Goal: Task Accomplishment & Management: Manage account settings

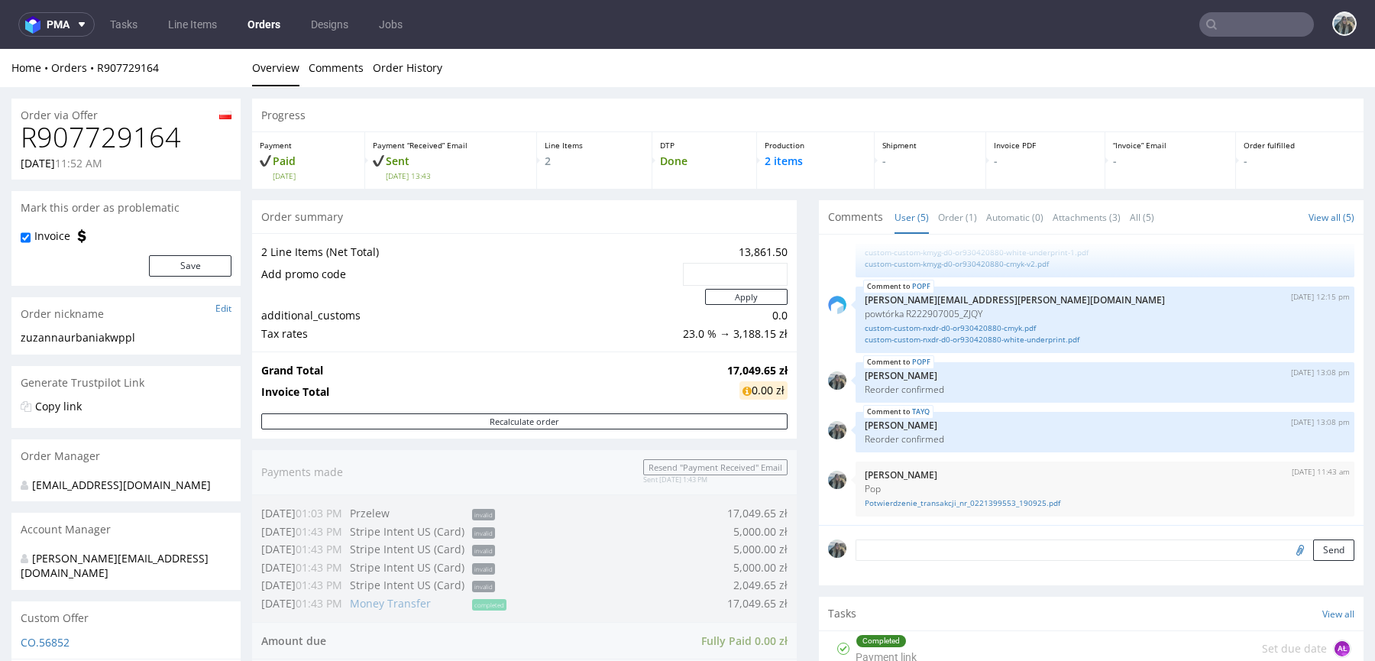
scroll to position [482, 0]
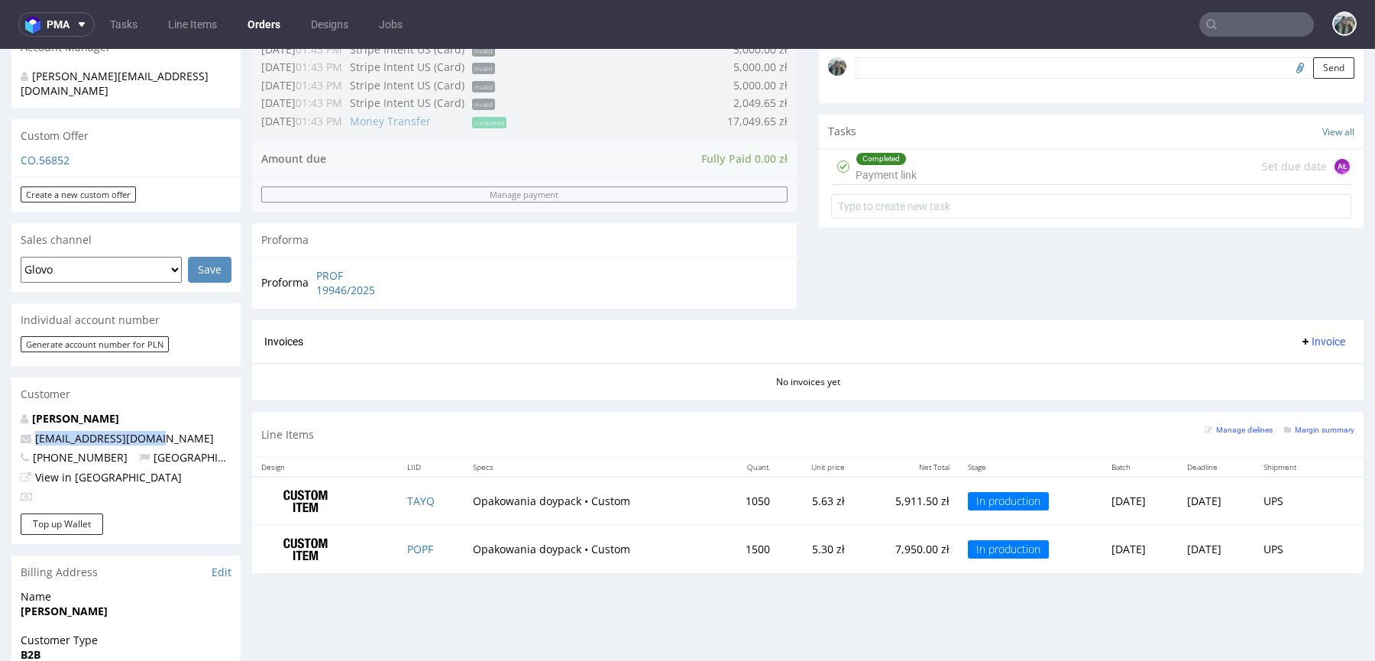
drag, startPoint x: 157, startPoint y: 424, endPoint x: 0, endPoint y: 420, distance: 156.6
click at [0, 422] on div "Order via Offer R907729164 18.09.2025 11:52 AM Mark this order as problematic I…" at bounding box center [687, 336] width 1375 height 1463
copy span "[EMAIL_ADDRESS][DOMAIN_NAME]"
click at [102, 411] on link "[PERSON_NAME]" at bounding box center [75, 418] width 87 height 15
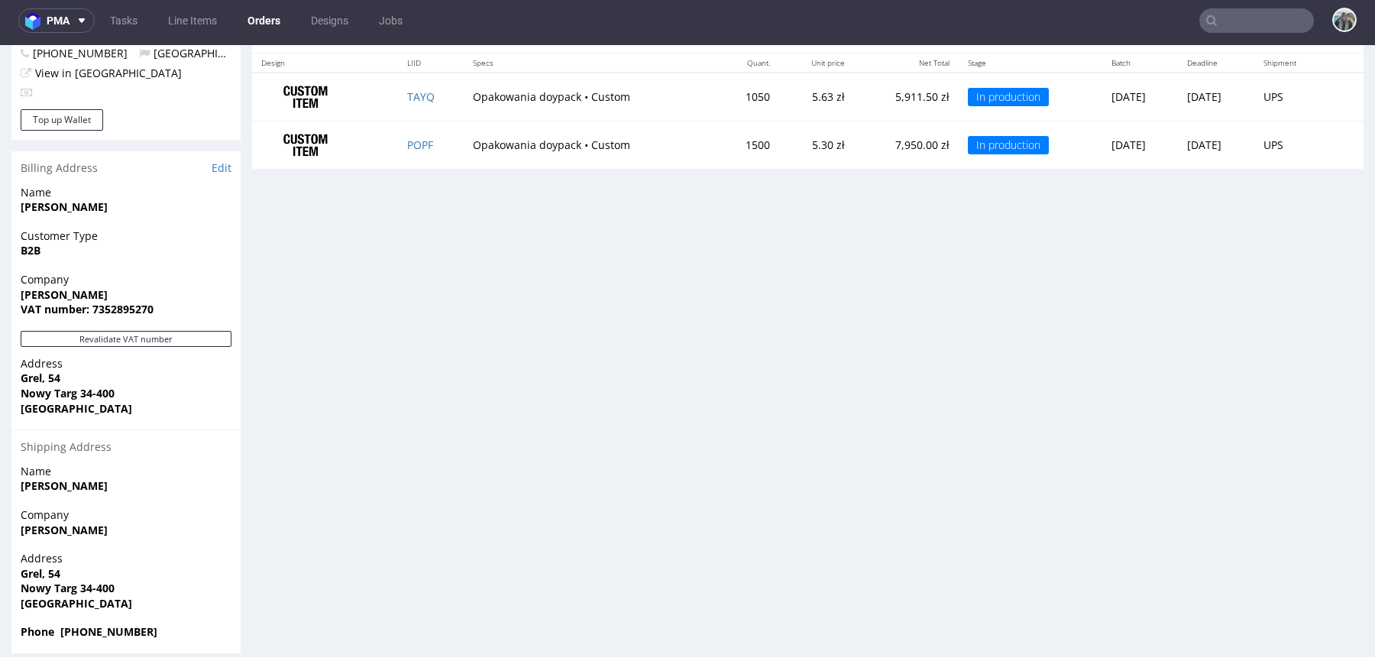
scroll to position [851, 0]
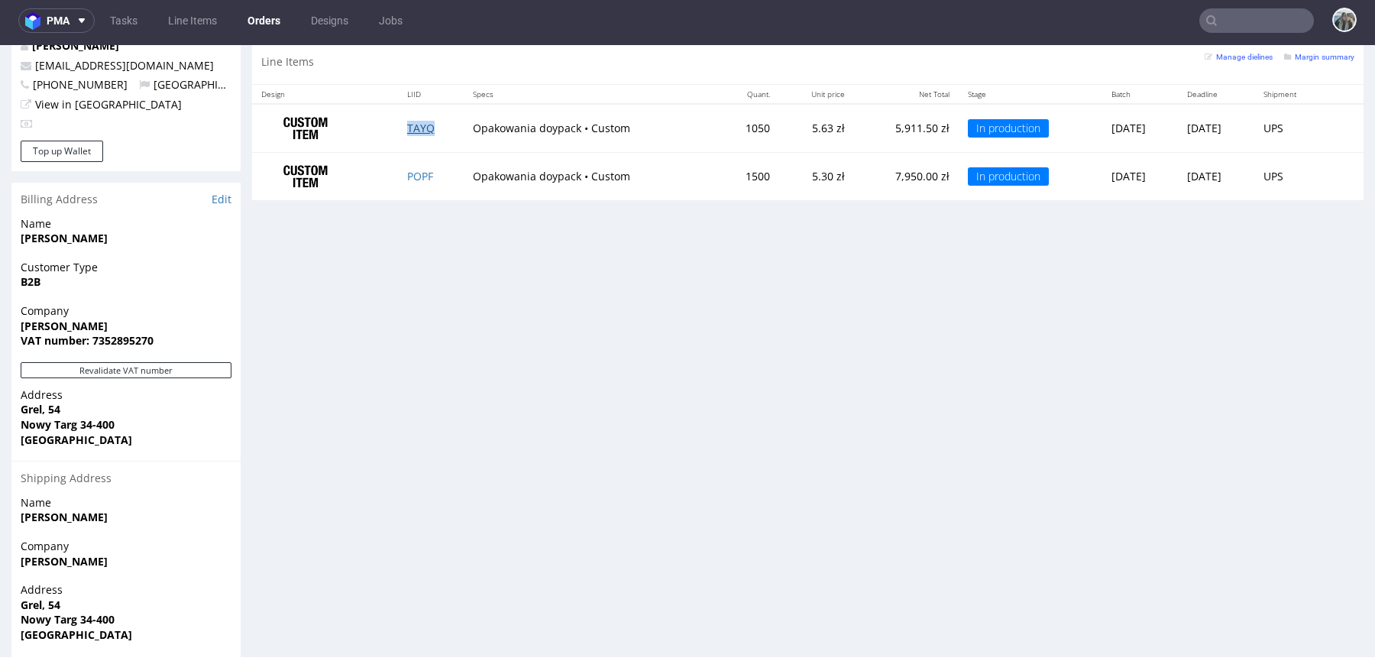
click at [418, 124] on link "TAYQ" at bounding box center [420, 128] width 27 height 15
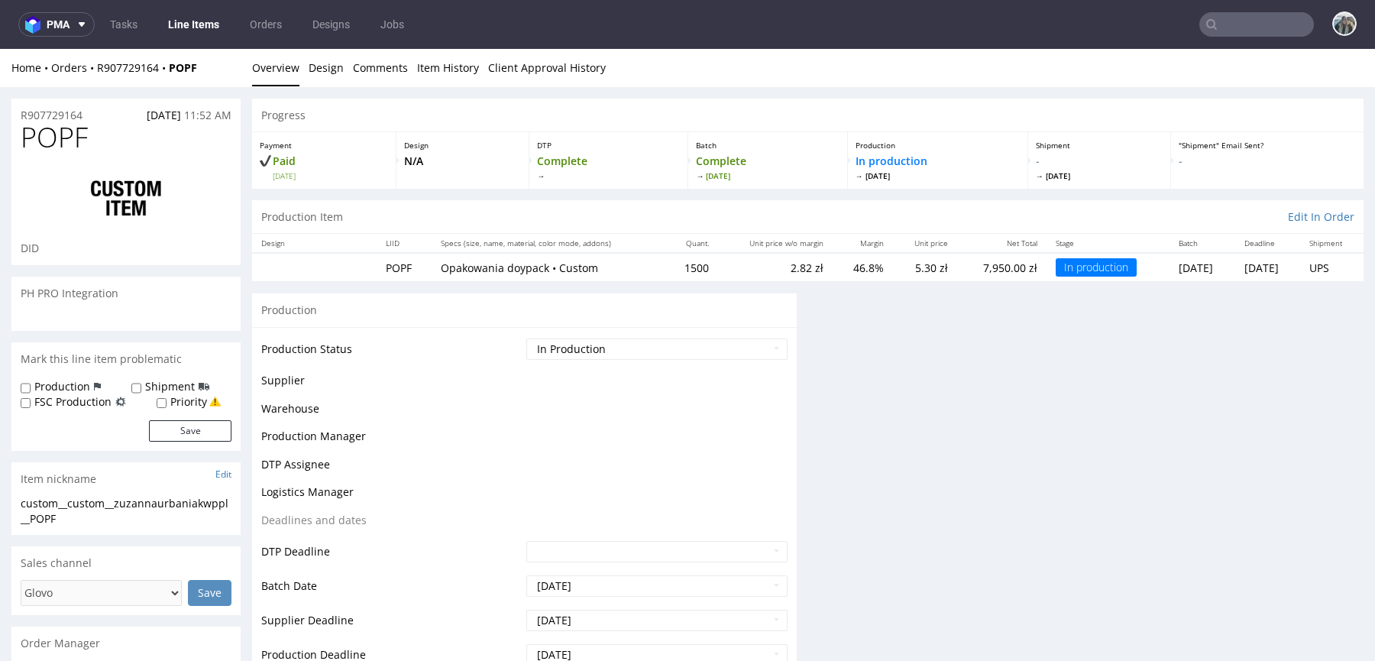
click at [146, 385] on label "Shipment" at bounding box center [170, 386] width 50 height 15
click at [141, 385] on input "Shipment" at bounding box center [136, 388] width 10 height 12
checkbox input "true"
click at [173, 431] on button "Save" at bounding box center [190, 430] width 82 height 21
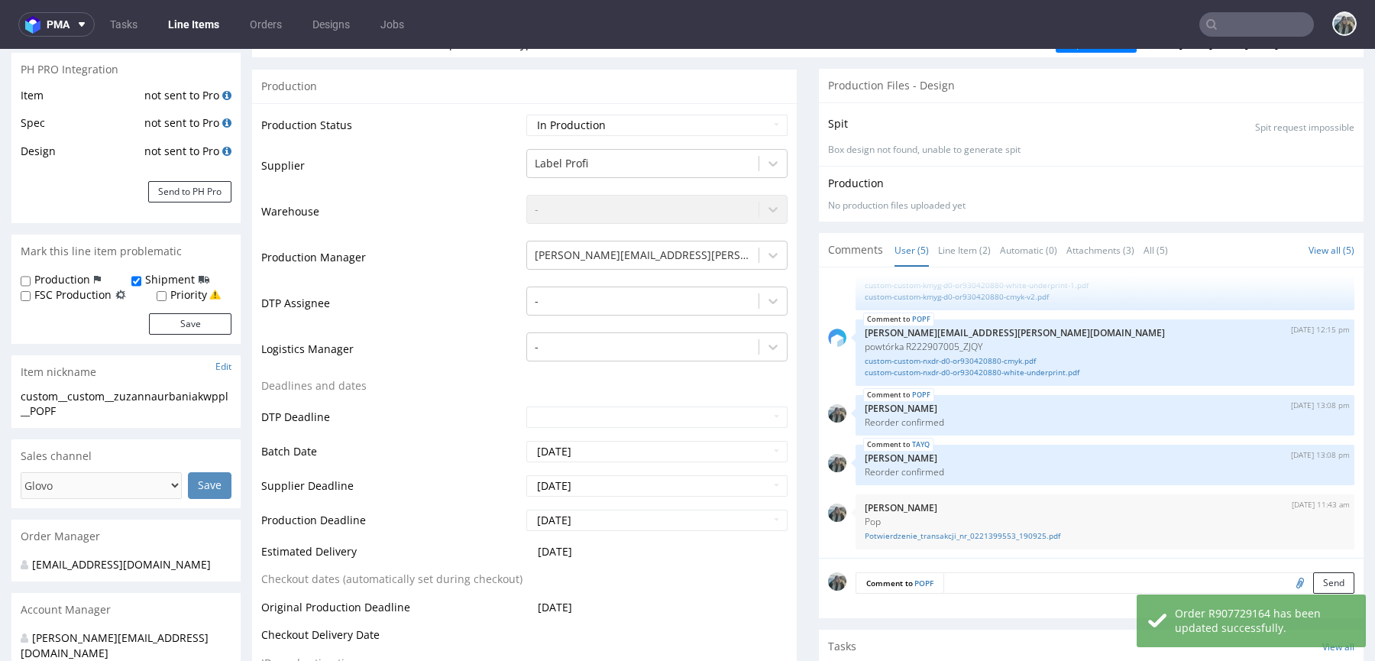
scroll to position [372, 0]
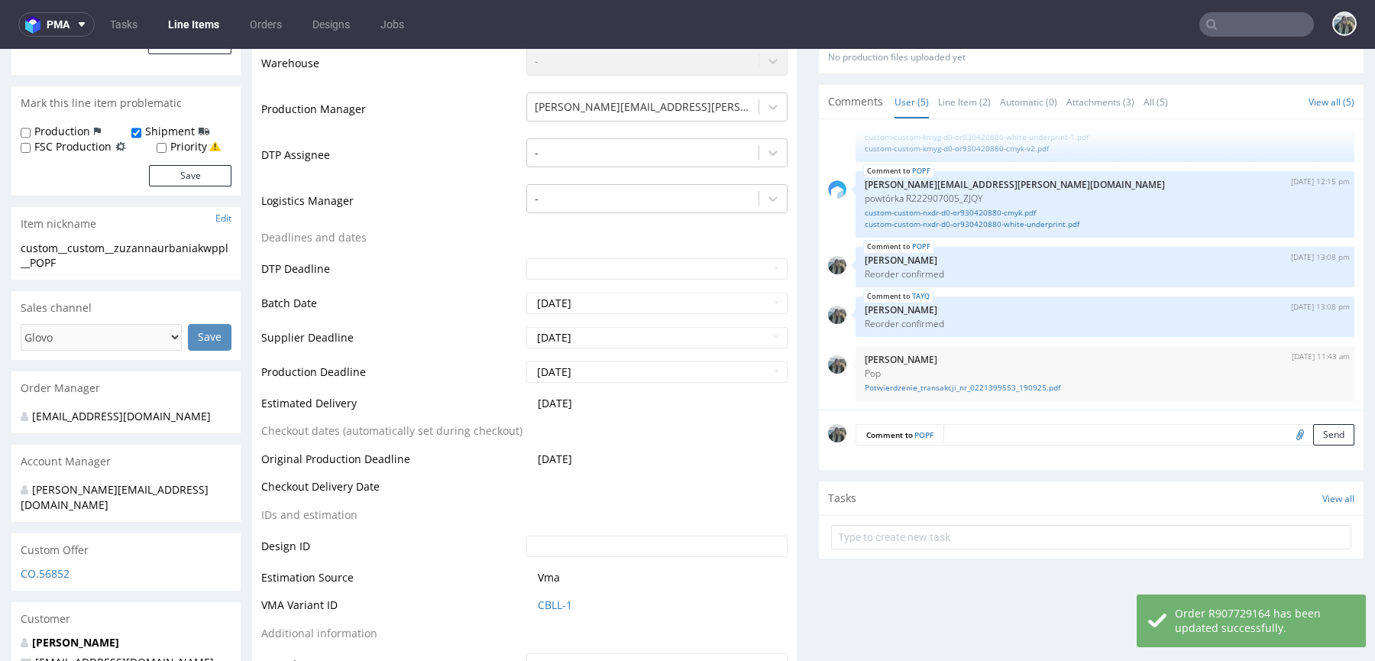
click at [958, 435] on textarea at bounding box center [1148, 434] width 411 height 21
paste textarea "LOGISTICS: please add forklift and taillift"
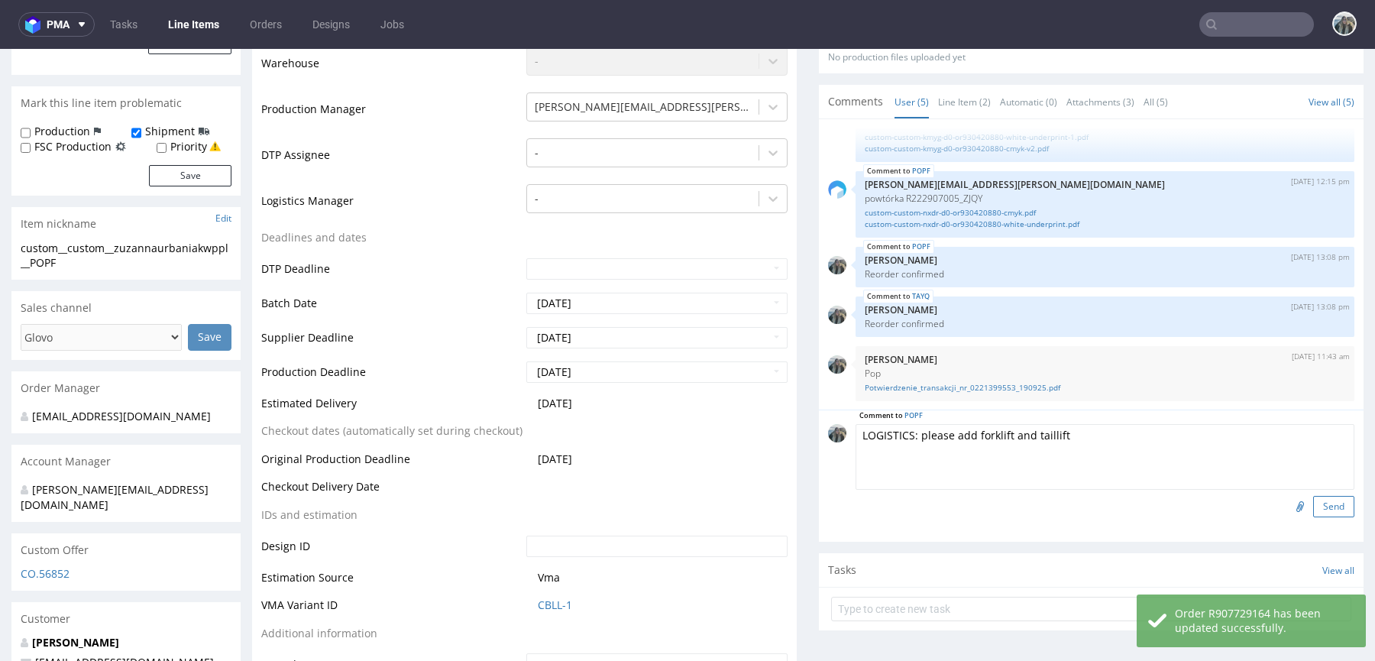
type textarea "LOGISTICS: please add forklift and taillift"
click at [1316, 502] on button "Send" at bounding box center [1333, 506] width 41 height 21
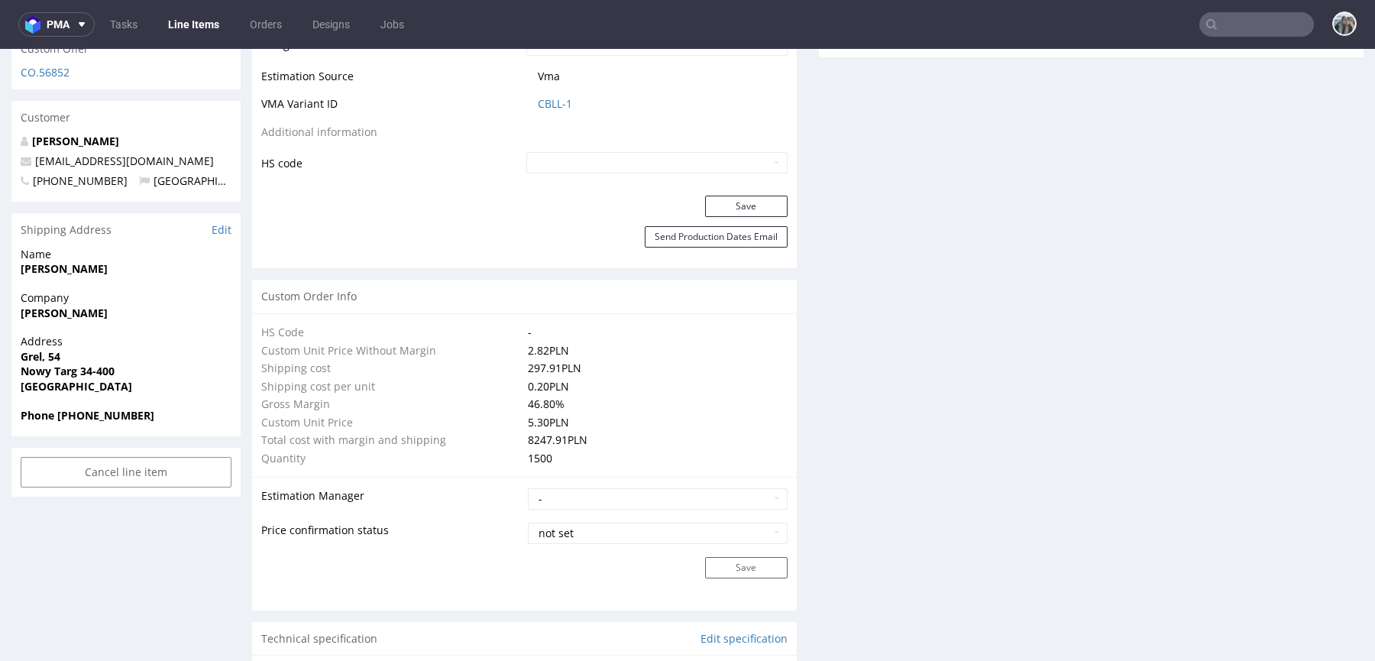
scroll to position [1116, 0]
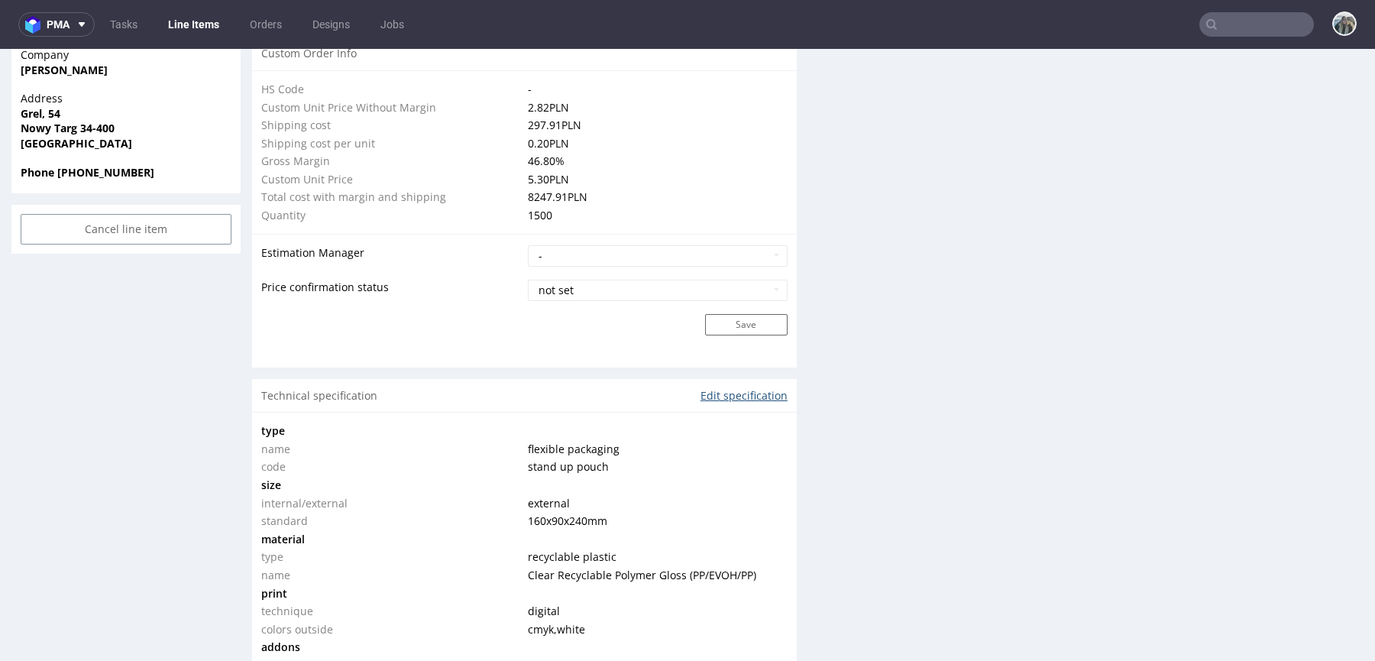
click at [744, 395] on link "Edit specification" at bounding box center [743, 395] width 87 height 15
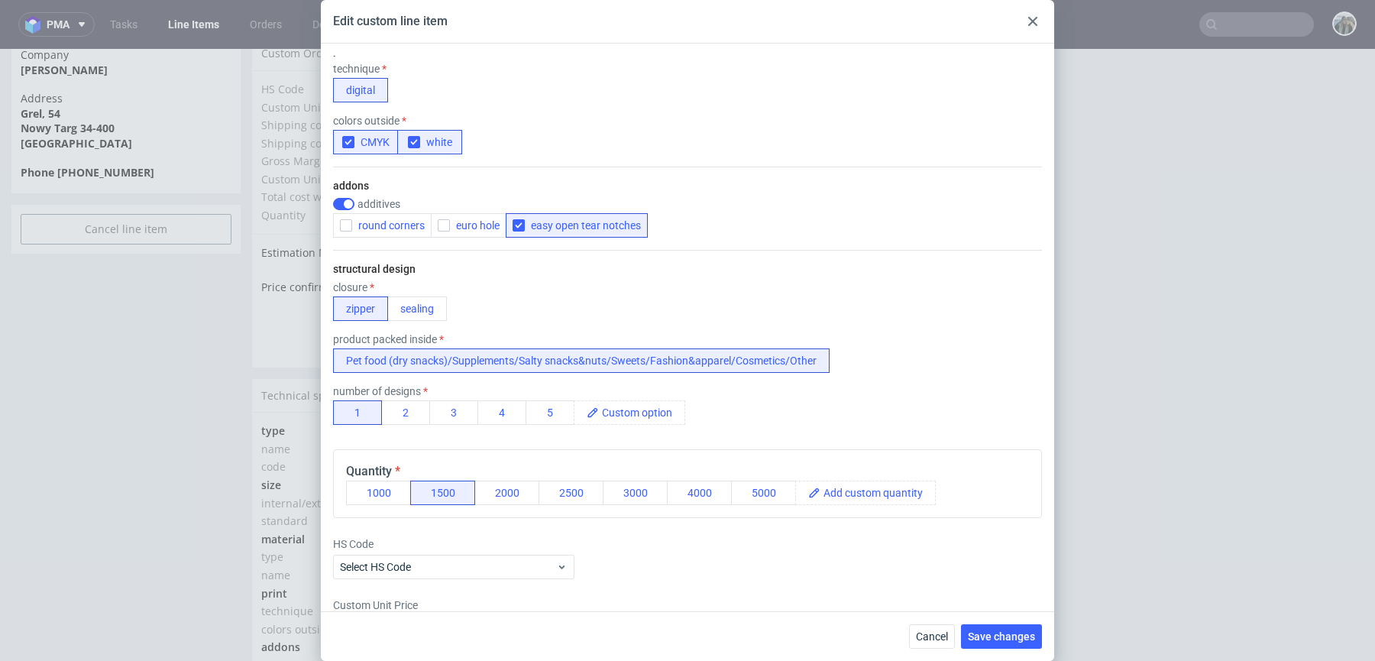
scroll to position [693, 0]
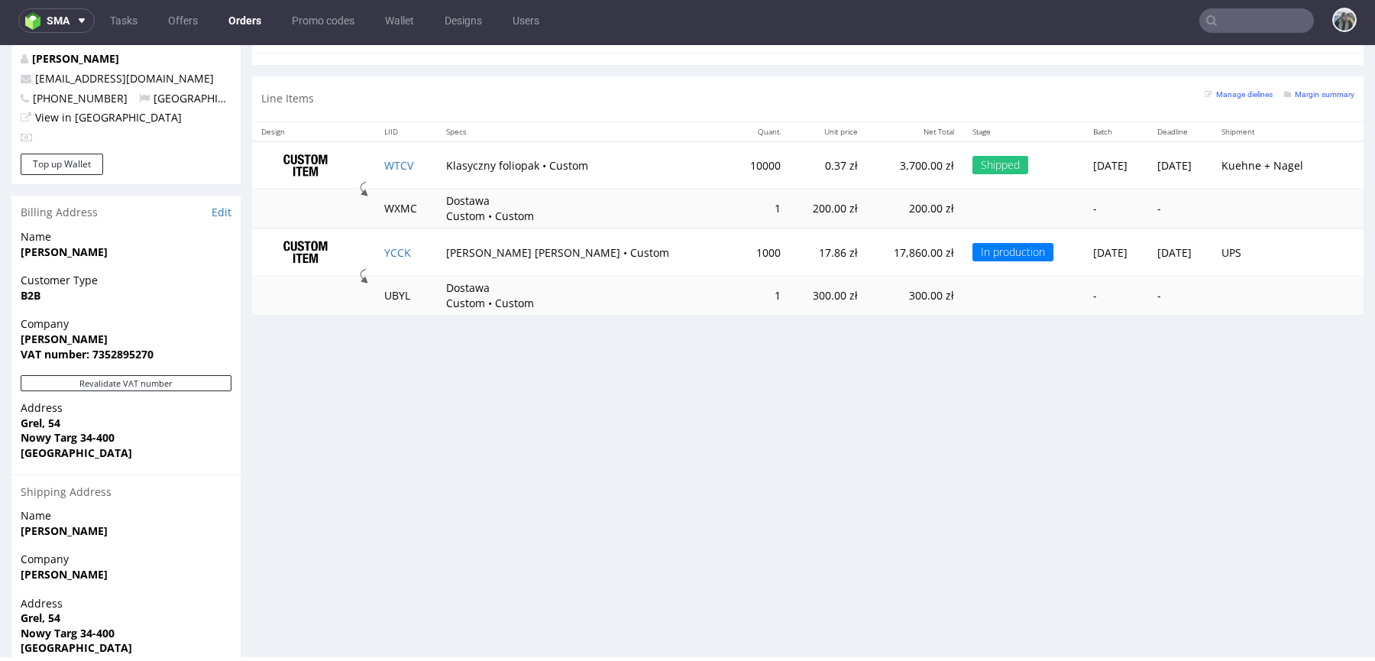
scroll to position [827, 0]
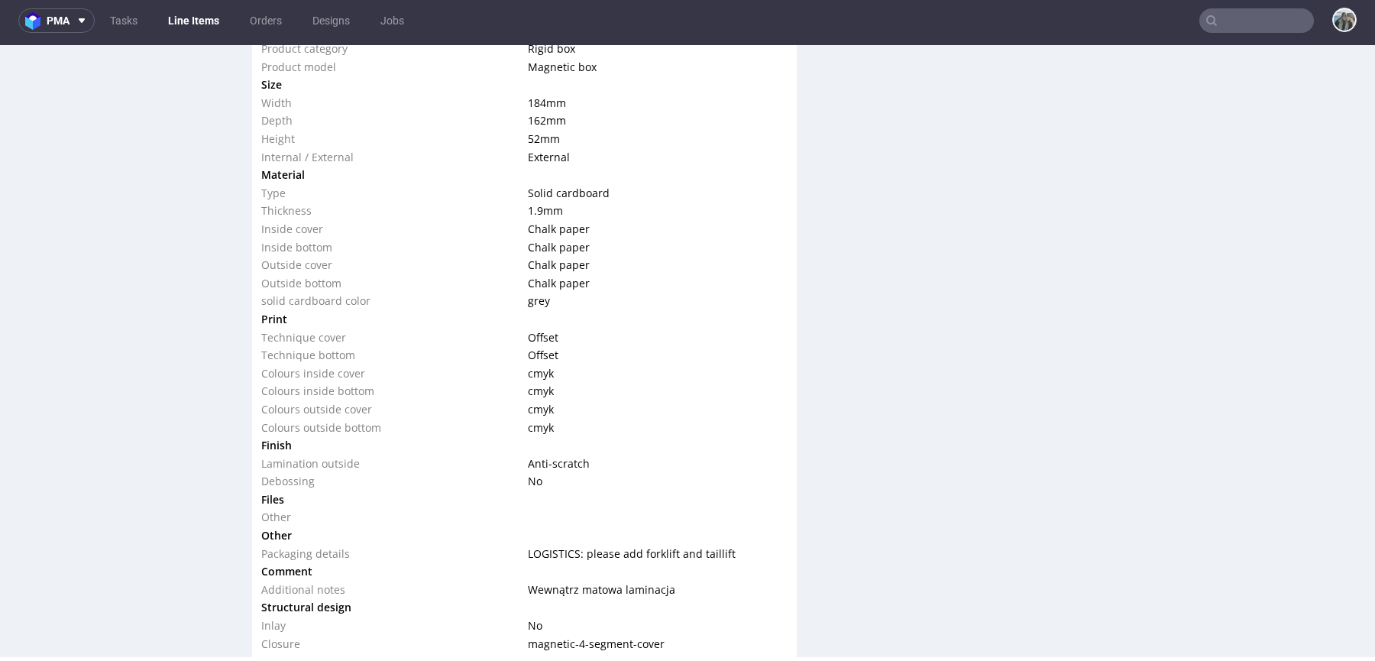
scroll to position [1714, 0]
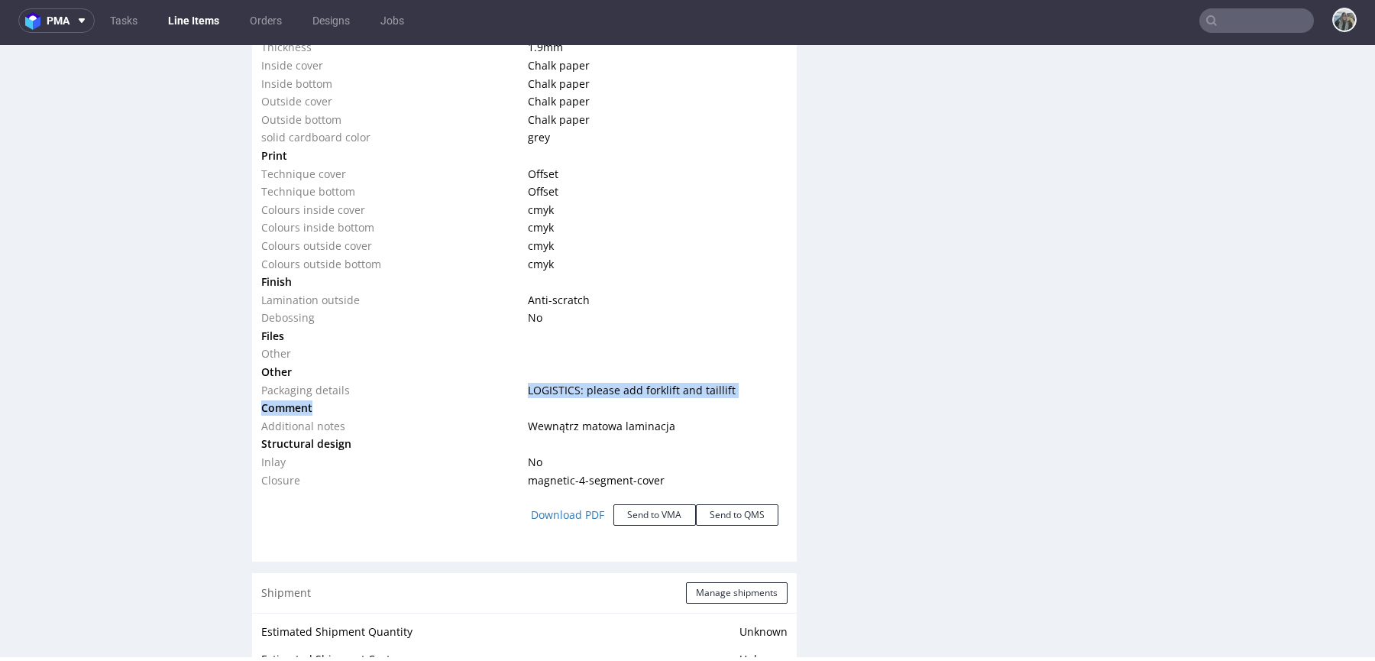
click at [525, 392] on tbody "Type Product category Rigid box Product model Magnetic box Size Width 184 mm De…" at bounding box center [524, 173] width 526 height 631
copy tbody "LOGISTICS: please add forklift and taillift Comment"
click at [570, 368] on td at bounding box center [655, 372] width 263 height 18
drag, startPoint x: 731, startPoint y: 388, endPoint x: 512, endPoint y: 387, distance: 218.4
click at [512, 387] on tr "Packaging details LOGISTICS: please add forklift and taillift" at bounding box center [524, 390] width 526 height 18
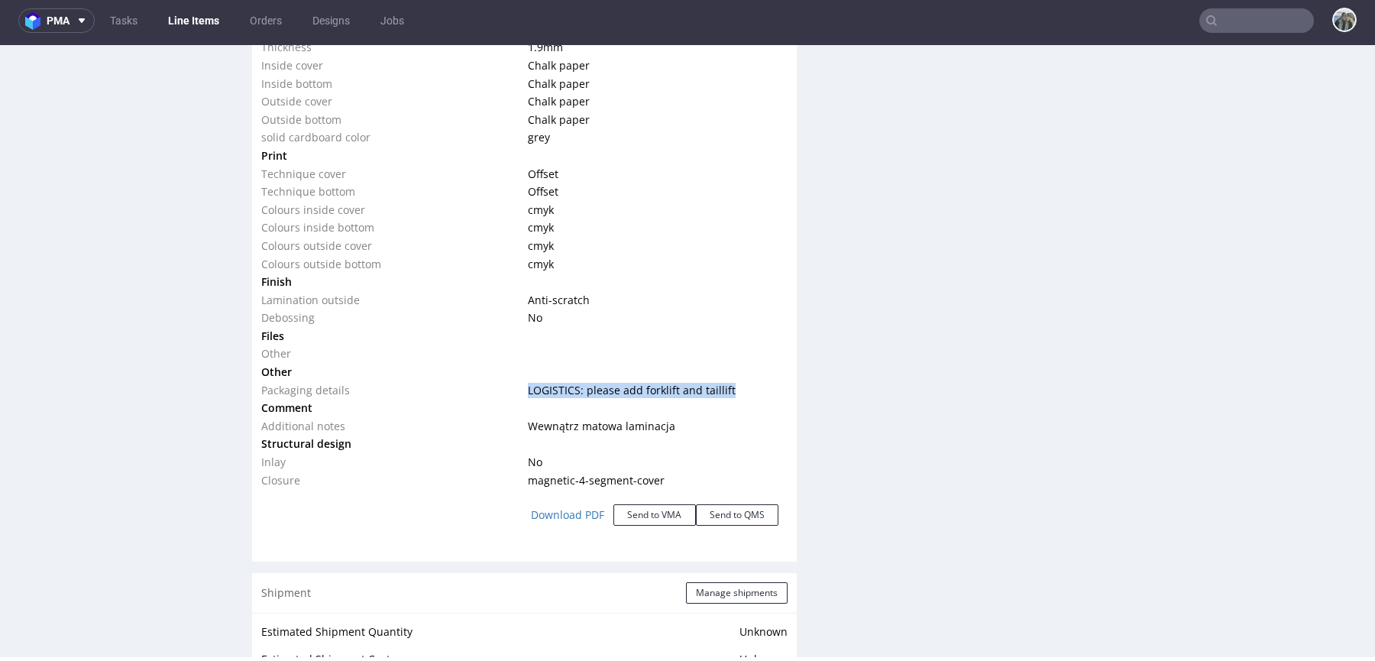
copy tr "LOGISTICS: please add forklift and taillift"
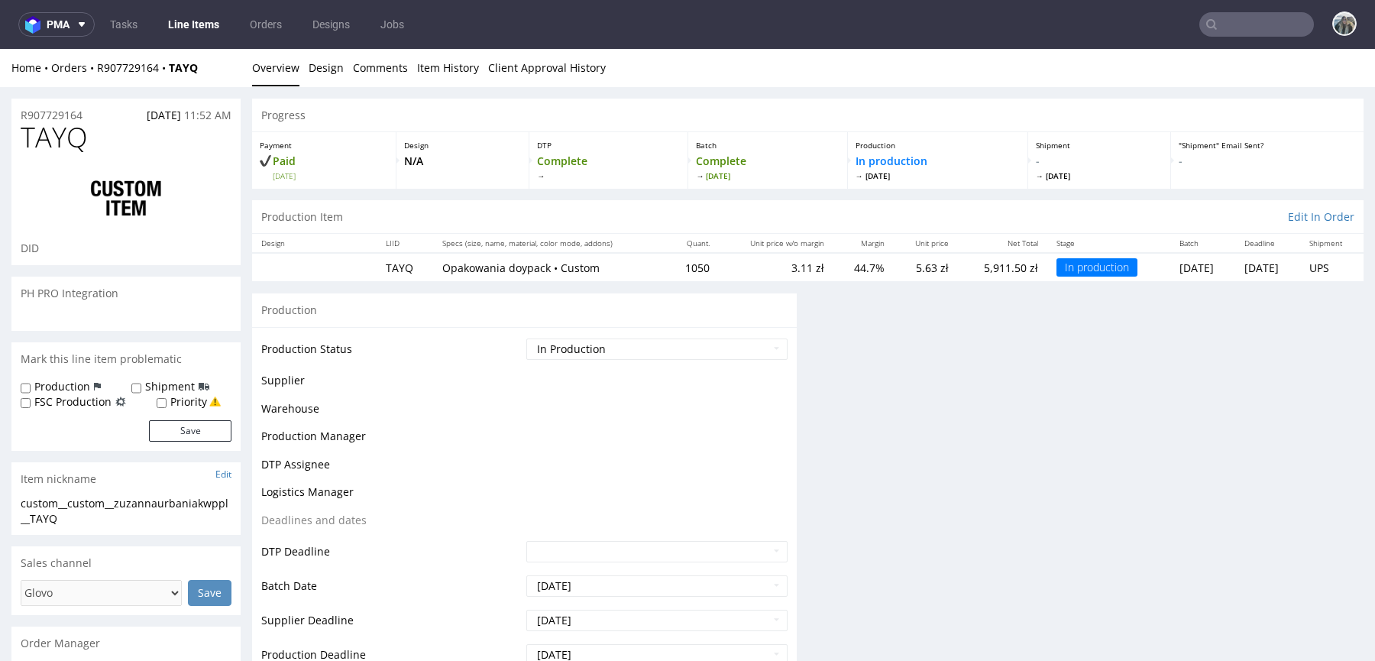
click at [176, 386] on label "Shipment" at bounding box center [170, 386] width 50 height 15
click at [141, 386] on input "Shipment" at bounding box center [136, 388] width 10 height 12
checkbox input "true"
click at [179, 440] on button "Save" at bounding box center [190, 430] width 82 height 21
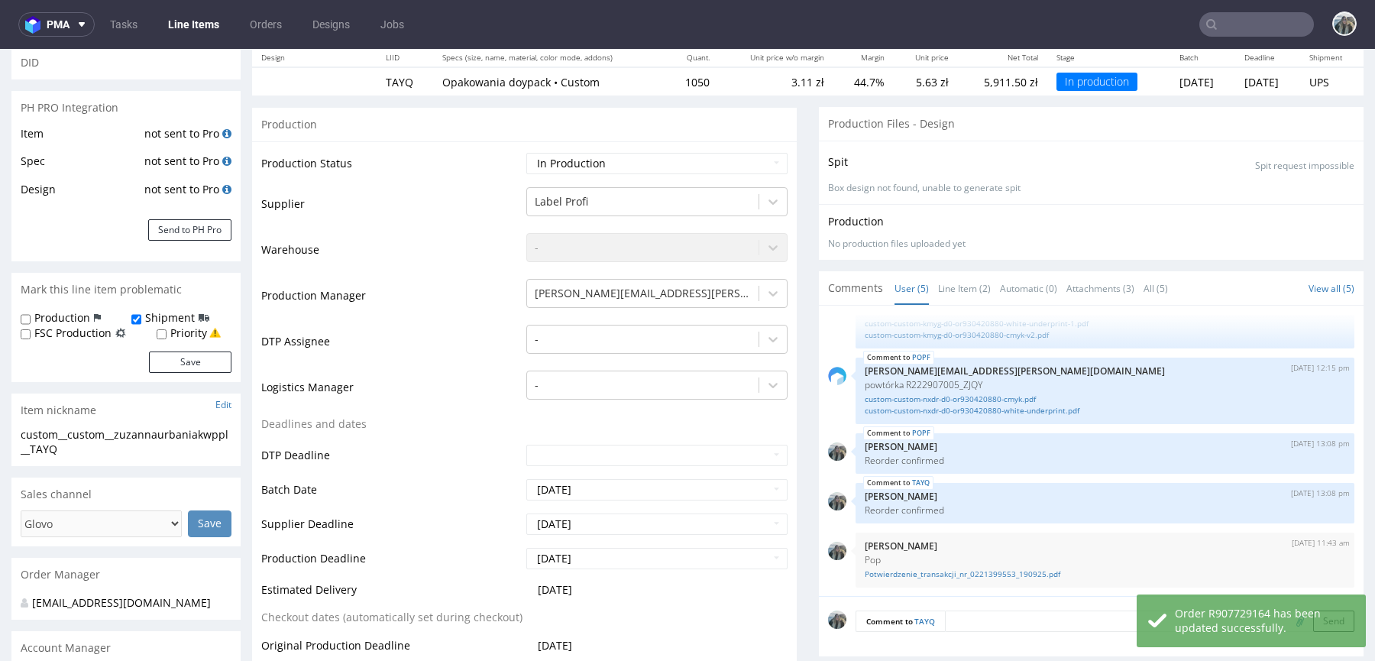
scroll to position [338, 0]
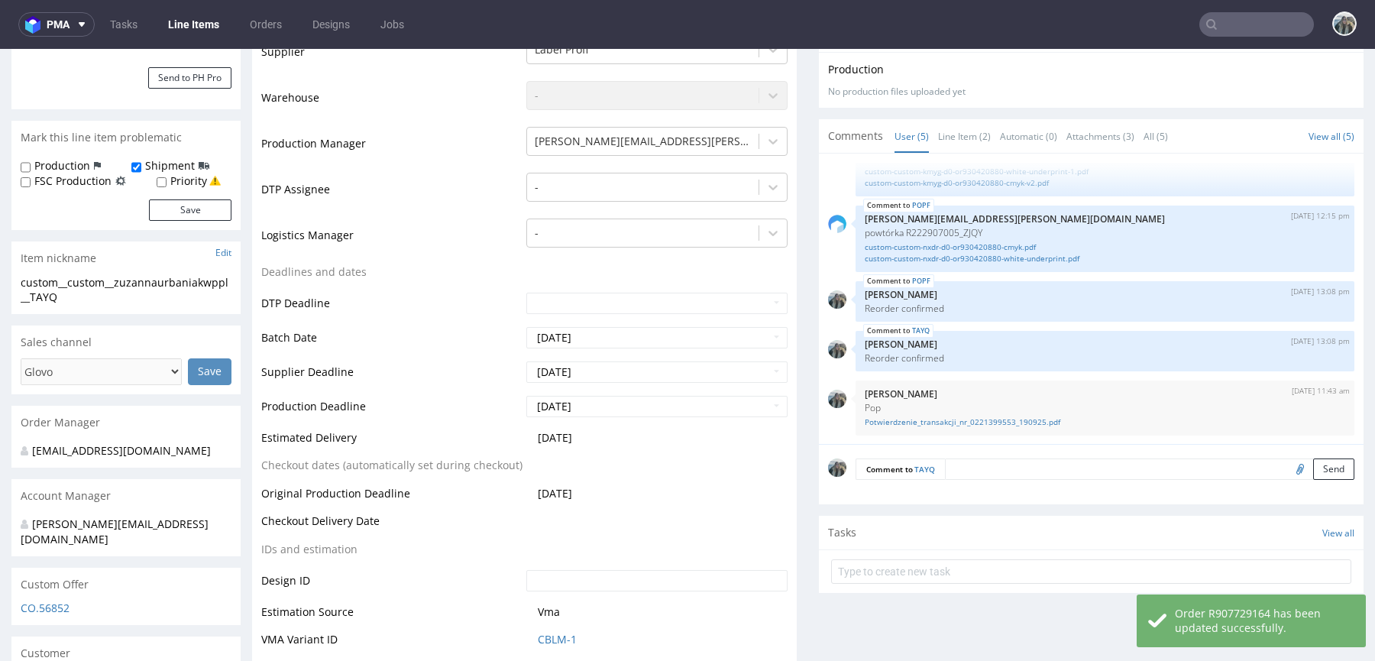
click at [1115, 470] on textarea at bounding box center [1149, 468] width 409 height 21
paste textarea "LOGISTICS: please add forklift and taillift"
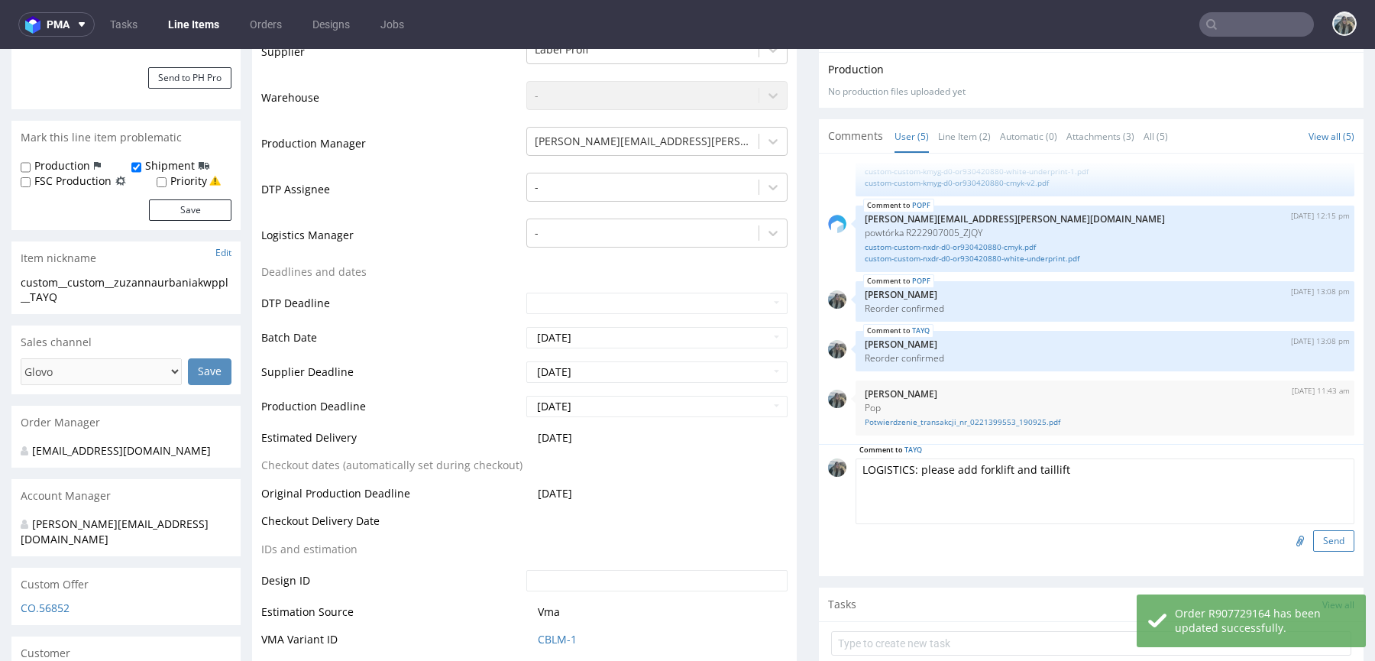
type textarea "LOGISTICS: please add forklift and taillift"
click at [1314, 535] on button "Send" at bounding box center [1333, 540] width 41 height 21
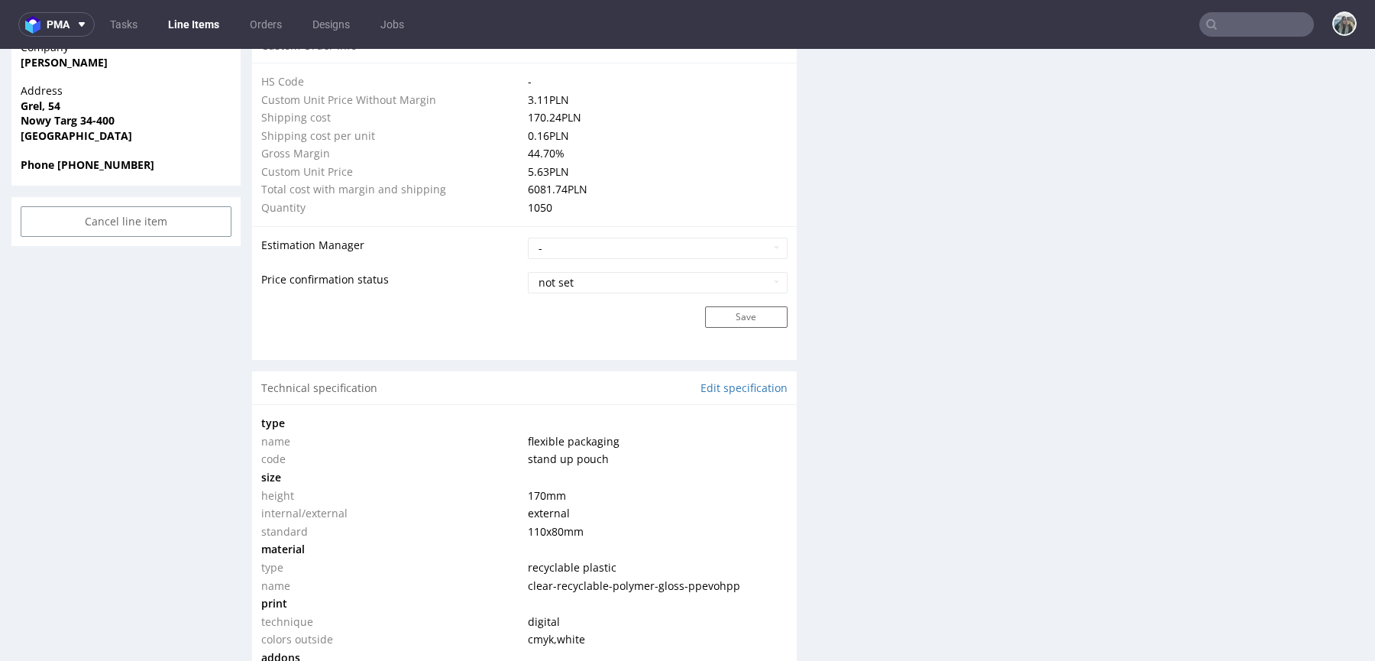
scroll to position [1354, 0]
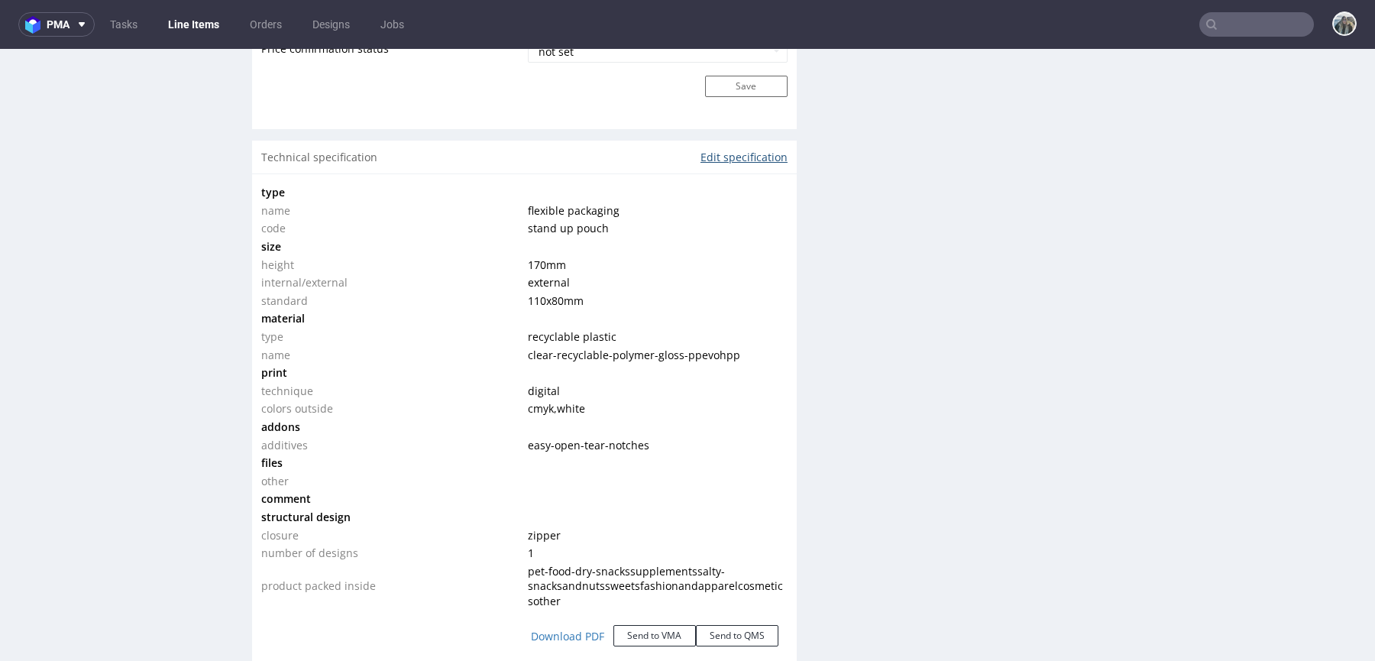
click at [746, 157] on link "Edit specification" at bounding box center [743, 157] width 87 height 15
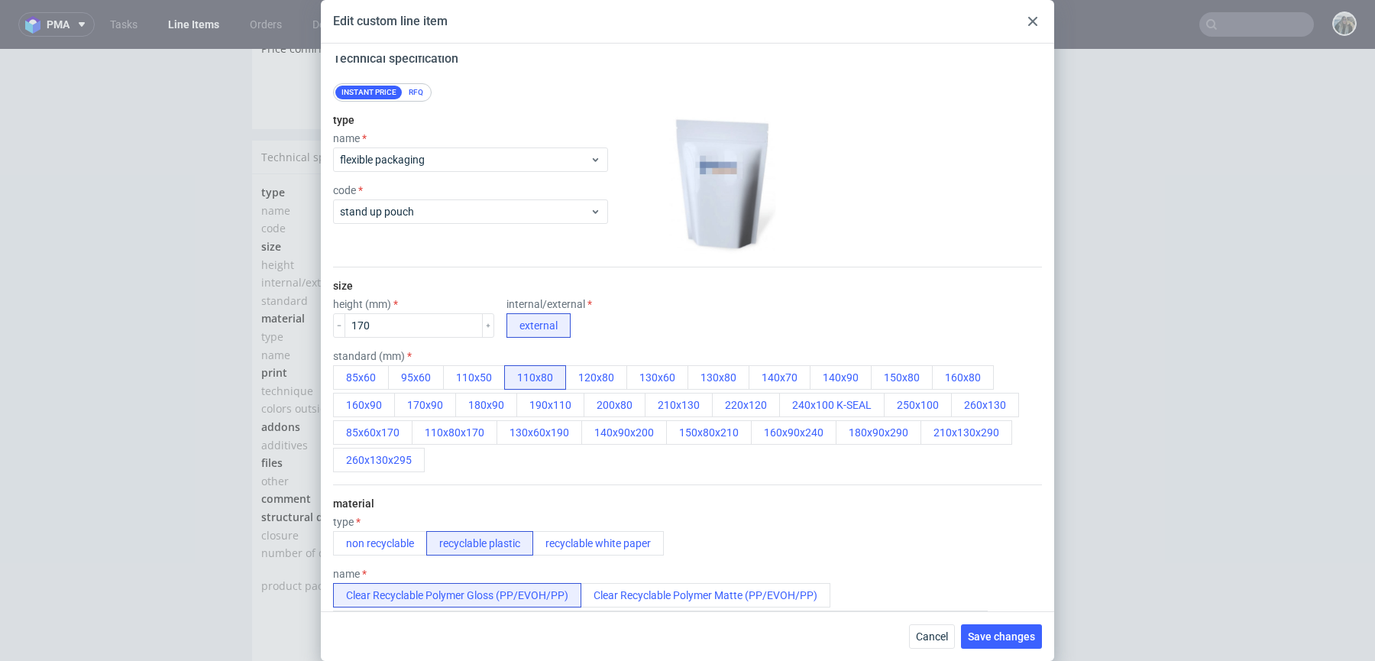
scroll to position [0, 0]
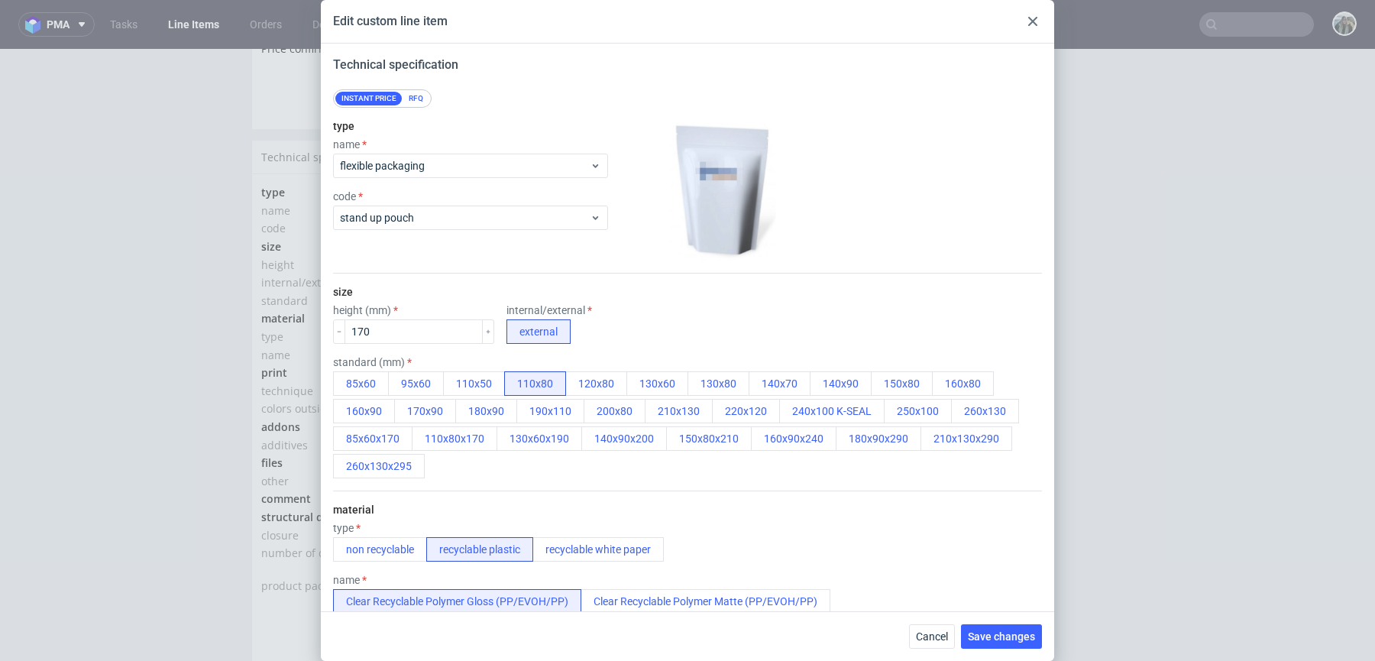
click at [191, 344] on div "Edit custom line item Technical specification Instant price RFQ type name flexi…" at bounding box center [687, 330] width 1375 height 661
drag, startPoint x: 918, startPoint y: 635, endPoint x: 628, endPoint y: 302, distance: 441.2
click at [918, 635] on span "Cancel" at bounding box center [932, 636] width 32 height 11
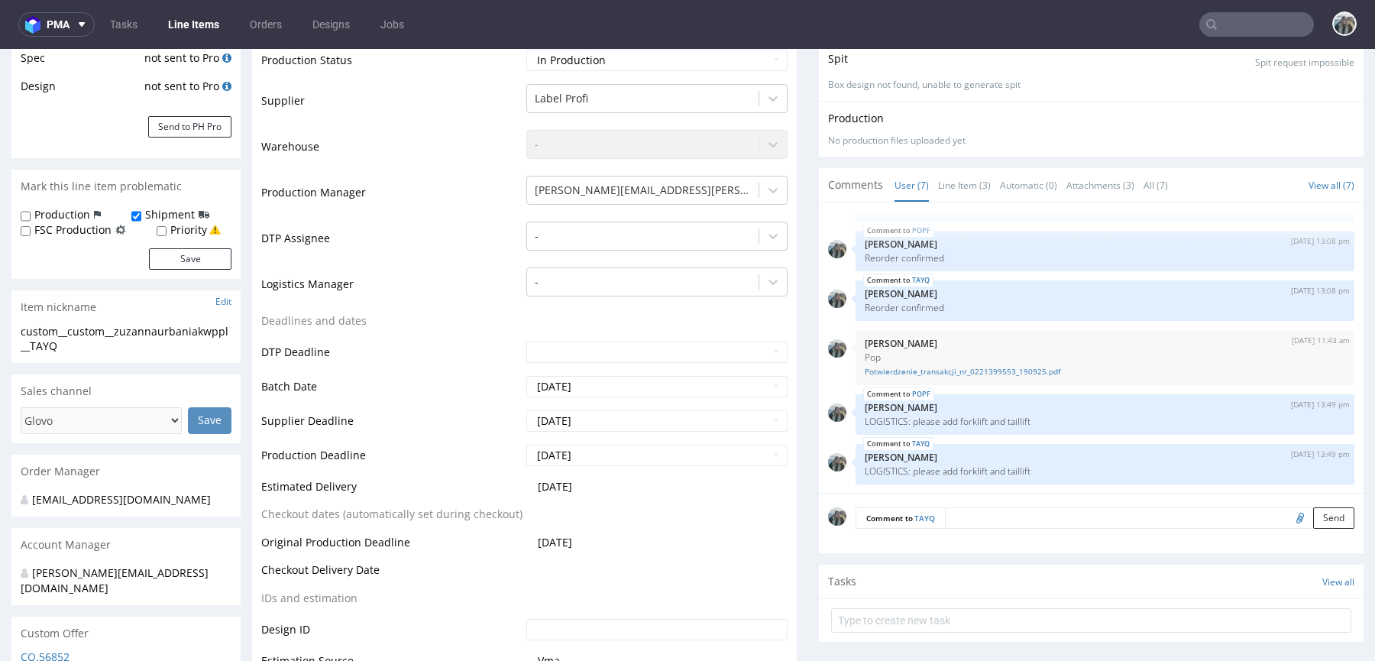
scroll to position [1, 0]
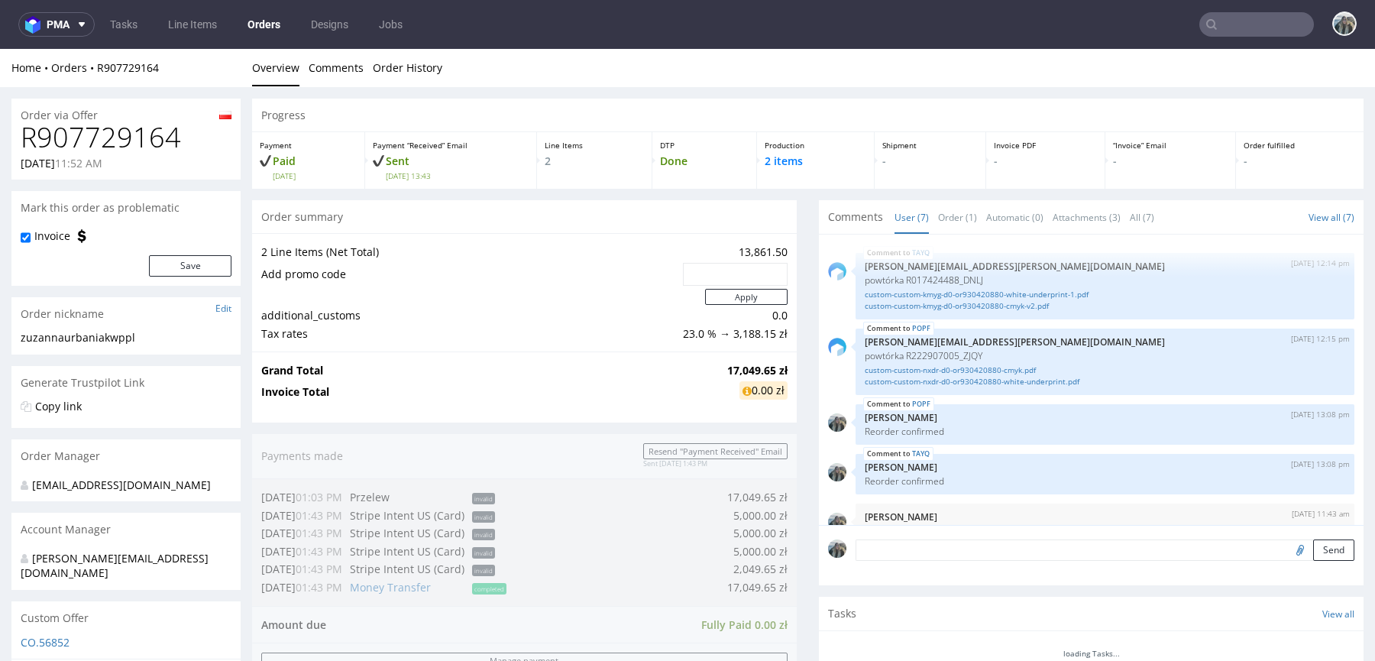
scroll to position [141, 0]
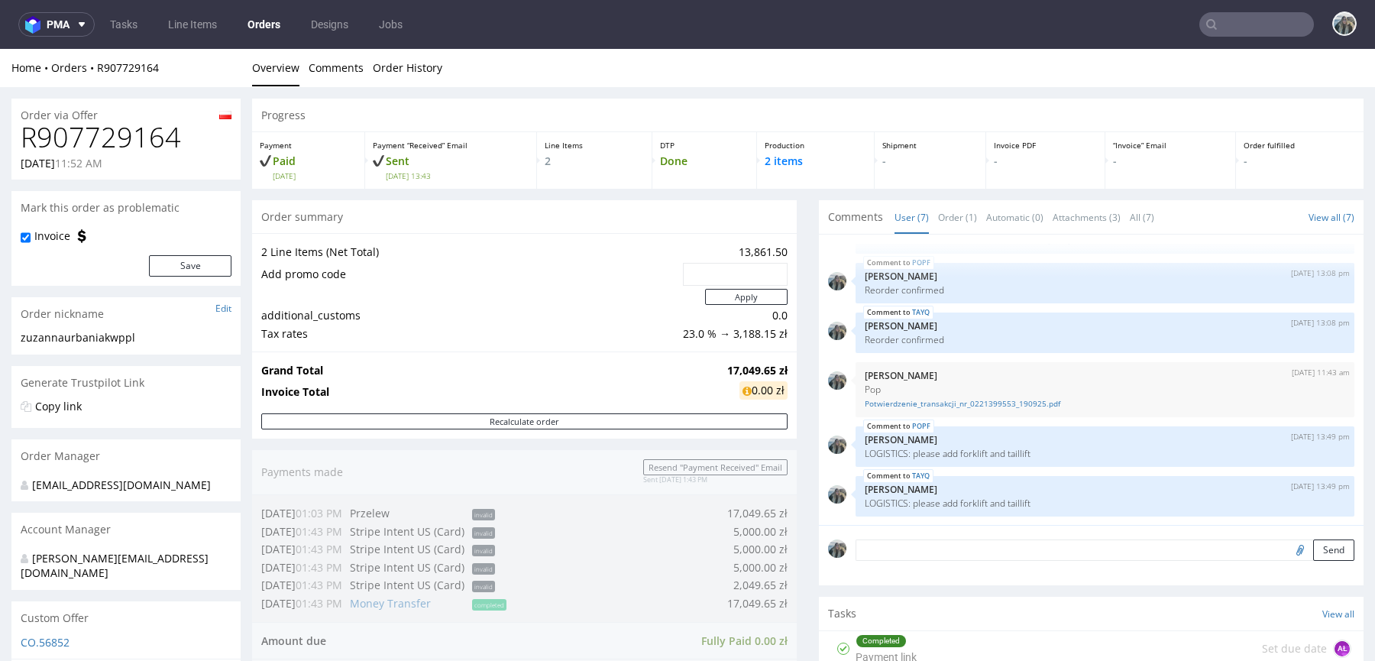
click at [157, 131] on h1 "R907729164" at bounding box center [126, 137] width 211 height 31
click at [156, 131] on h1 "R907729164" at bounding box center [126, 137] width 211 height 31
copy h1 "R907729164"
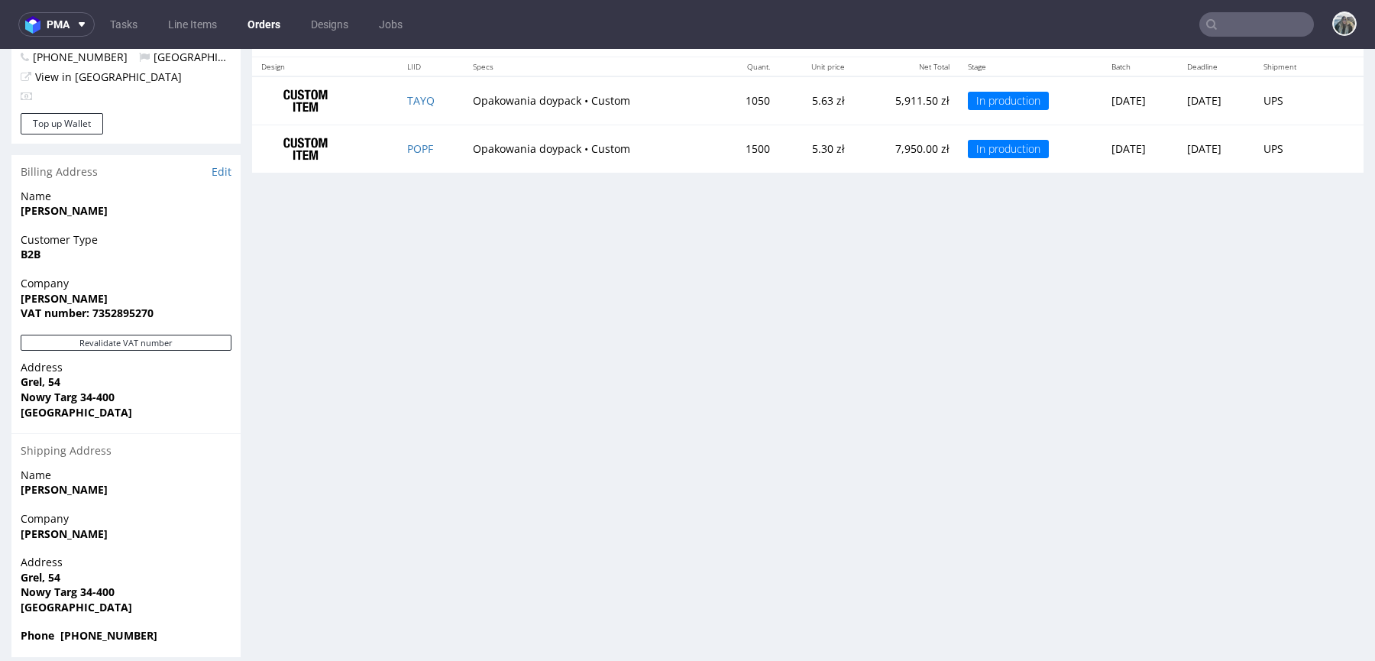
scroll to position [4, 0]
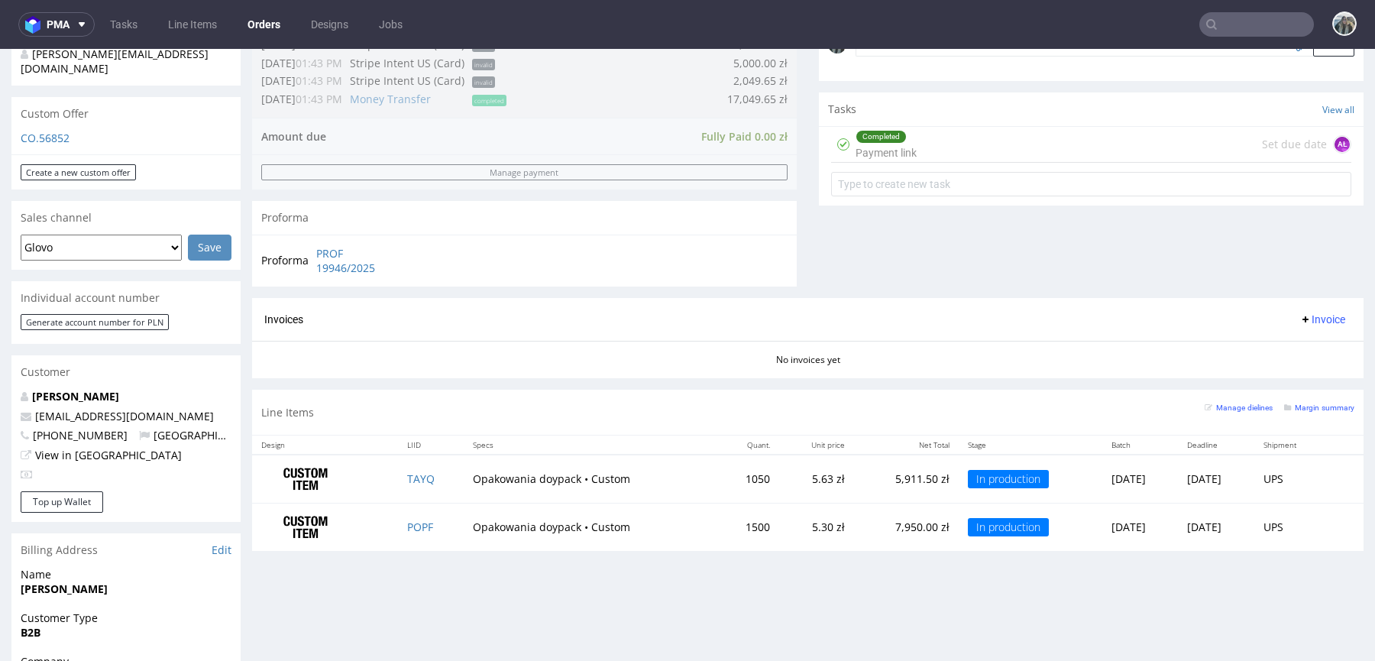
scroll to position [510, 0]
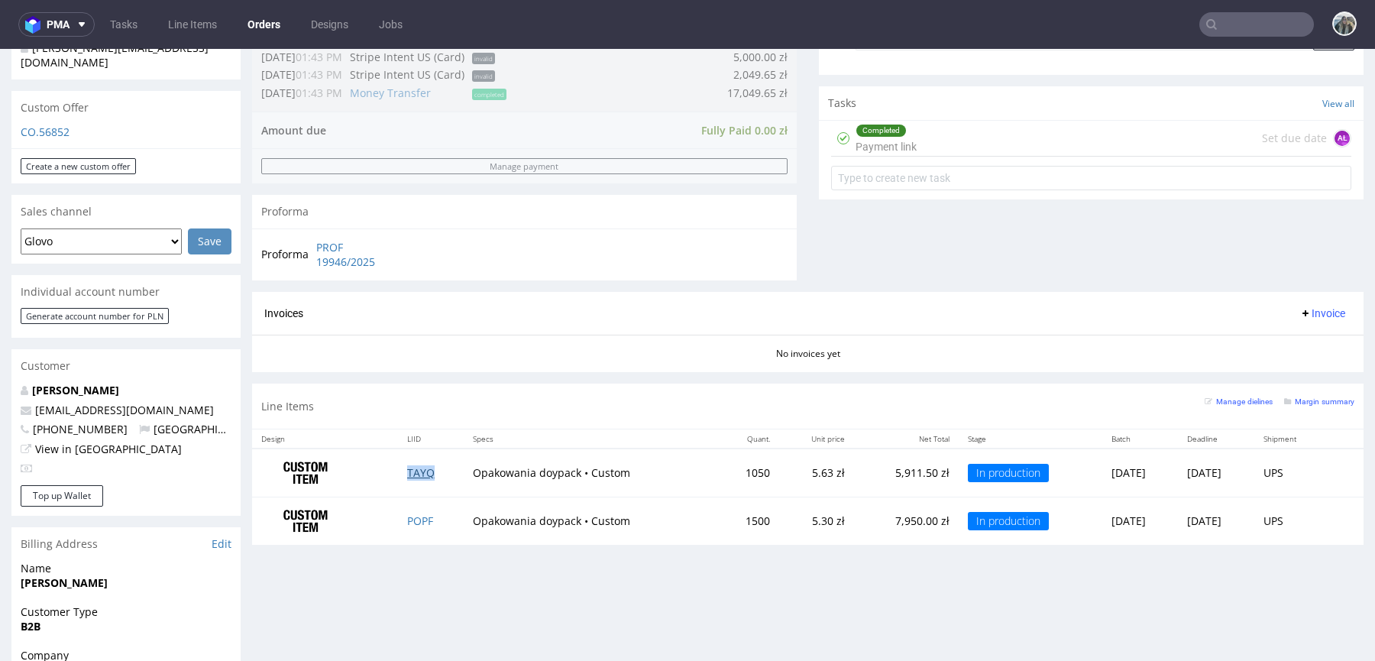
click at [409, 472] on link "TAYQ" at bounding box center [420, 472] width 27 height 15
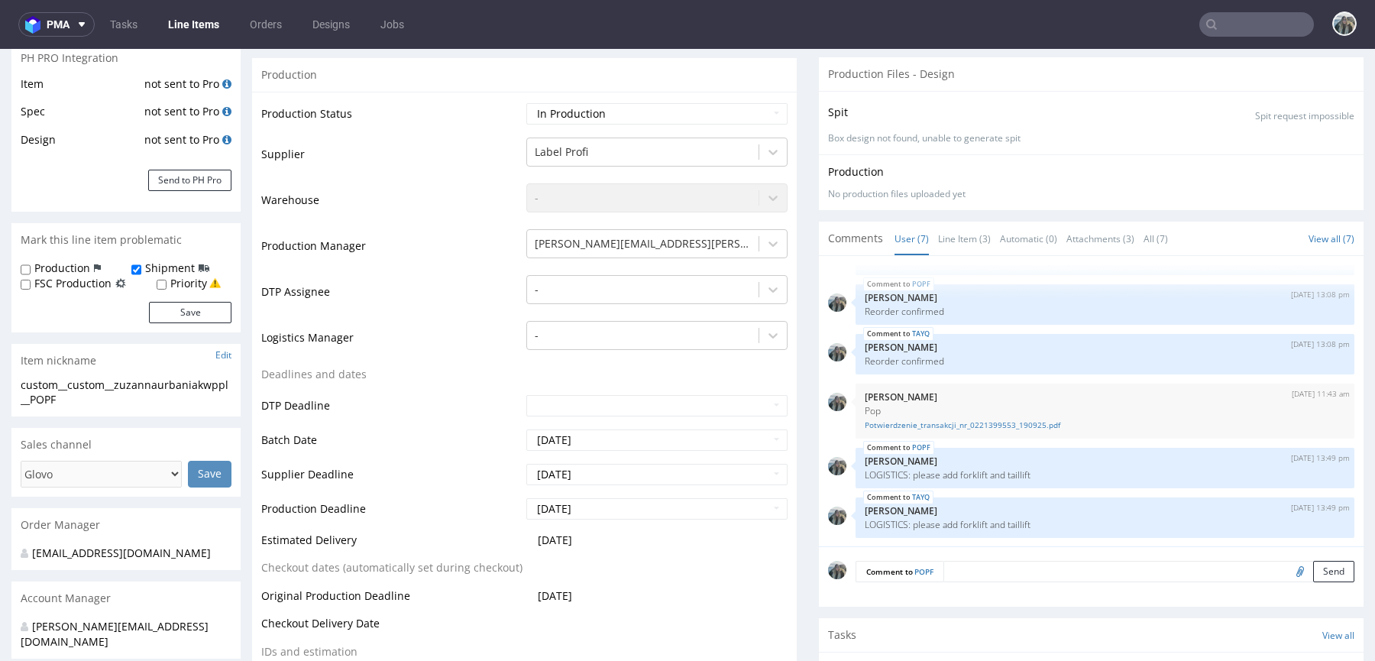
scroll to position [447, 0]
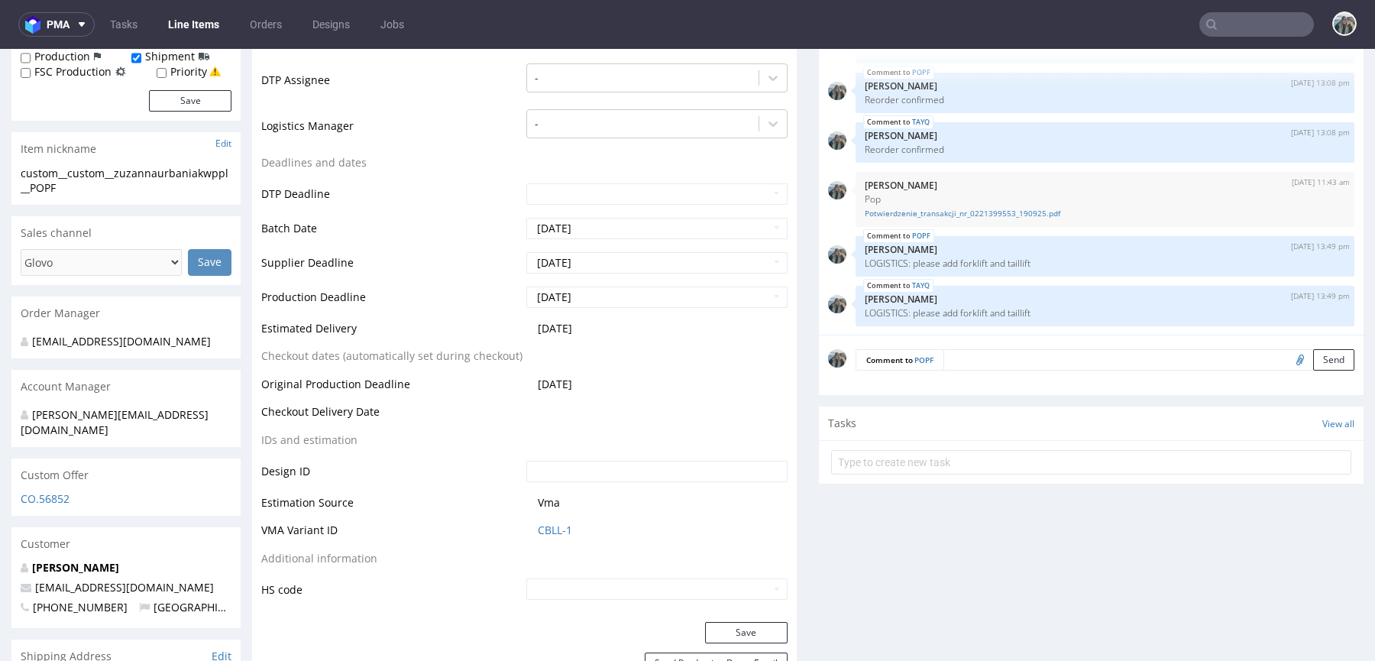
click at [92, 560] on div "Zuzanna Wójciak zuzannaurbaniak@wp.pl +48515866843 Poland" at bounding box center [125, 594] width 229 height 68
click at [83, 560] on link "[PERSON_NAME]" at bounding box center [75, 567] width 87 height 15
click at [1278, 293] on img "submit" at bounding box center [1282, 295] width 8 height 9
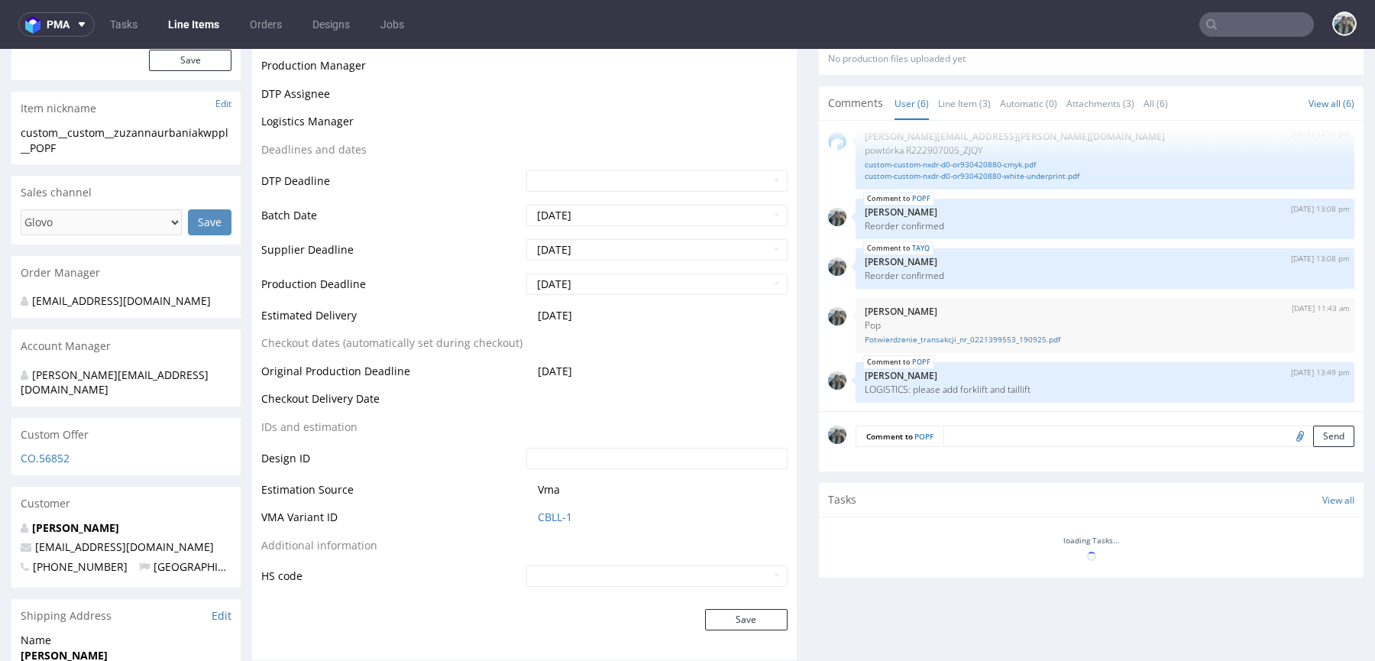
scroll to position [487, 0]
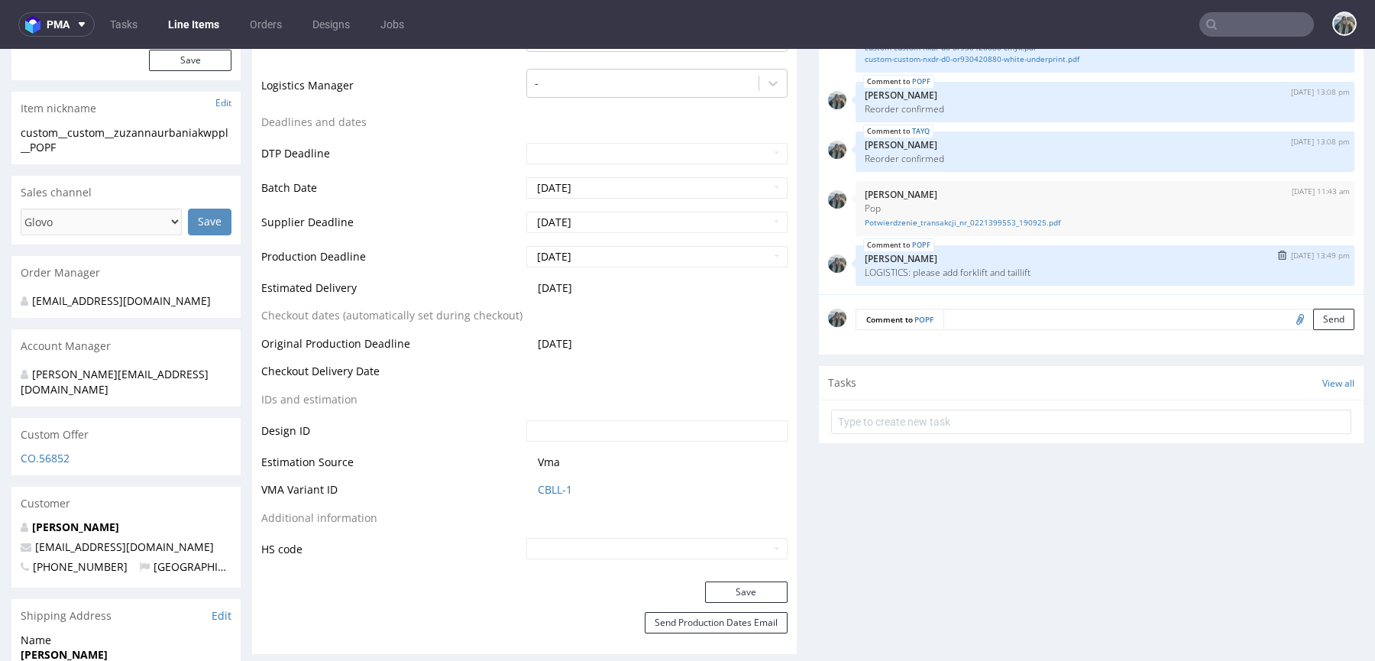
click at [1278, 254] on img "submit" at bounding box center [1282, 254] width 8 height 9
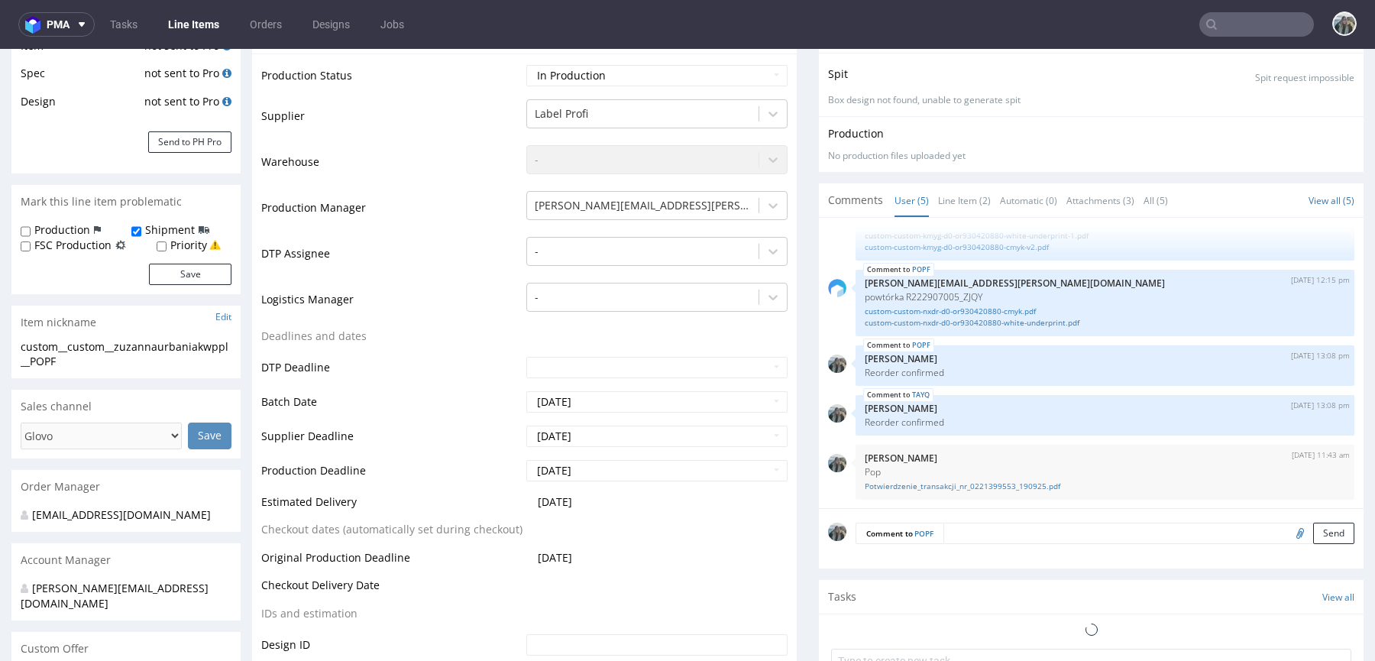
scroll to position [262, 0]
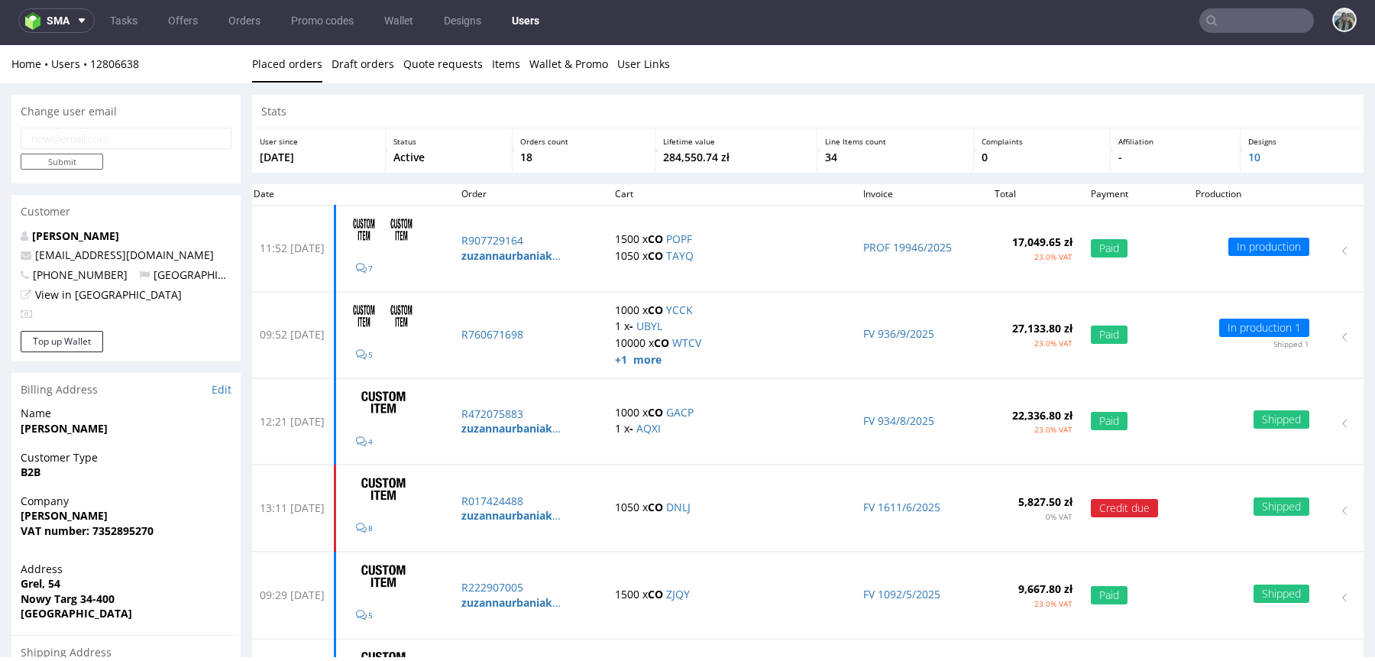
scroll to position [94, 0]
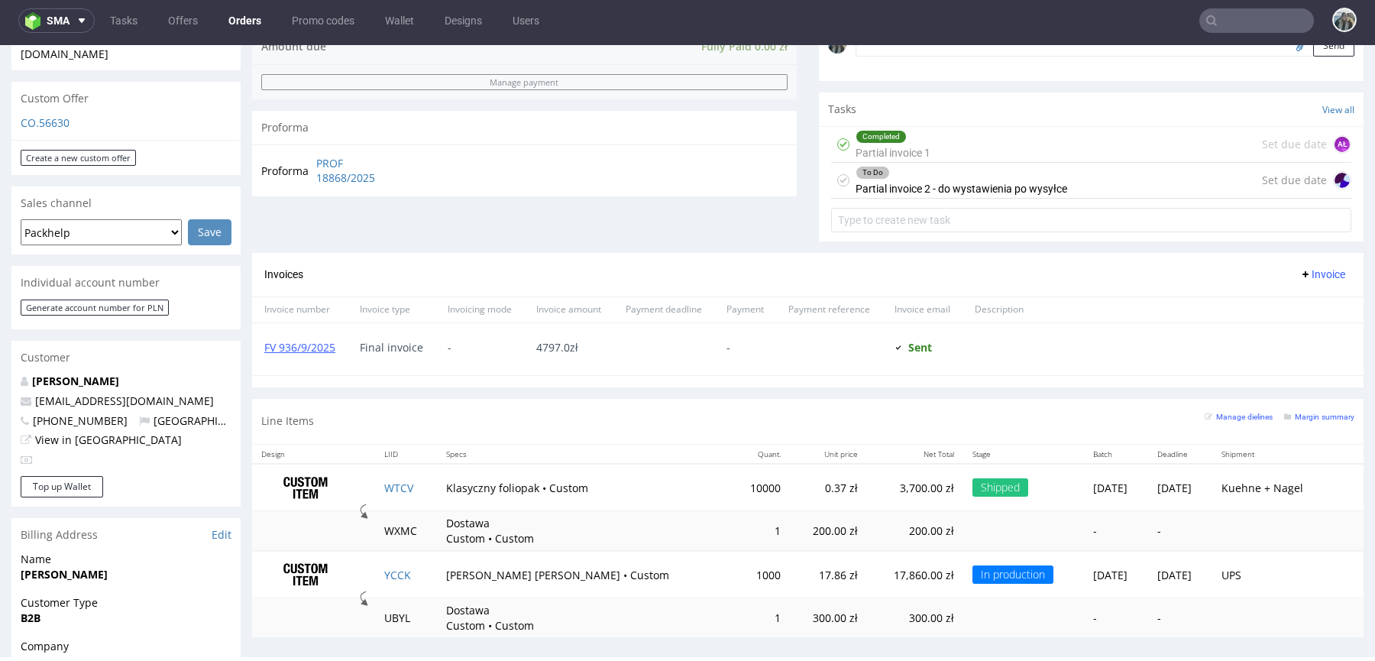
scroll to position [375, 0]
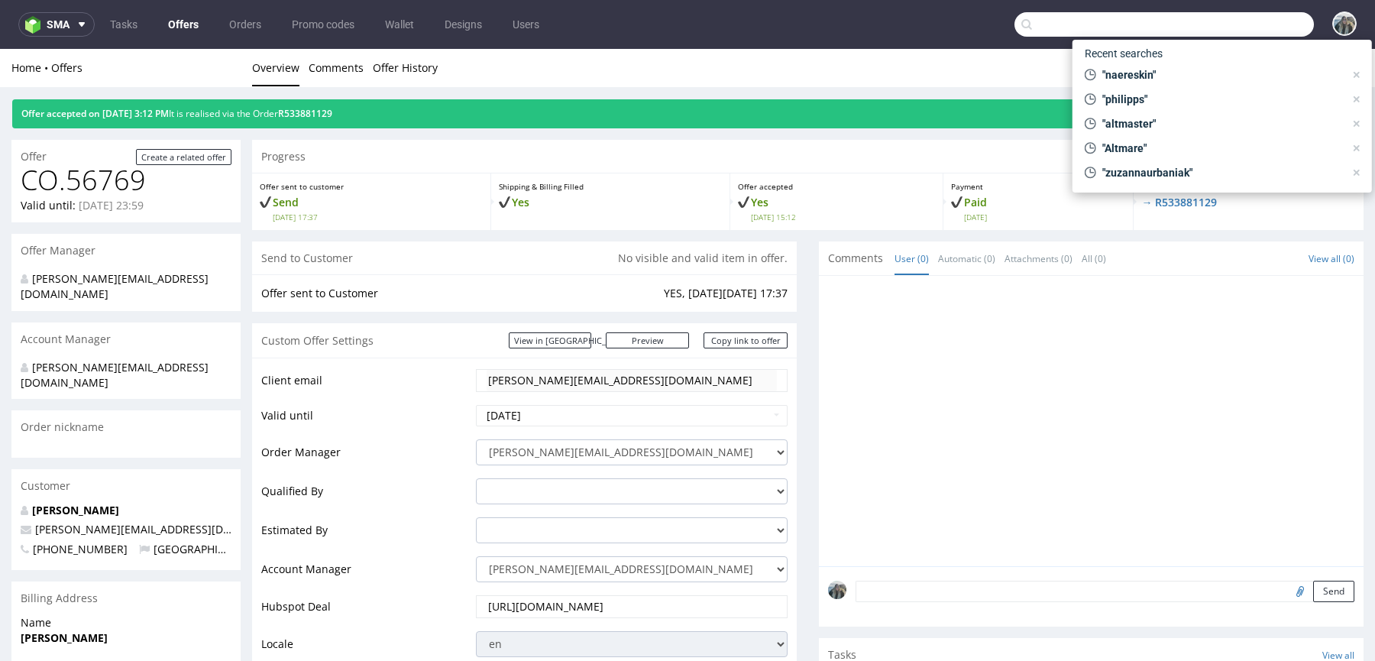
scroll to position [29, 0]
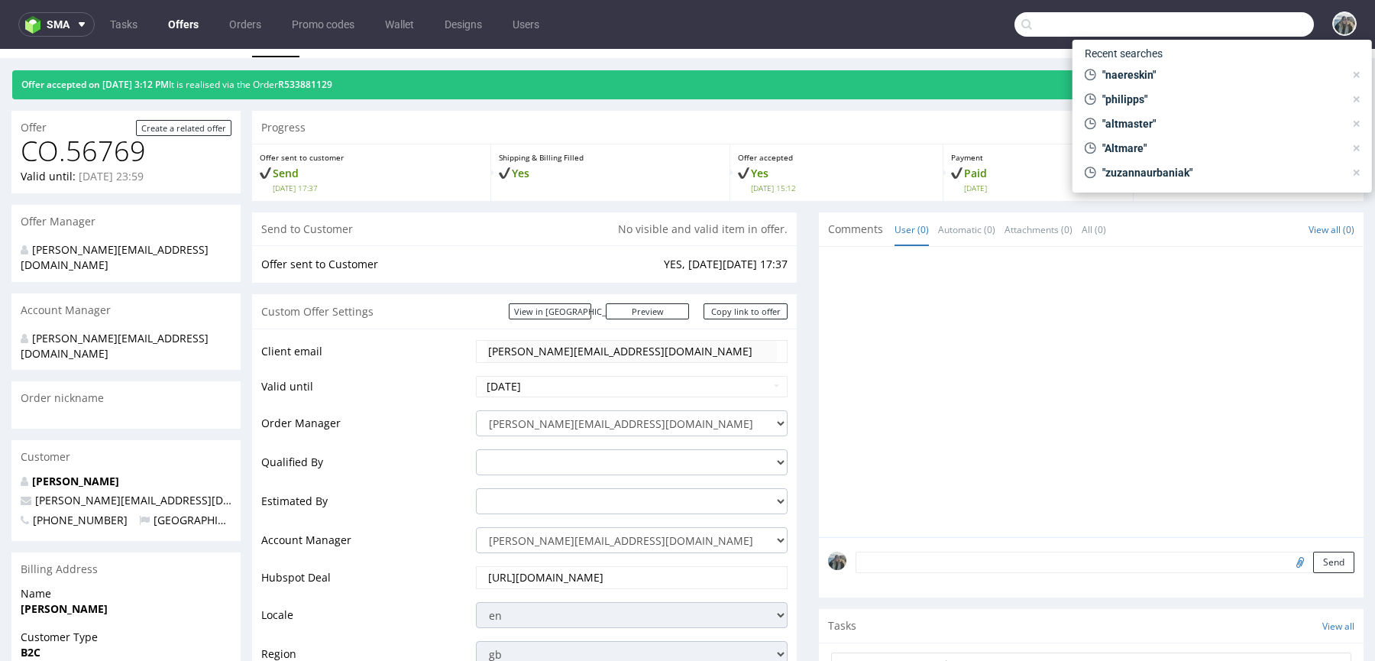
click at [197, 440] on div "Customer" at bounding box center [125, 457] width 229 height 34
click at [669, 309] on link "Preview" at bounding box center [648, 311] width 84 height 16
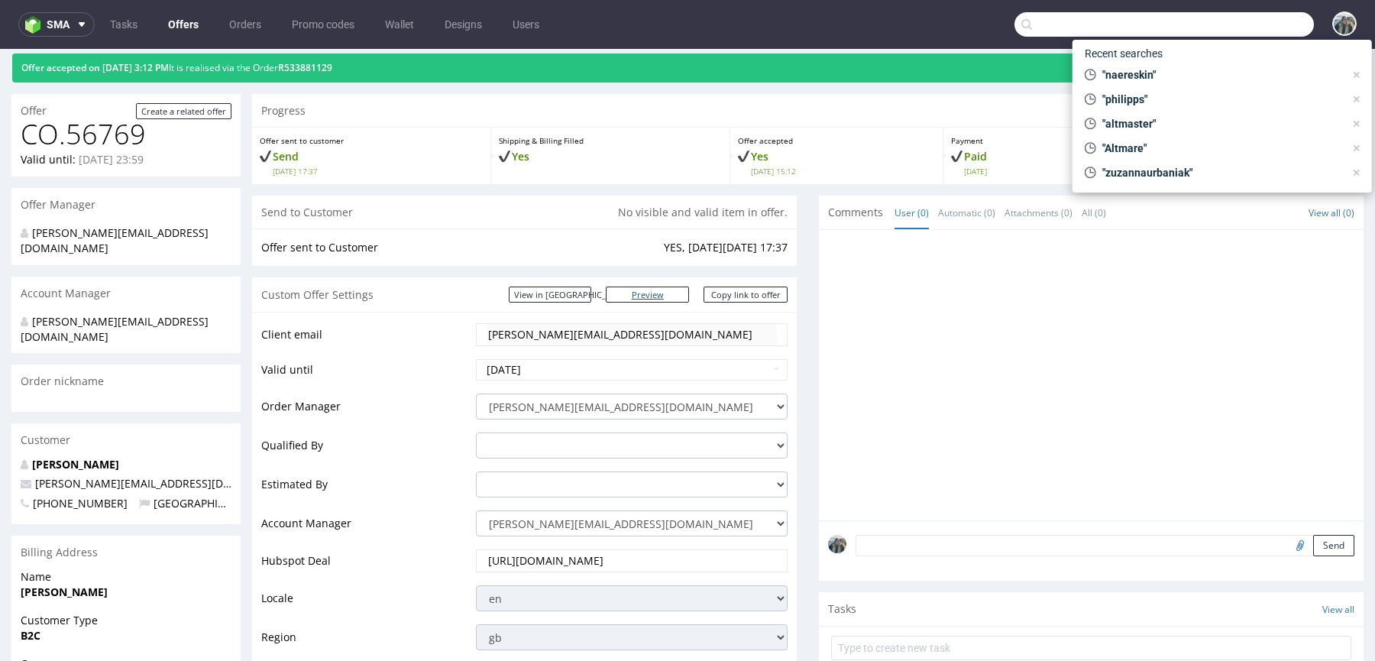
scroll to position [47, 0]
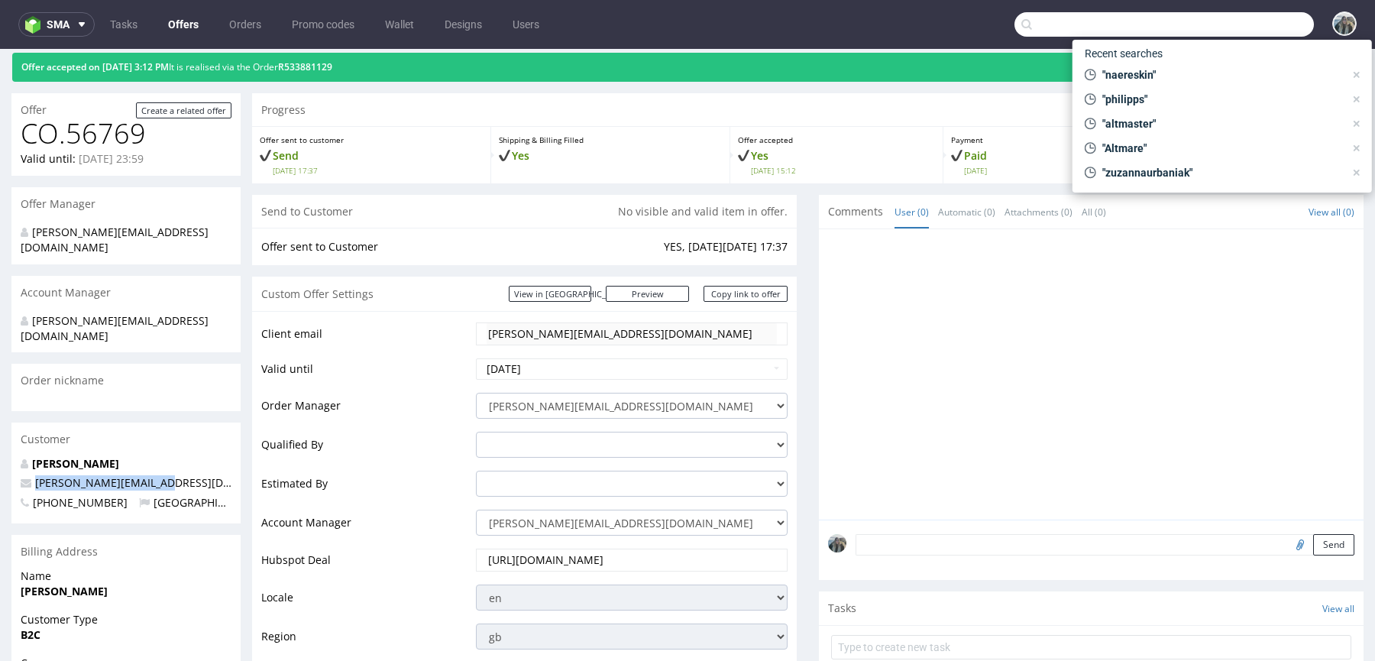
drag, startPoint x: 169, startPoint y: 458, endPoint x: 0, endPoint y: 458, distance: 168.8
copy span "[PERSON_NAME][EMAIL_ADDRESS][DOMAIN_NAME]"
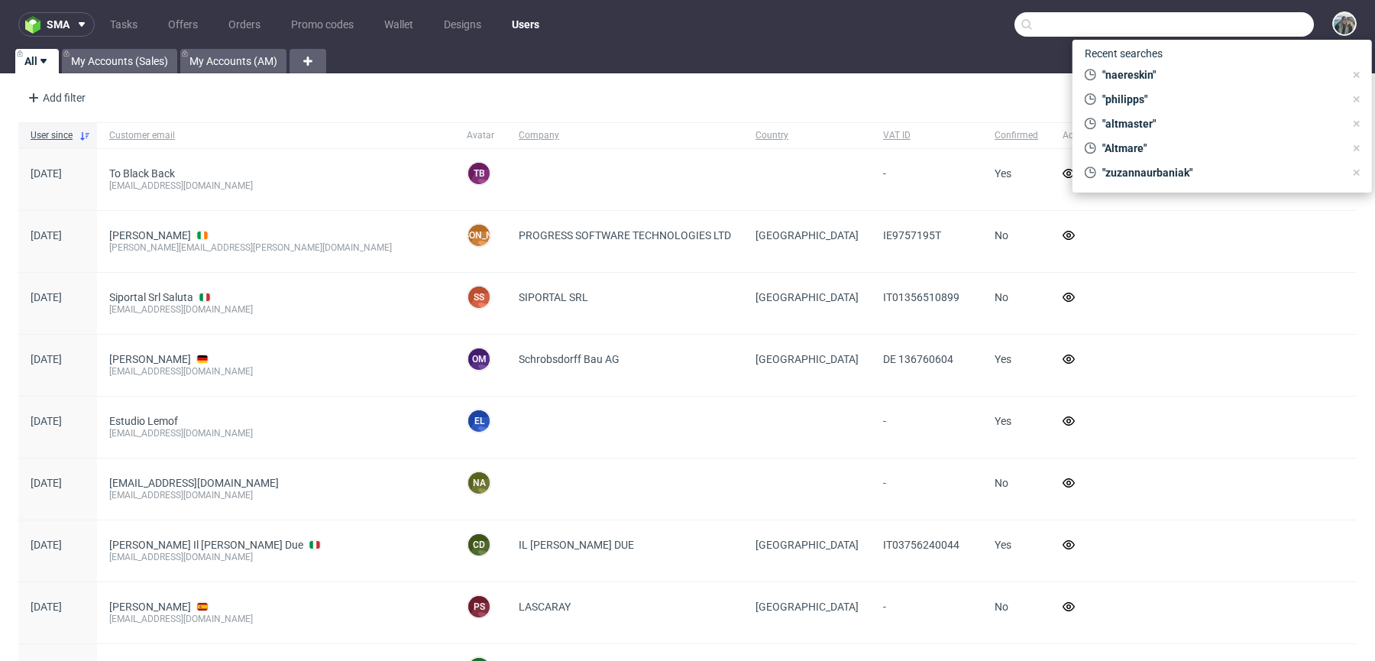
click at [1216, 15] on input "text" at bounding box center [1163, 24] width 299 height 24
paste input "philippa@naereskin.com"
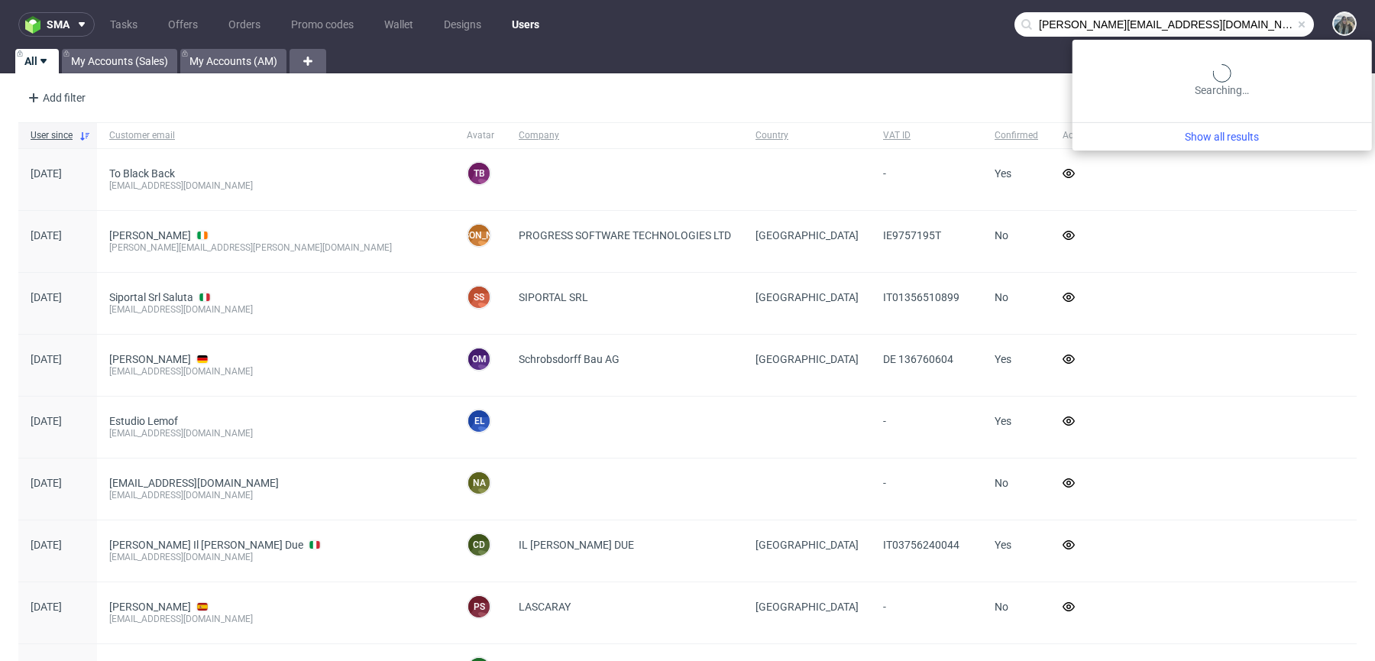
type input "philippa@naereskin.com"
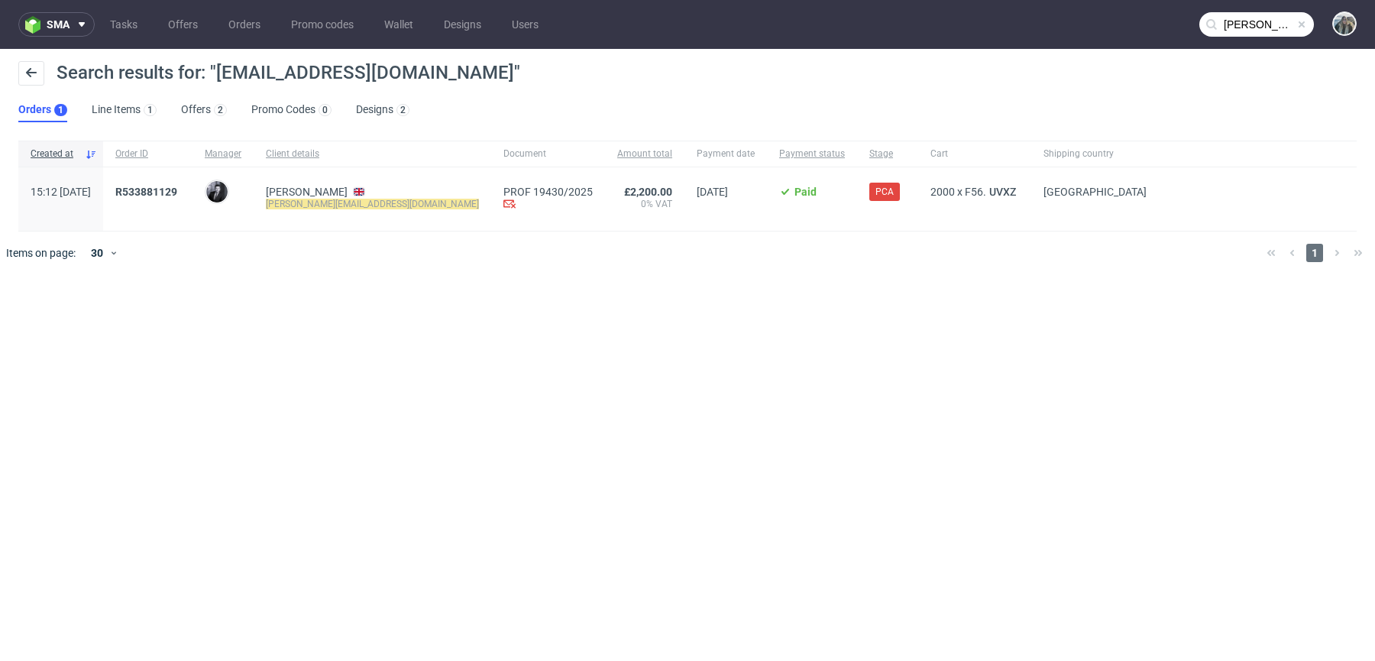
click at [180, 181] on div "R533881129" at bounding box center [147, 198] width 89 height 63
click at [177, 186] on span "R533881129" at bounding box center [146, 192] width 62 height 12
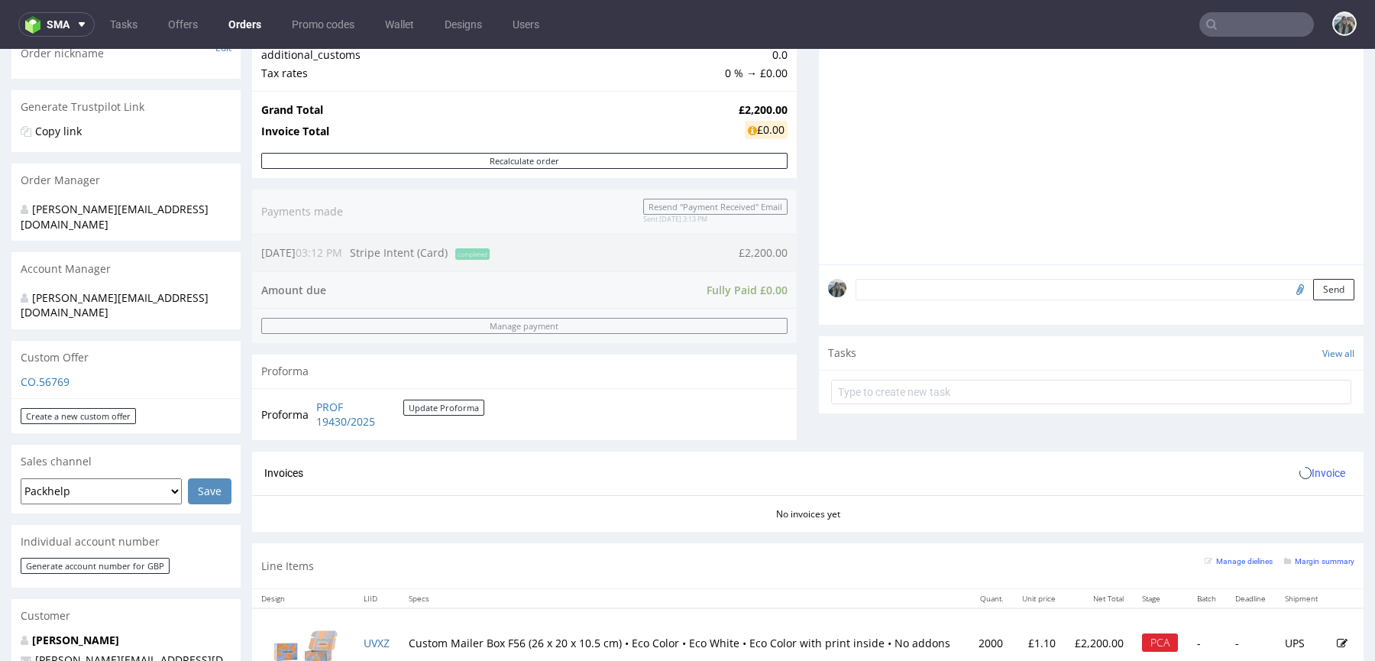
scroll to position [42, 0]
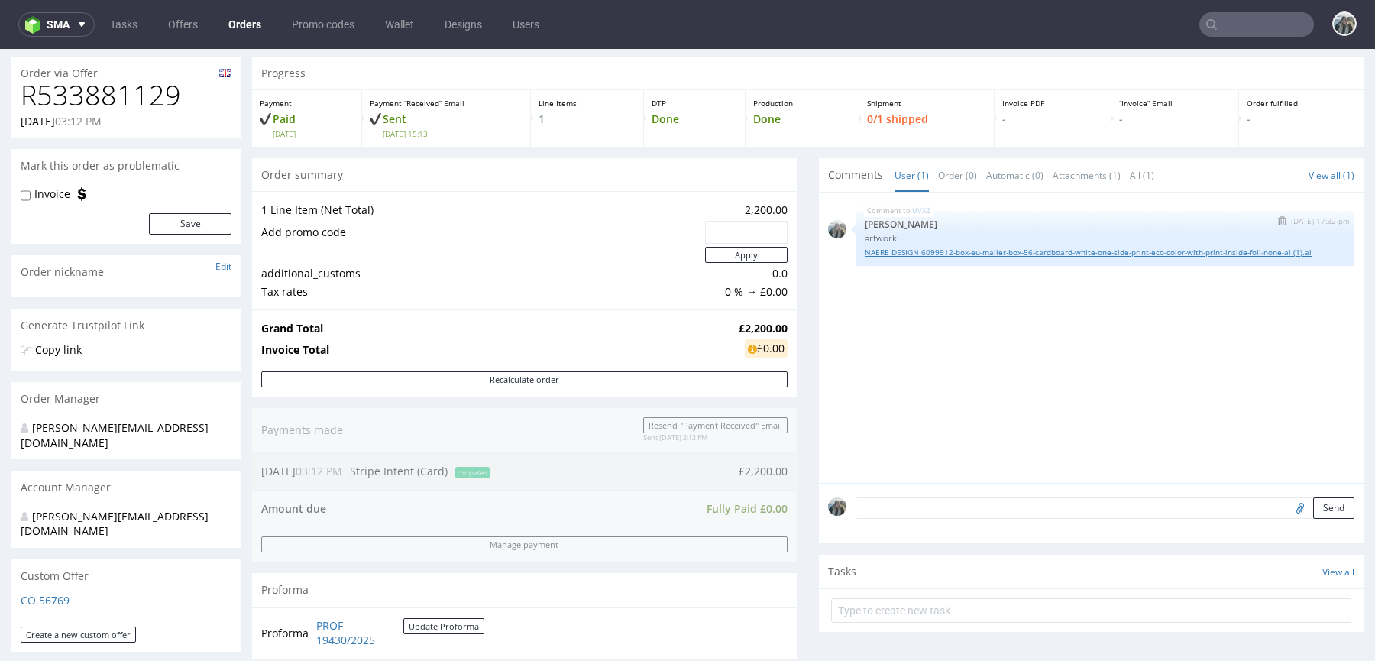
click at [900, 247] on link "NAERE DESIGN 6099912-box-eu-mailer-box-56-cardboard-white-one-side-print-eco-co…" at bounding box center [1104, 252] width 480 height 11
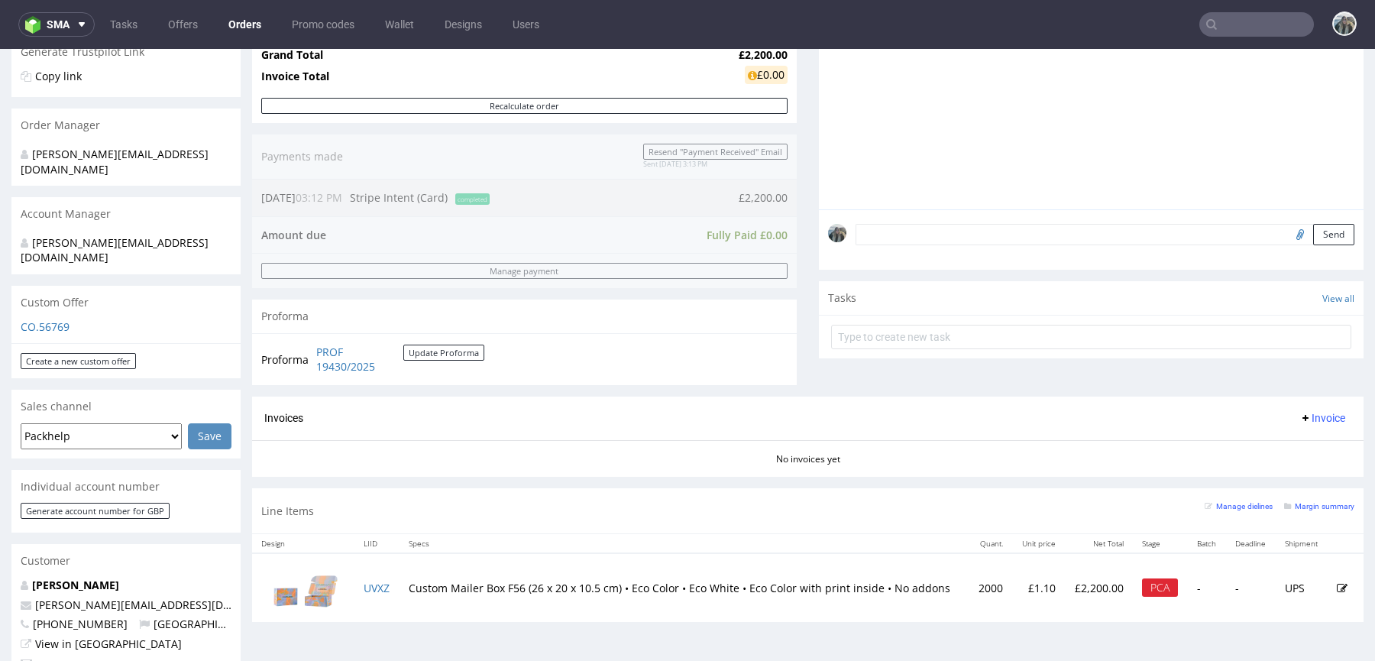
scroll to position [570, 0]
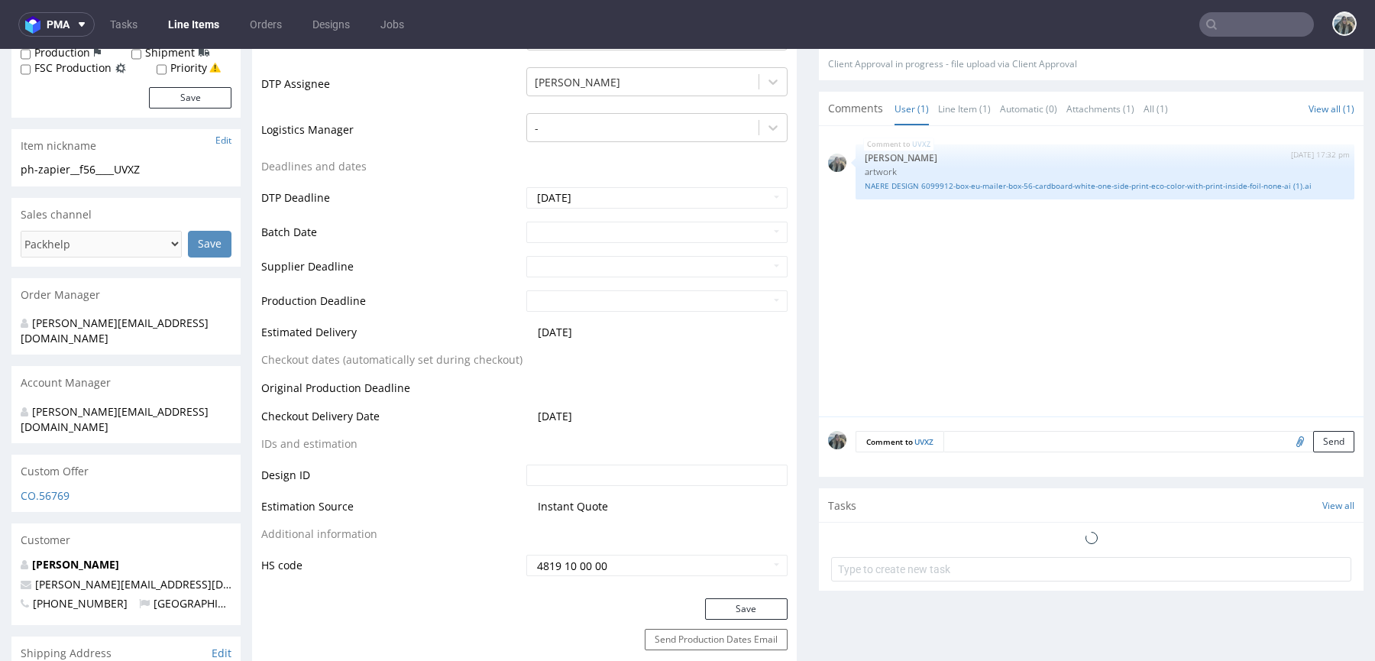
scroll to position [599, 0]
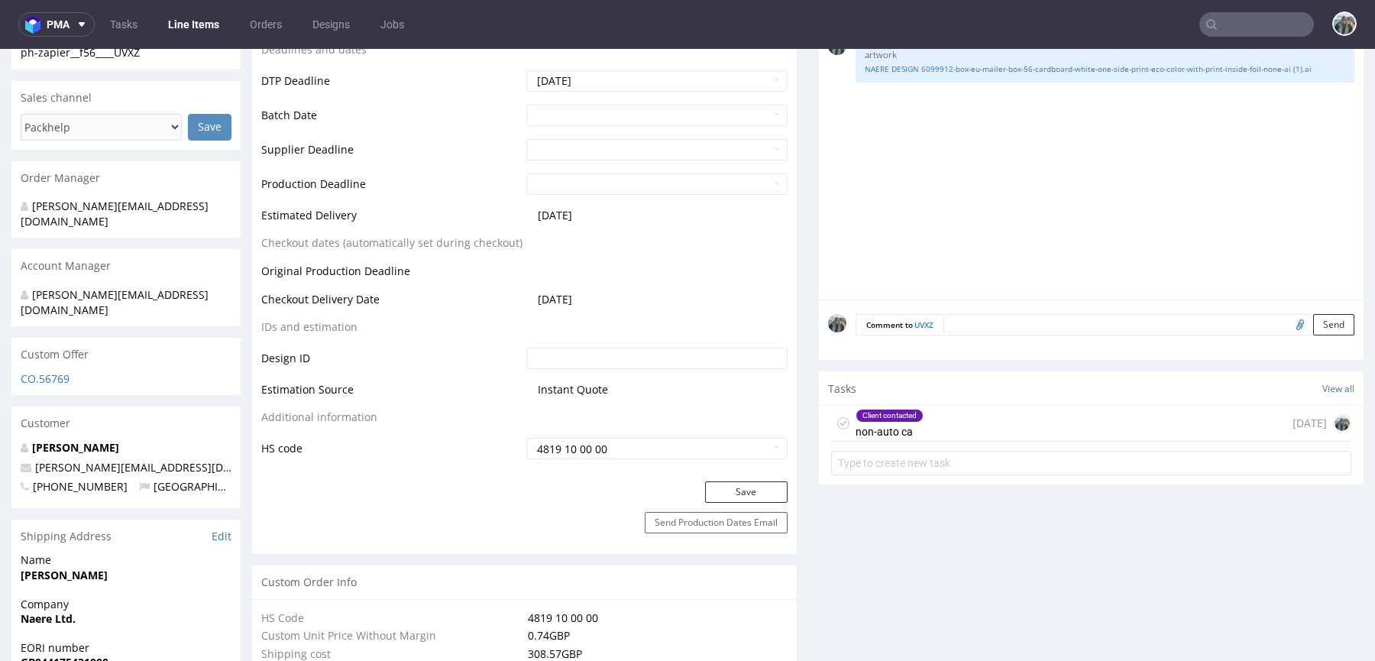
drag, startPoint x: 939, startPoint y: 413, endPoint x: 951, endPoint y: 454, distance: 42.1
click at [939, 413] on div "Client contacted non-auto ca 3 days ago" at bounding box center [1091, 423] width 520 height 36
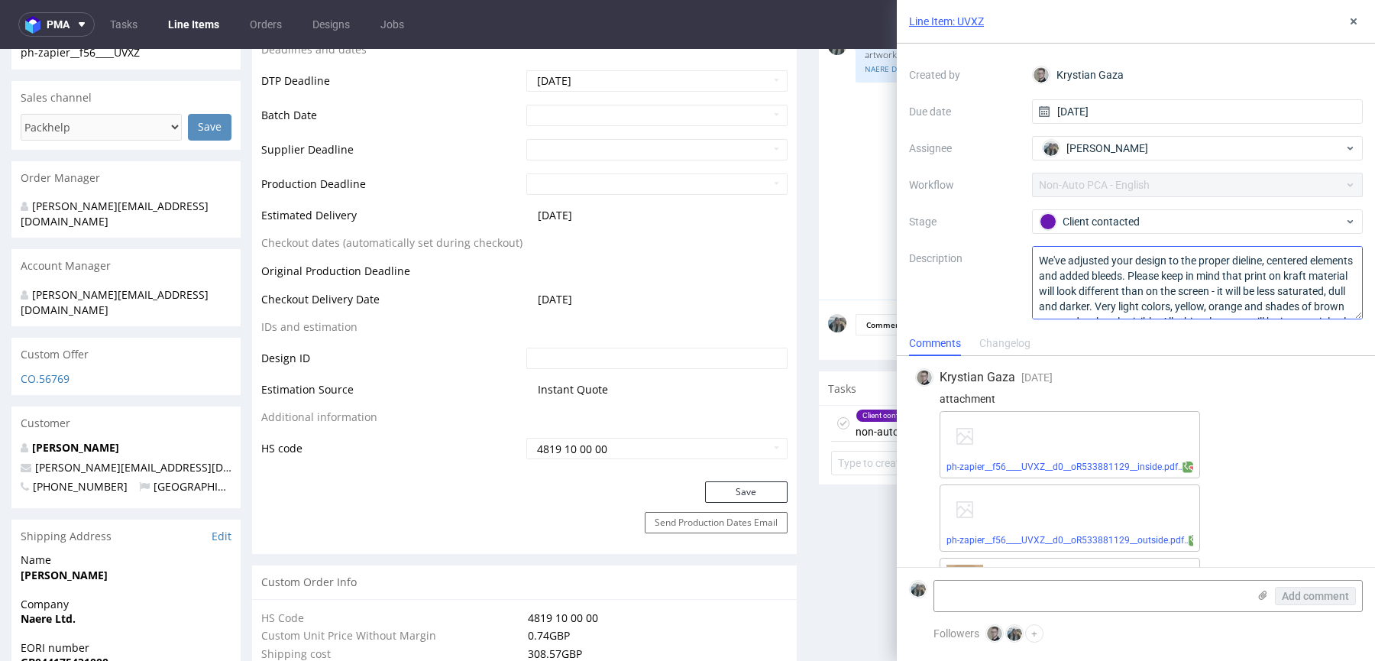
scroll to position [31, 0]
click at [1120, 273] on textarea "We've adjusted your design to the proper dieline, centered elements and added b…" at bounding box center [1197, 282] width 331 height 73
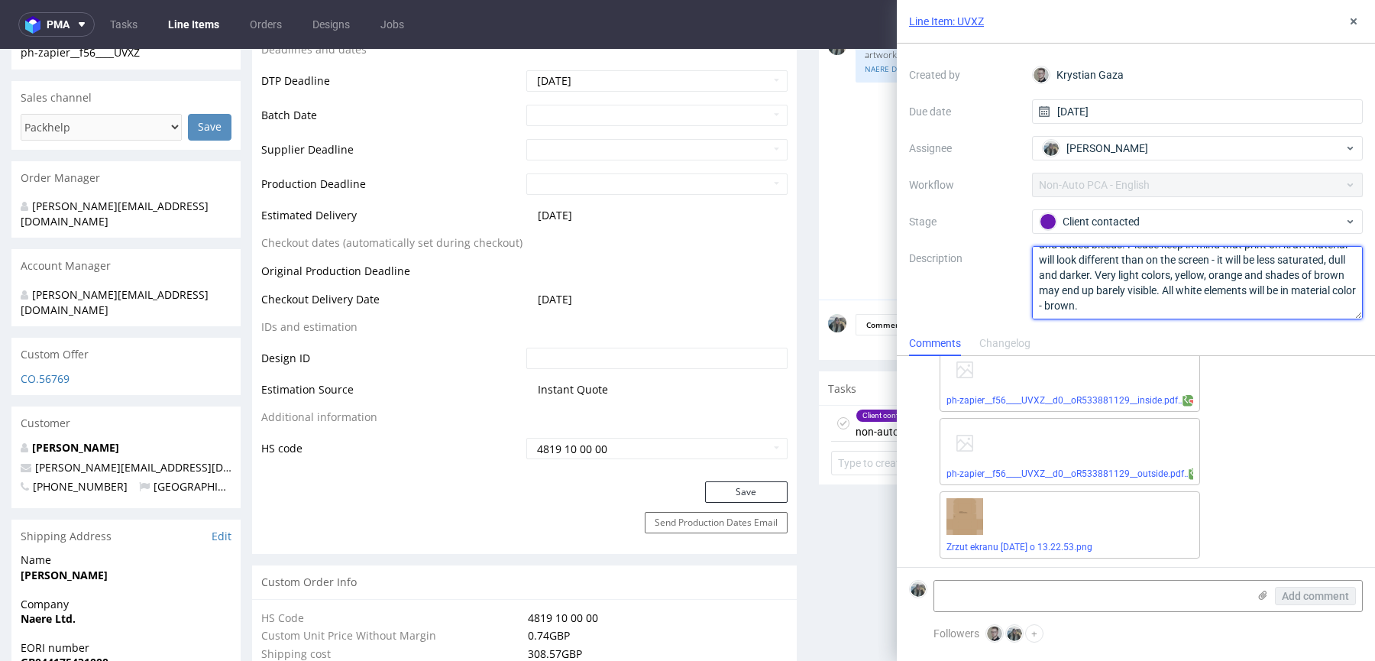
scroll to position [69, 0]
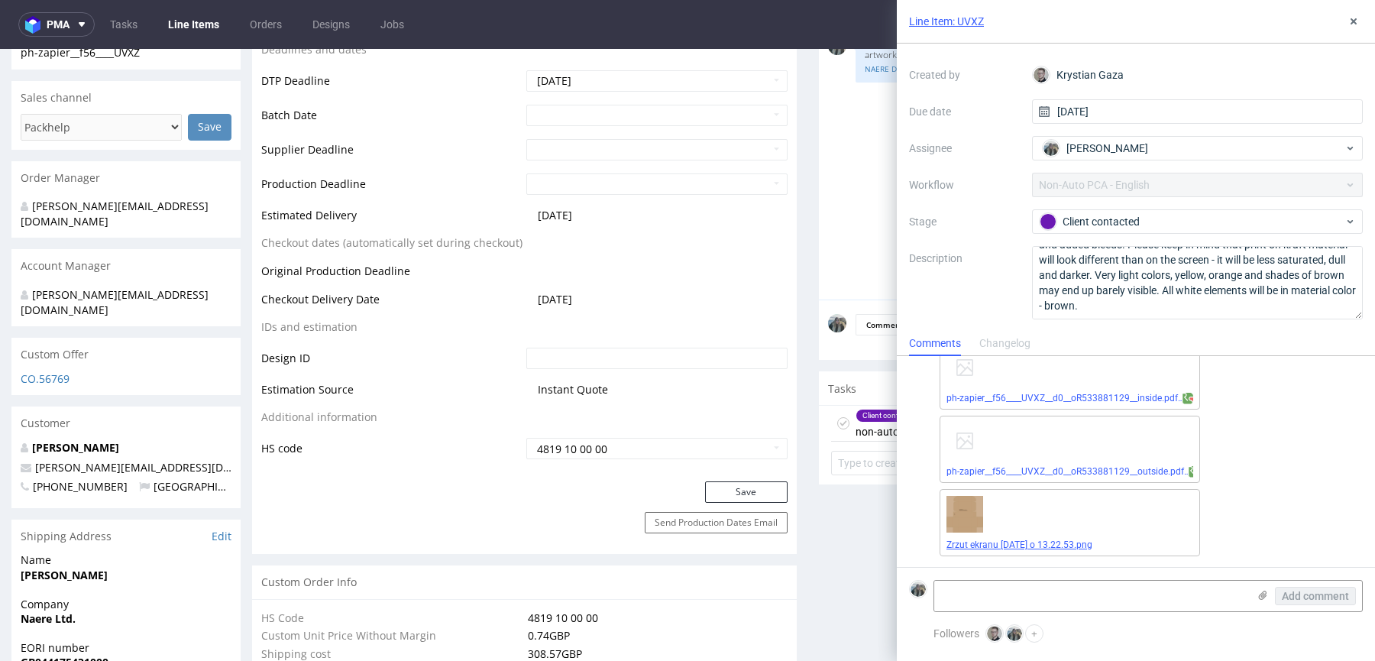
click at [1041, 541] on link "Zrzut ekranu 2025-09-16 o 13.22.53.png" at bounding box center [1019, 544] width 146 height 11
click at [994, 476] on div "ph-zapier__f56____UVXZ__d0__oR533881129__outside.pdf" at bounding box center [1069, 448] width 260 height 67
click at [1001, 471] on link "ph-zapier__f56____UVXZ__d0__oR533881129__outside.pdf" at bounding box center [1064, 471] width 237 height 11
click at [998, 396] on link "ph-zapier__f56____UVXZ__d0__oR533881129__inside.pdf" at bounding box center [1061, 398] width 231 height 11
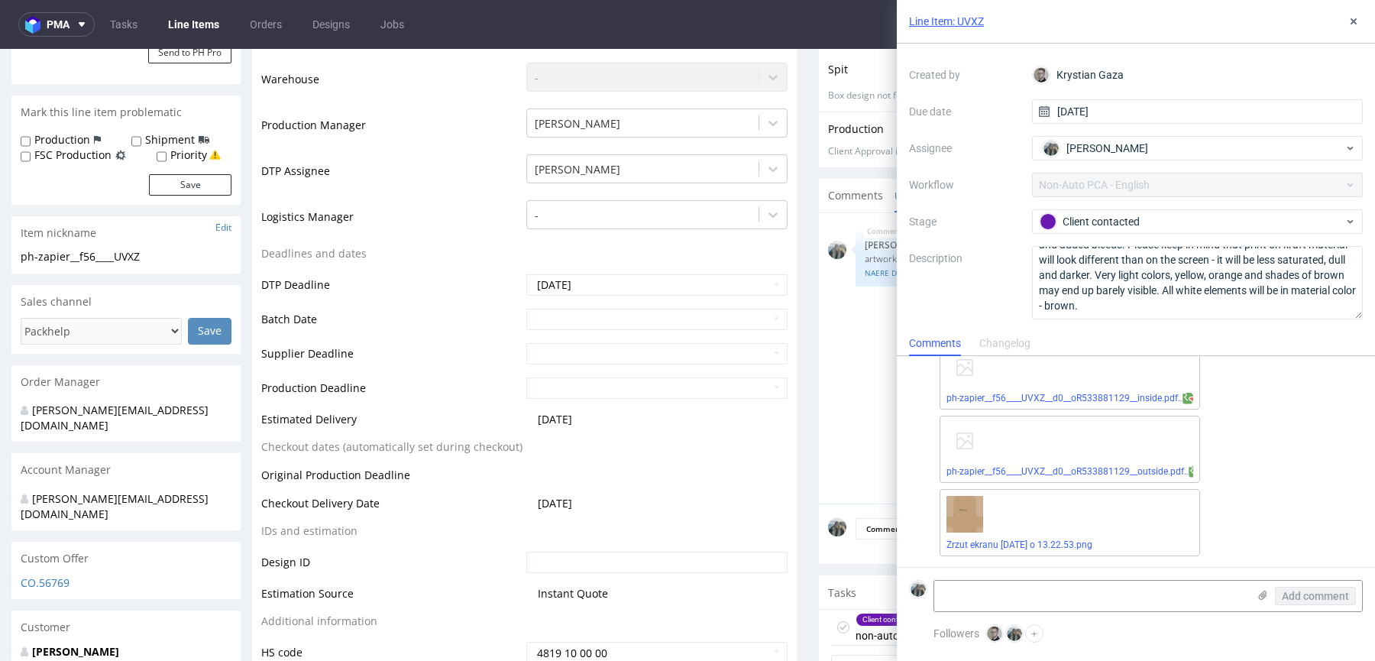
scroll to position [0, 0]
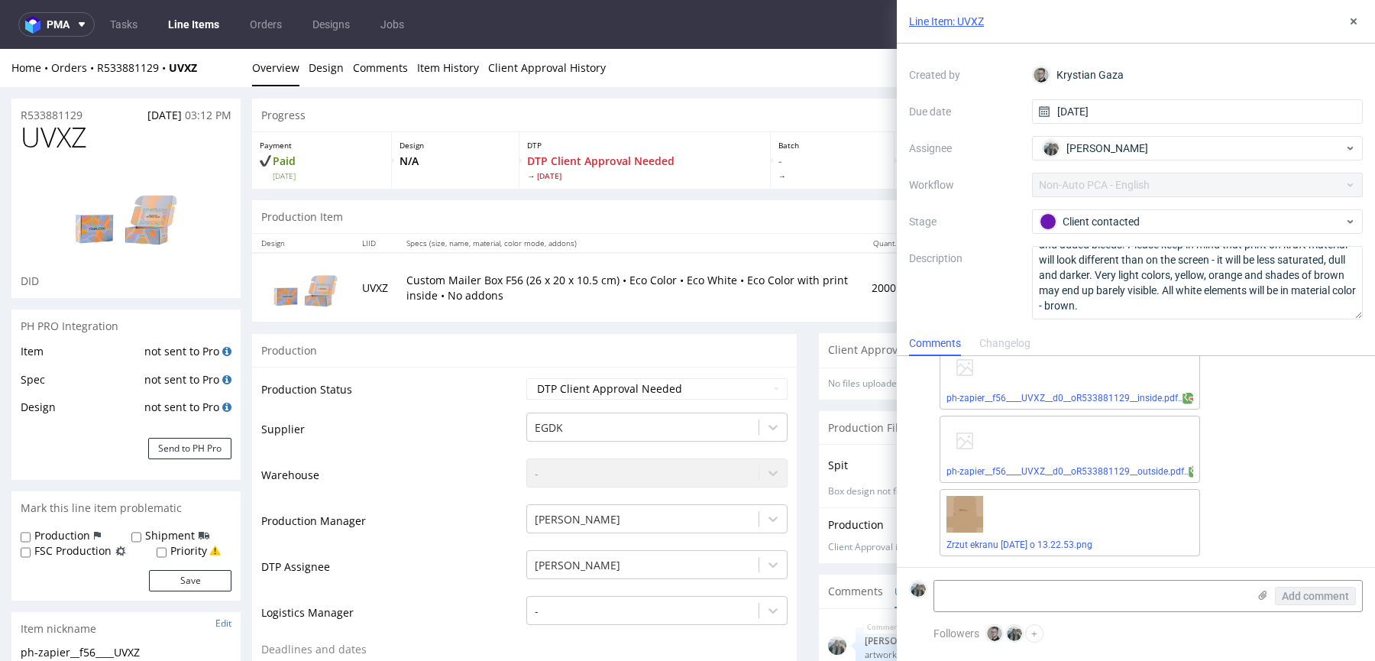
drag, startPoint x: 170, startPoint y: 86, endPoint x: 169, endPoint y: 75, distance: 10.8
click at [170, 75] on div "Home Orders R533881129 UVXZ Overview Design Comments Item History Client Approv…" at bounding box center [687, 68] width 1375 height 38
click at [169, 69] on div "Home Orders R533881129 UVXZ" at bounding box center [125, 67] width 229 height 15
drag, startPoint x: 189, startPoint y: 79, endPoint x: 167, endPoint y: 72, distance: 23.2
click at [167, 72] on div "Home Orders R533881129 UVXZ Overview Design Comments Item History Client Approv…" at bounding box center [687, 68] width 1375 height 38
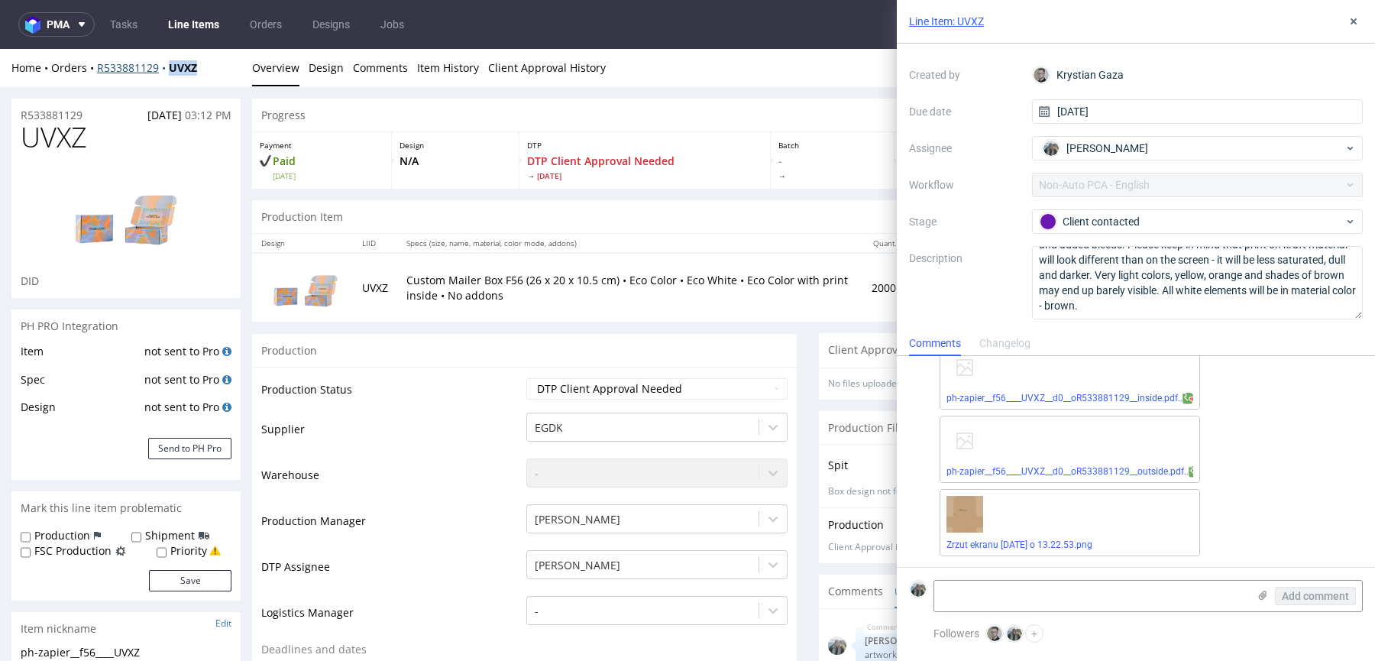
copy strong "UVXZ"
click at [1092, 544] on link "Zrzut ekranu 2025-09-16 o 13.22.53.png" at bounding box center [1019, 544] width 146 height 11
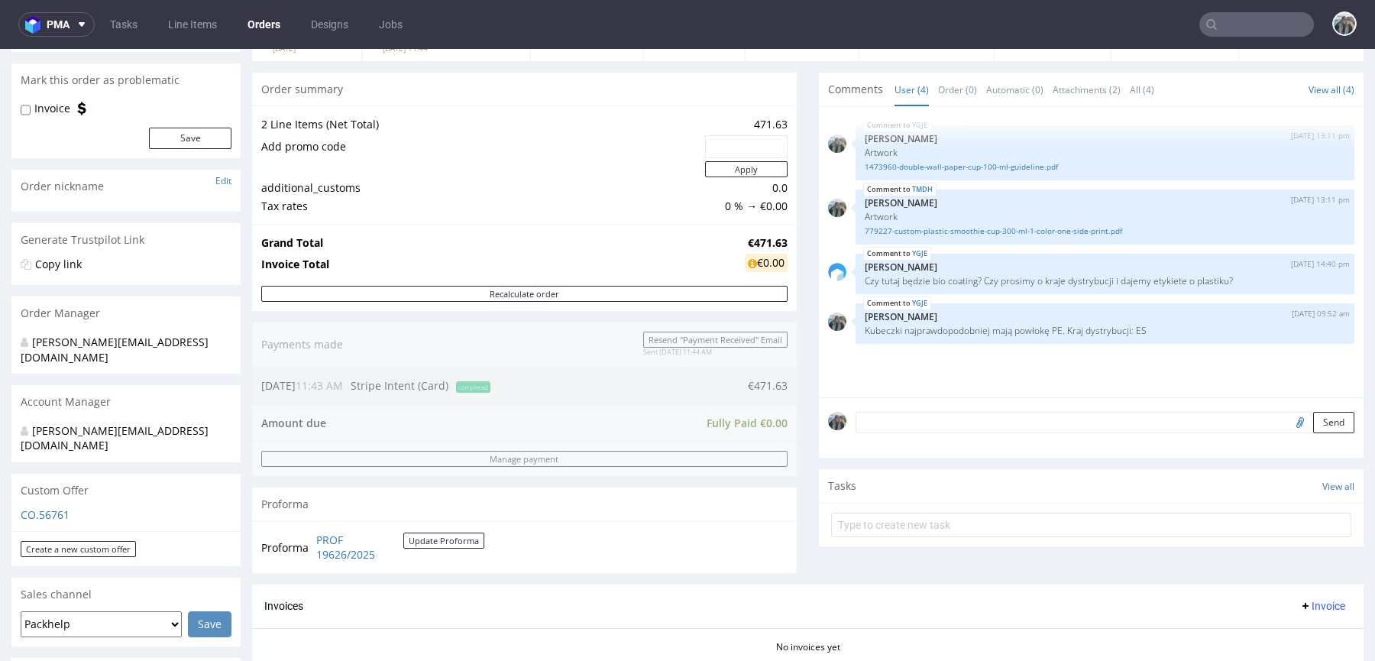
scroll to position [476, 0]
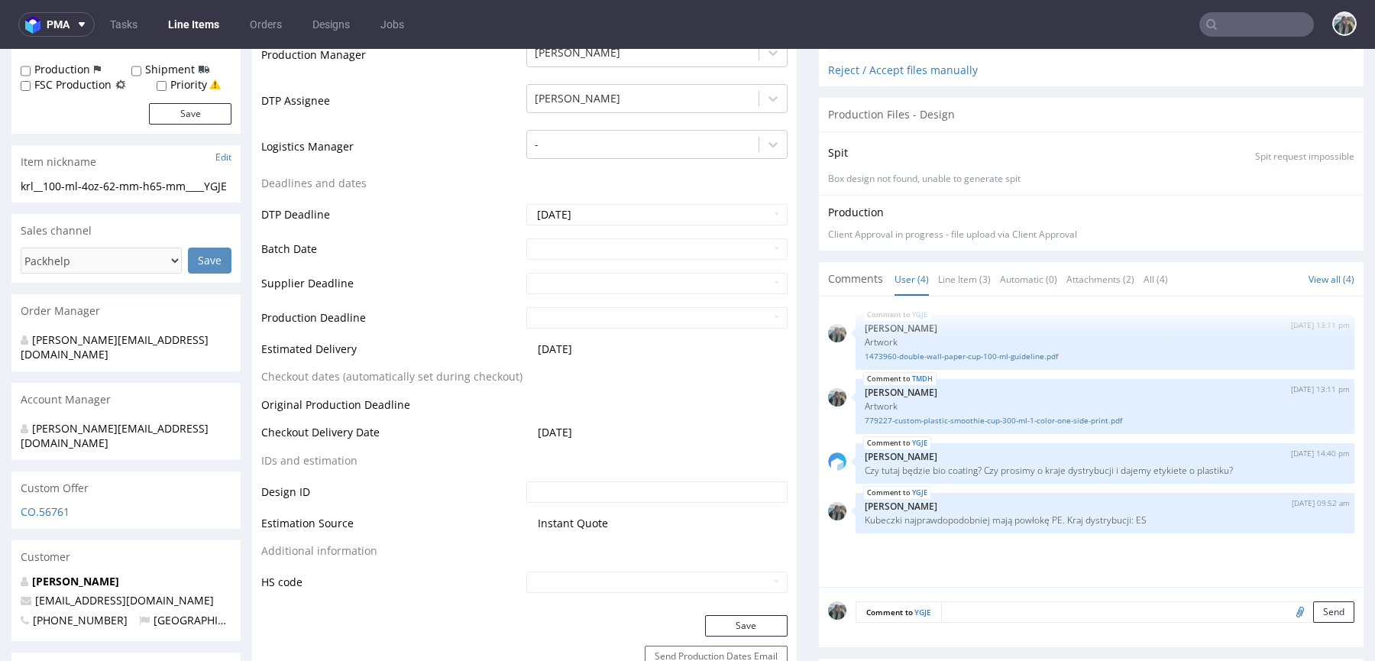
scroll to position [693, 0]
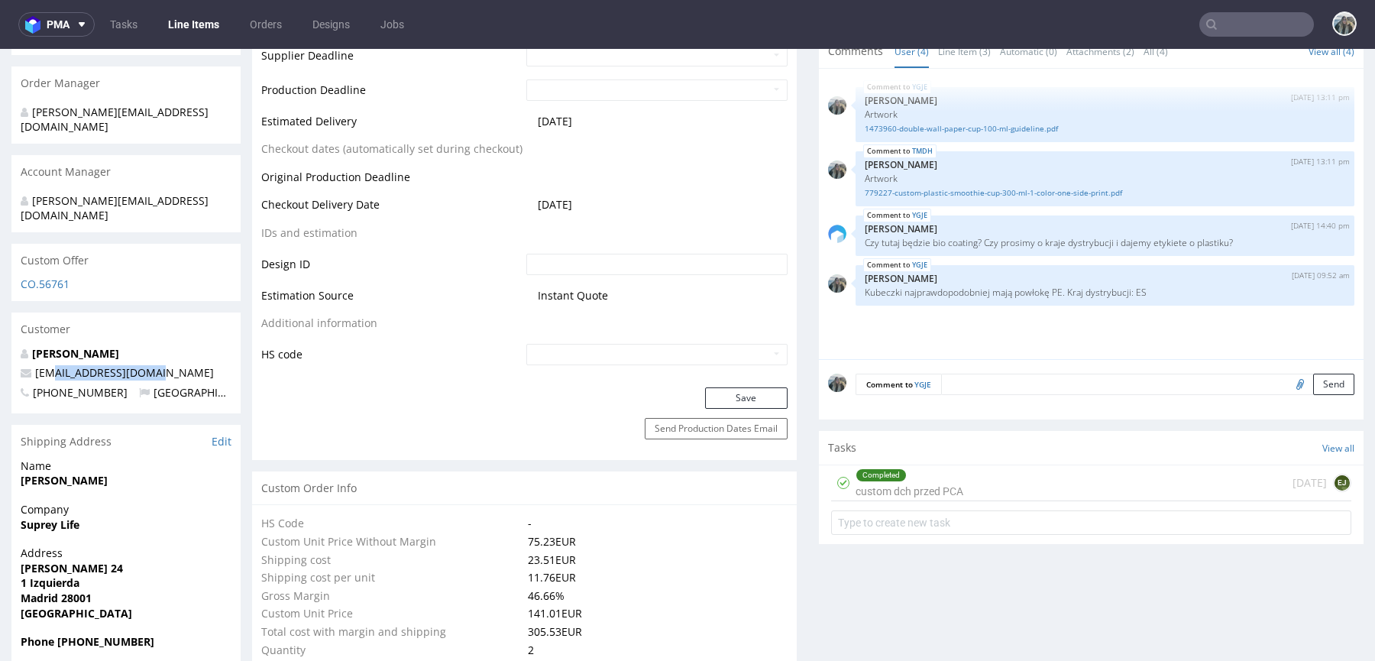
drag, startPoint x: 156, startPoint y: 360, endPoint x: 0, endPoint y: 359, distance: 155.8
copy span "irodriguez@thelta.com"
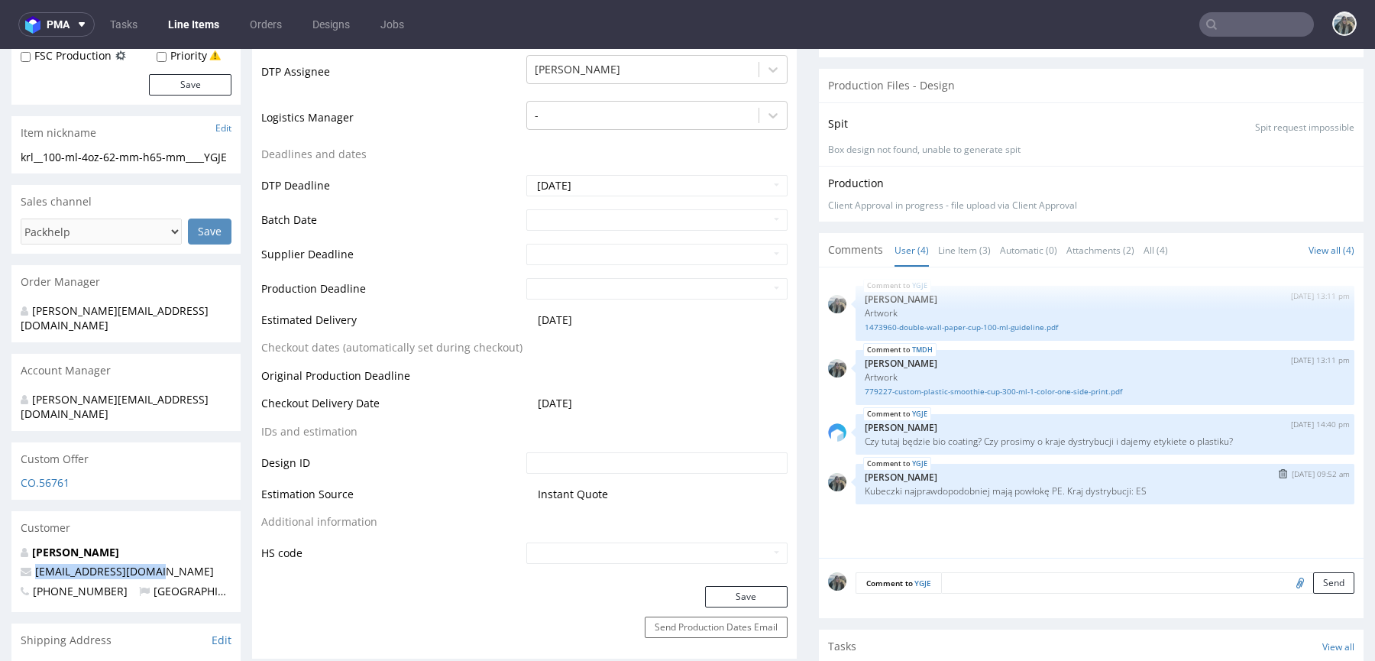
scroll to position [0, 0]
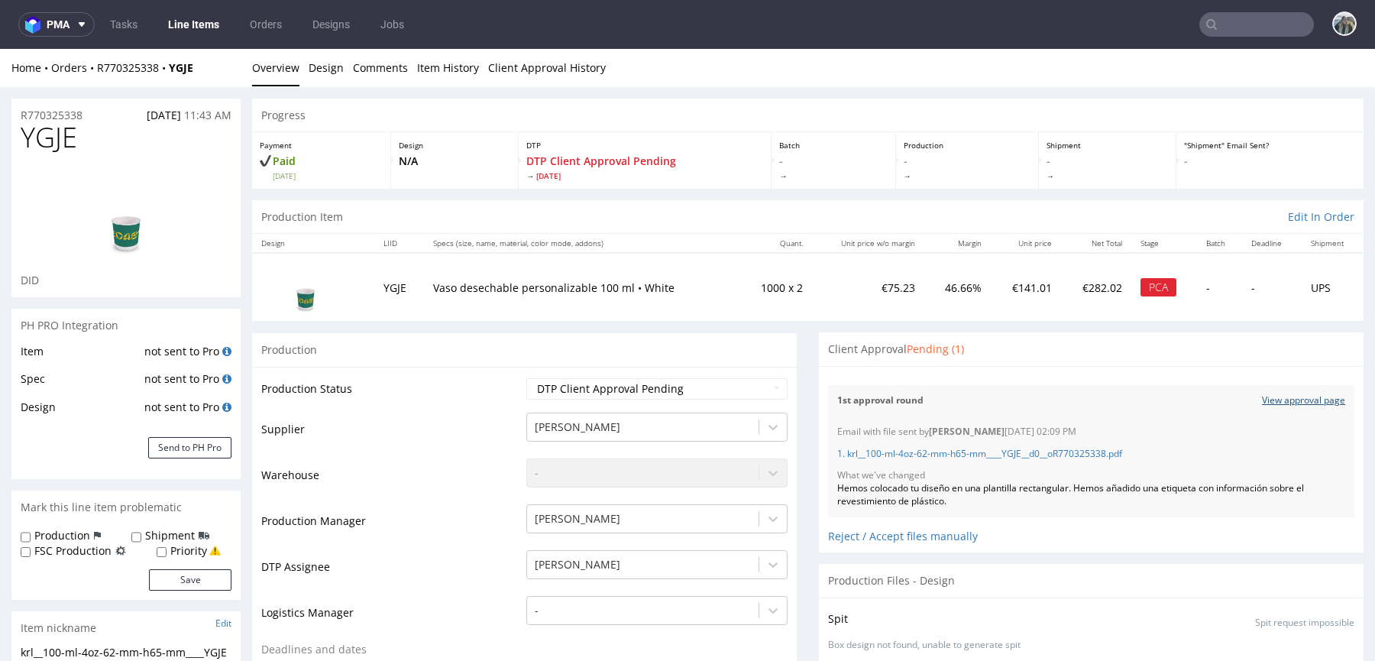
click at [1262, 404] on link "View approval page" at bounding box center [1303, 400] width 83 height 13
drag, startPoint x: 98, startPoint y: 117, endPoint x: 0, endPoint y: 116, distance: 97.7
copy p "R770325338"
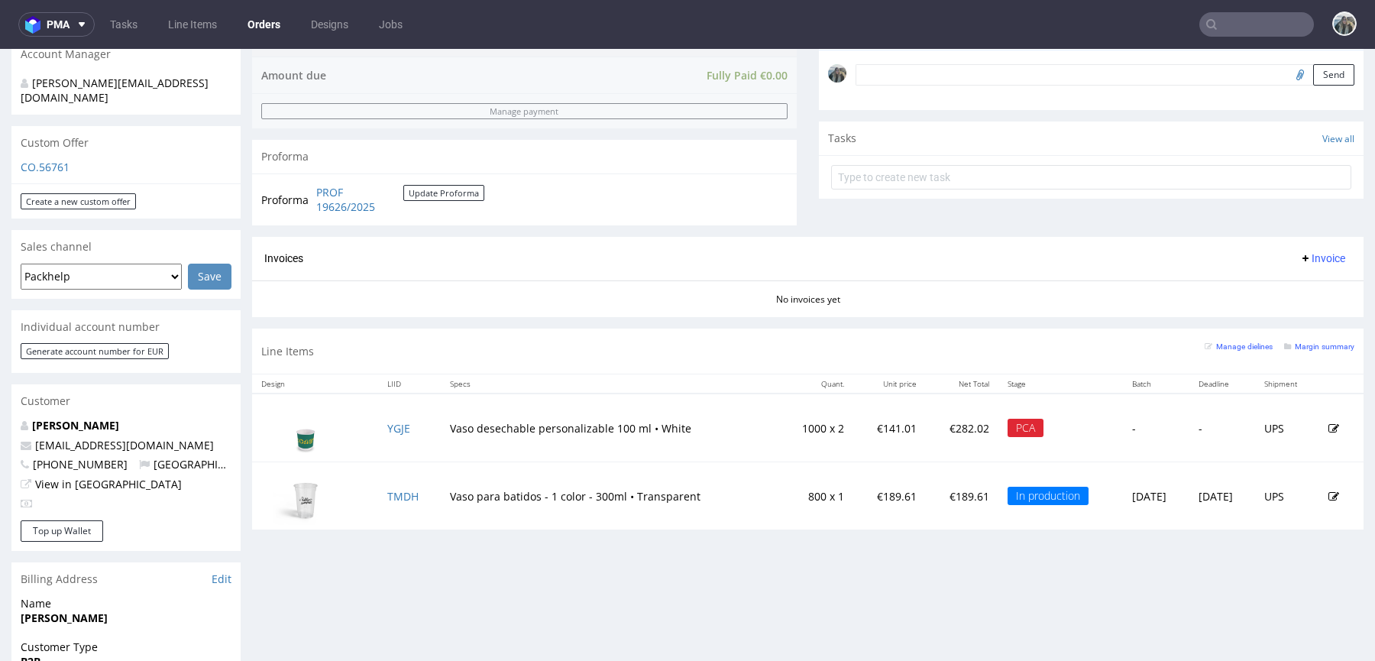
scroll to position [493, 0]
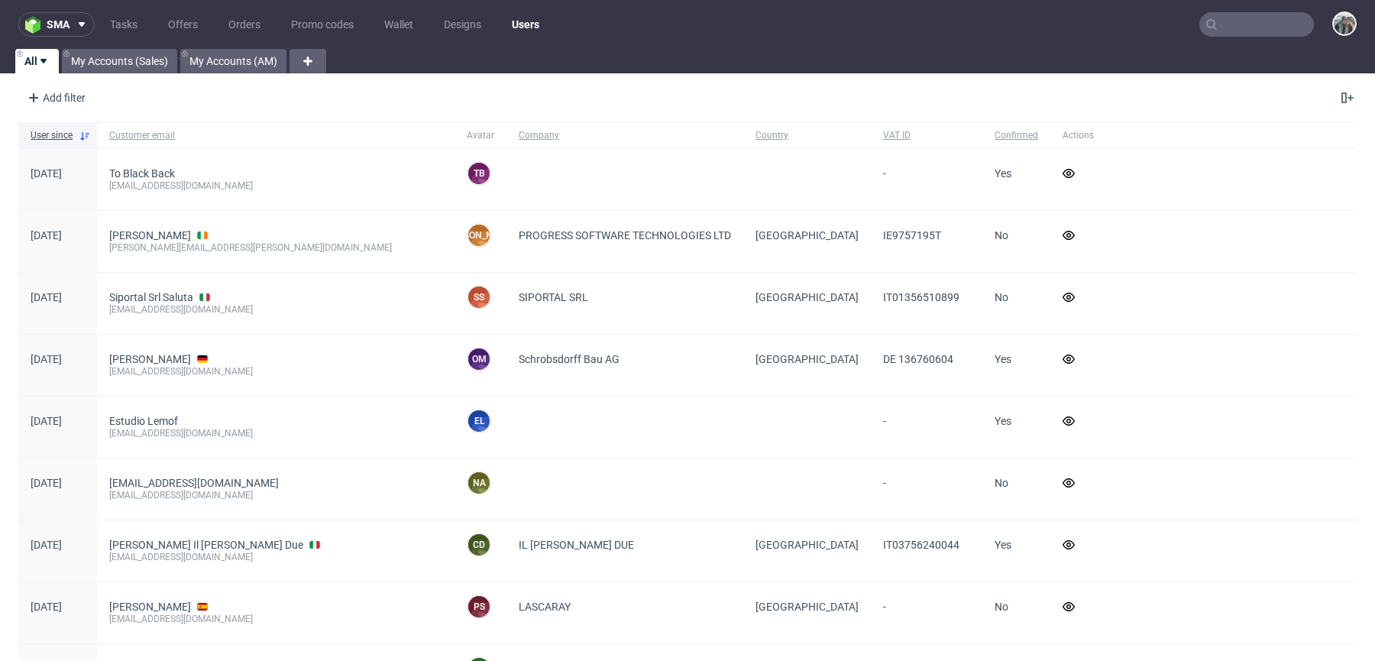
click at [1226, 24] on input "text" at bounding box center [1256, 24] width 115 height 24
paste input "R203443141"
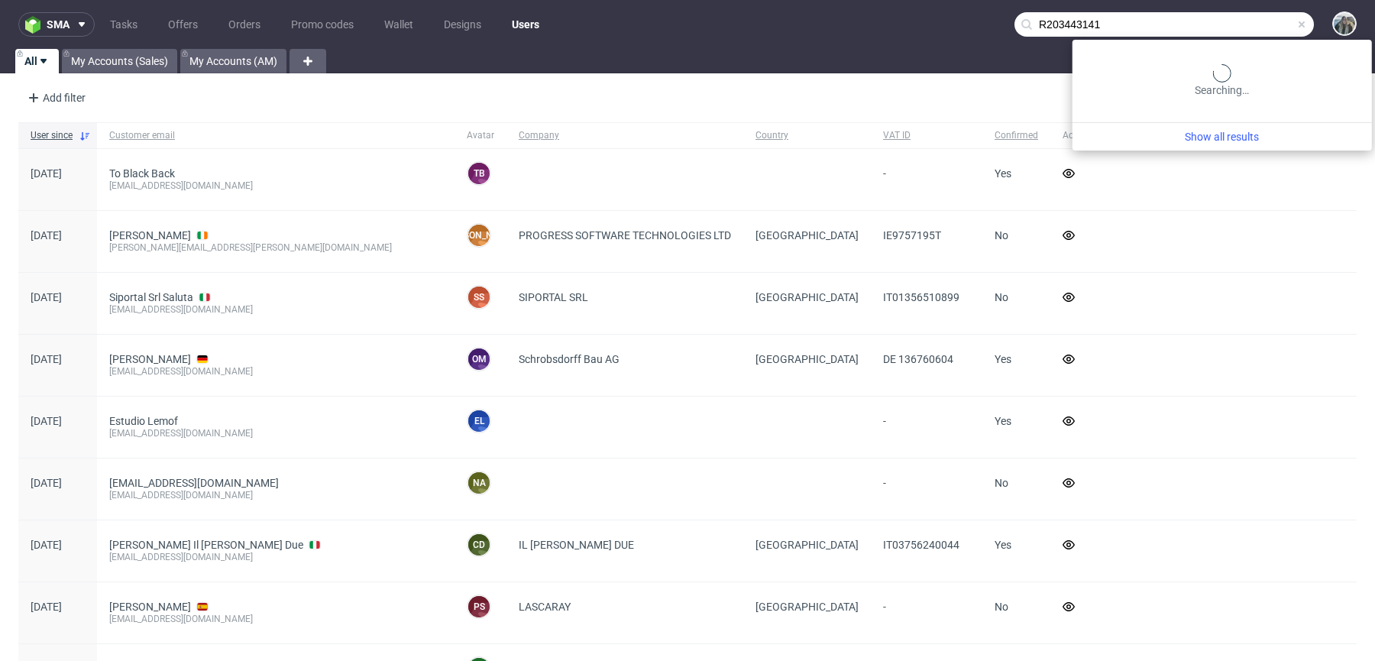
type input "R203443141"
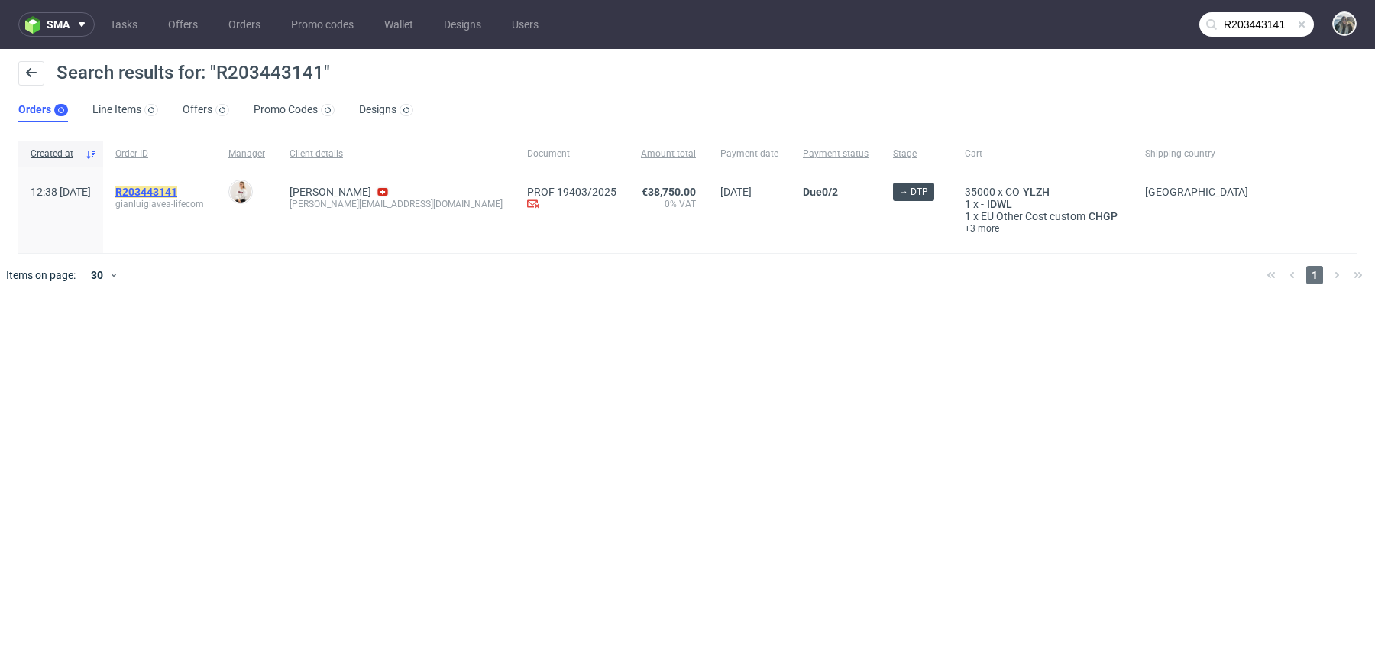
click at [171, 192] on mark "R203443141" at bounding box center [146, 192] width 62 height 12
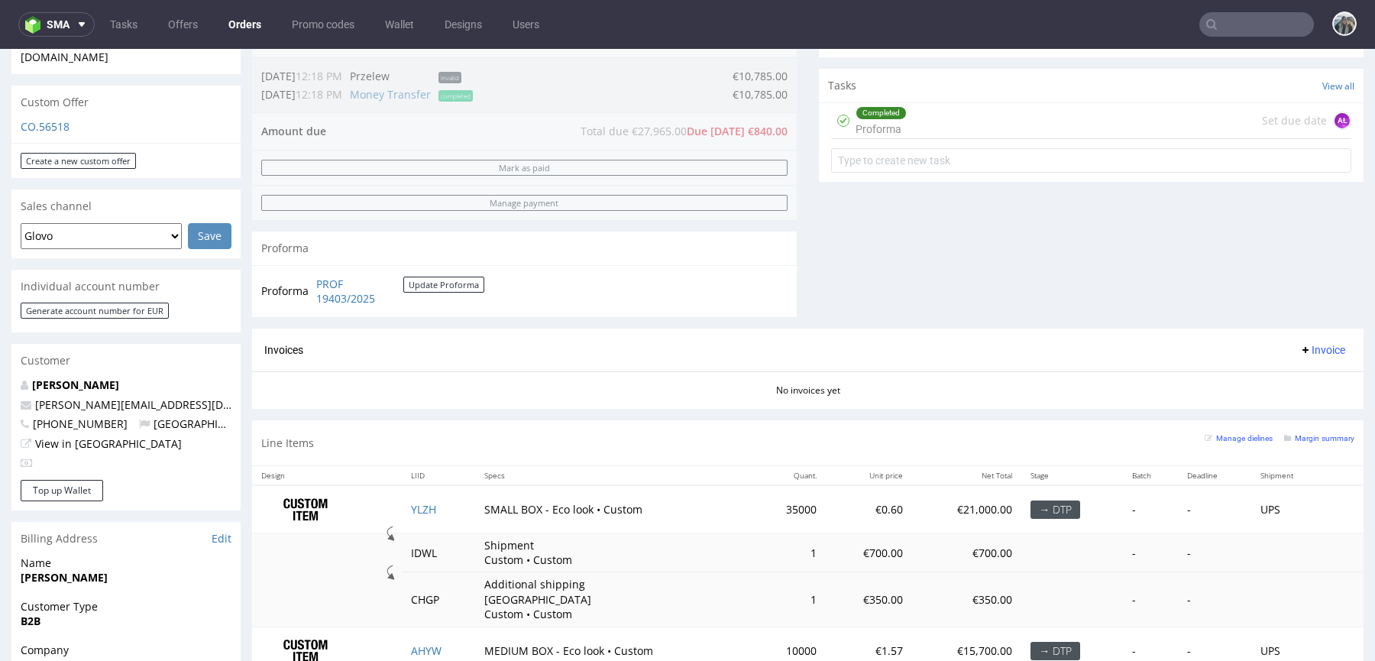
scroll to position [711, 0]
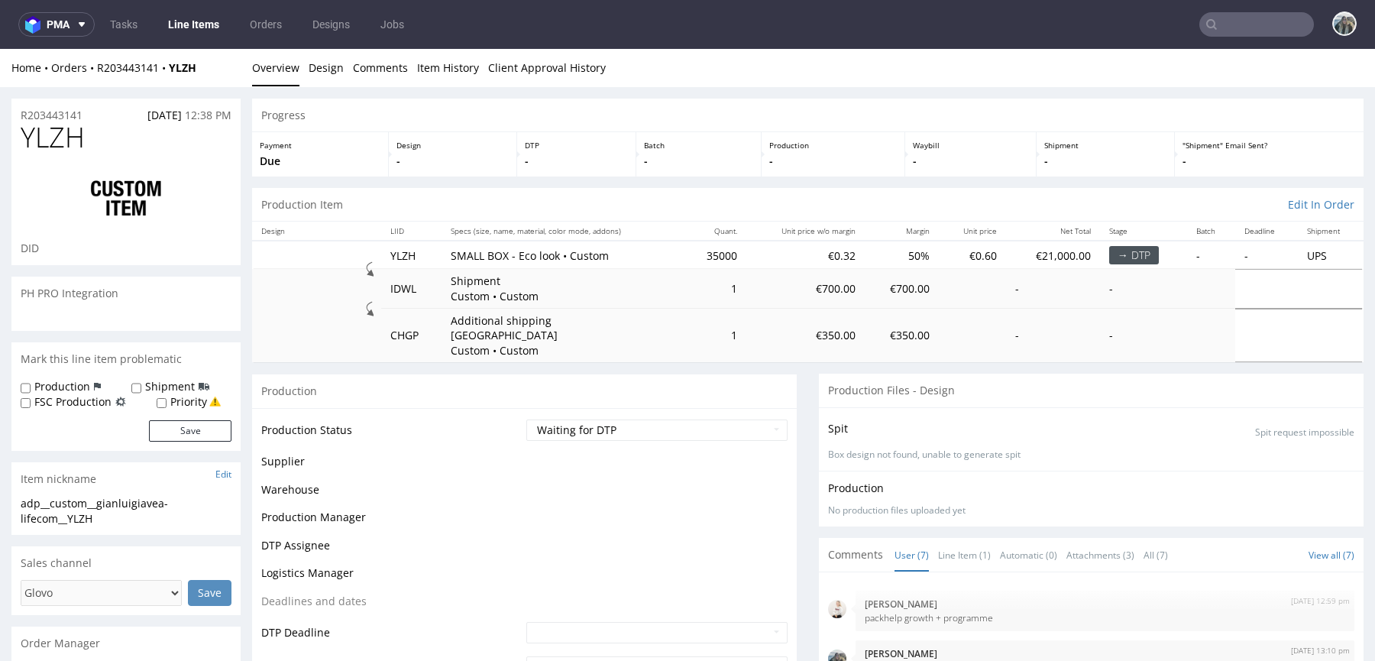
scroll to position [323, 0]
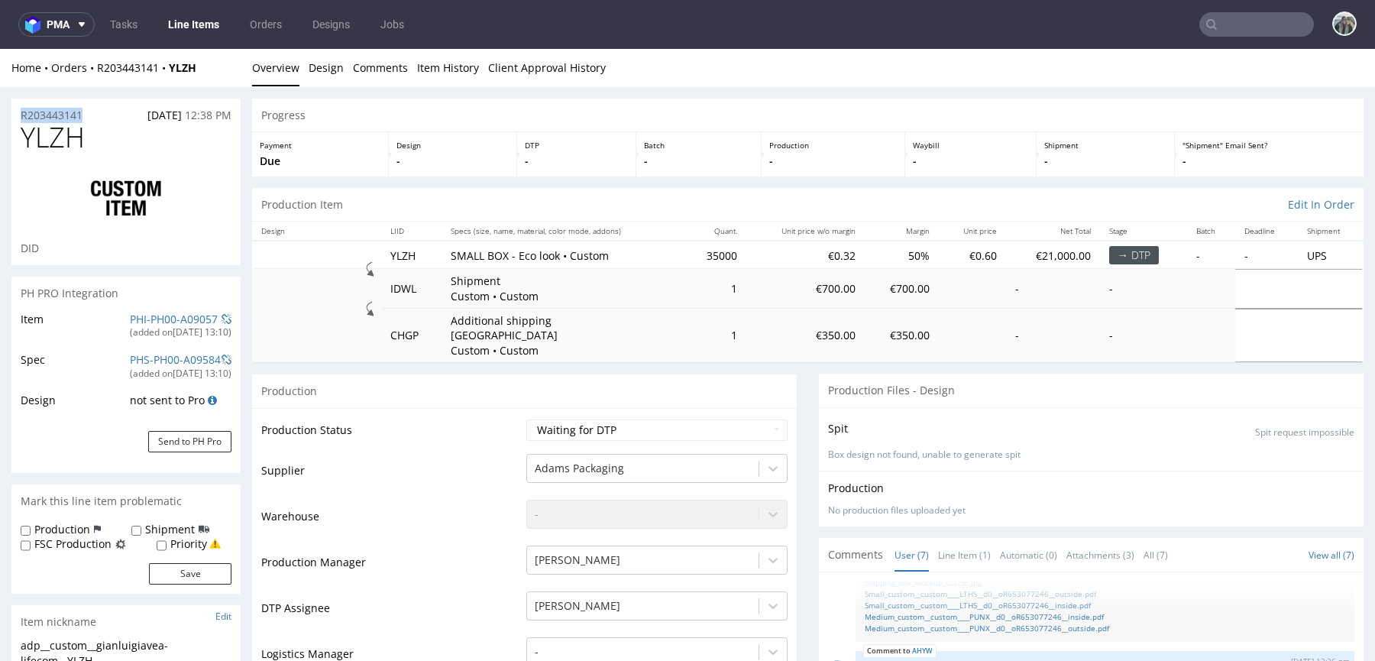
drag, startPoint x: 92, startPoint y: 116, endPoint x: 0, endPoint y: 113, distance: 91.7
copy p "R203443141"
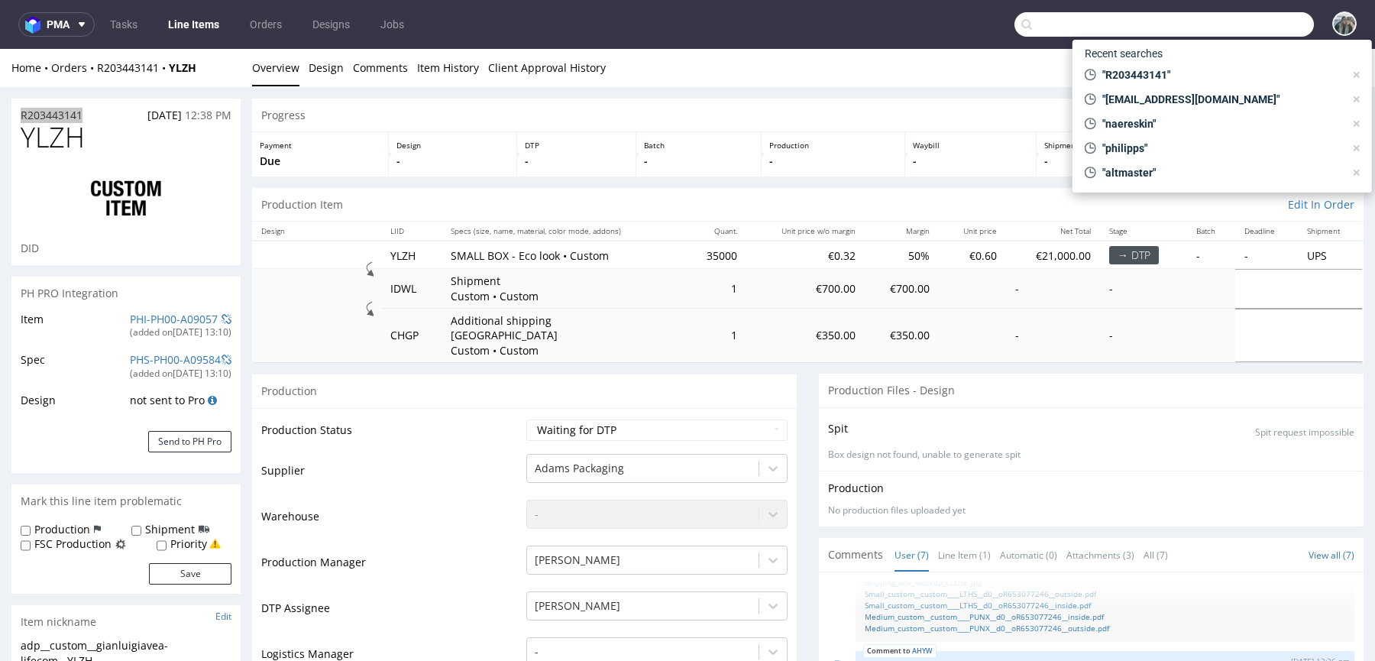
click at [1250, 27] on input "text" at bounding box center [1163, 24] width 299 height 24
paste input "R767970935"
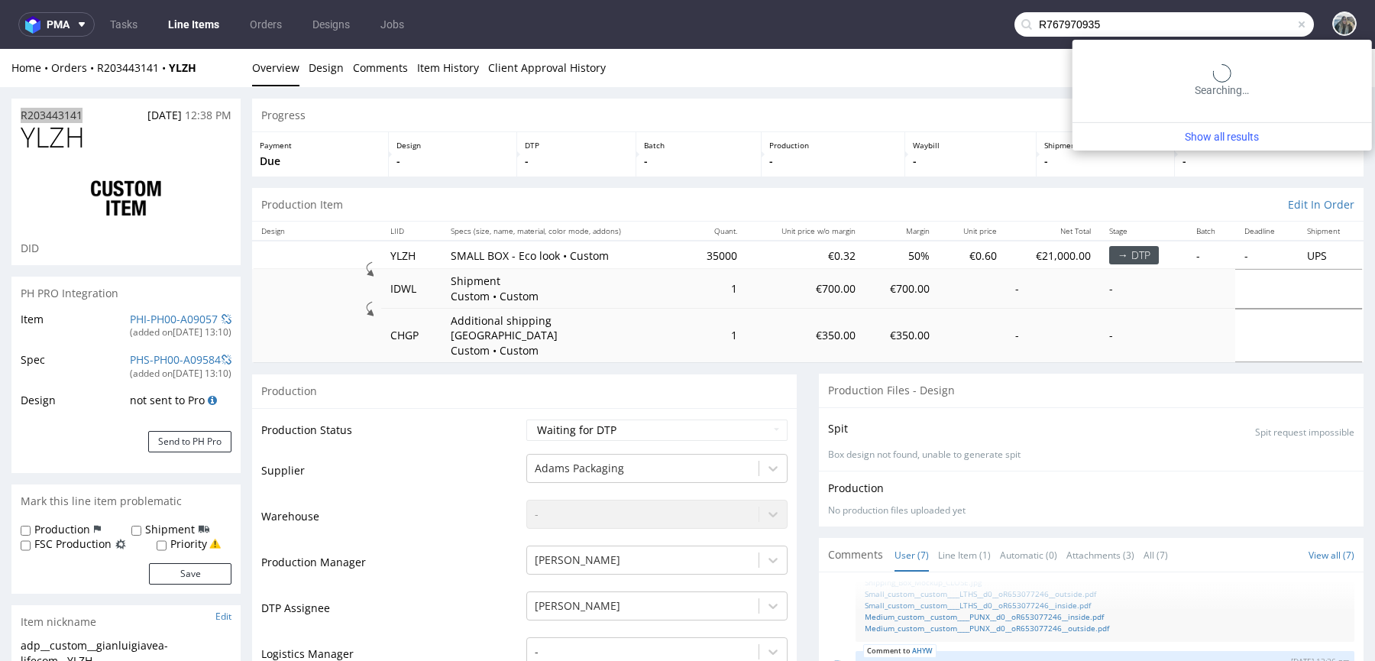
type input "R767970935"
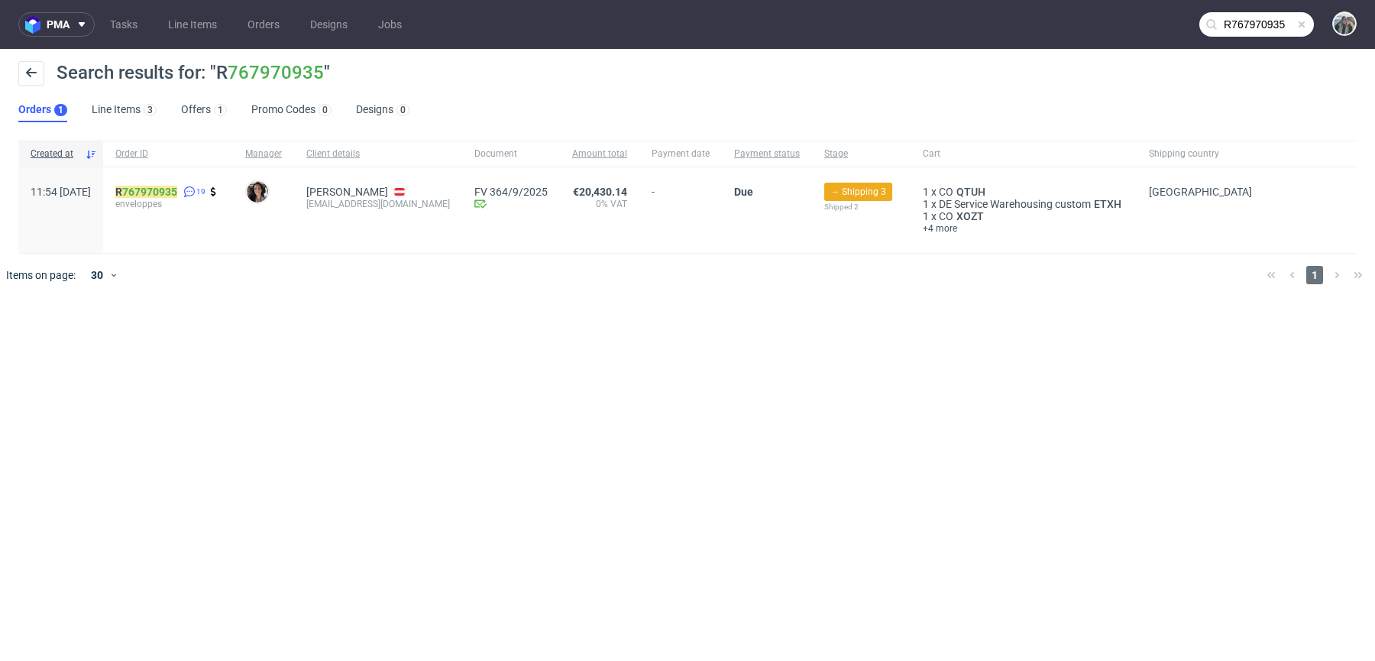
click at [186, 199] on span "enveloppes" at bounding box center [167, 204] width 105 height 12
click at [177, 188] on link "767970935" at bounding box center [149, 192] width 55 height 12
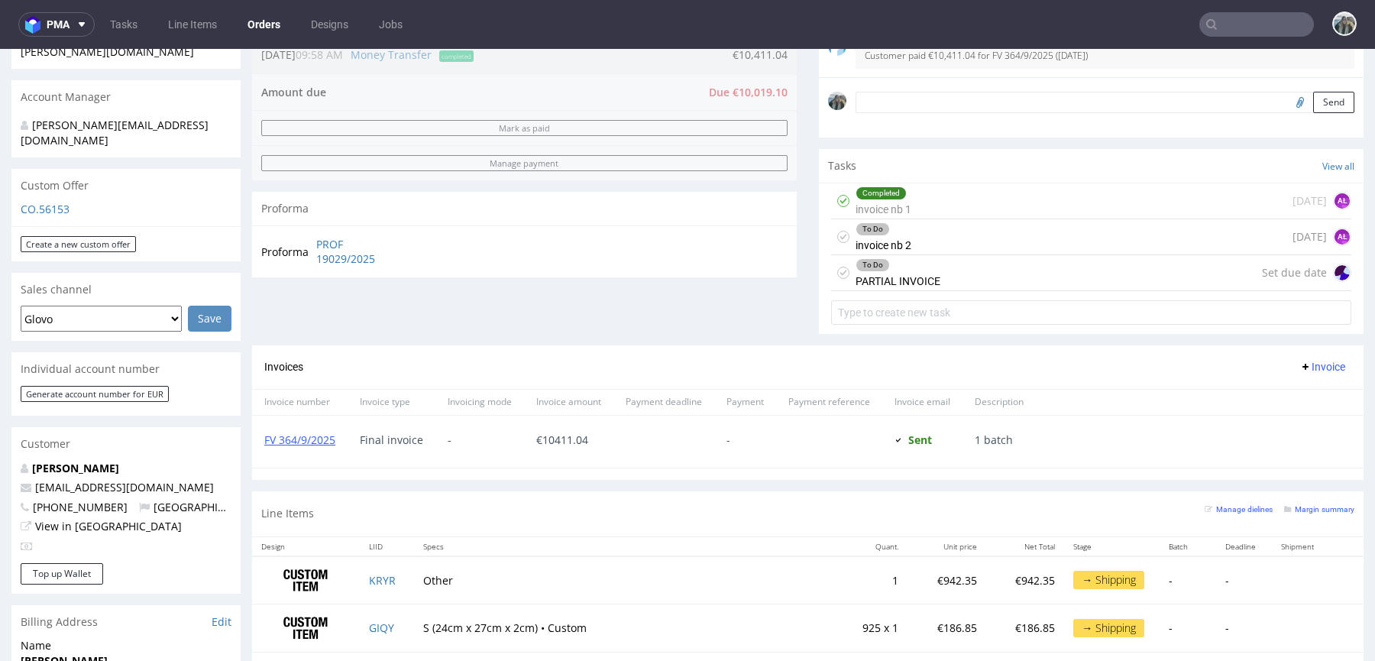
scroll to position [452, 0]
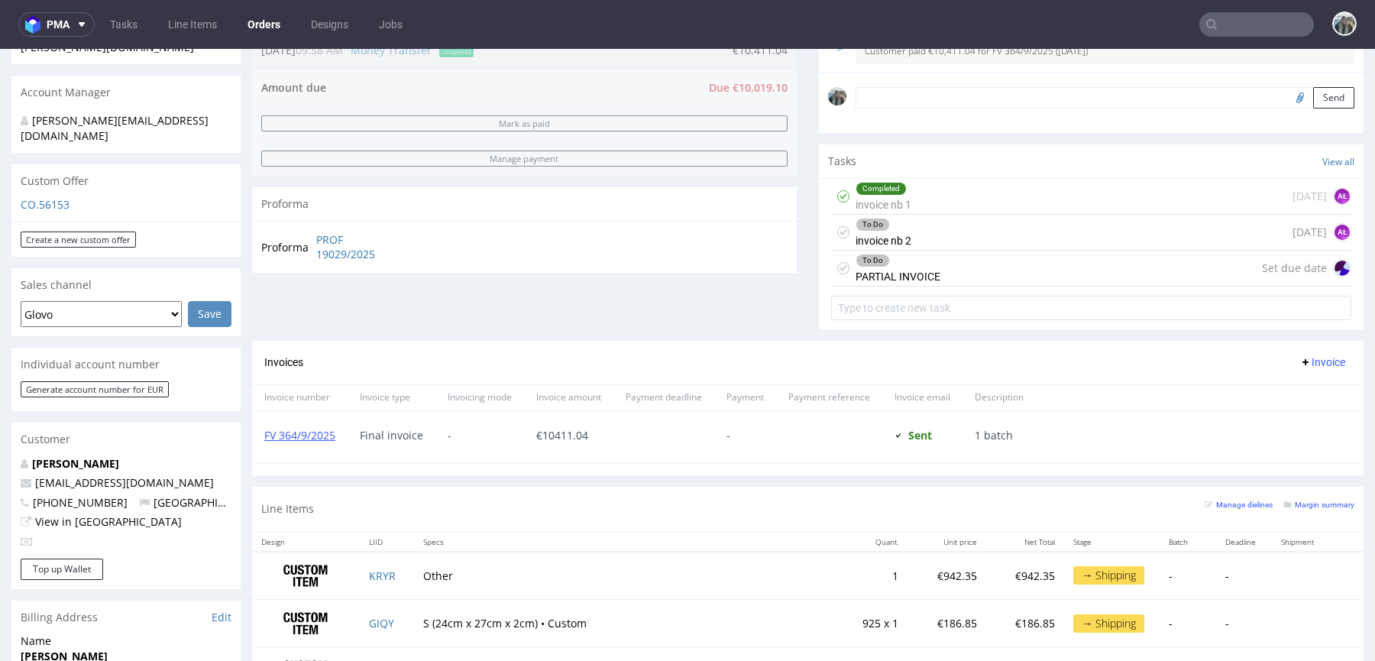
click at [896, 202] on div "Completed invoice nb 1" at bounding box center [883, 196] width 56 height 35
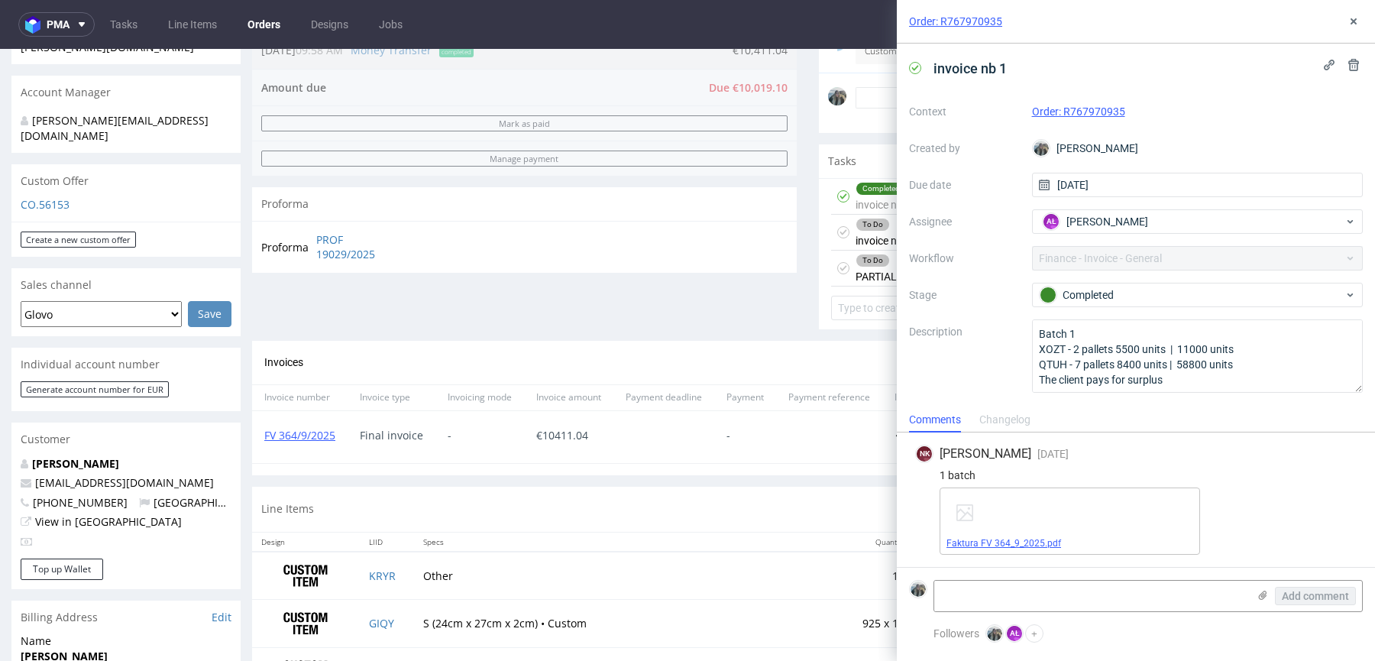
click at [1026, 546] on link "Faktura FV 364_9_2025.pdf" at bounding box center [1003, 543] width 115 height 11
drag, startPoint x: 179, startPoint y: 454, endPoint x: 0, endPoint y: 454, distance: 178.7
click at [0, 454] on div "Order via Offer R767970935 13.08.2025 11:54 AM Mark this order as problematic I…" at bounding box center [687, 374] width 1375 height 1478
copy span "tushita.sethi@refurbed.com"
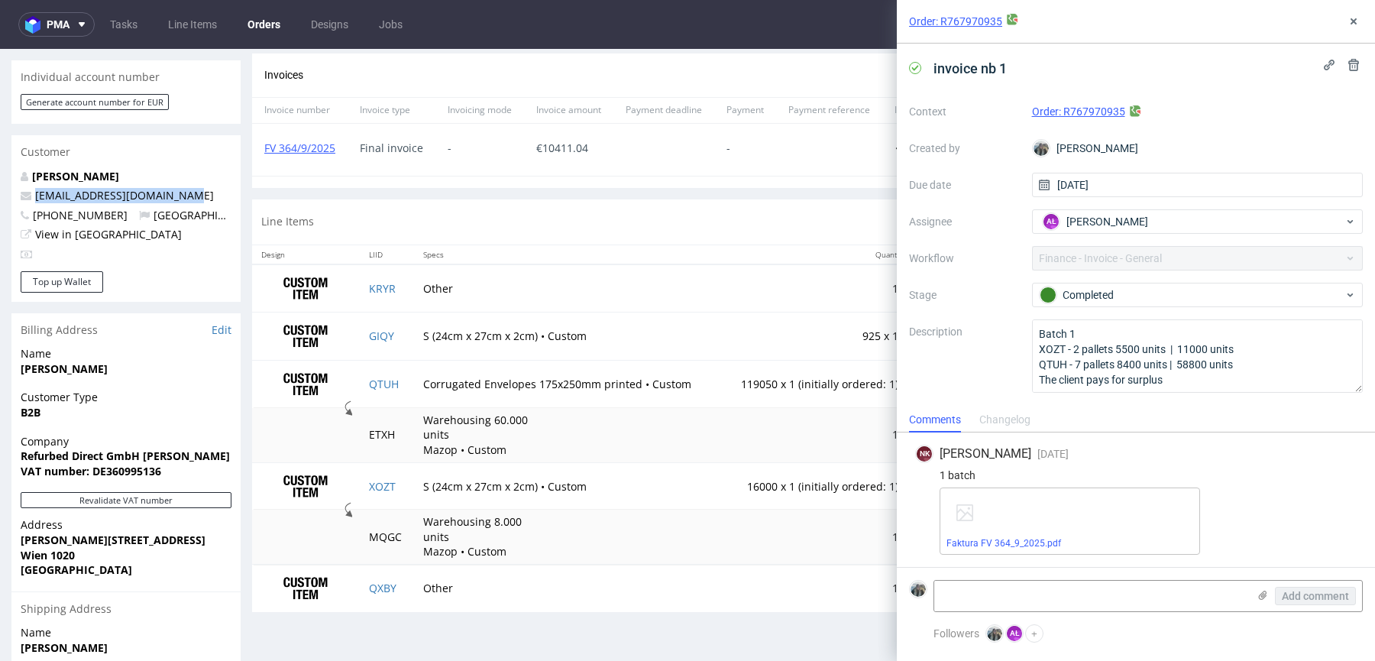
scroll to position [758, 0]
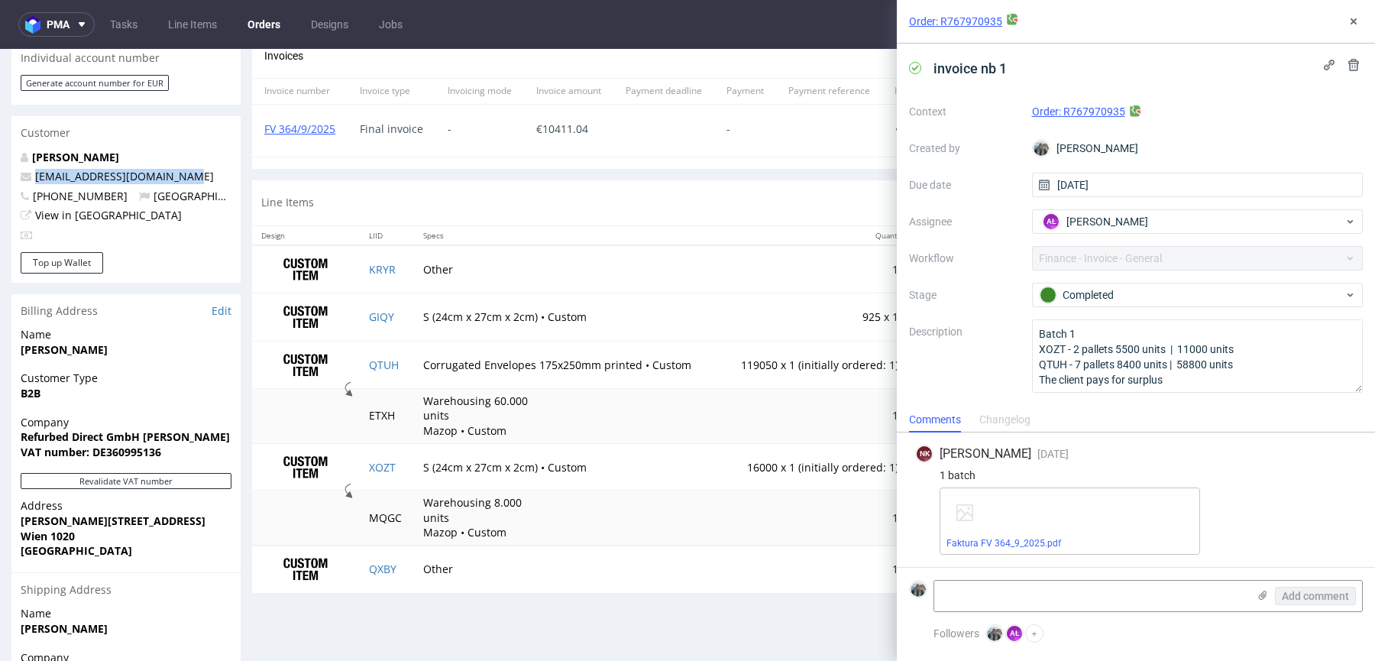
copy span "tushita.sethi@refurbed.com"
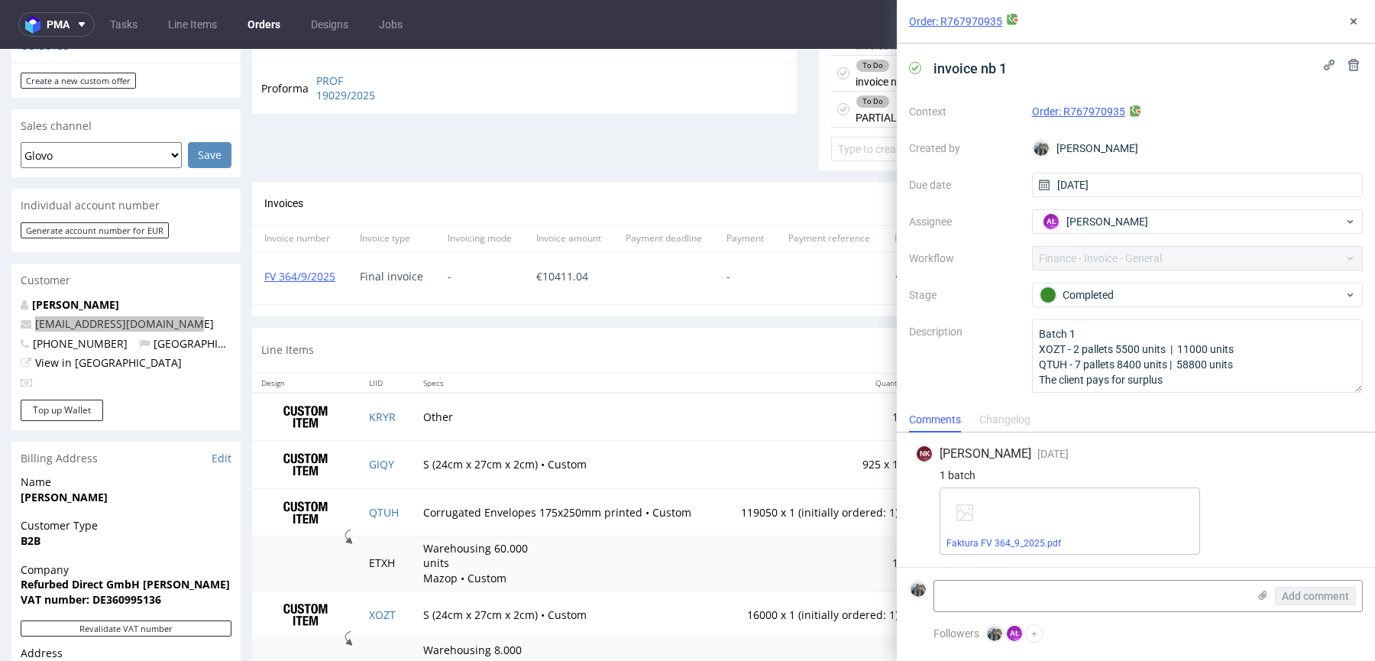
scroll to position [0, 0]
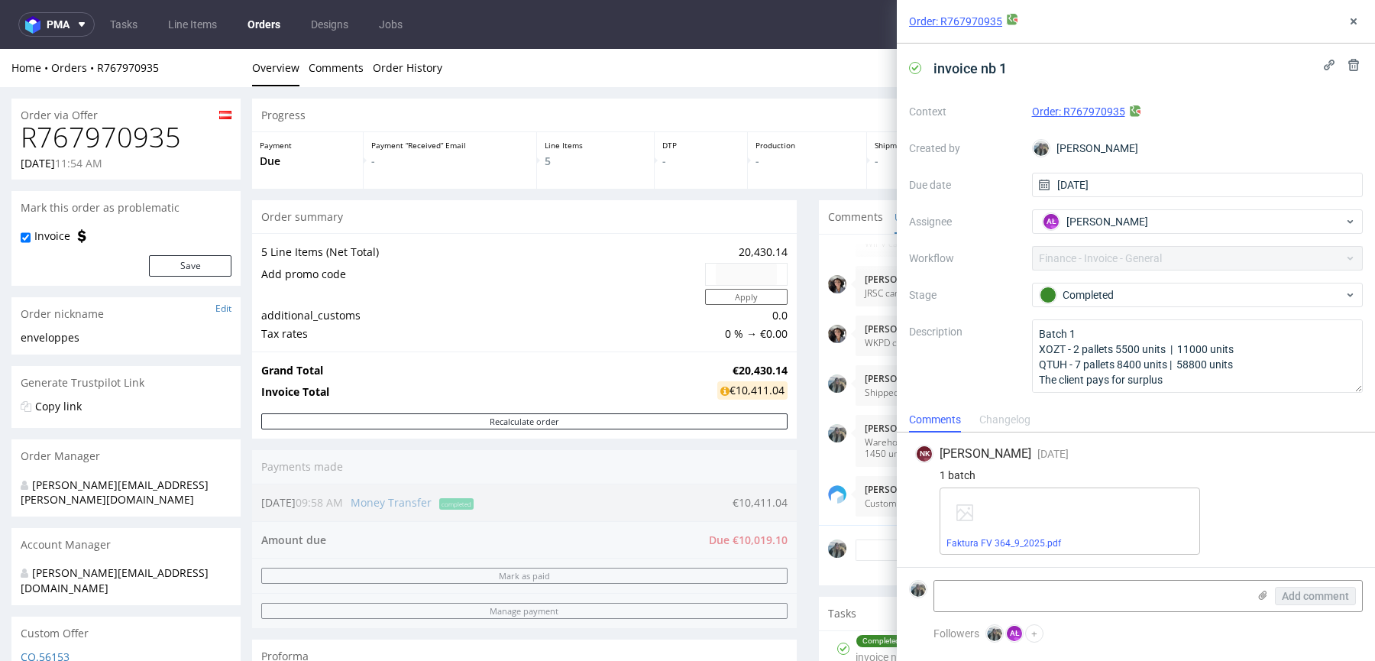
click at [105, 136] on h1 "R767970935" at bounding box center [126, 137] width 211 height 31
copy h1 "R767970935"
click at [1355, 22] on icon at bounding box center [1353, 21] width 12 height 12
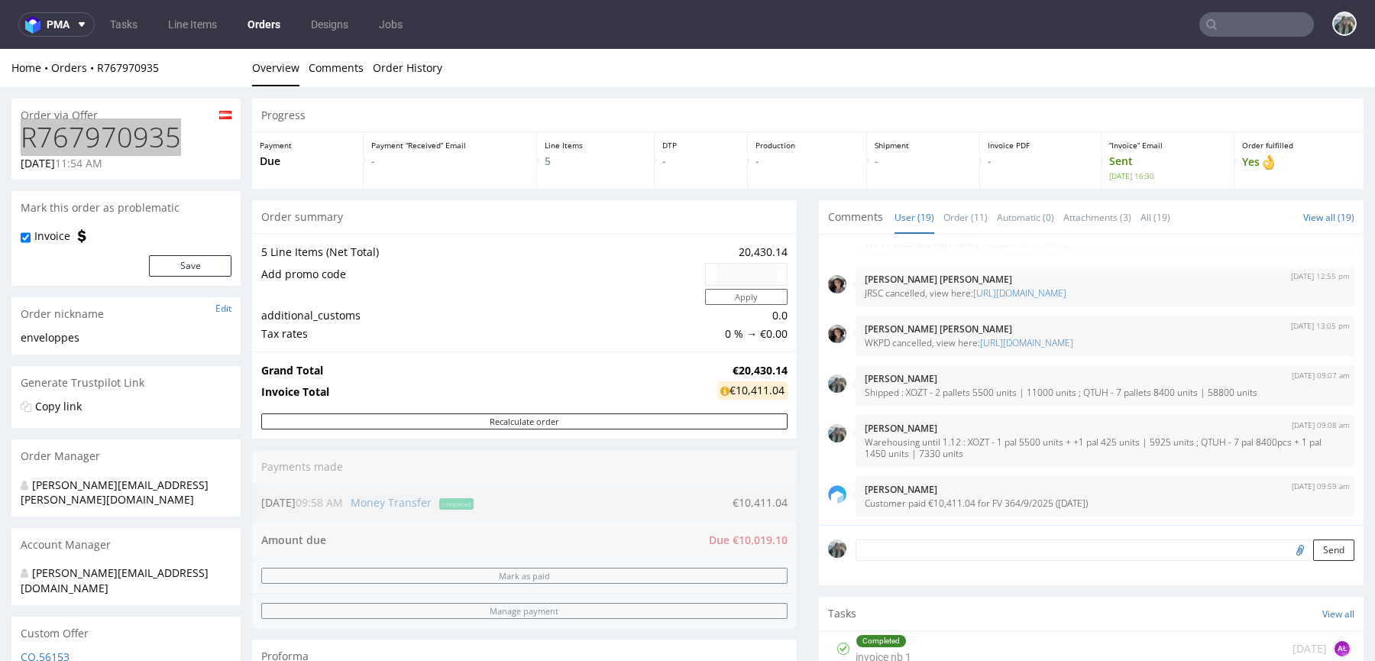
click at [1313, 26] on div at bounding box center [1334, 24] width 43 height 27
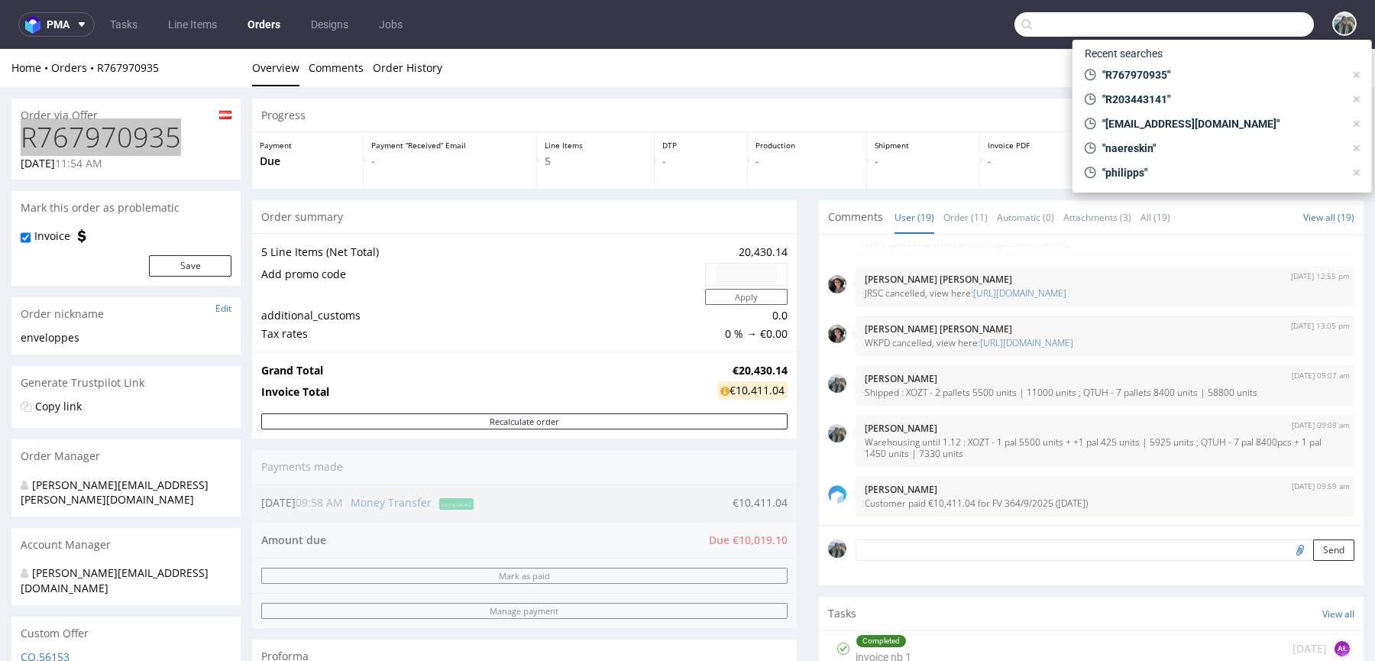
click at [1268, 15] on input "text" at bounding box center [1163, 24] width 299 height 24
paste input "R873633043"
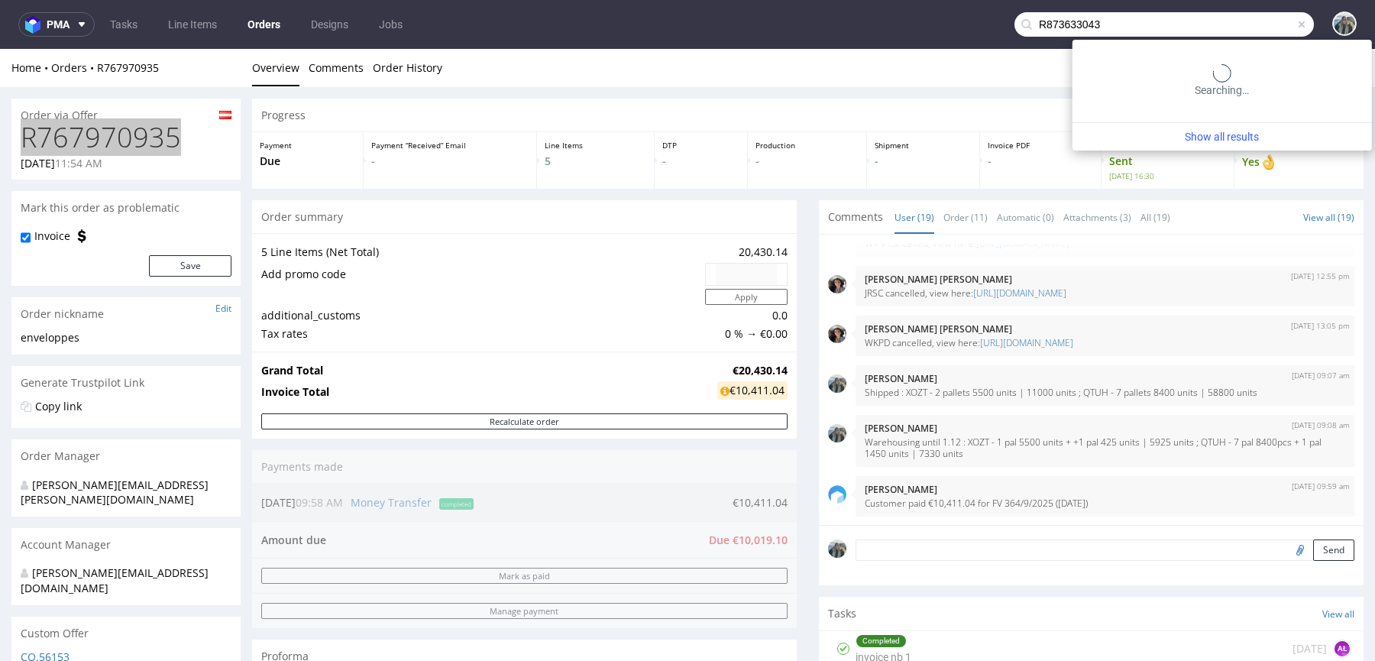
type input "R873633043"
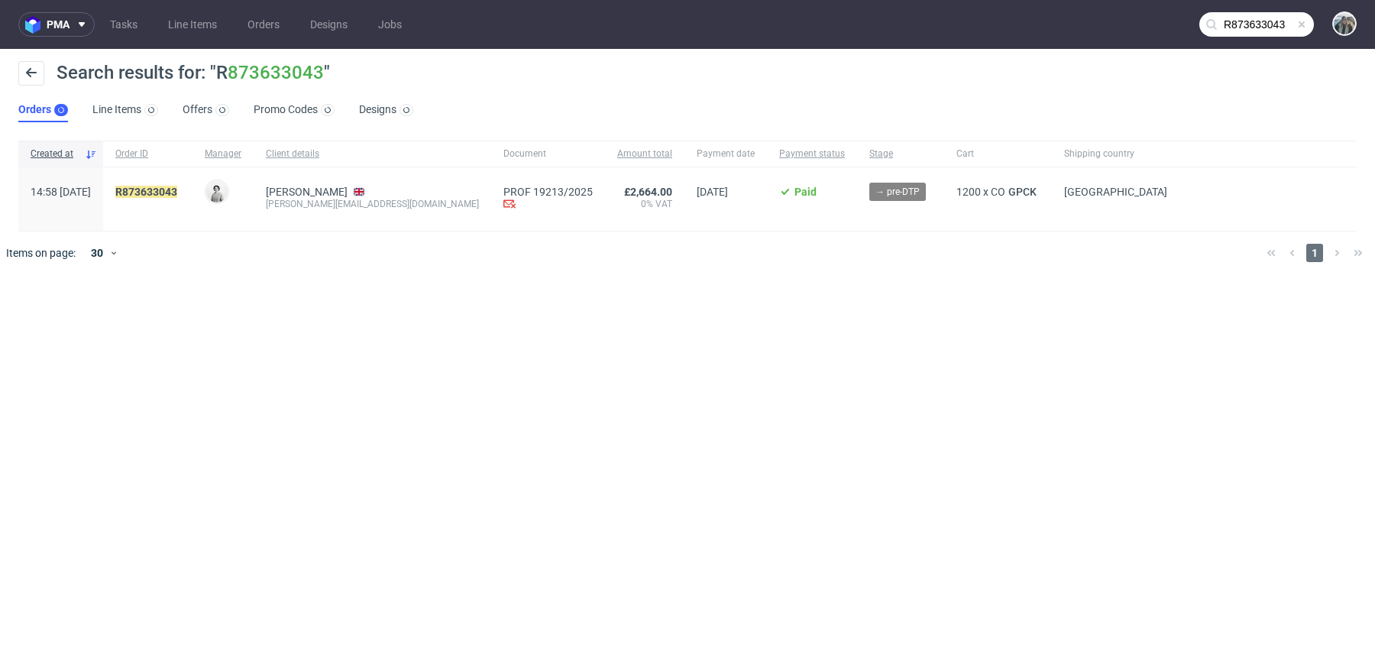
click at [174, 184] on div "R873633043" at bounding box center [147, 198] width 89 height 63
click at [173, 188] on link "873633043" at bounding box center [149, 192] width 55 height 12
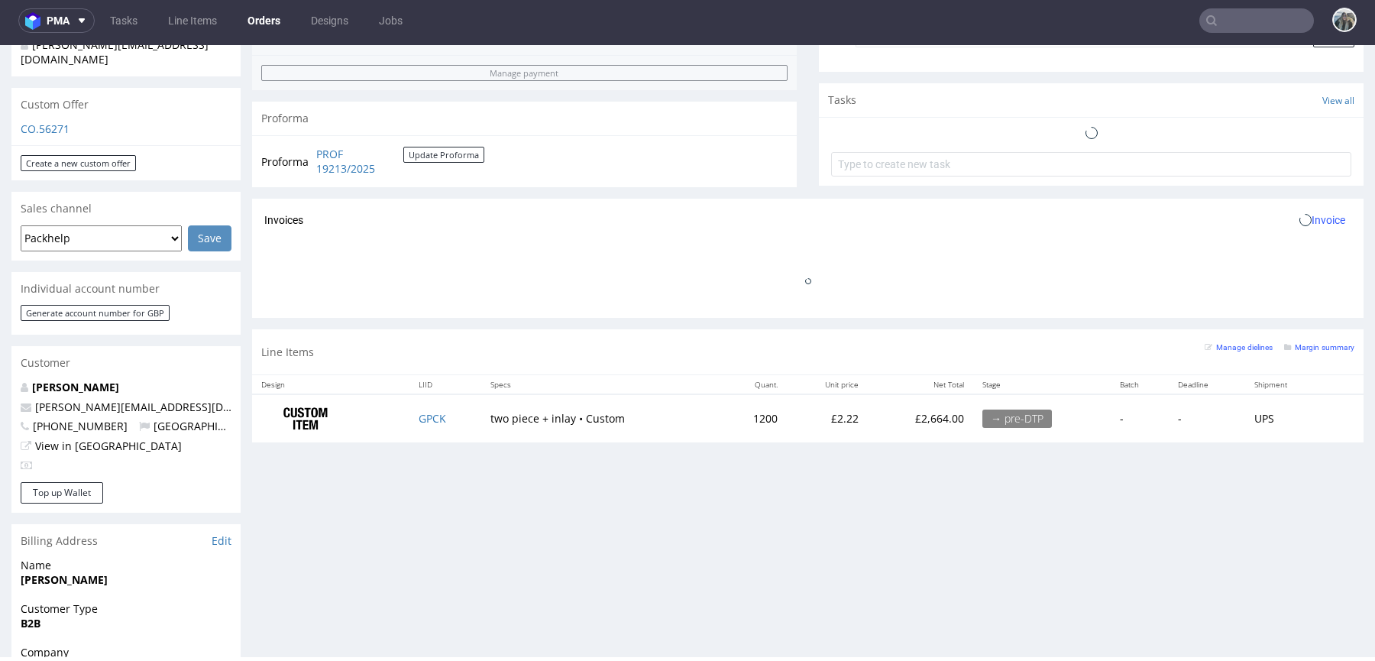
scroll to position [535, 0]
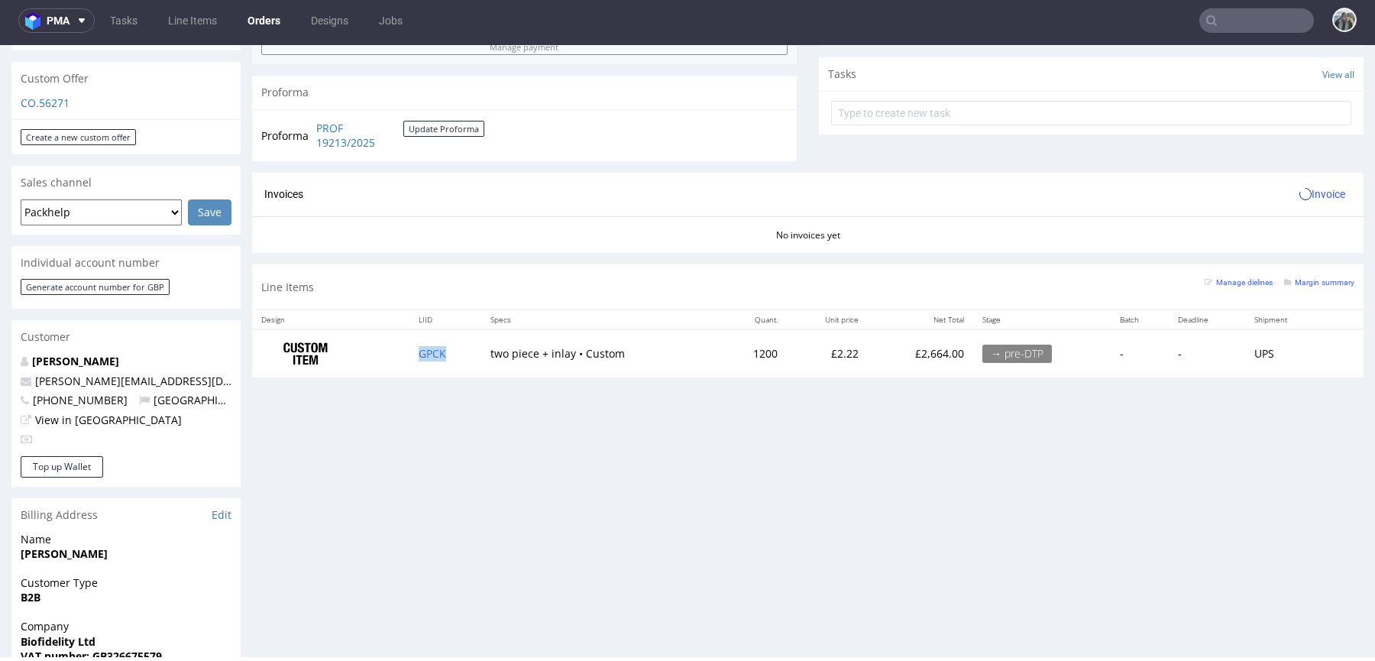
click at [450, 349] on td "GPCK" at bounding box center [445, 353] width 72 height 48
copy link "GPCK"
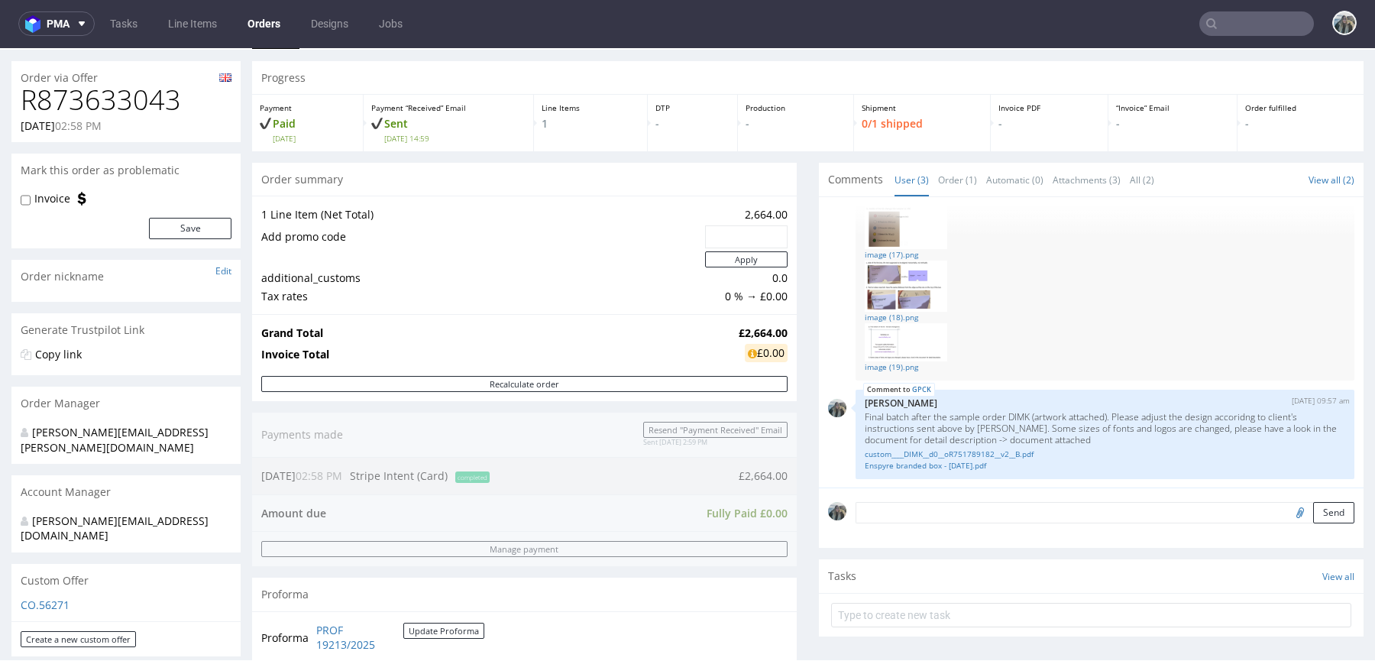
scroll to position [77, 0]
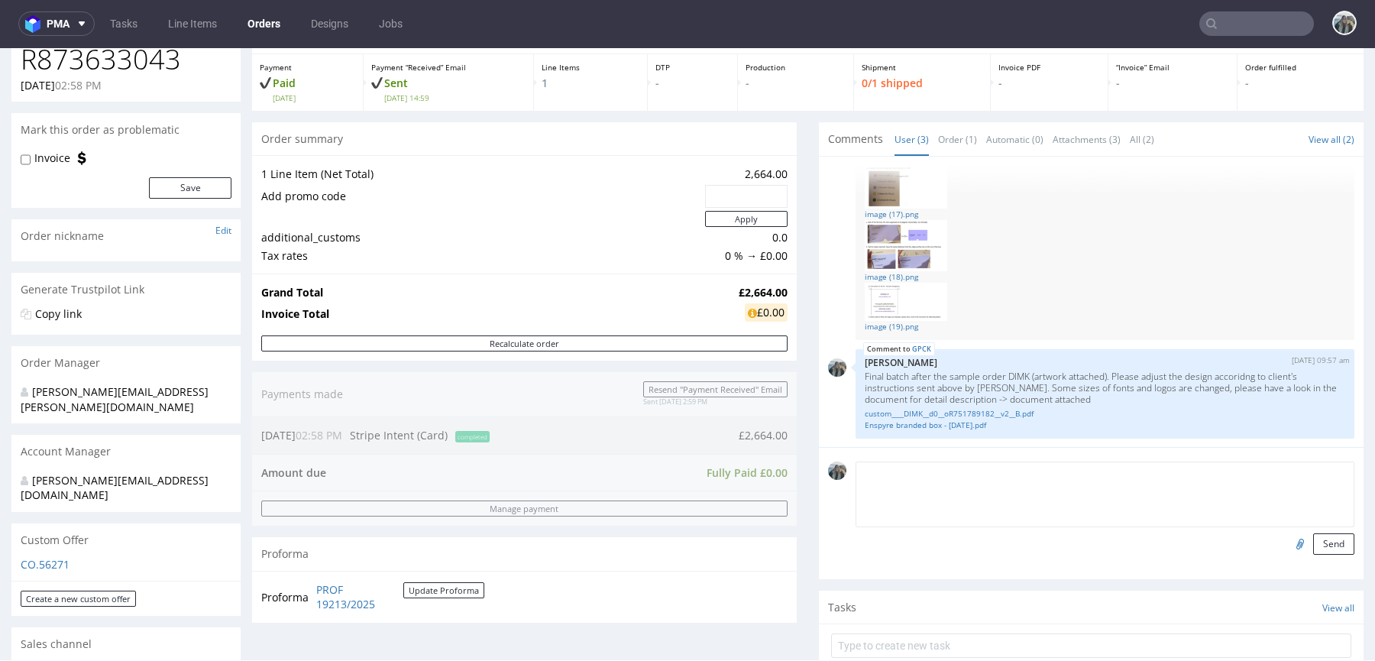
click at [884, 475] on textarea at bounding box center [1104, 494] width 499 height 66
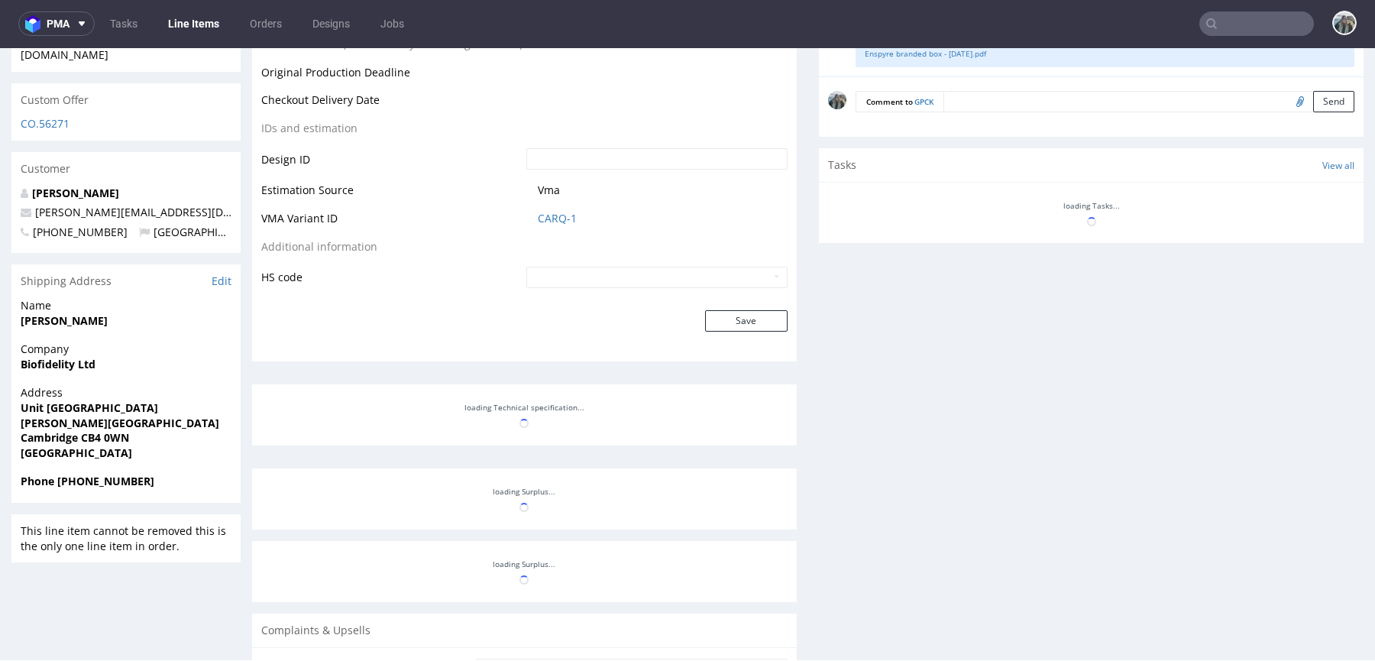
scroll to position [707, 0]
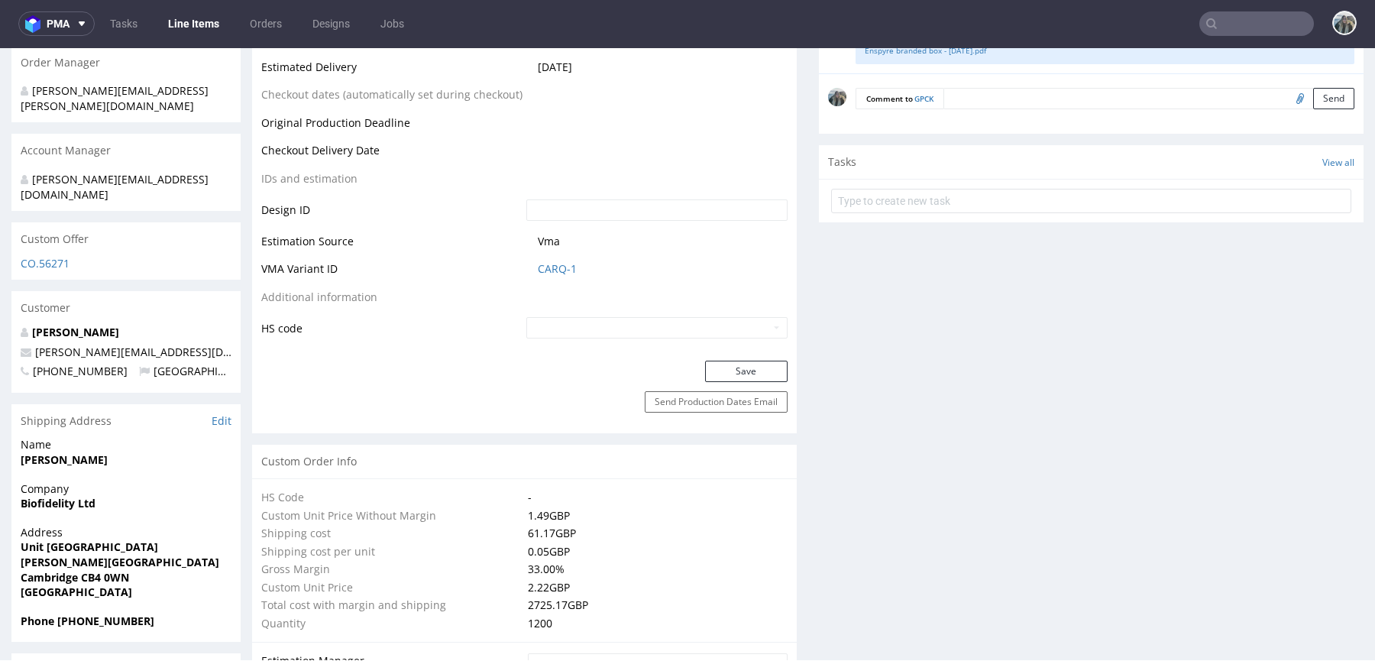
click at [985, 102] on textarea at bounding box center [1148, 98] width 411 height 21
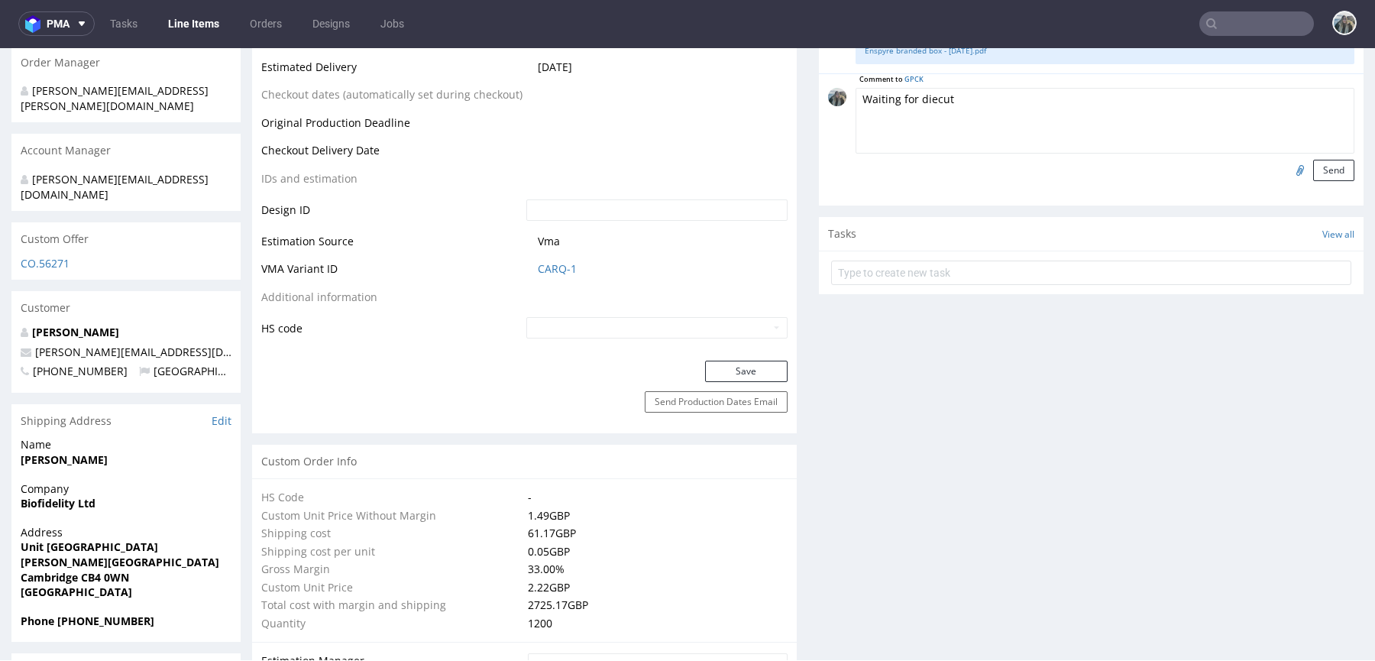
type textarea "Waiting for diecut"
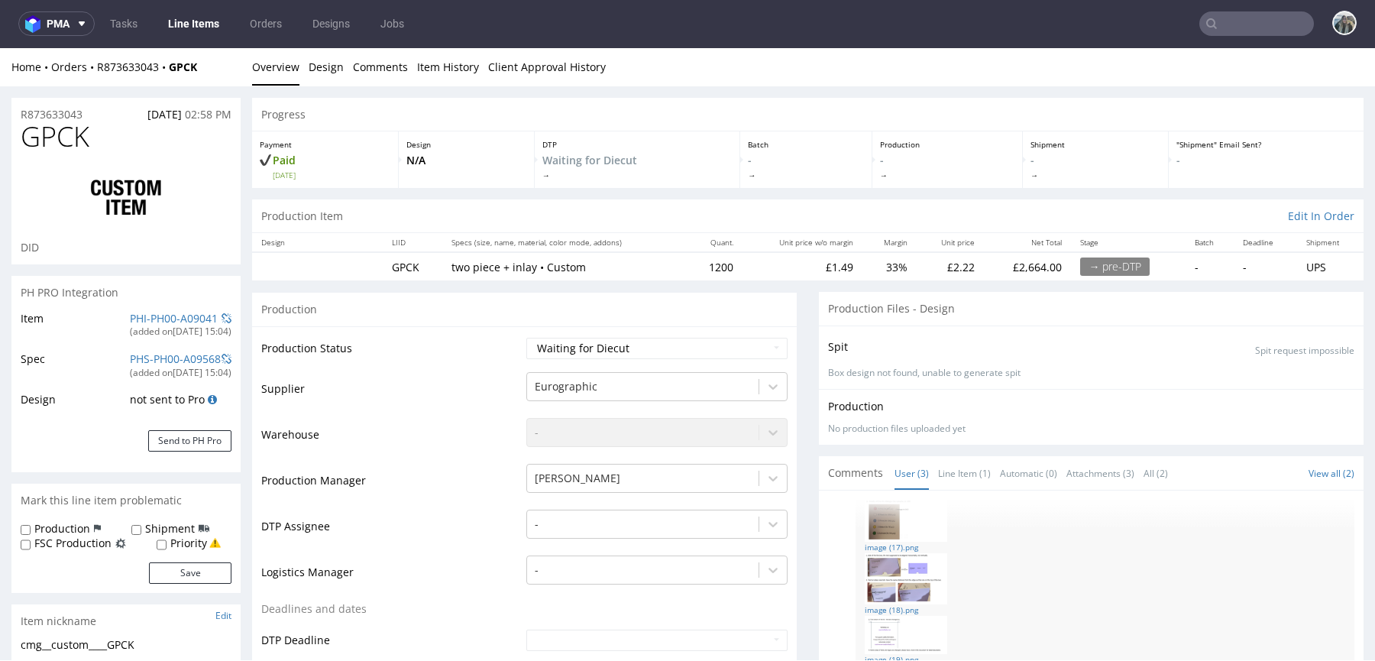
scroll to position [150, 0]
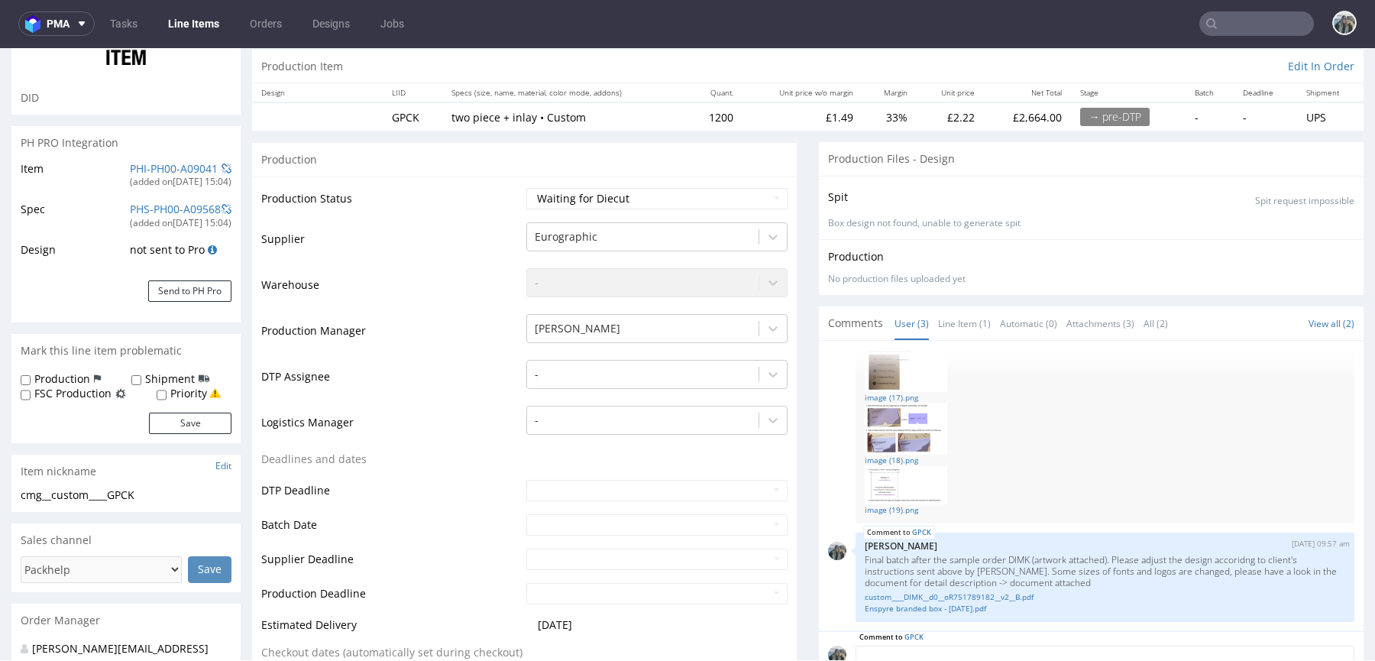
click at [1219, 18] on input "text" at bounding box center [1256, 23] width 115 height 24
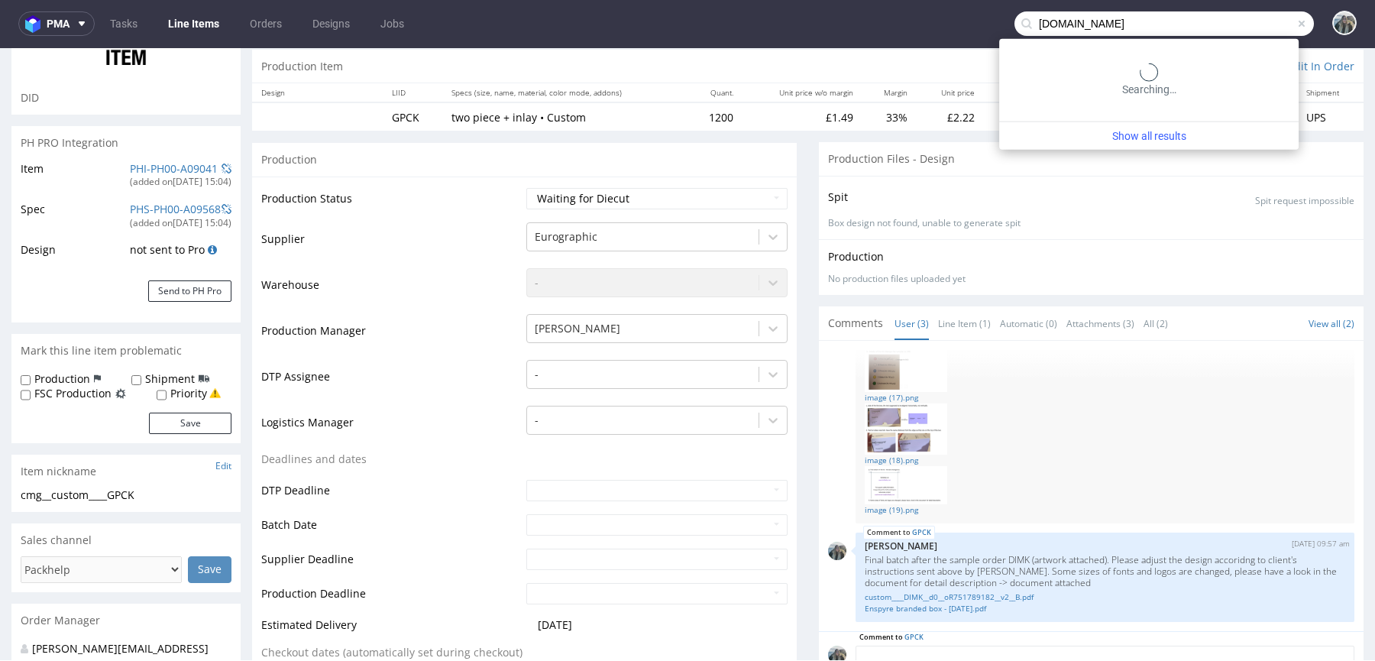
type input "noma.dk"
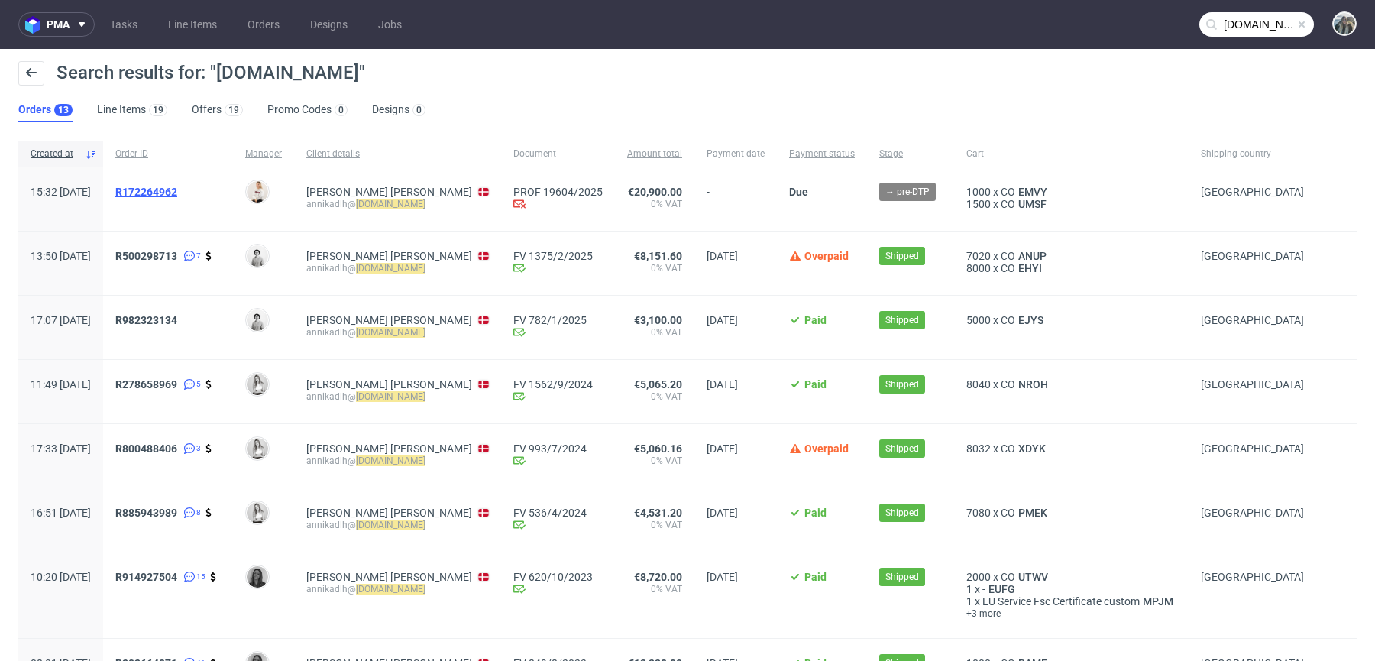
click at [176, 192] on span "R172264962" at bounding box center [146, 192] width 62 height 12
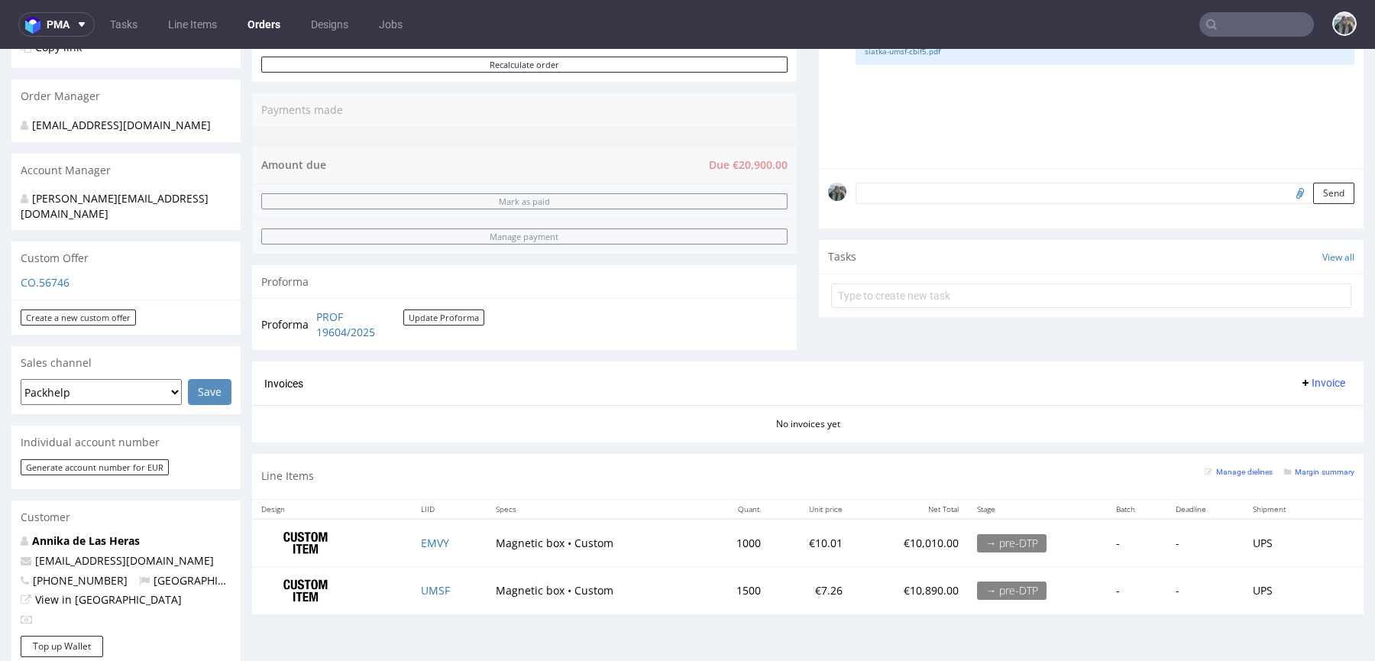
scroll to position [188, 0]
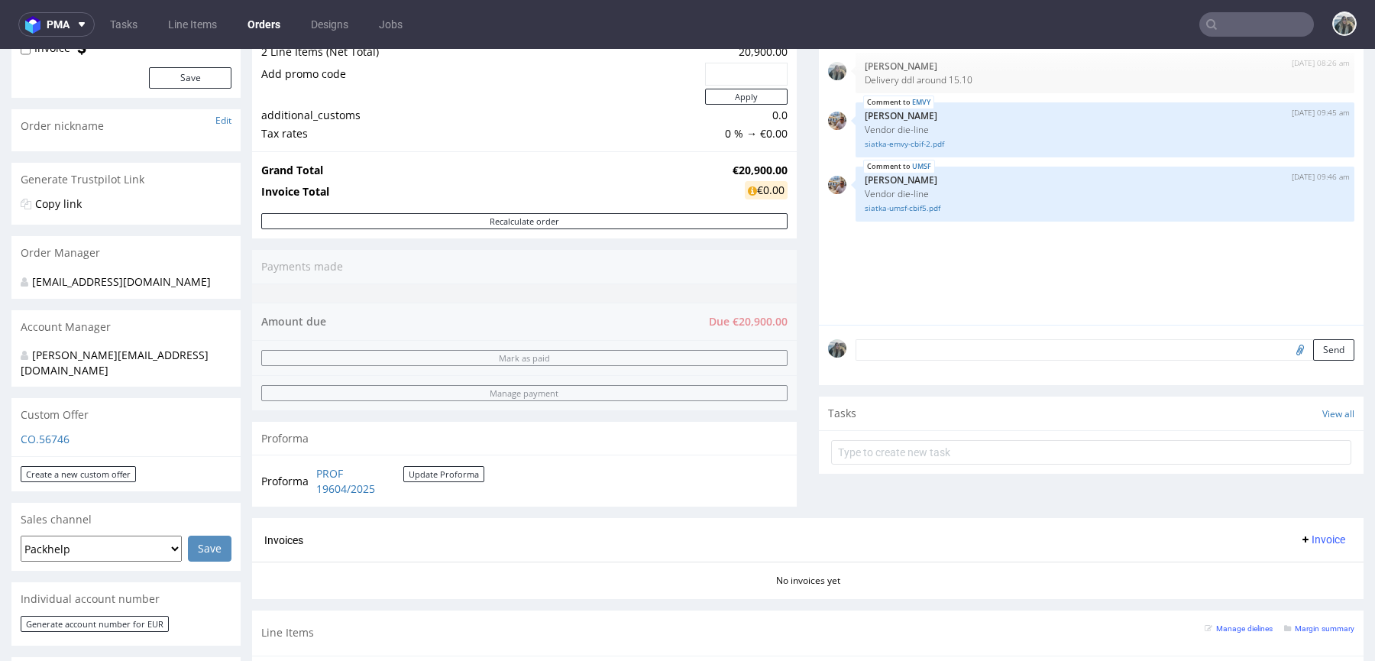
click at [1241, 25] on input "text" at bounding box center [1256, 24] width 115 height 24
paste input "R029965577"
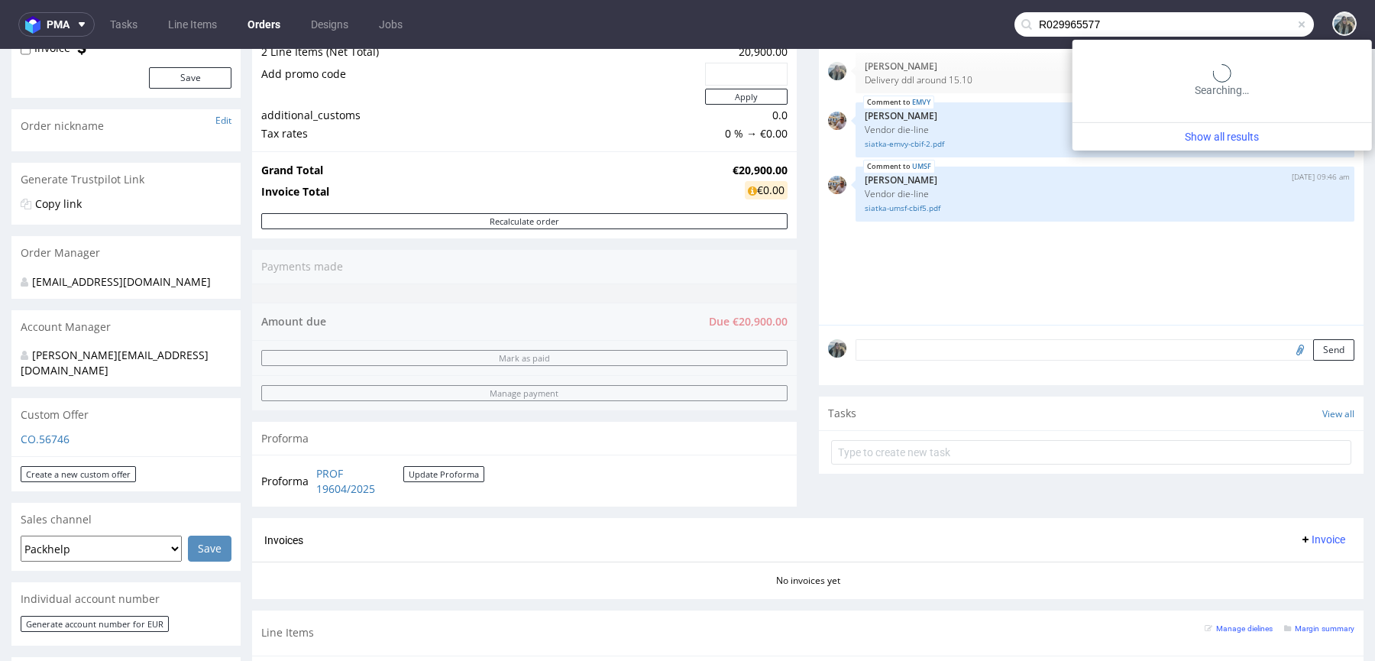
type input "R029965577"
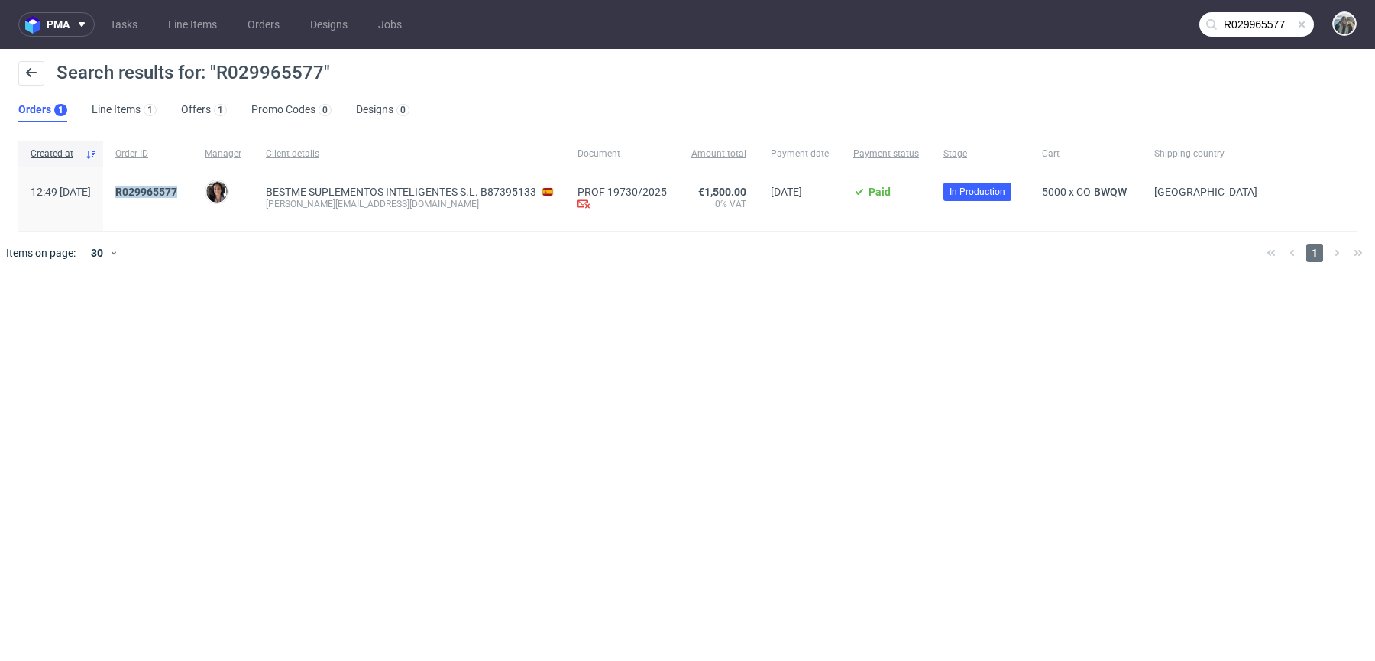
drag, startPoint x: 186, startPoint y: 209, endPoint x: 153, endPoint y: 183, distance: 42.5
click at [153, 184] on div "R029965577" at bounding box center [147, 198] width 89 height 63
copy mark "R029965577"
click at [174, 192] on mark "R029965577" at bounding box center [146, 192] width 62 height 12
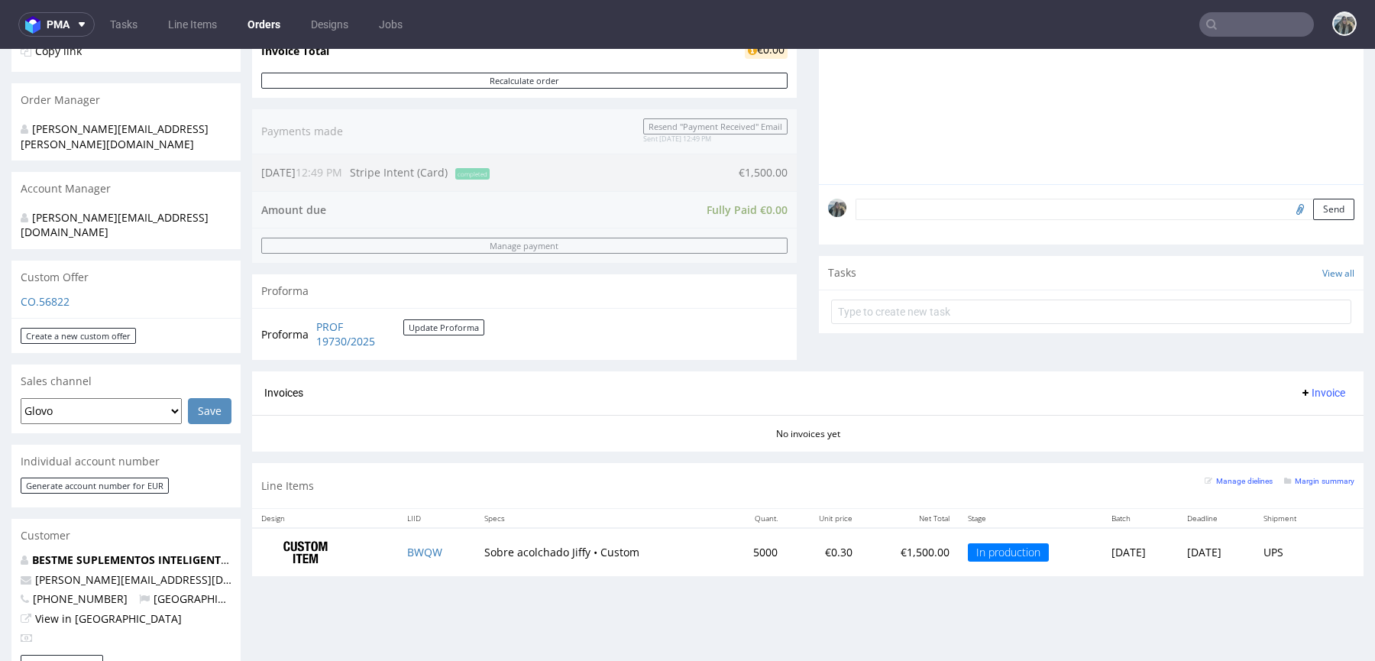
scroll to position [581, 0]
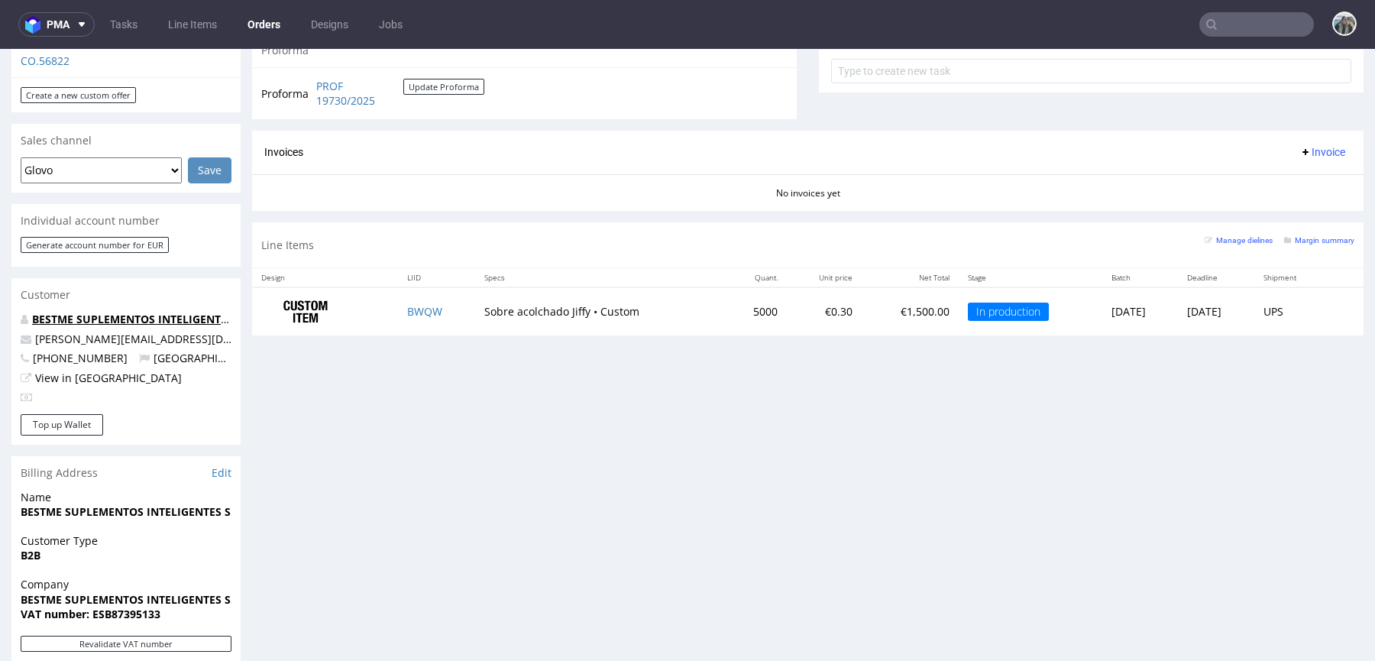
click at [137, 312] on link "BESTME SUPLEMENTOS INTELIGENTES S.L. B87395133" at bounding box center [172, 319] width 281 height 15
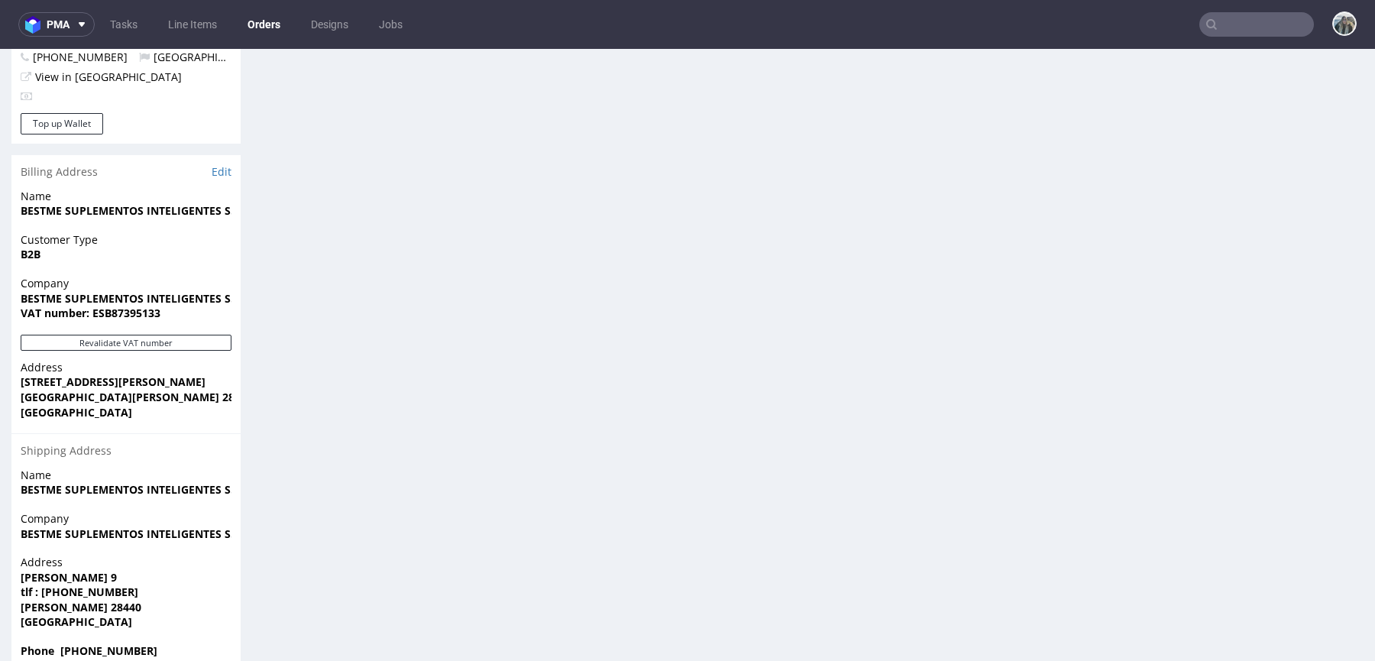
scroll to position [4, 0]
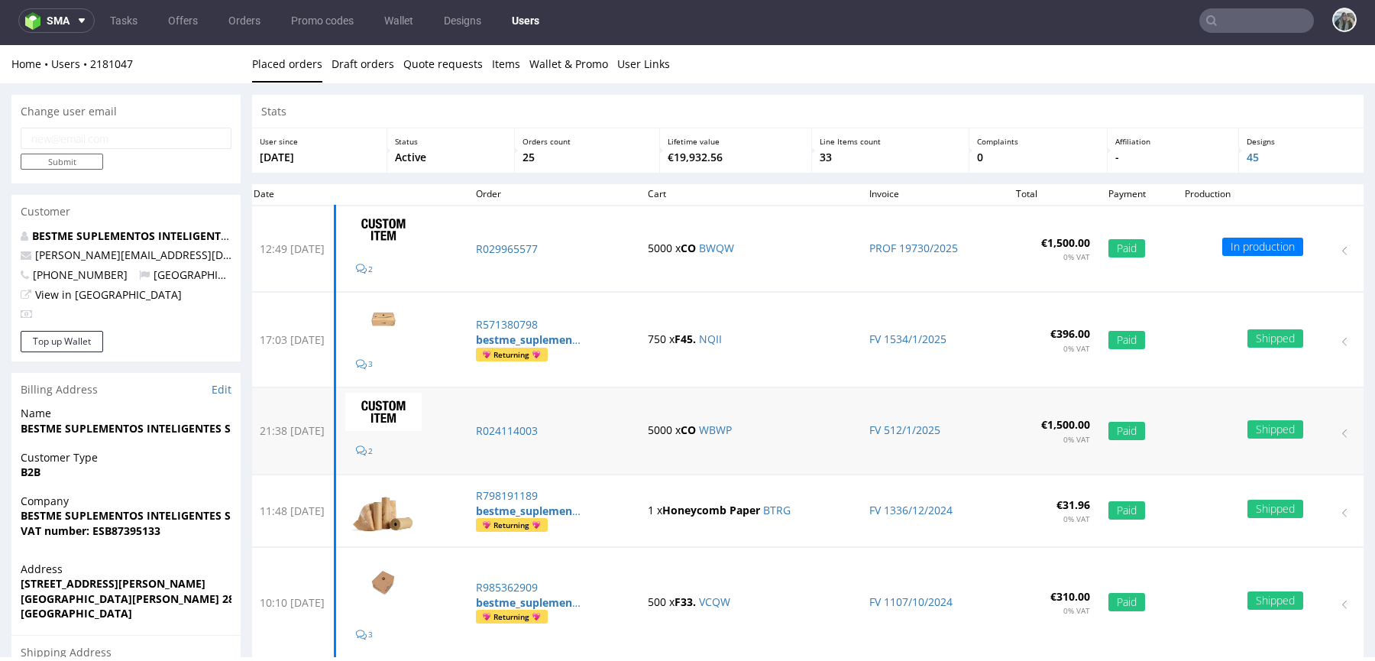
click at [548, 437] on td "R024114003" at bounding box center [553, 431] width 172 height 86
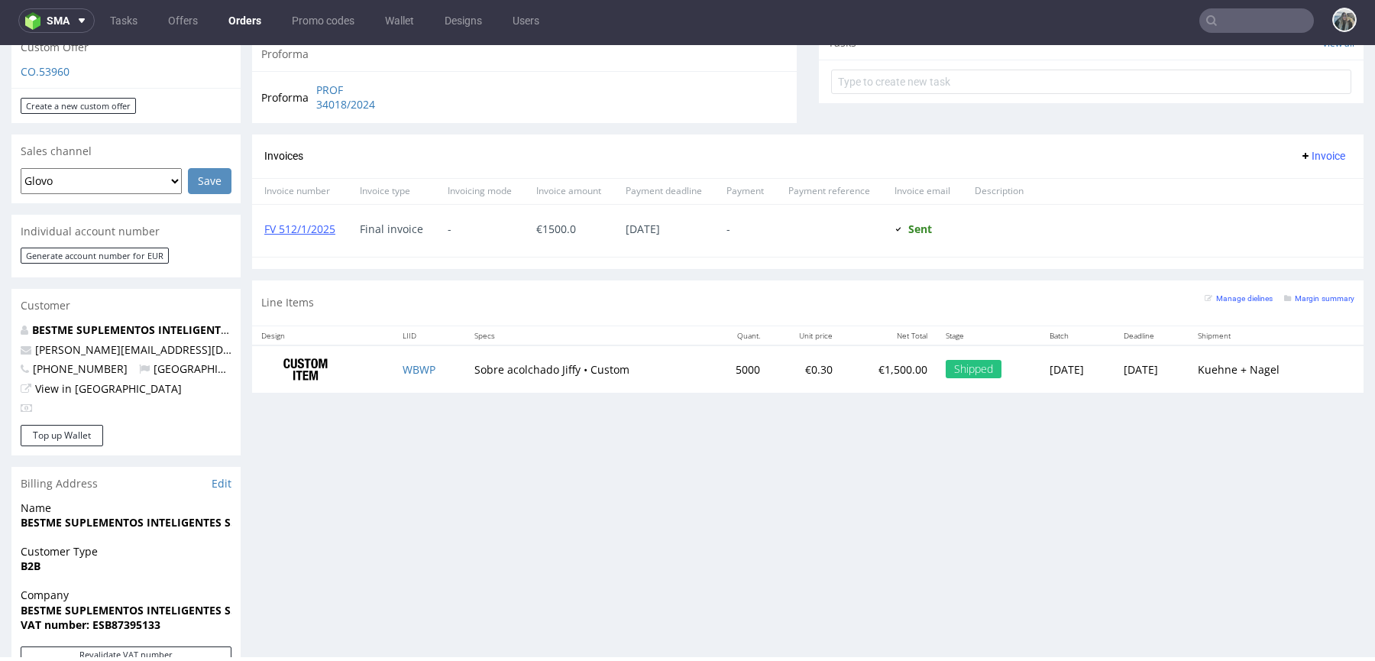
scroll to position [582, 0]
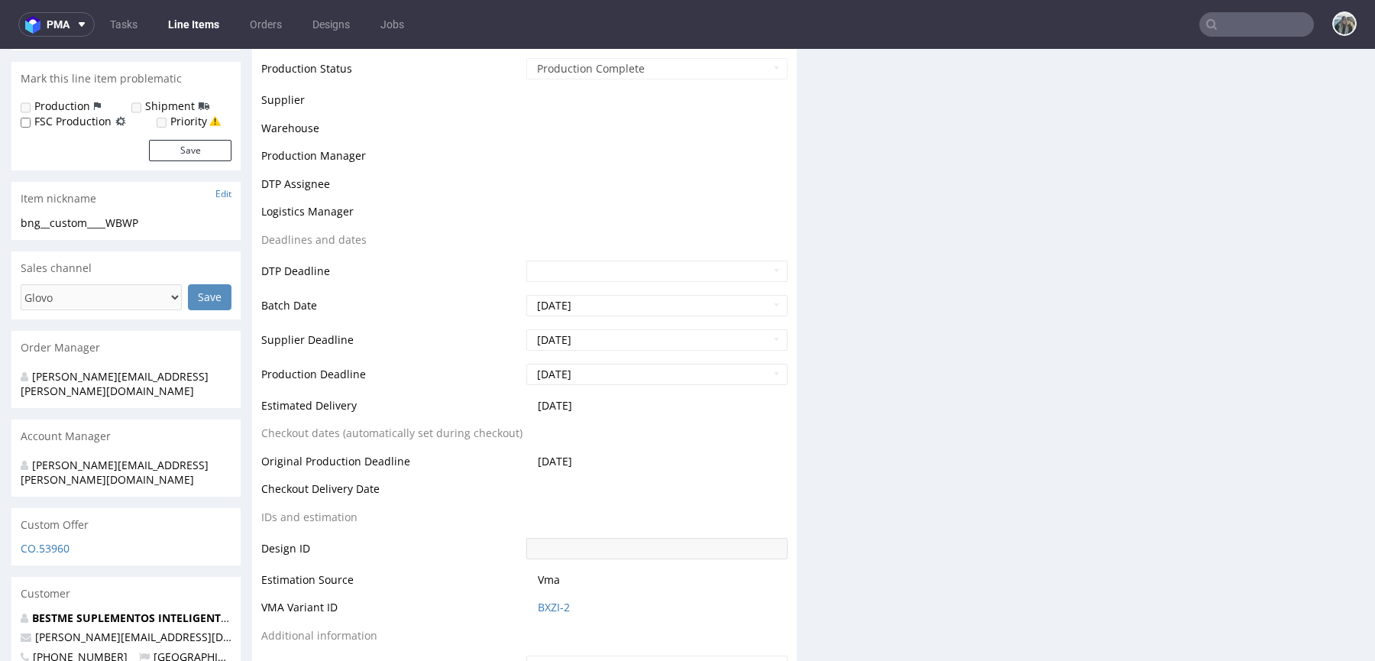
scroll to position [594, 0]
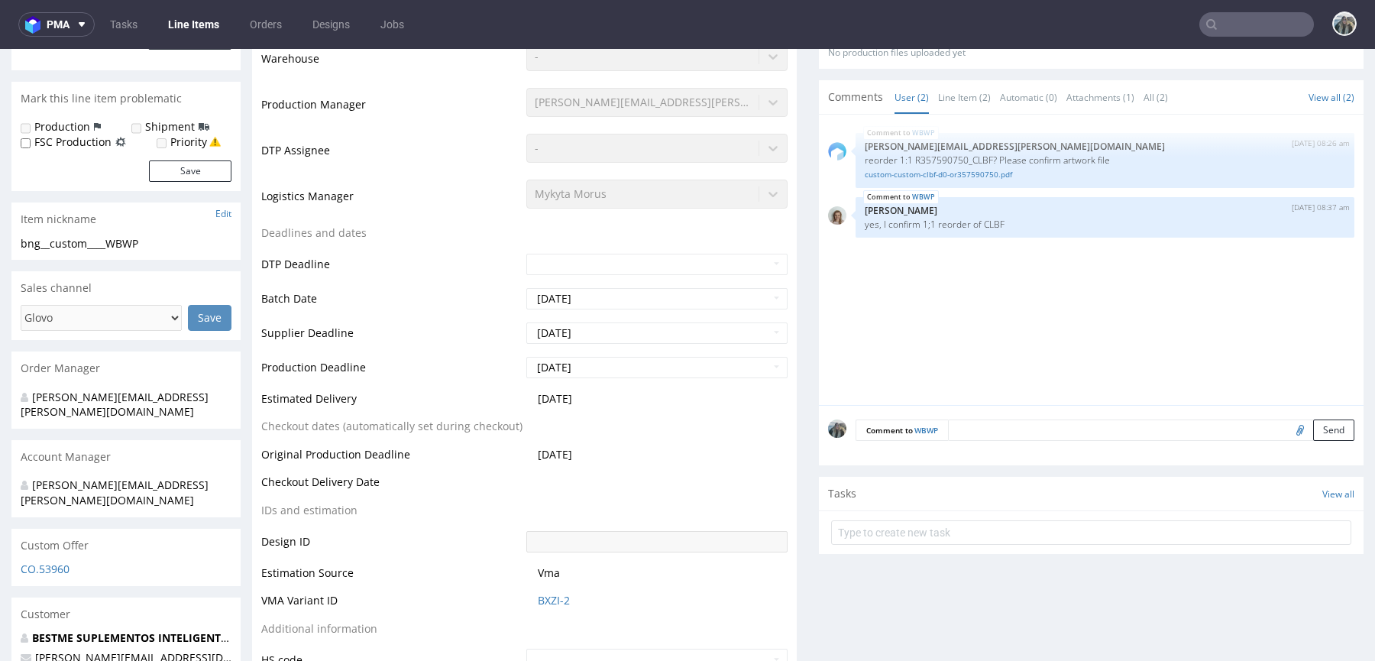
select select "in_progress"
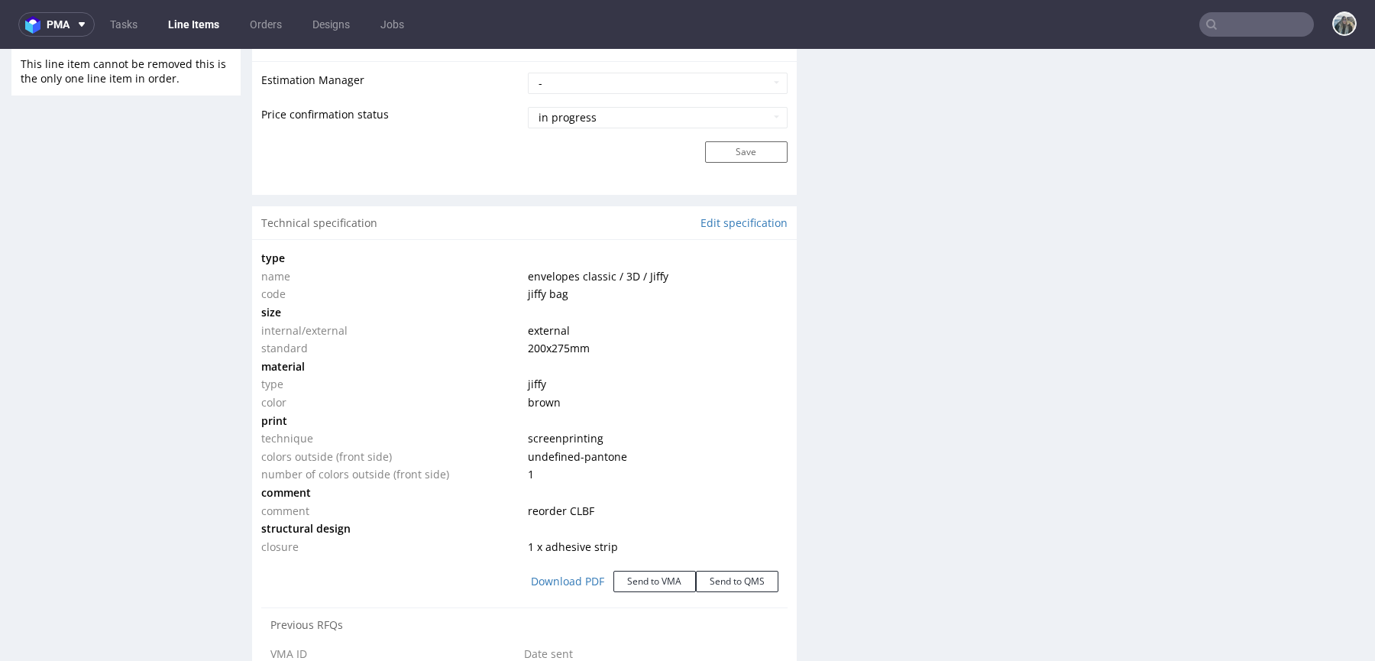
scroll to position [1281, 0]
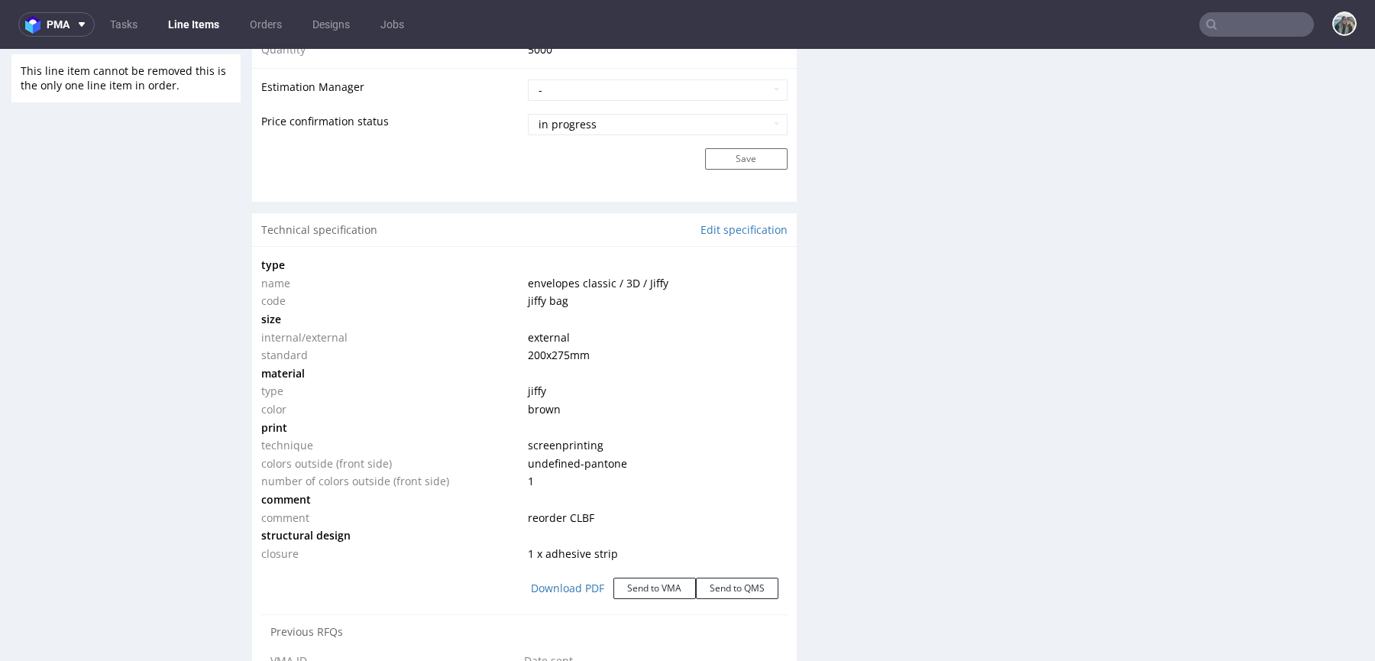
click at [1258, 30] on input "text" at bounding box center [1256, 24] width 115 height 24
paste input "Fanfinders"
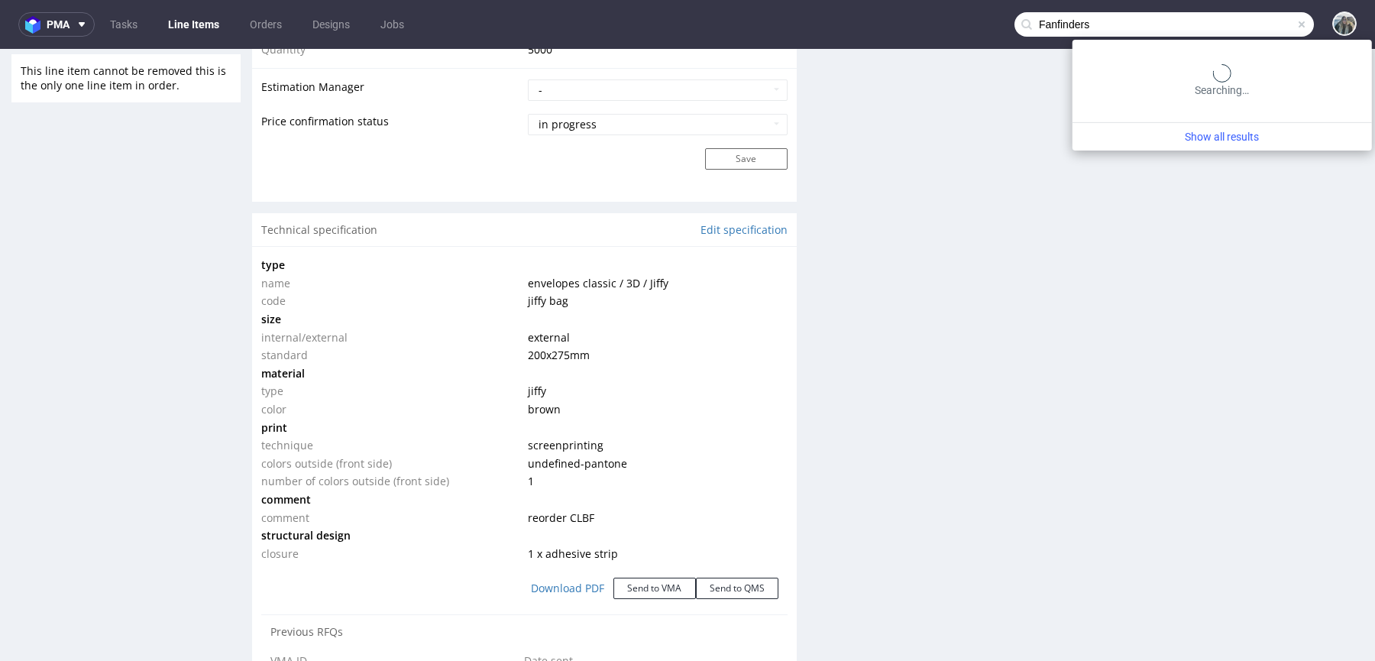
type input "Fanfinders"
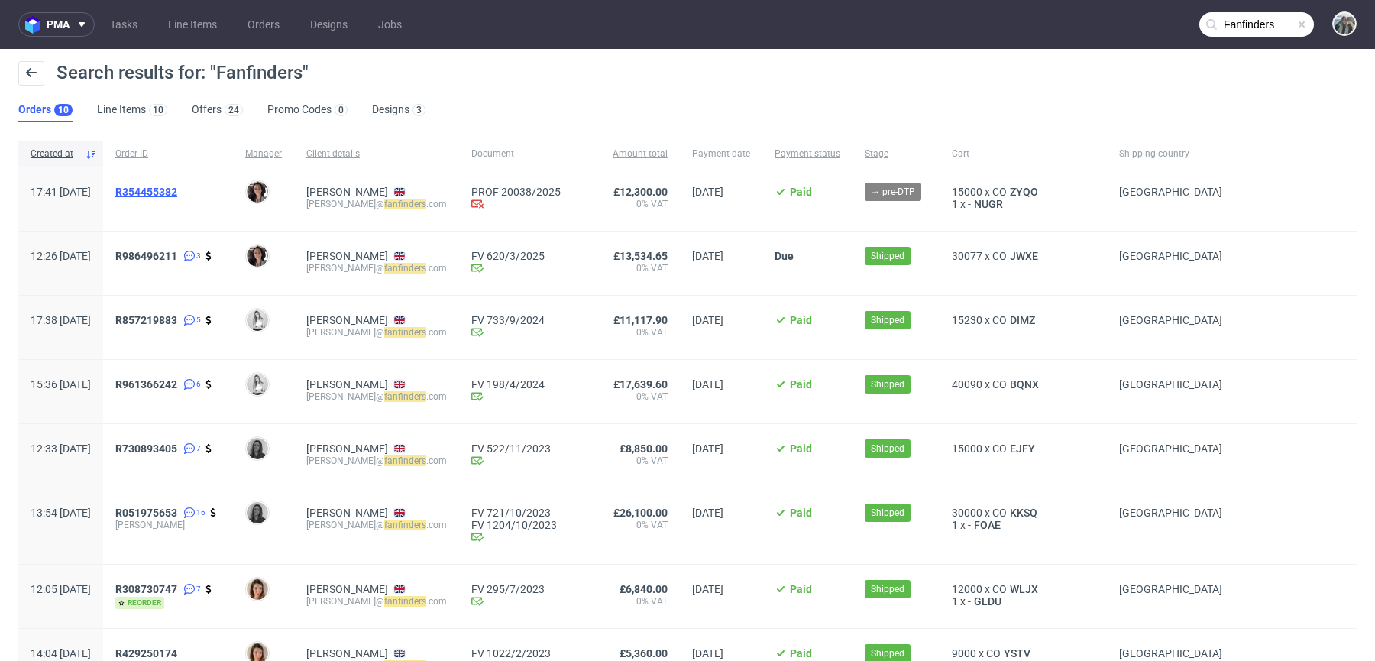
click at [177, 189] on span "R354455382" at bounding box center [146, 192] width 62 height 12
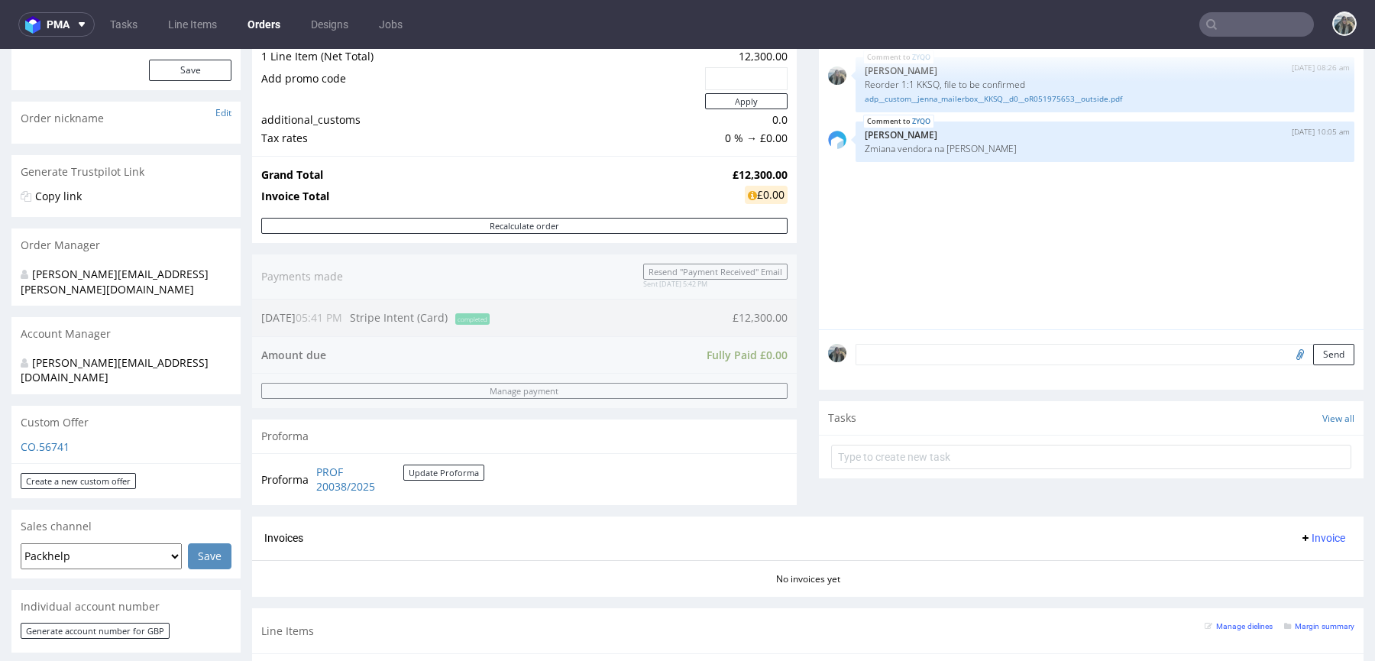
scroll to position [434, 0]
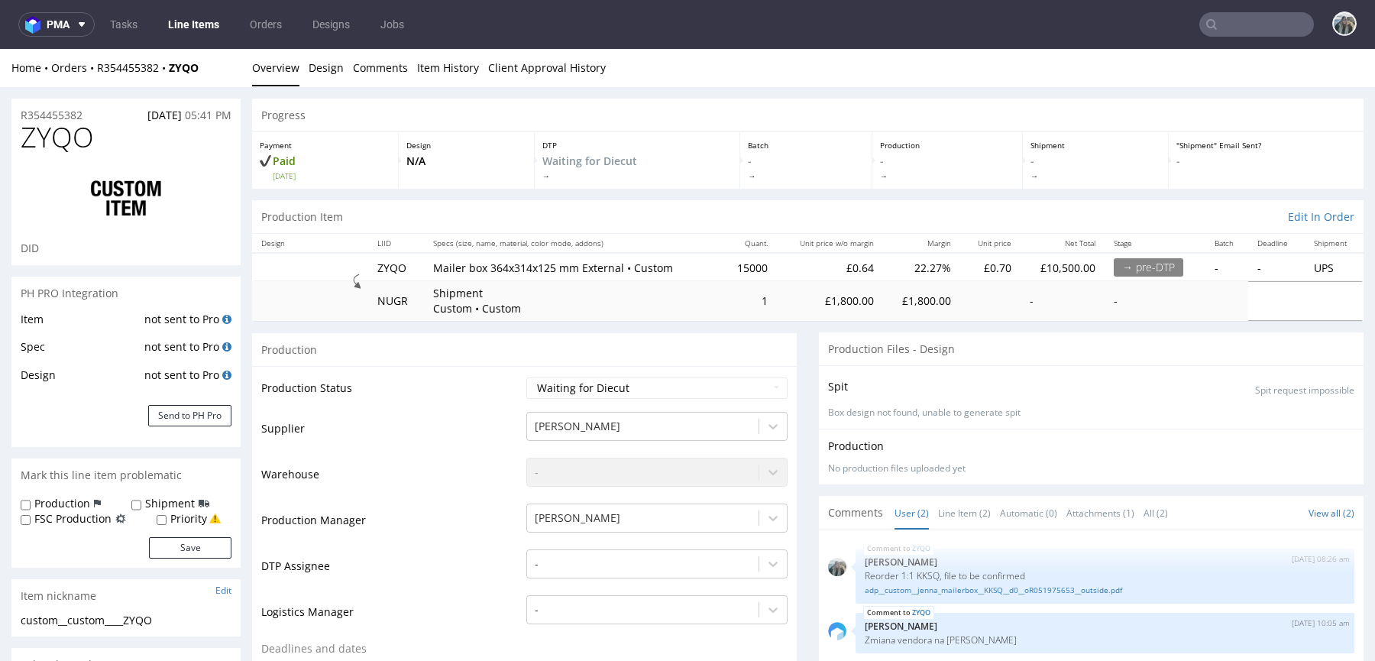
click at [1228, 24] on input "text" at bounding box center [1256, 24] width 115 height 24
paste input "R464522314"
type input "R464522314"
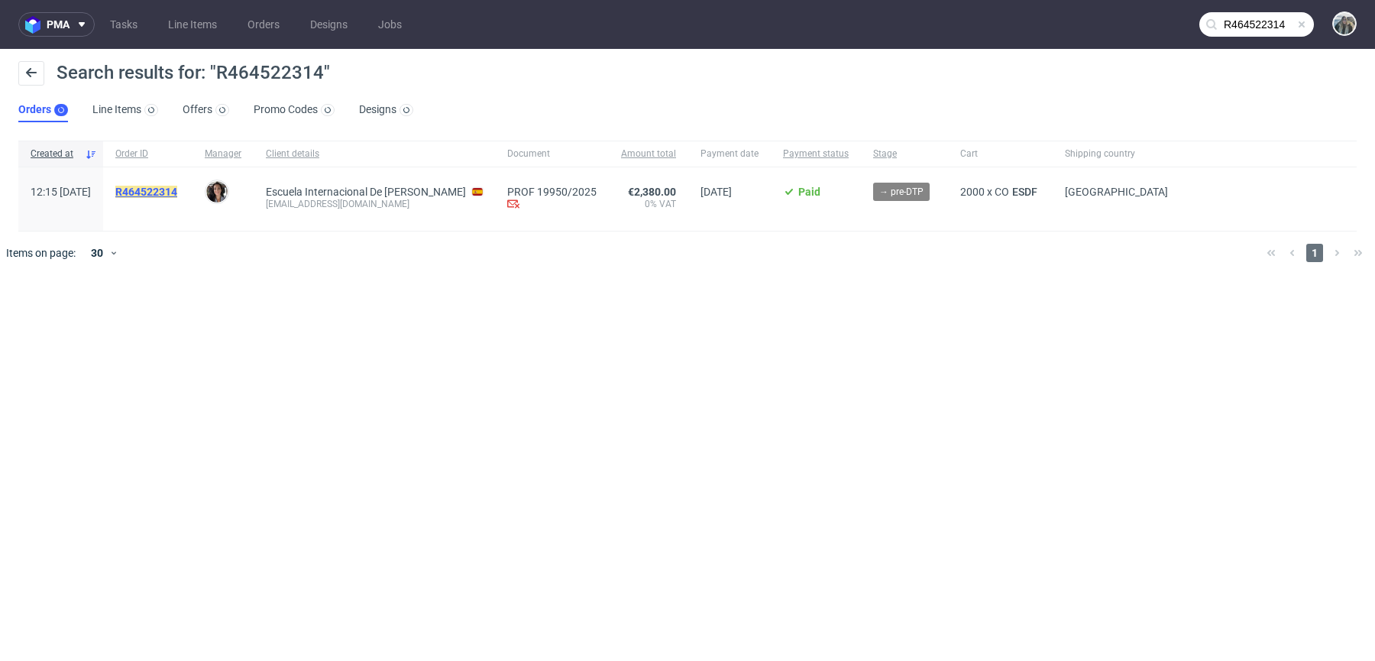
click at [177, 192] on mark "R464522314" at bounding box center [146, 192] width 62 height 12
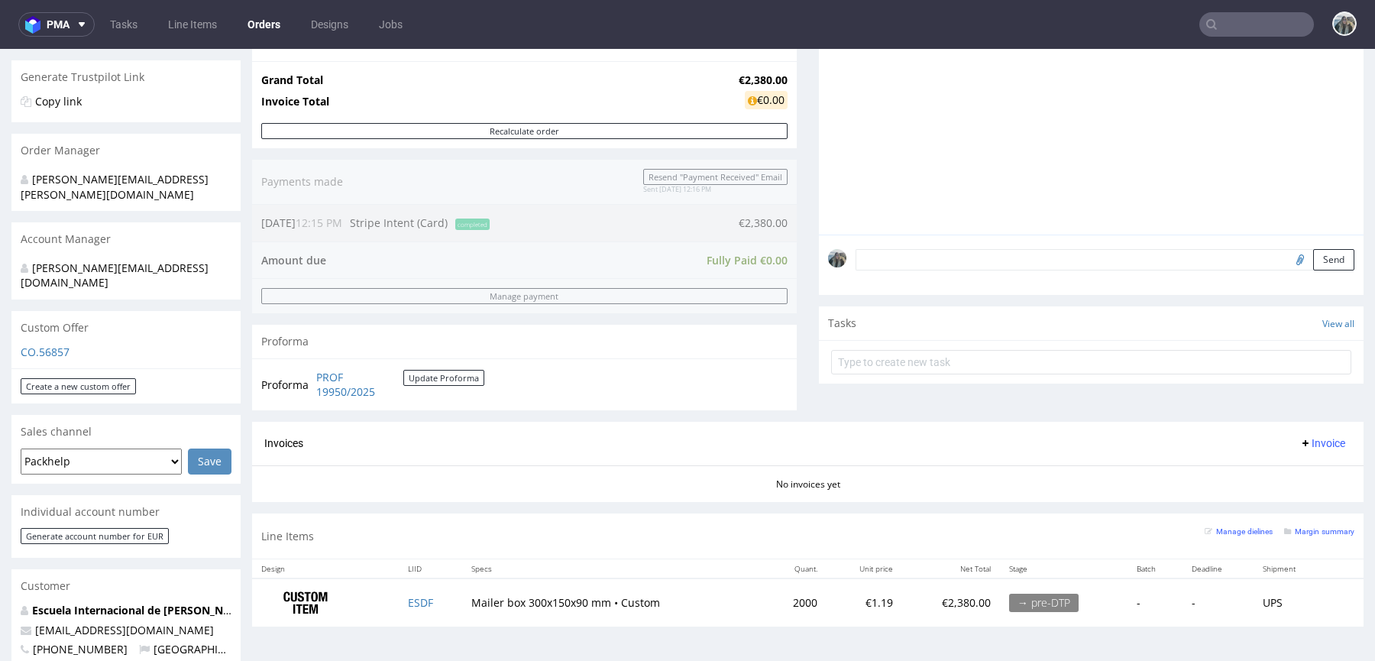
scroll to position [307, 0]
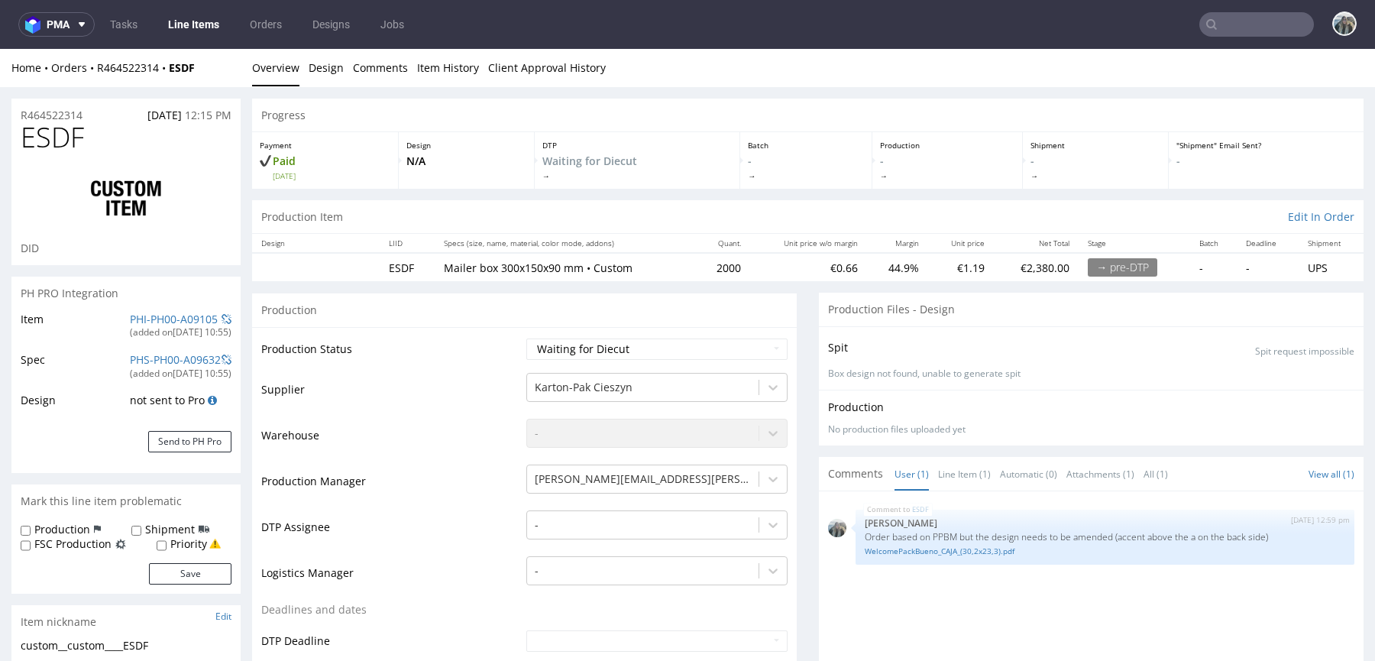
click at [35, 132] on span "ESDF" at bounding box center [52, 137] width 63 height 31
click at [36, 132] on span "ESDF" at bounding box center [52, 137] width 63 height 31
copy span "ESDF"
click at [940, 535] on p "Order based on PPBM but the design needs to be amended (accent above the a on t…" at bounding box center [1104, 536] width 480 height 11
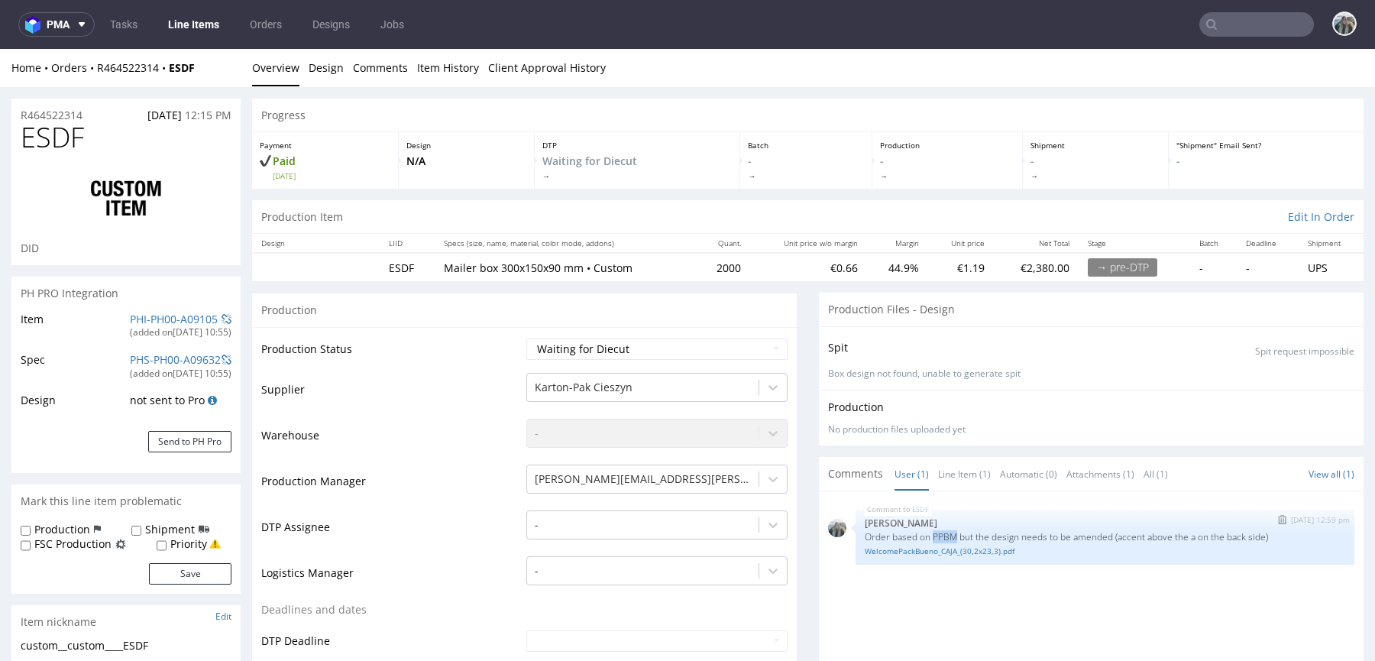
copy p "PPBM"
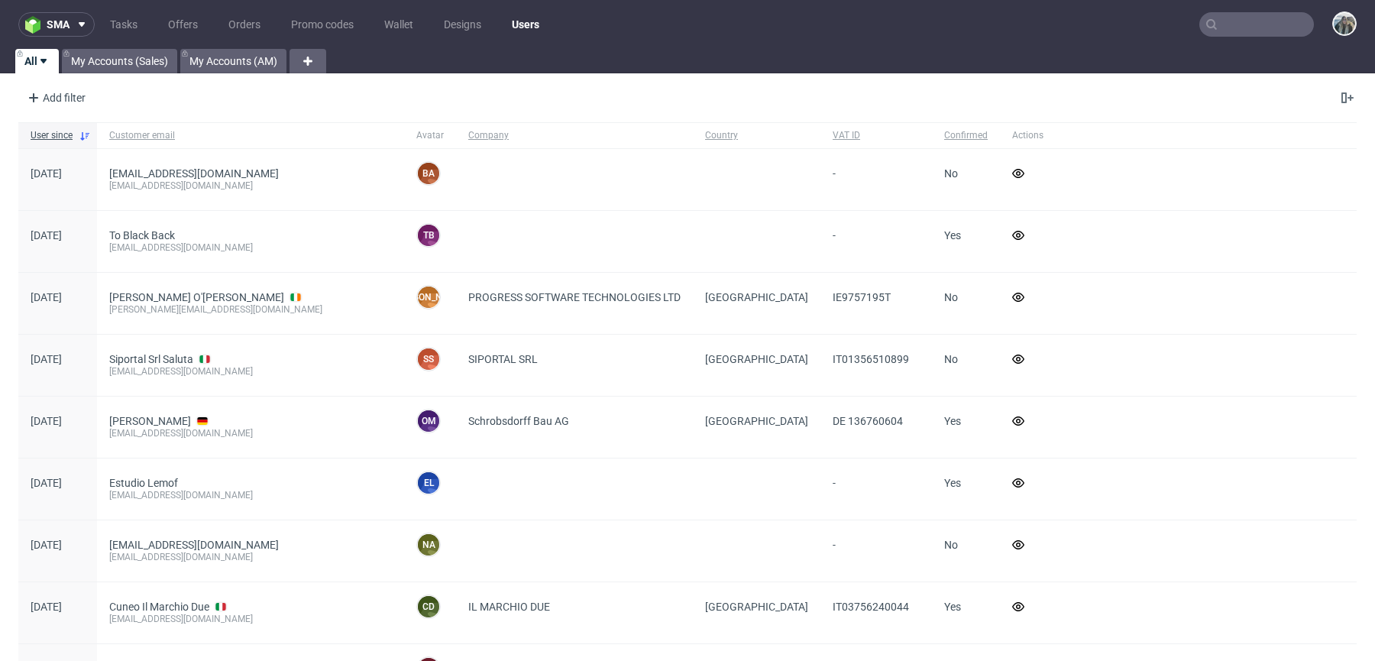
click at [1236, 30] on input "text" at bounding box center [1256, 24] width 115 height 24
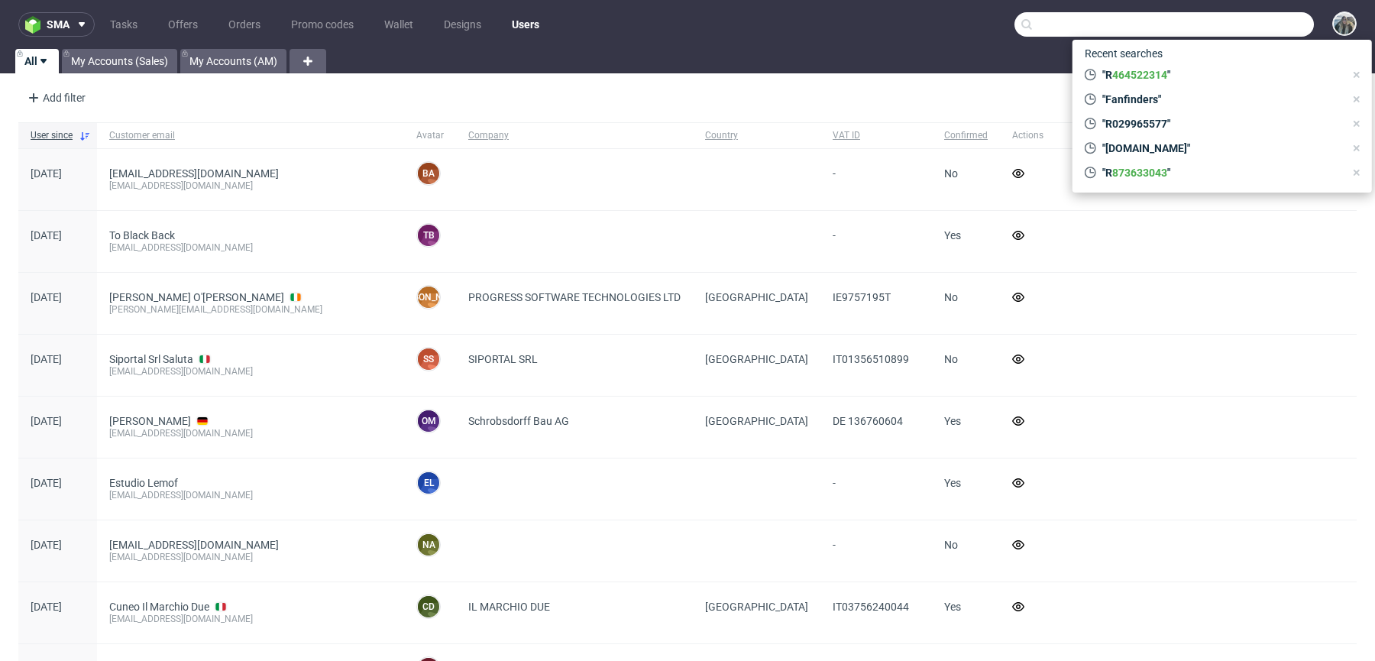
paste input "PPBM"
type input "PPBM"
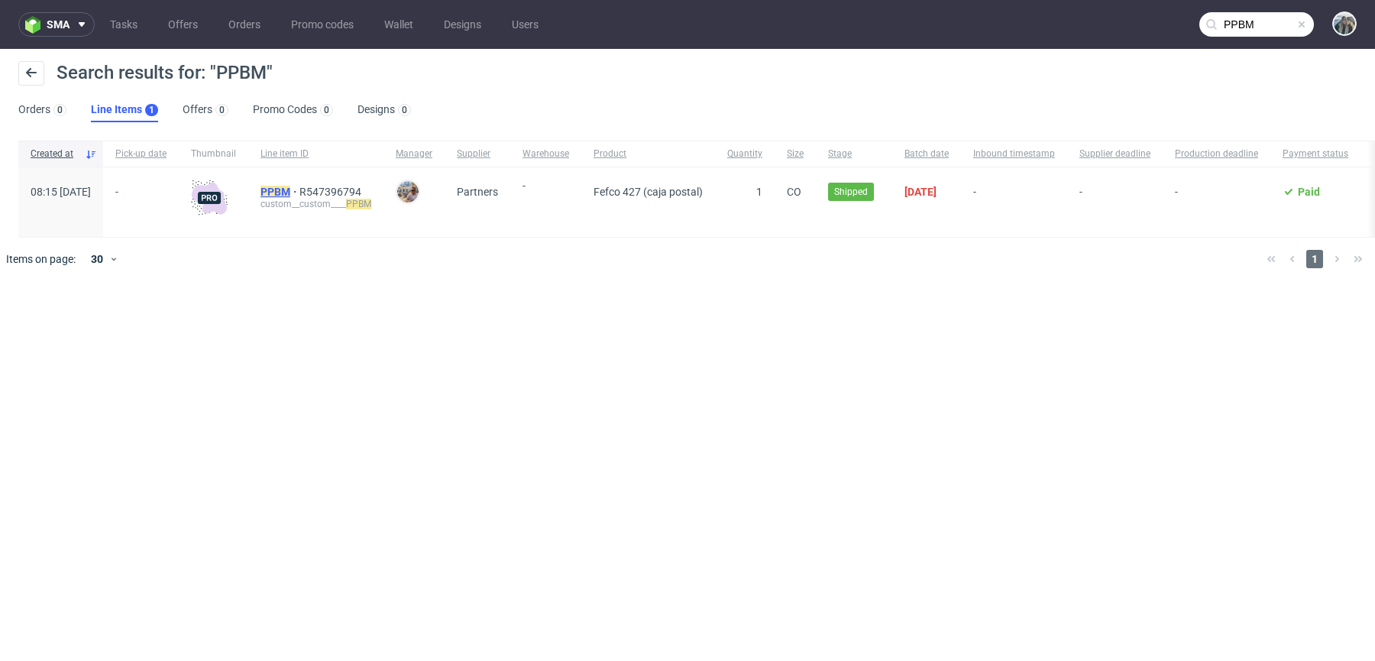
click at [290, 187] on mark "PPBM" at bounding box center [275, 192] width 30 height 12
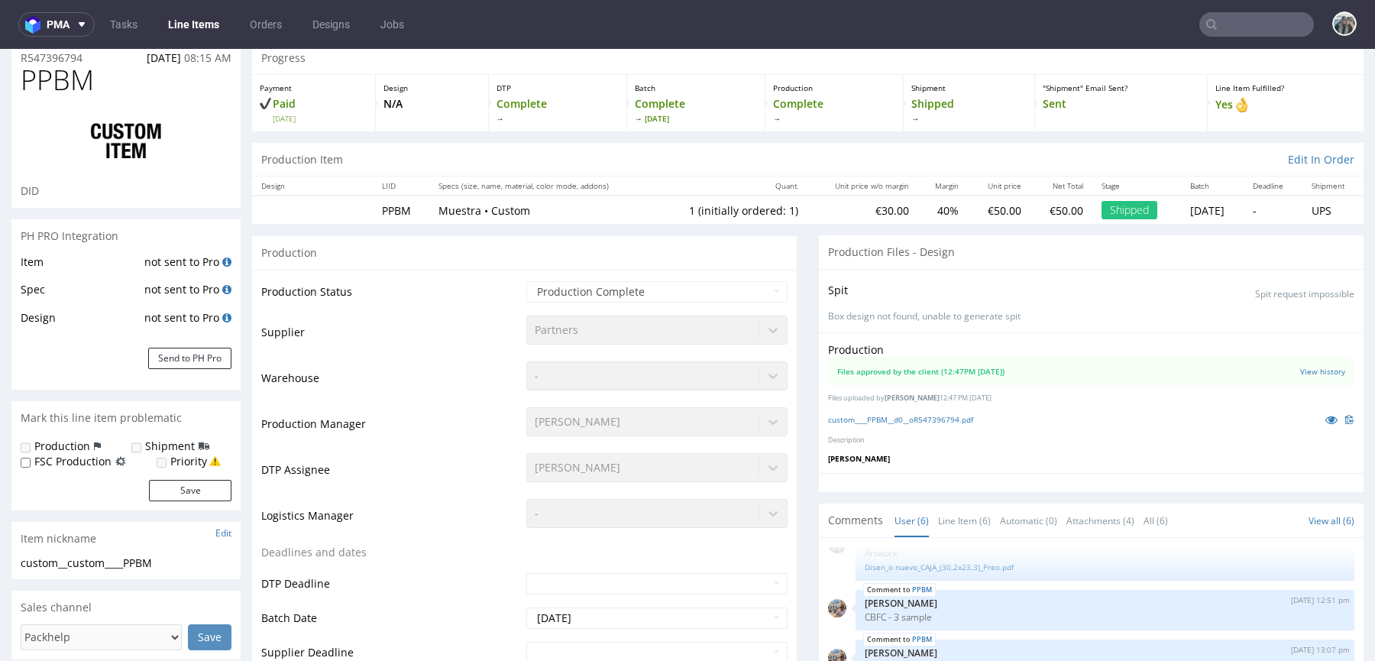
scroll to position [60, 0]
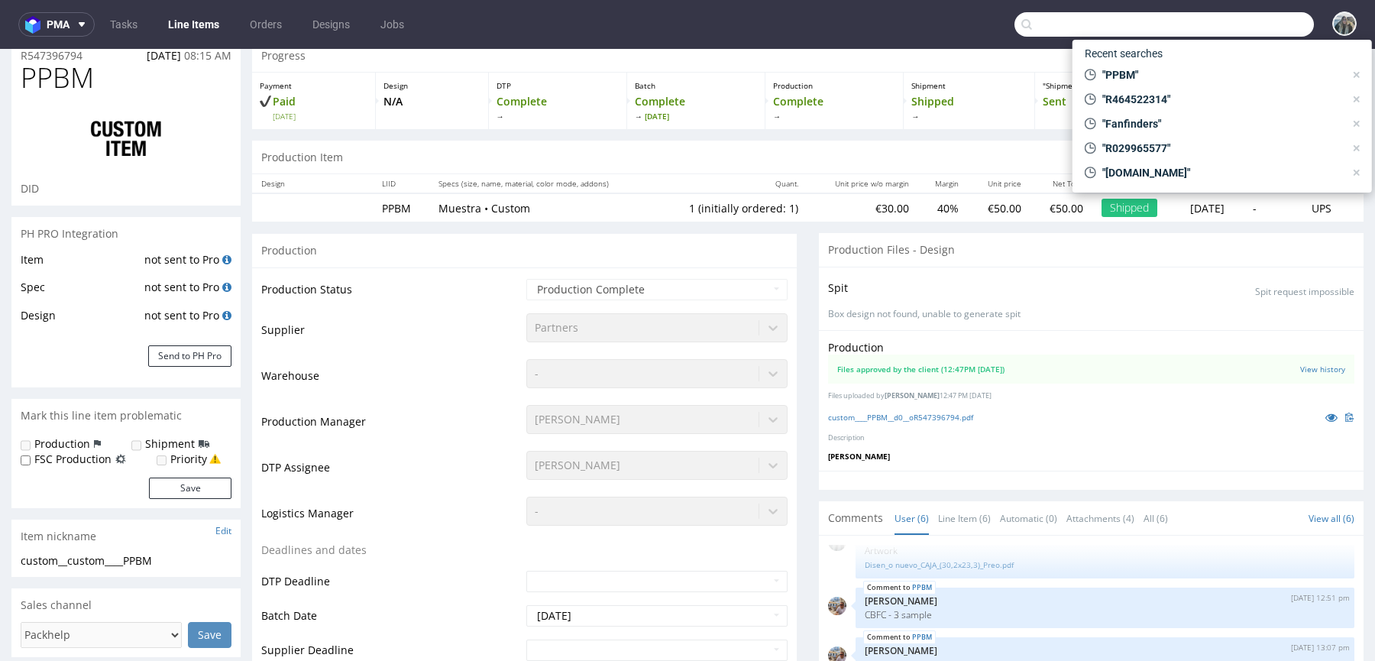
click at [1263, 28] on input "text" at bounding box center [1163, 24] width 299 height 24
paste input "R057834516"
type input "R057834516"
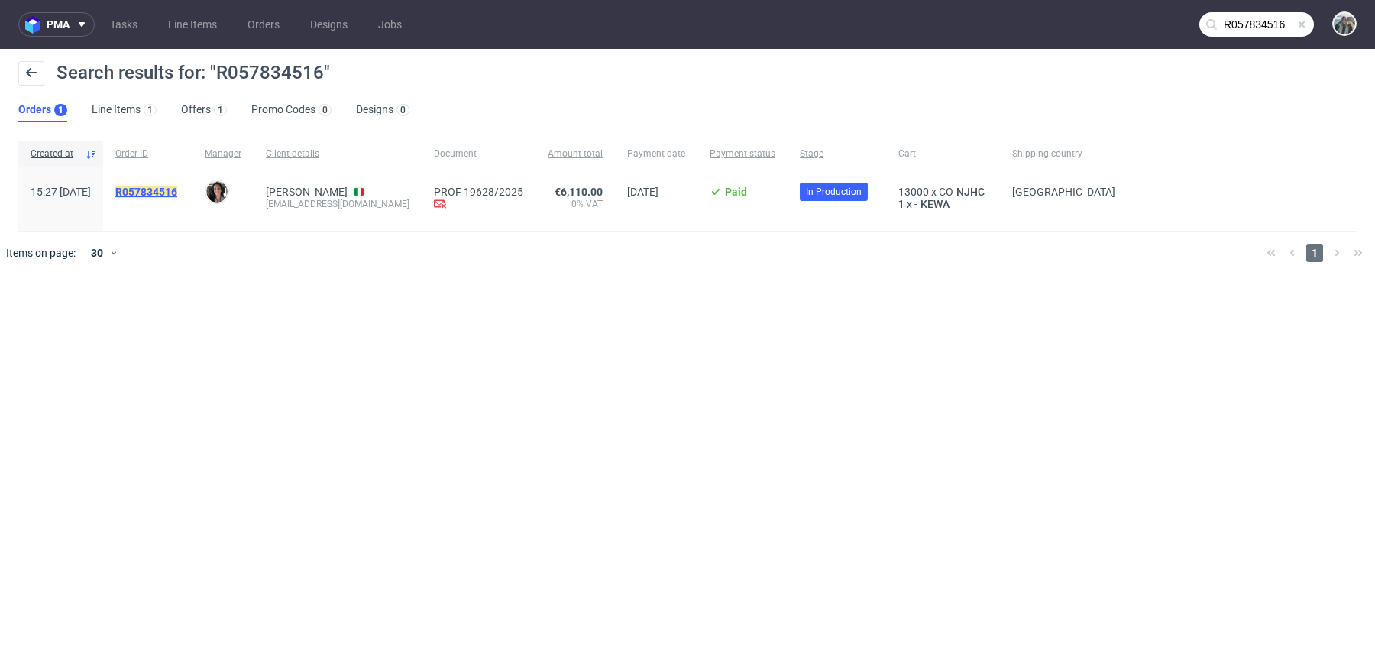
click at [177, 195] on mark "R057834516" at bounding box center [146, 192] width 62 height 12
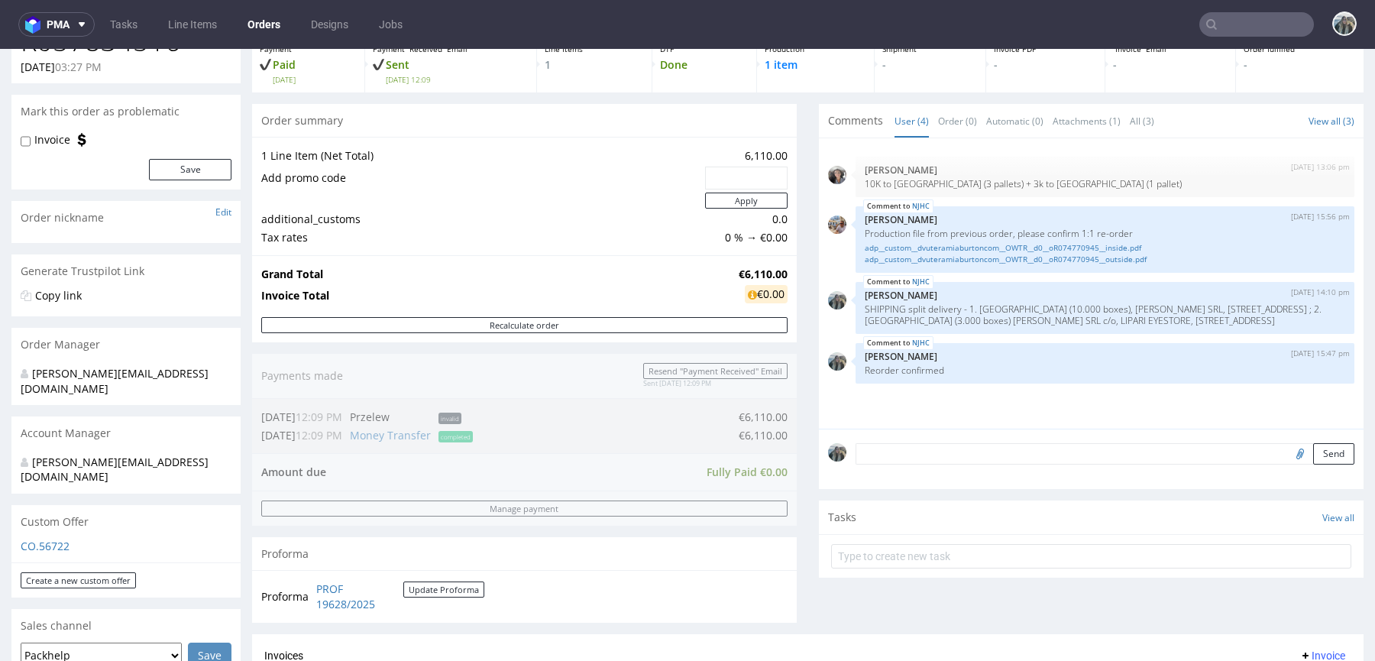
scroll to position [460, 0]
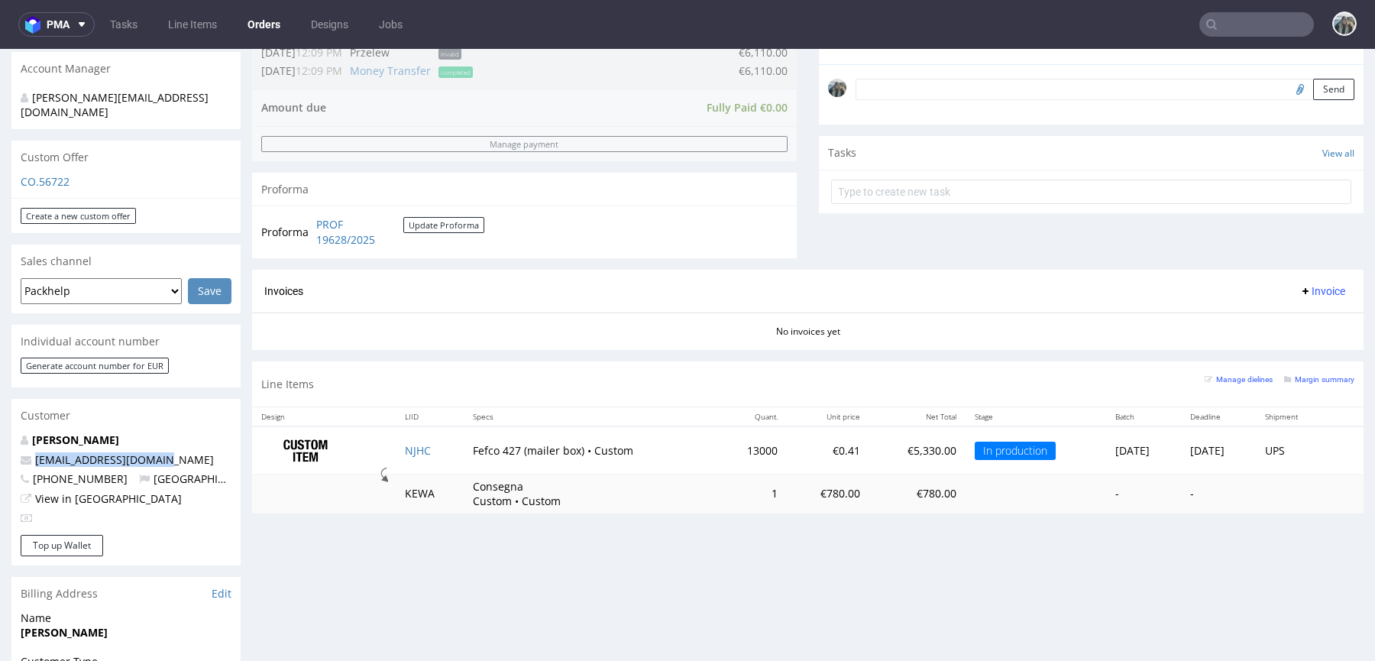
drag, startPoint x: 173, startPoint y: 428, endPoint x: 0, endPoint y: 425, distance: 172.6
click at [0, 425] on div "Order via Offer R057834516 05.09.2025 03:27 PM Mark this order as problematic I…" at bounding box center [687, 358] width 1375 height 1463
copy span "d.vutera@miaburton.com"
click at [64, 432] on div "Daniela Vutera d.vutera@miaburton.com +393889354561 Italy View in Hubspot" at bounding box center [125, 483] width 229 height 102
click at [63, 432] on link "Daniela Vutera" at bounding box center [75, 439] width 87 height 15
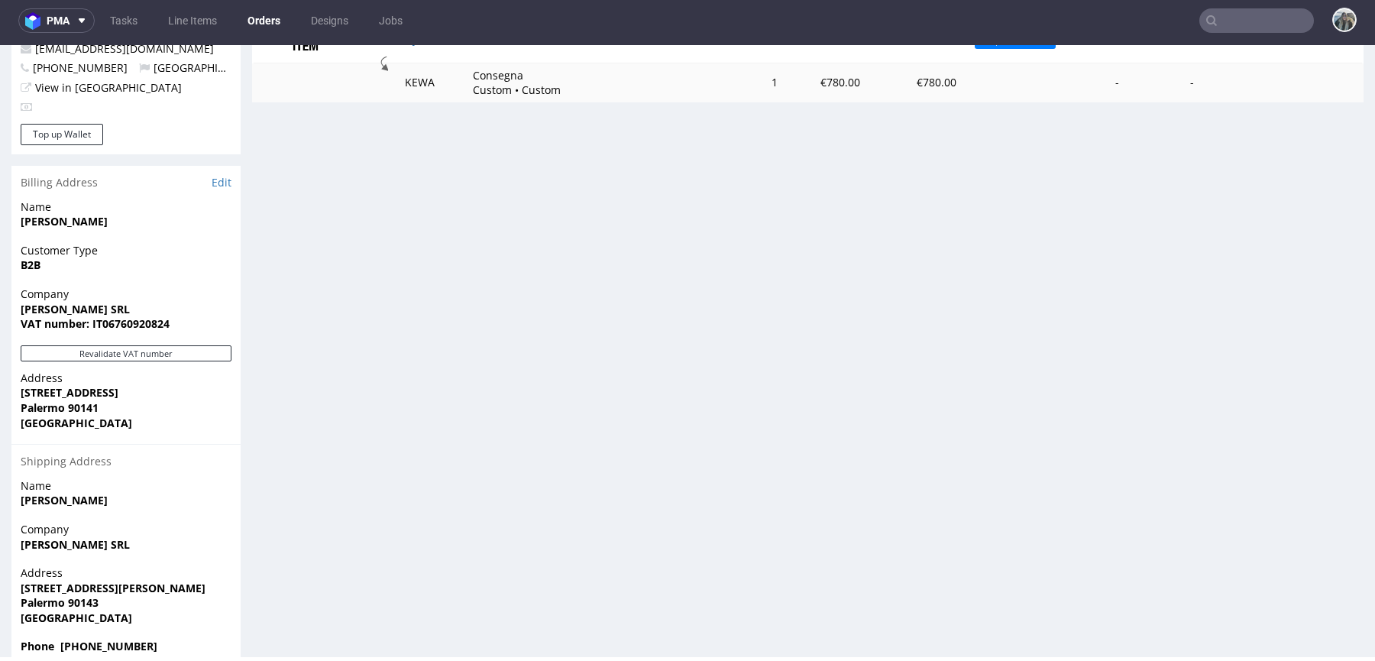
scroll to position [0, 0]
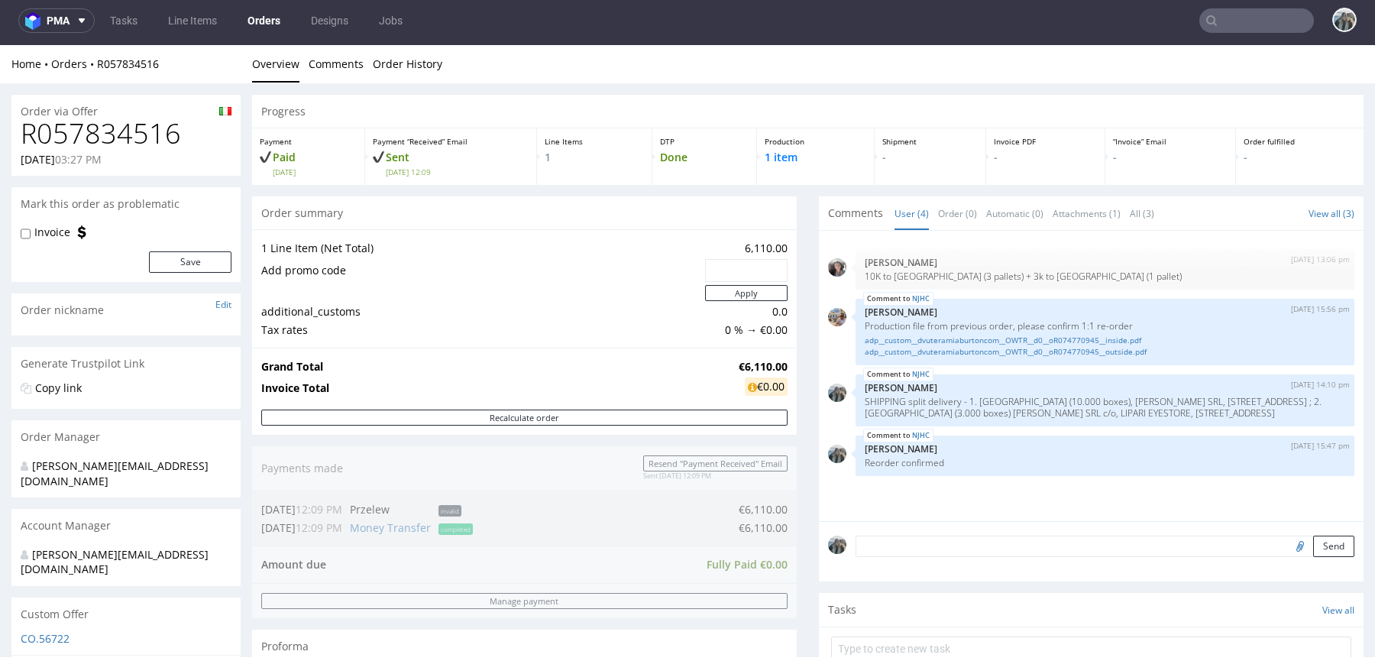
click at [269, 21] on link "Orders" at bounding box center [263, 20] width 51 height 24
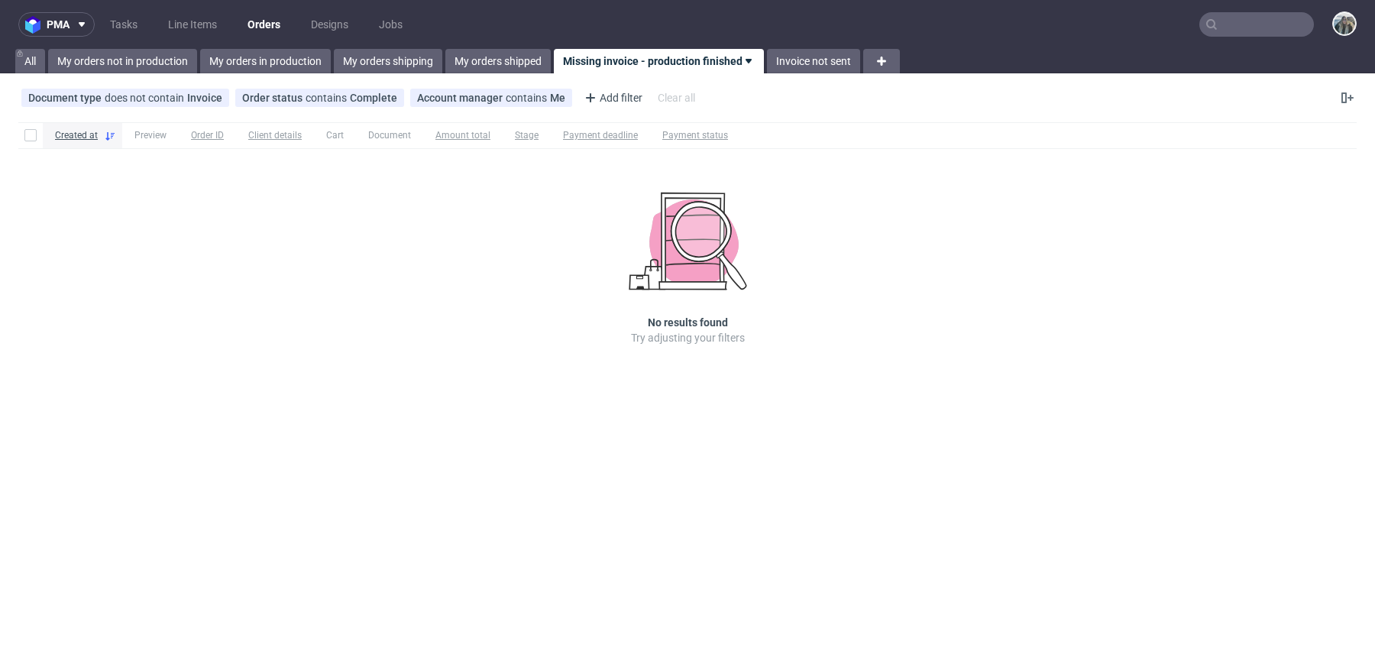
click at [1243, 18] on input "text" at bounding box center [1256, 24] width 115 height 24
paste input "cloudandcuckoo"
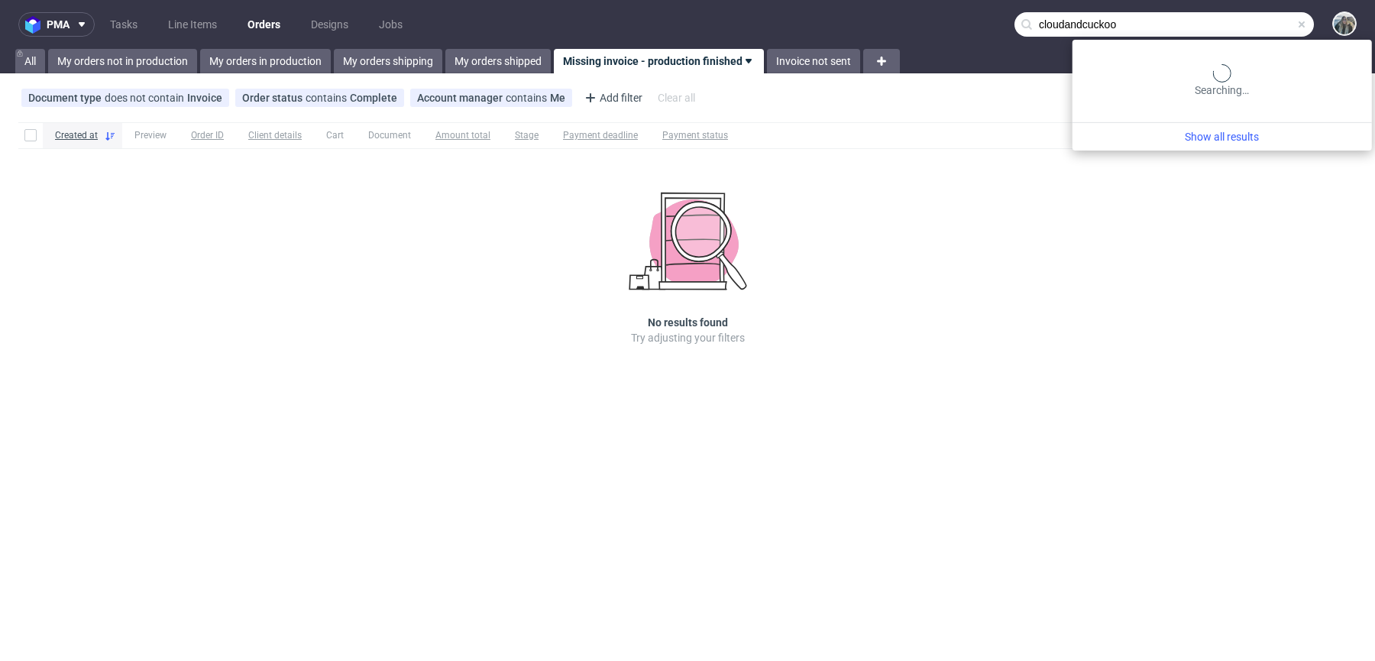
type input "cloudandcuckoo"
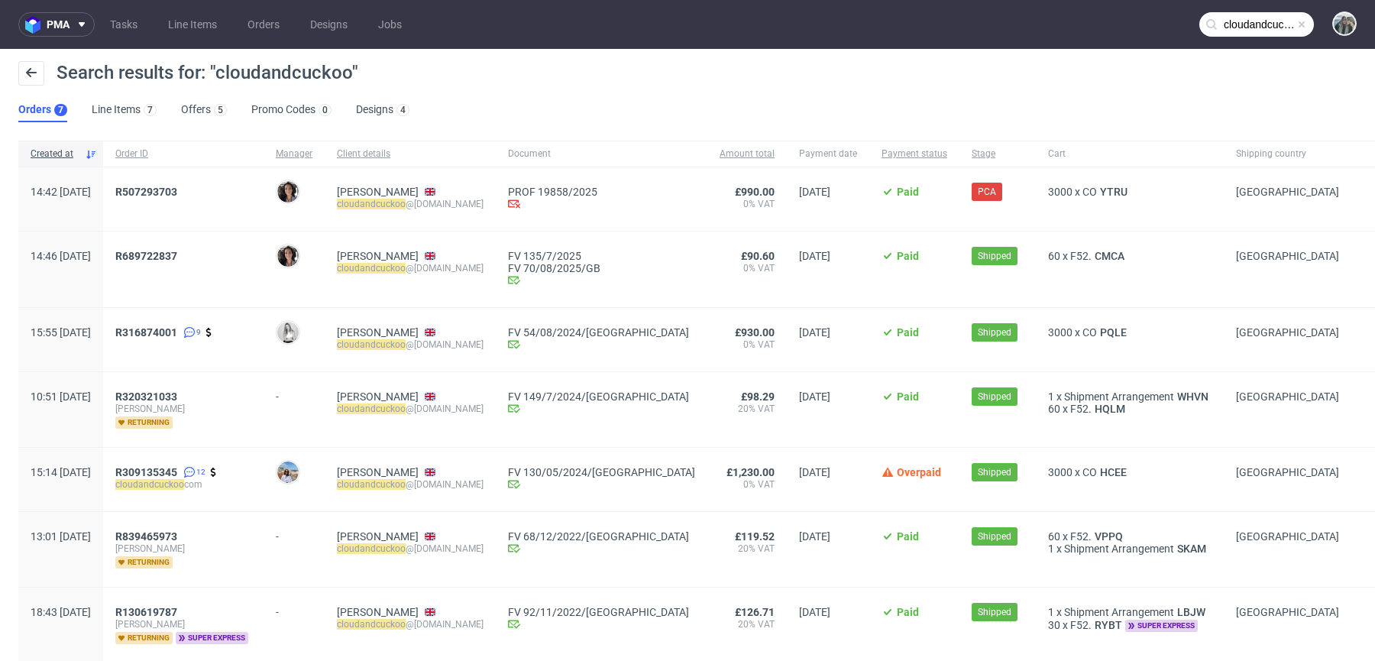
click at [201, 183] on div "R507293703" at bounding box center [183, 198] width 160 height 63
click at [177, 187] on span "R 507293703" at bounding box center [146, 192] width 62 height 12
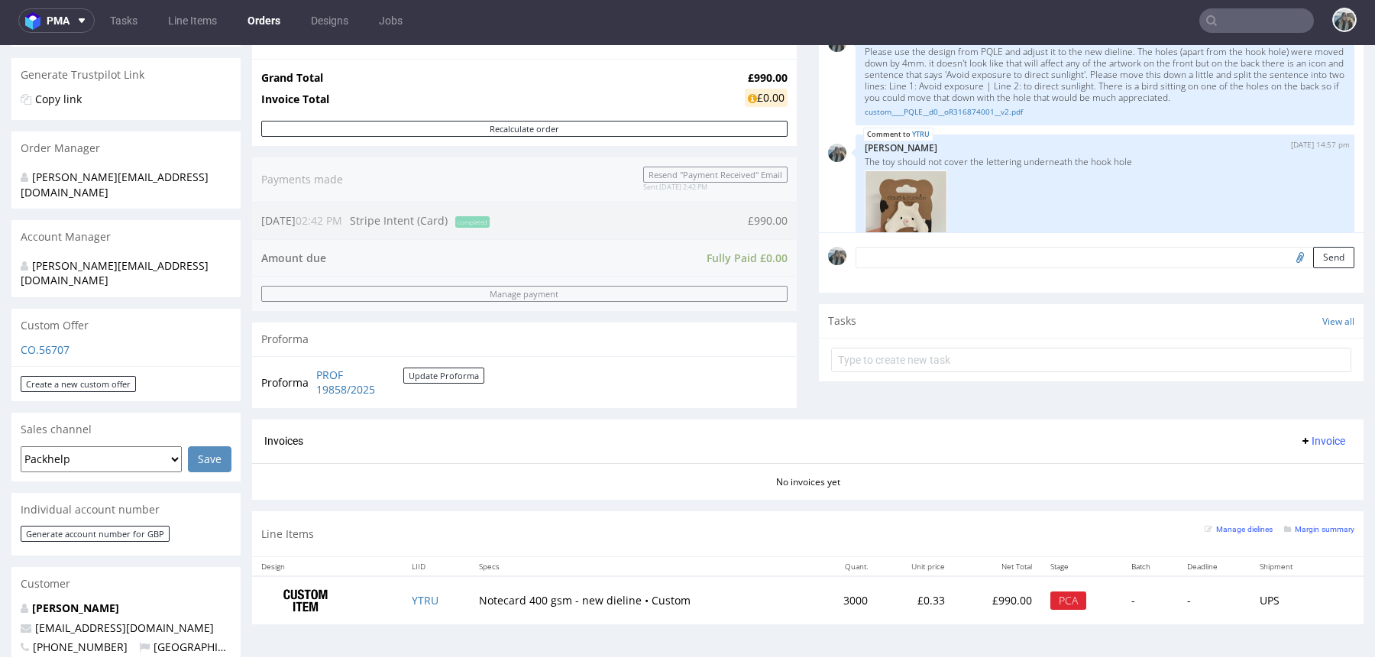
scroll to position [434, 0]
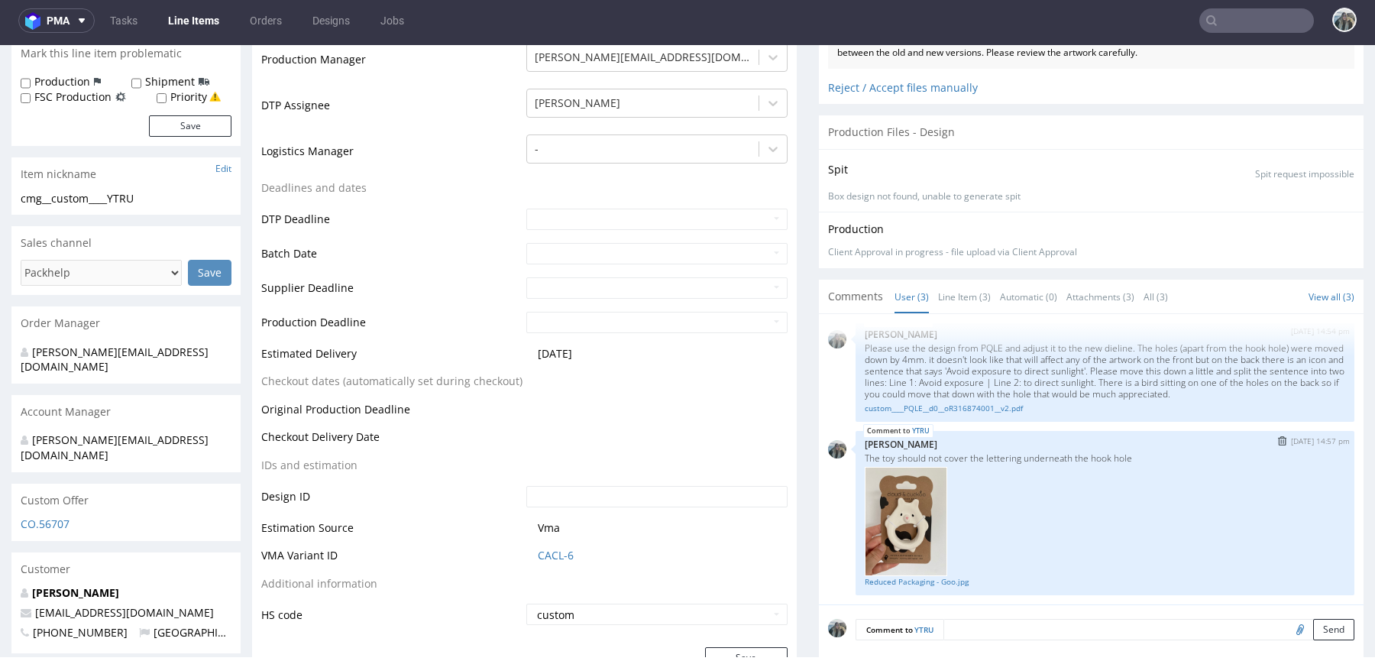
scroll to position [590, 0]
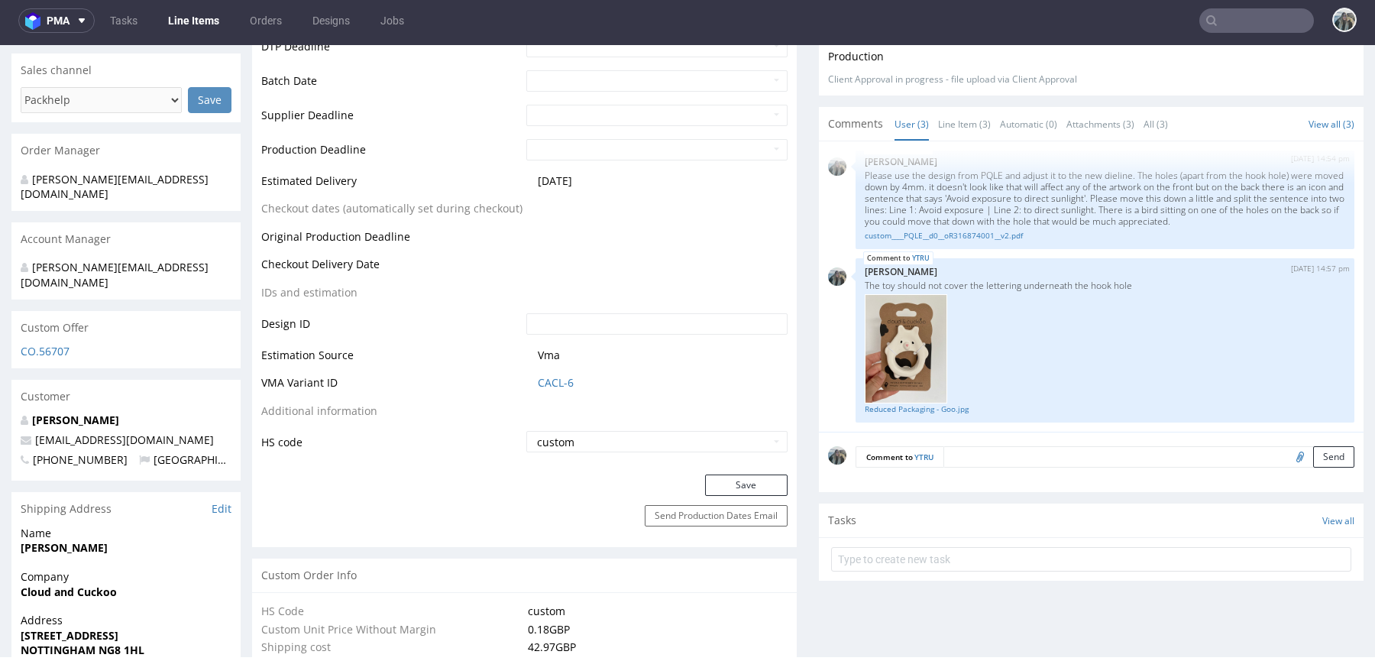
click at [1287, 452] on input "file" at bounding box center [1297, 456] width 21 height 20
type input "C:\fakepath\cmg__custom____YTRU__d0__oR507293703.pdf"
click at [1015, 452] on textarea at bounding box center [1148, 456] width 411 height 21
paste textarea "I've just made a few slight adjustments. The amended file is attached. I export…"
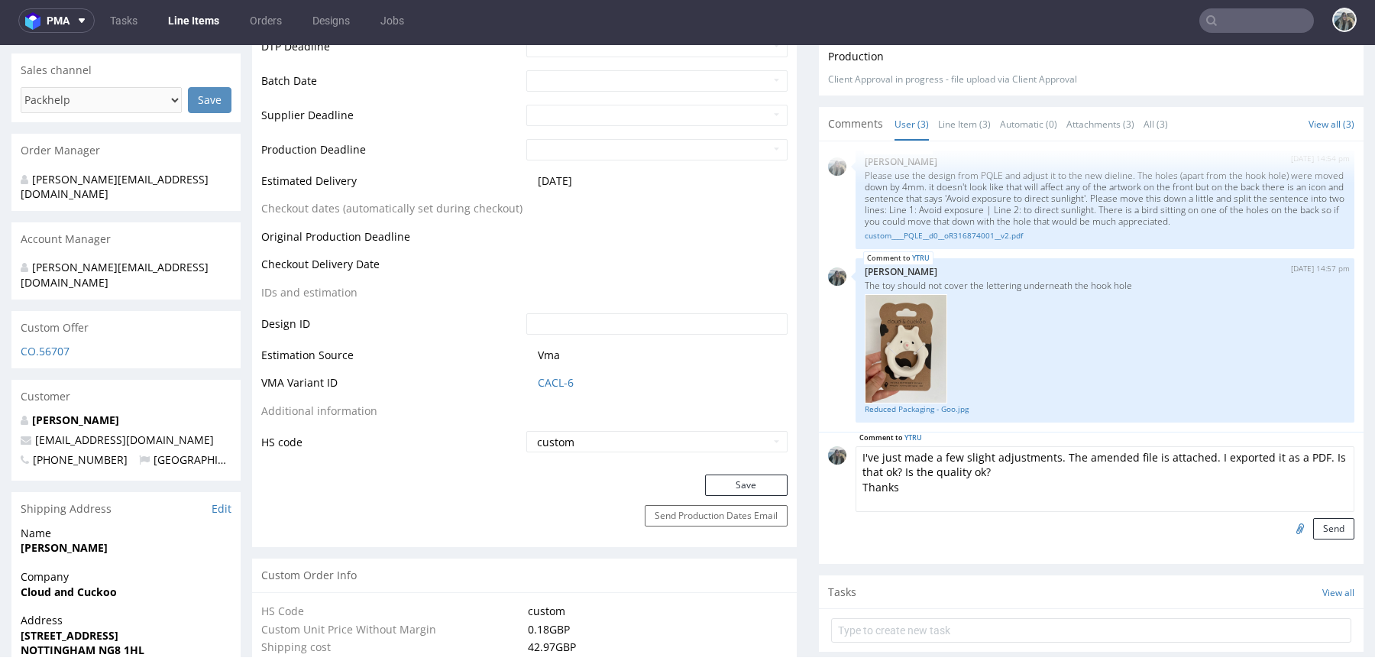
drag, startPoint x: 1307, startPoint y: 454, endPoint x: 1307, endPoint y: 484, distance: 30.5
click at [1307, 483] on textarea "I've just made a few slight adjustments. The amended file is attached. I export…" at bounding box center [1104, 479] width 499 height 66
type textarea "I've just made a few slight adjustments. The amended file is attached. I export…"
click at [1313, 526] on button "Send" at bounding box center [1333, 528] width 41 height 21
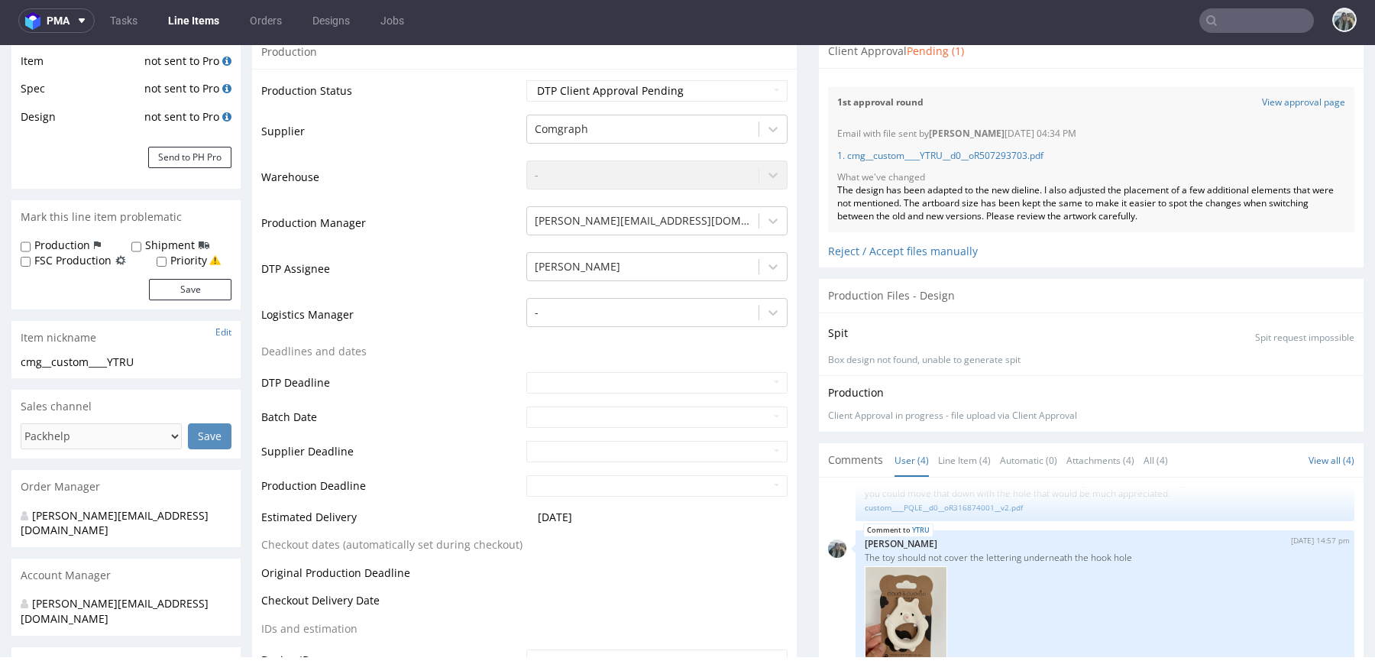
scroll to position [243, 0]
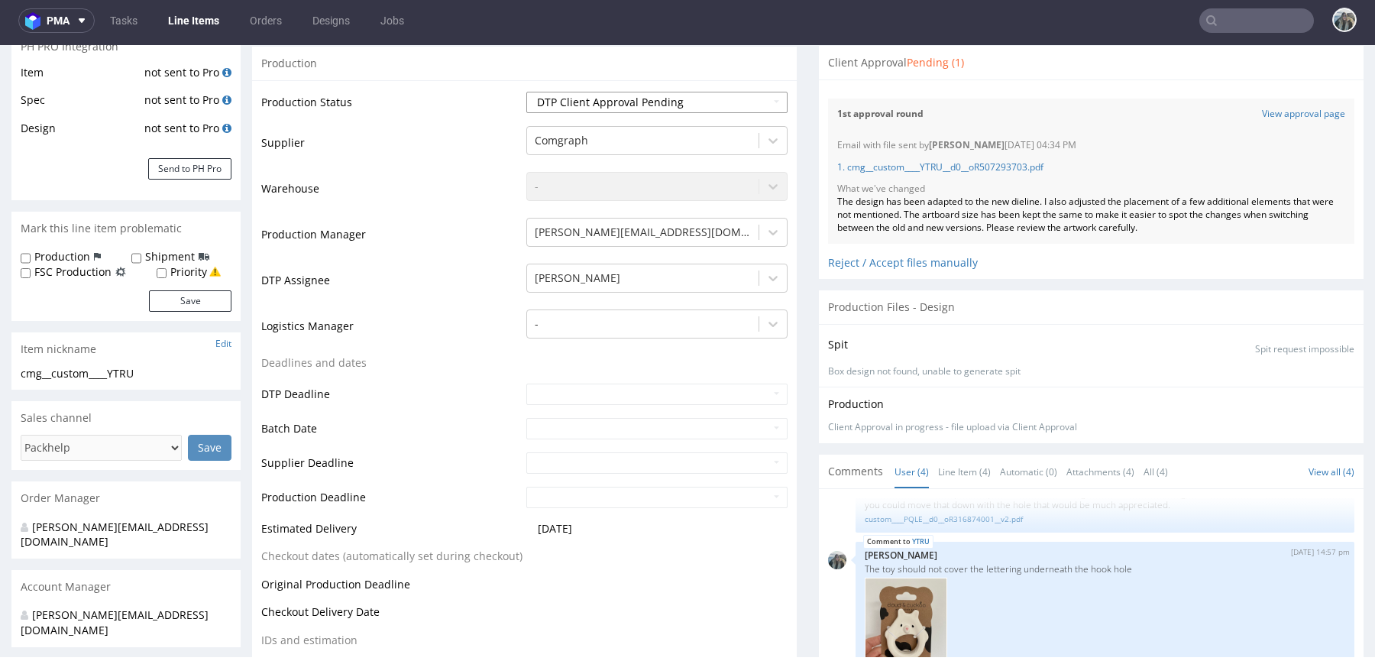
click at [612, 104] on select "Waiting for Artwork Waiting for Diecut Waiting for Mockup Waiting for DTP Waiti…" at bounding box center [656, 102] width 261 height 21
select select "back_for_dtp"
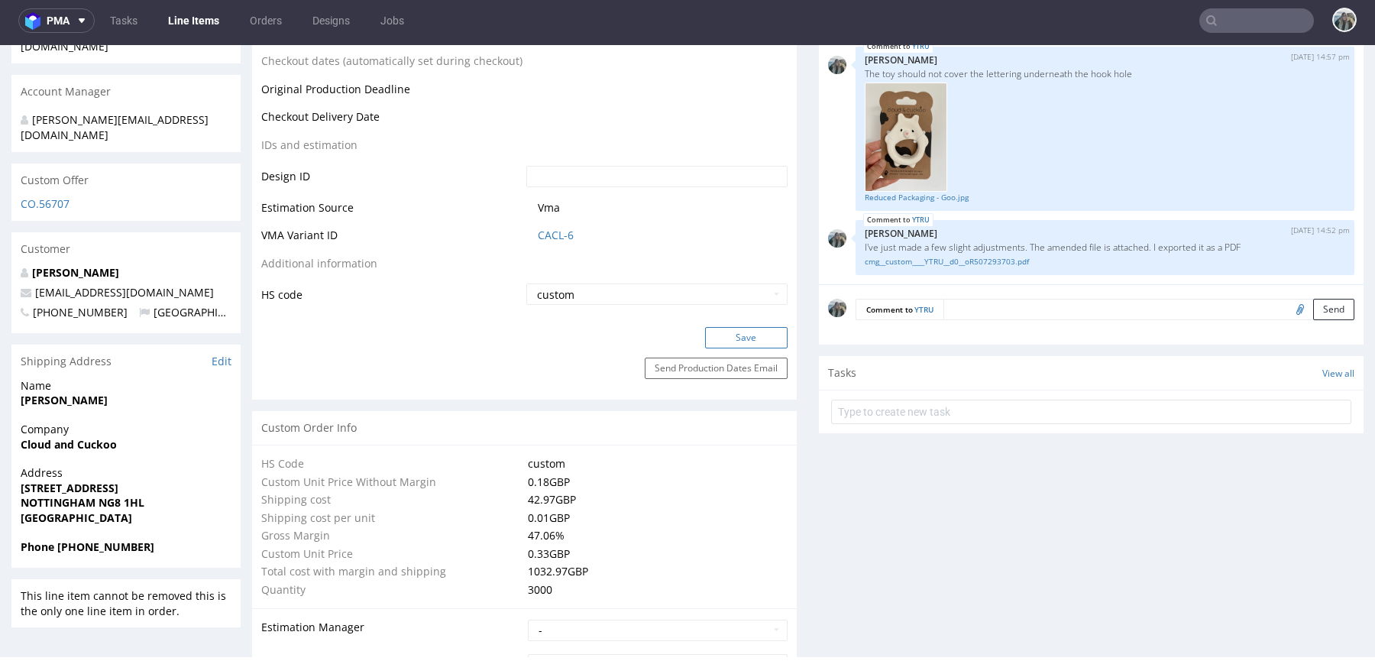
click at [743, 335] on button "Save" at bounding box center [746, 337] width 82 height 21
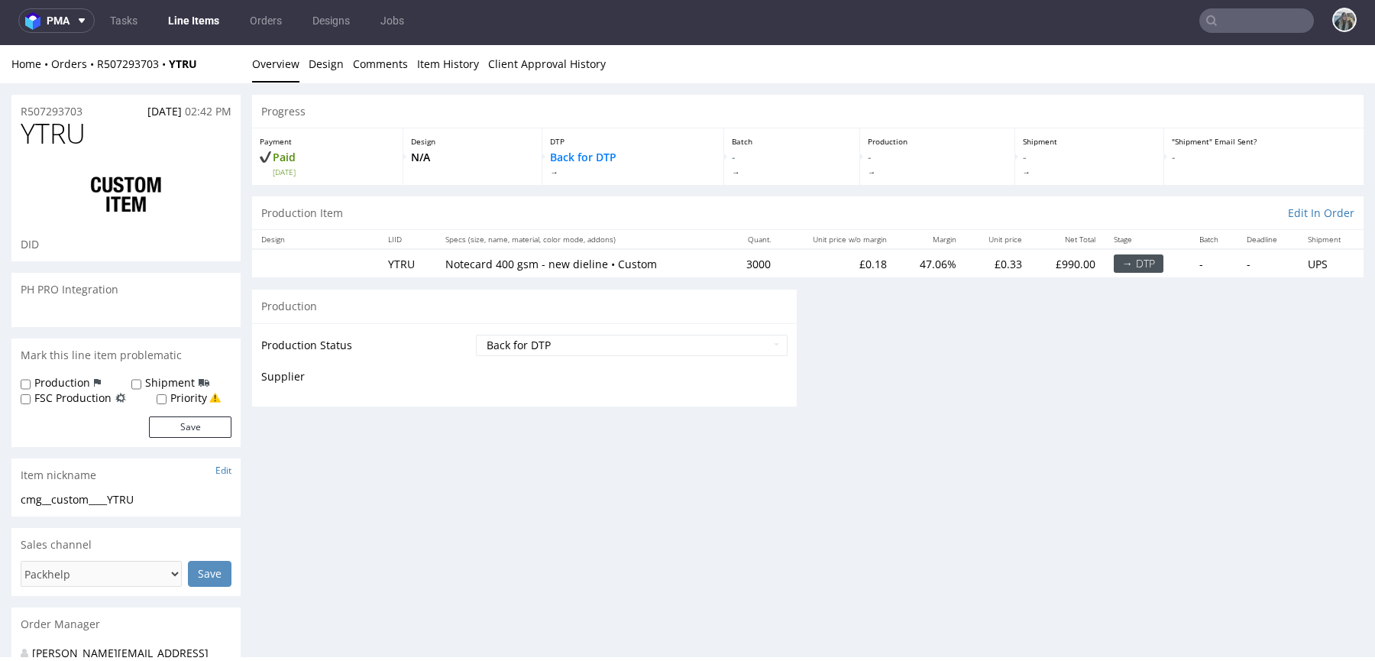
scroll to position [0, 0]
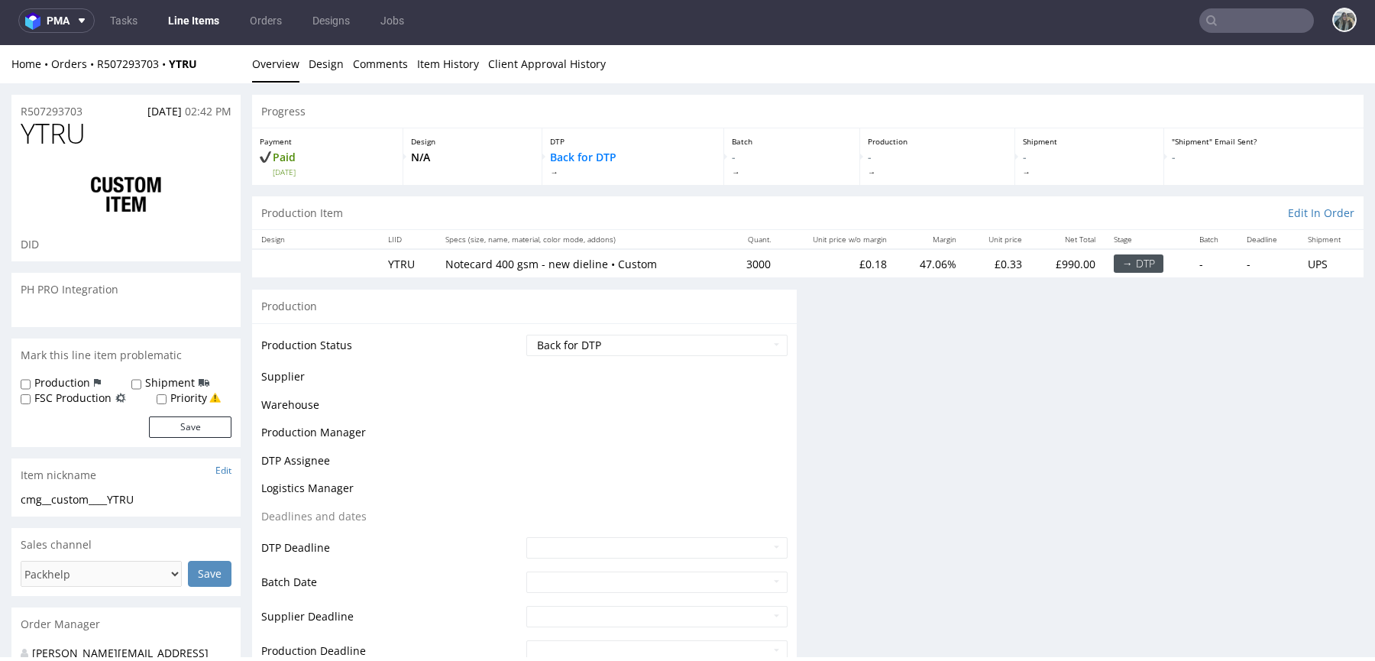
click at [65, 129] on span "YTRU" at bounding box center [53, 133] width 65 height 31
click at [63, 129] on span "YTRU" at bounding box center [53, 133] width 65 height 31
copy span "YTRU"
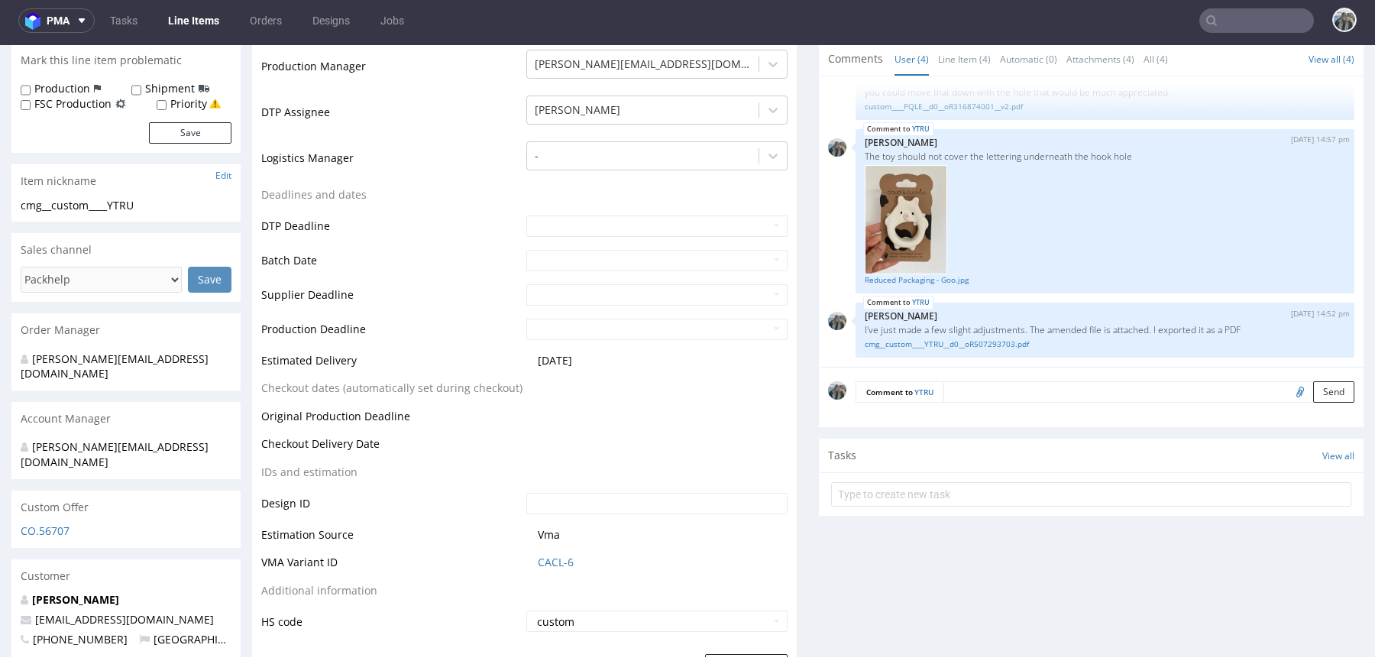
scroll to position [412, 0]
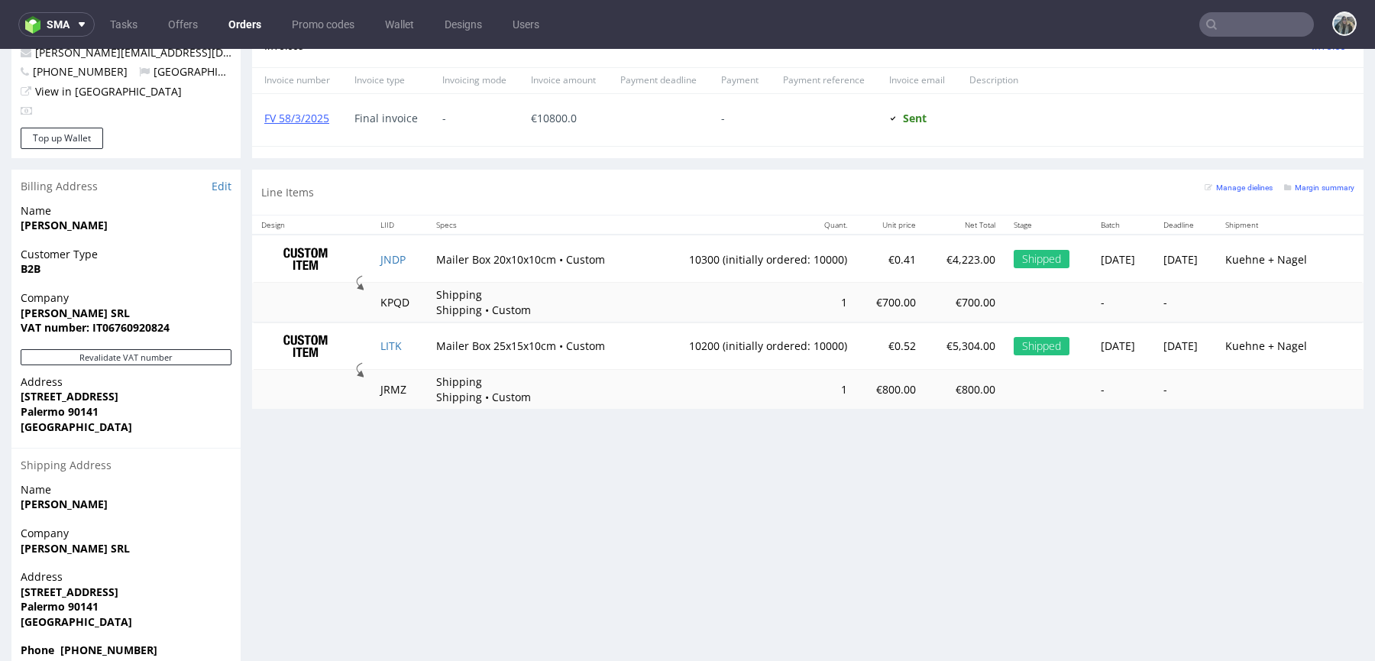
scroll to position [4, 0]
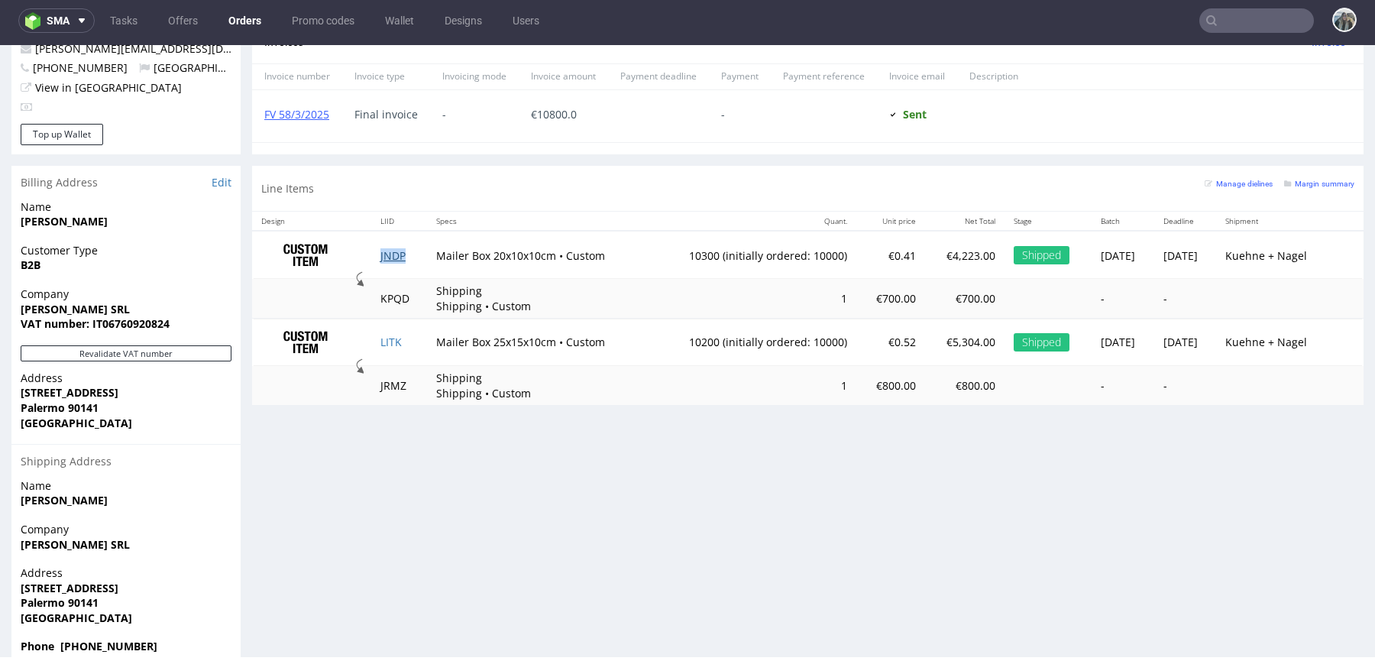
click at [389, 253] on link "JNDP" at bounding box center [392, 255] width 25 height 15
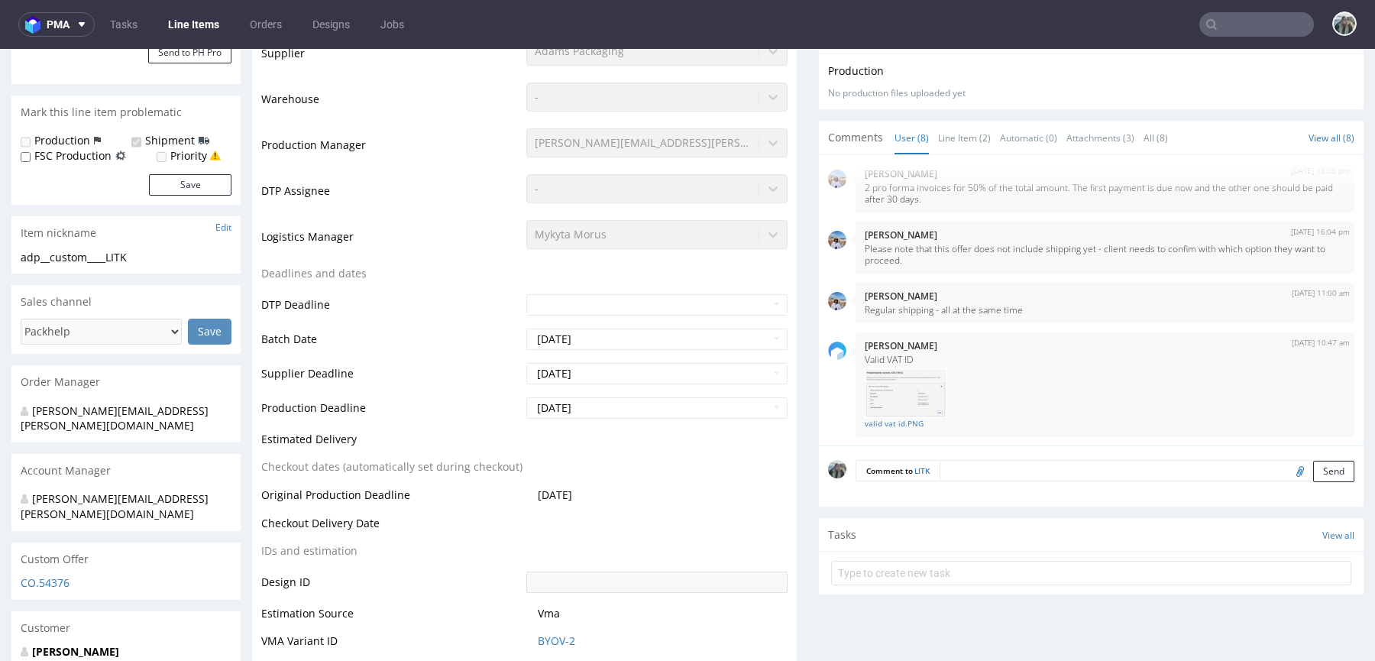
scroll to position [403, 0]
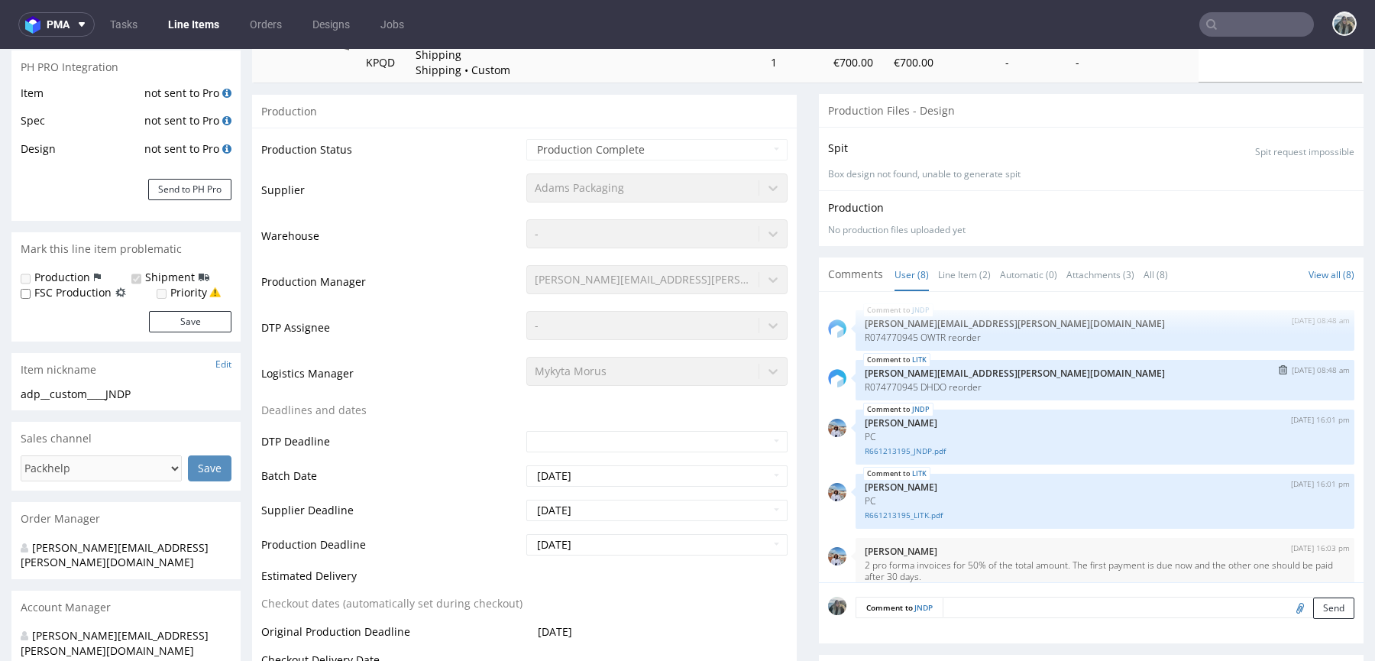
click at [926, 383] on p "R074770945 DHDO reorder" at bounding box center [1104, 386] width 480 height 11
copy p "DHDO"
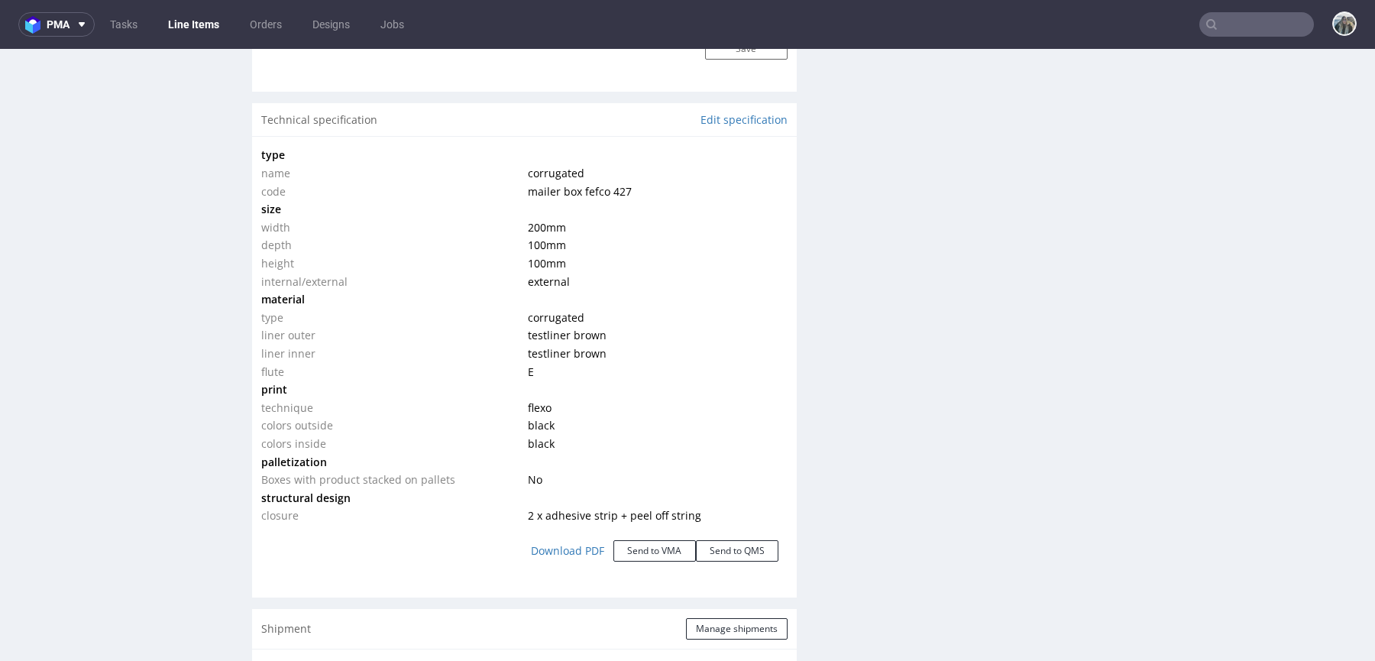
scroll to position [1335, 0]
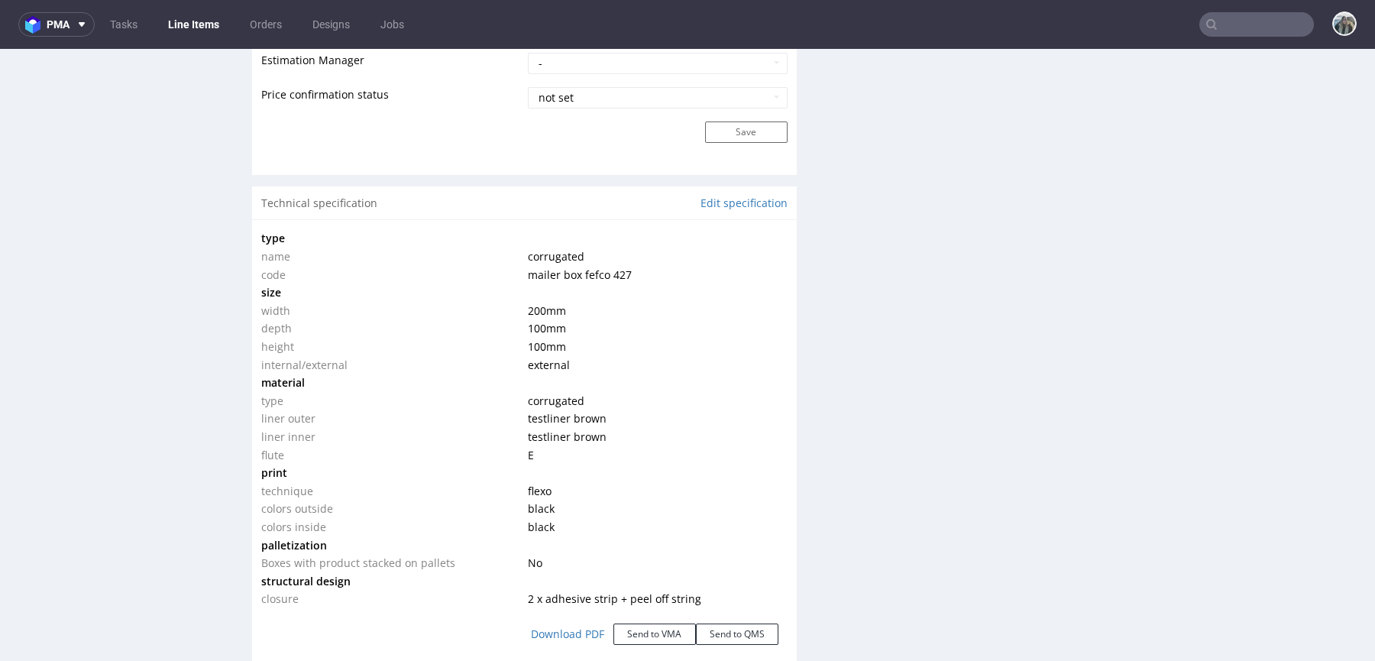
click at [1224, 24] on input "text" at bounding box center [1256, 24] width 115 height 24
paste input "DHDO"
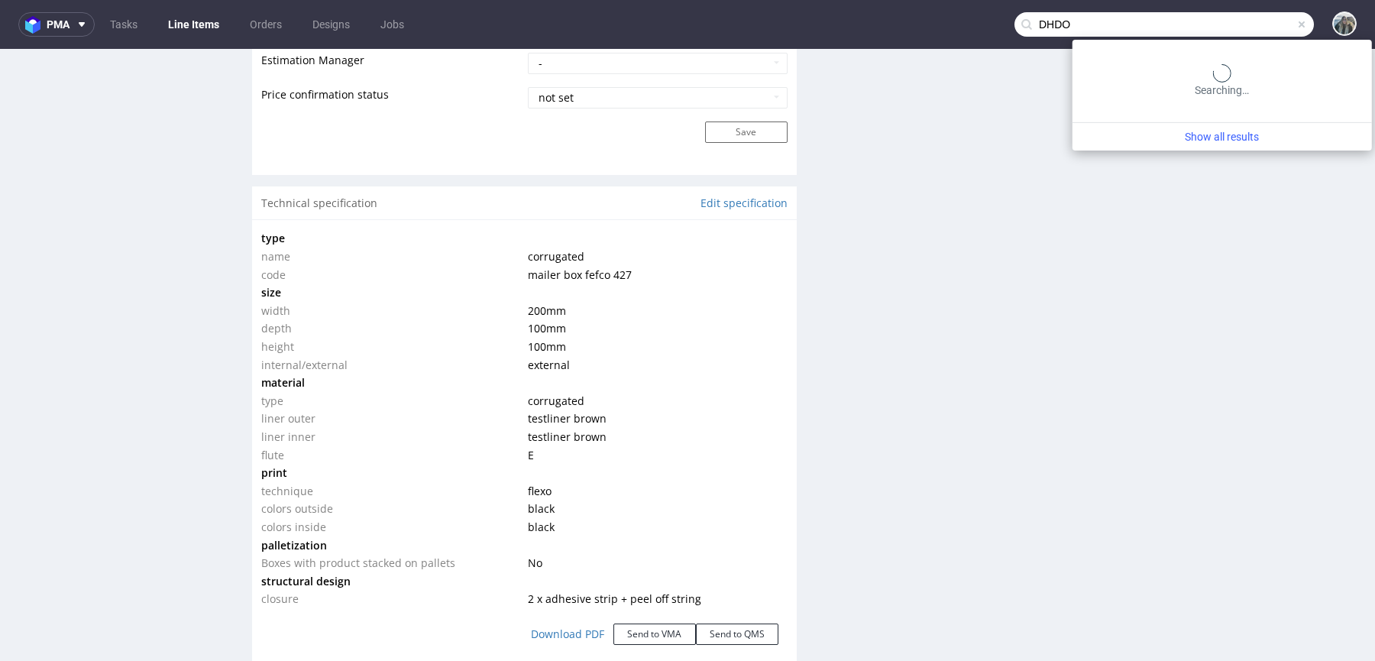
type input "DHDO"
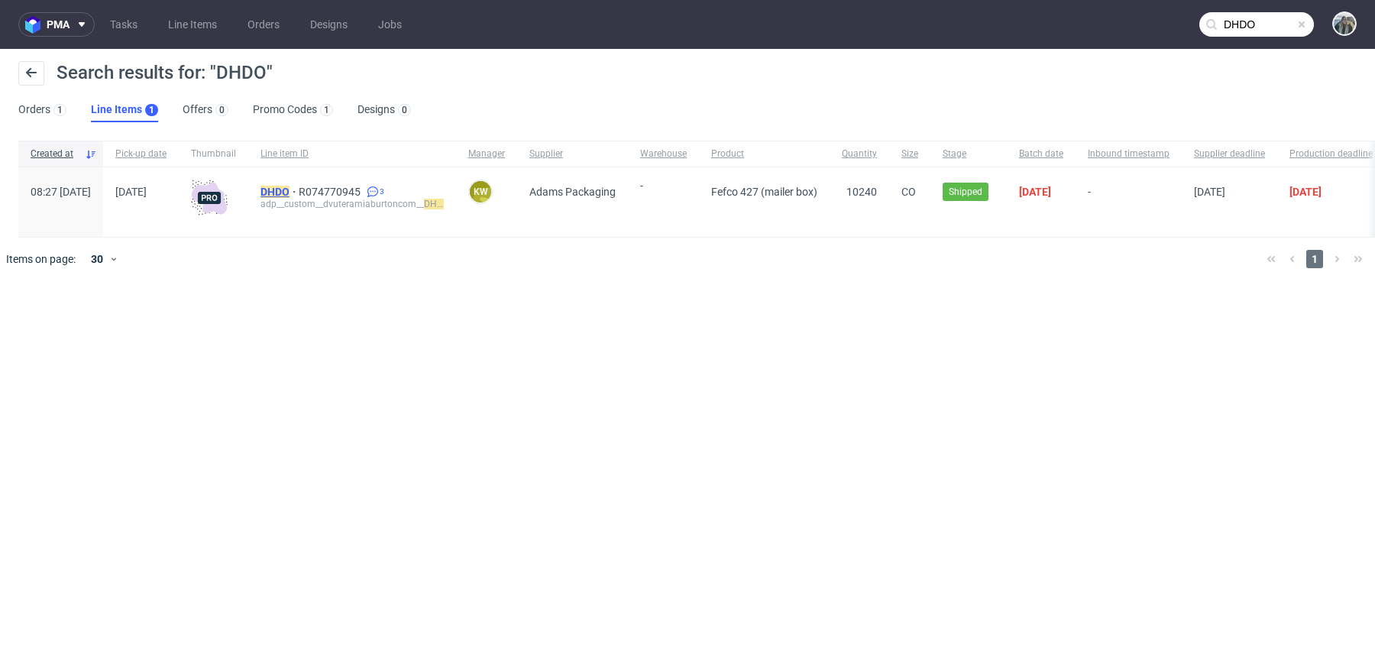
click at [289, 193] on mark "DHDO" at bounding box center [274, 192] width 29 height 12
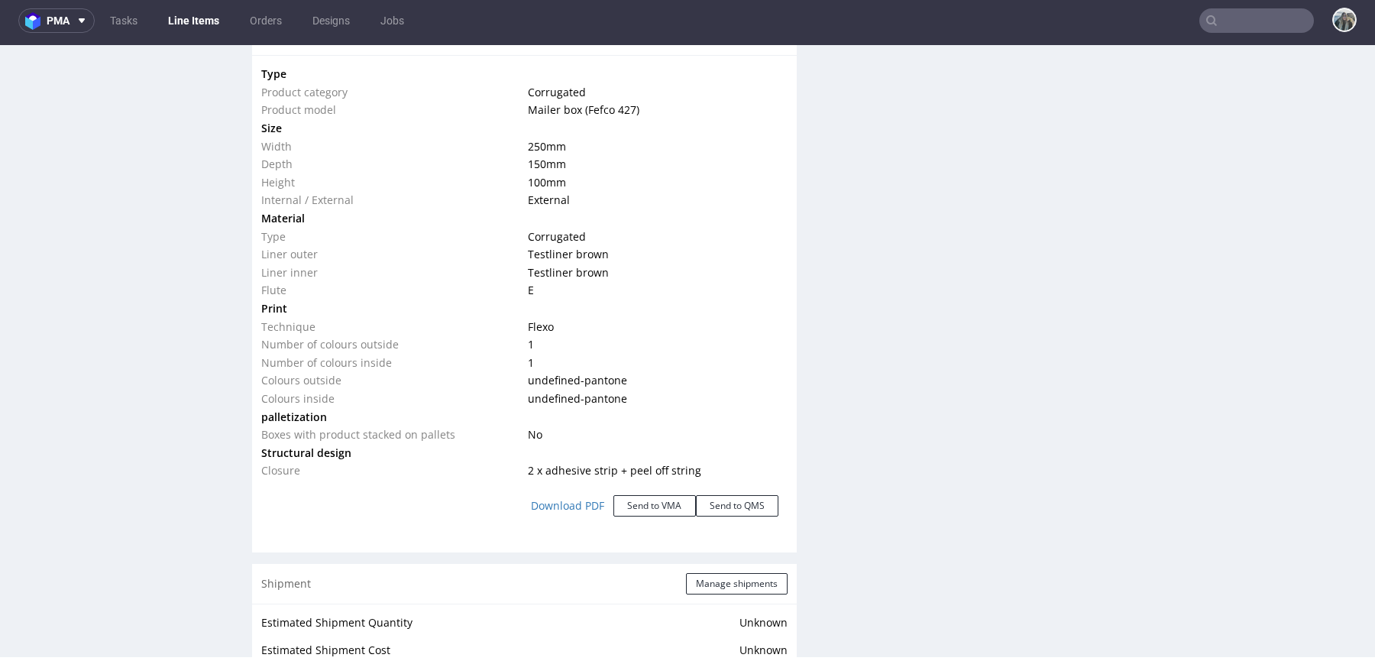
scroll to position [1445, 0]
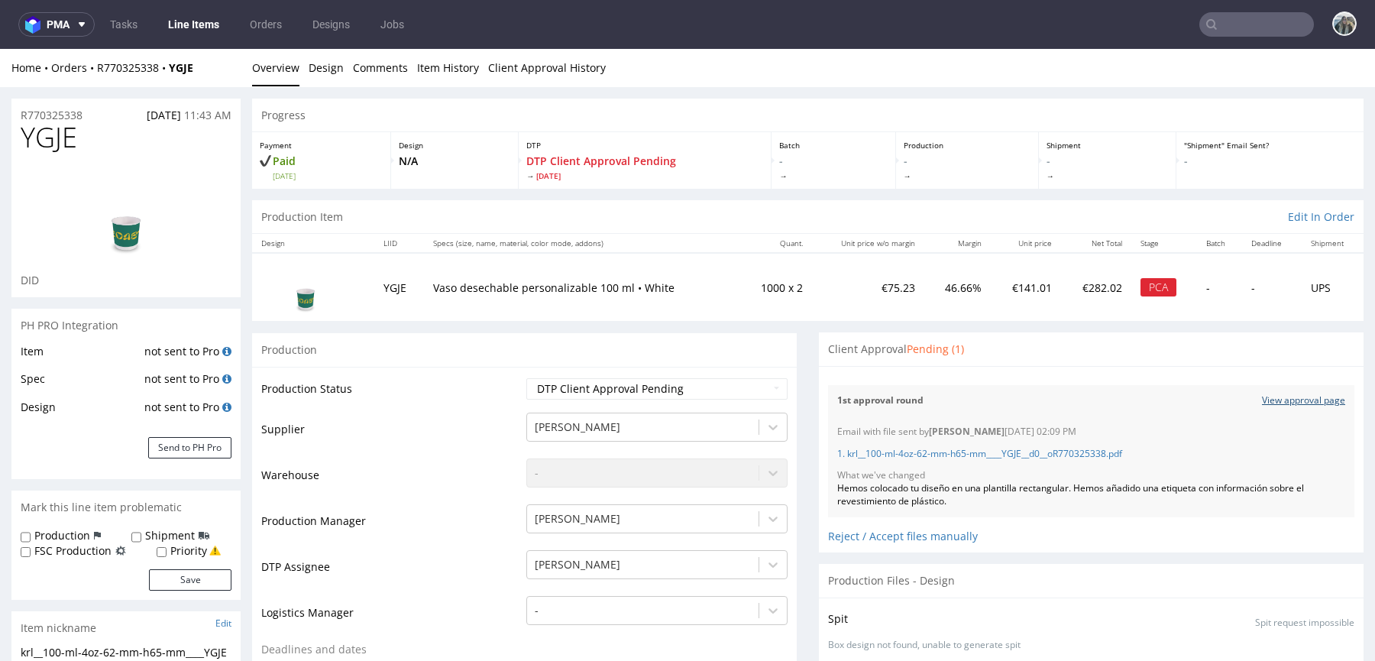
click at [1262, 402] on link "View approval page" at bounding box center [1303, 400] width 83 height 13
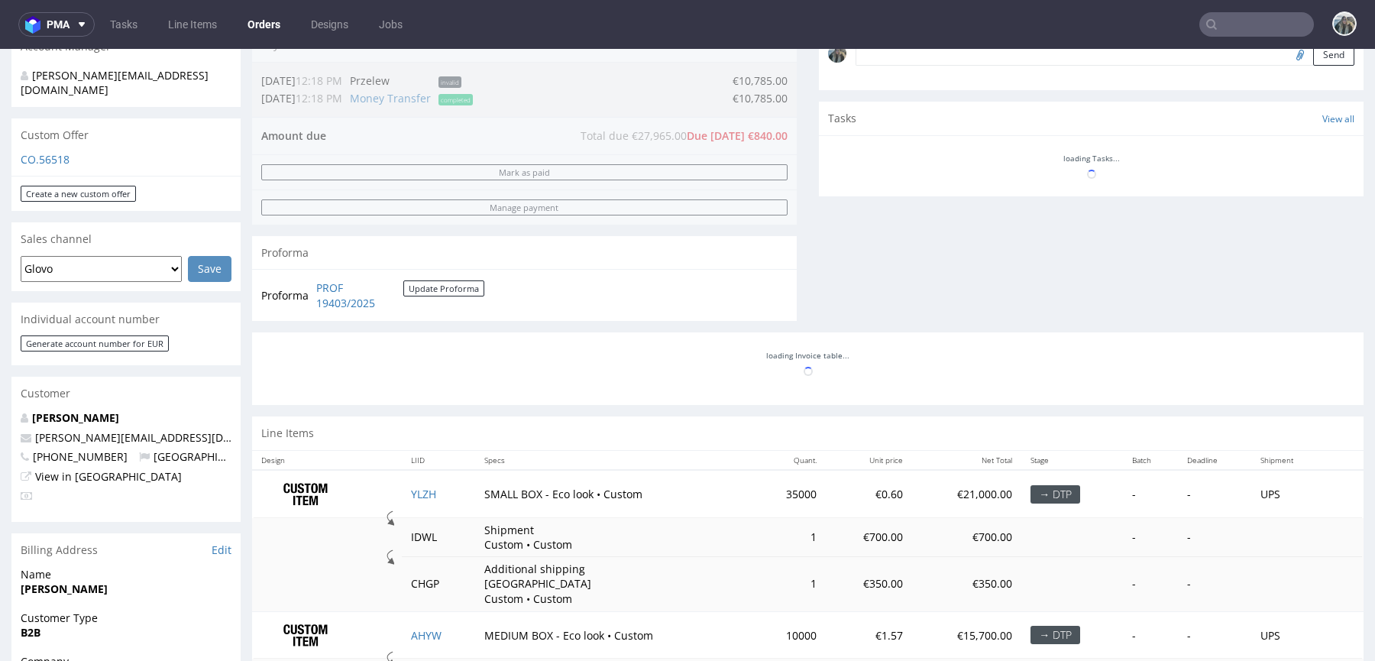
scroll to position [516, 0]
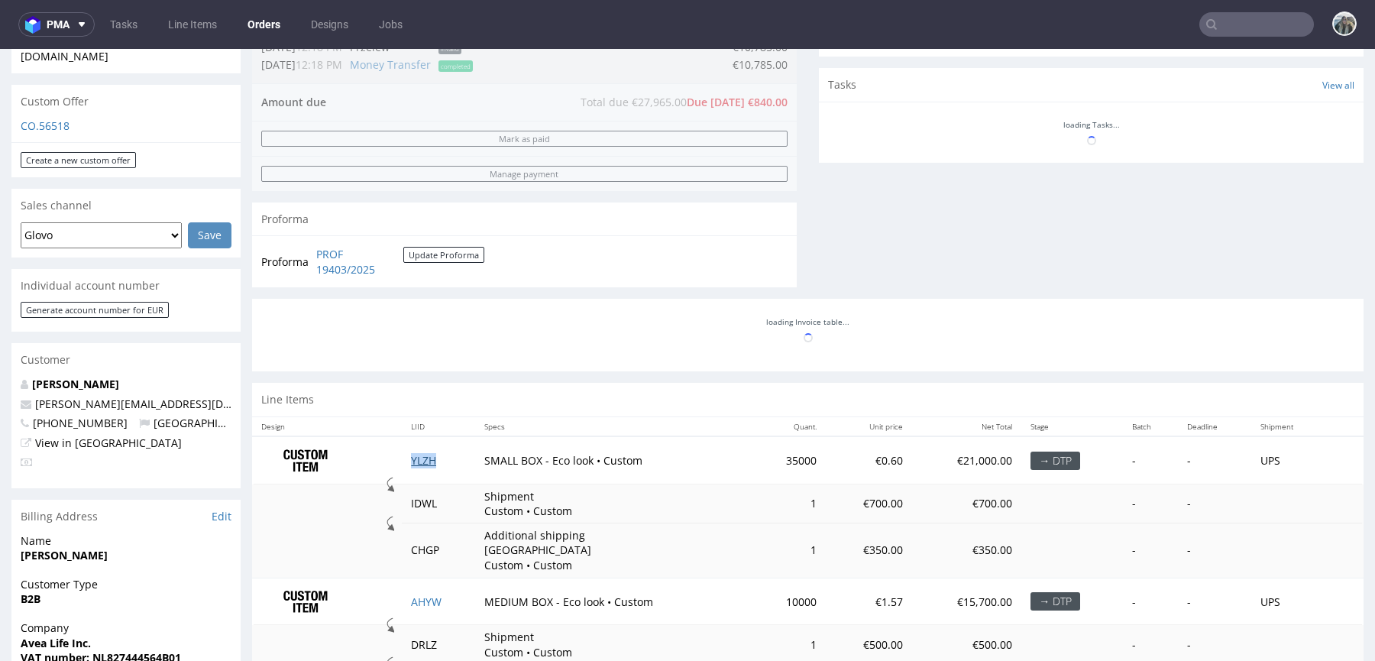
click at [417, 457] on link "YLZH" at bounding box center [423, 460] width 25 height 15
click at [427, 594] on link "AHYW" at bounding box center [426, 601] width 31 height 15
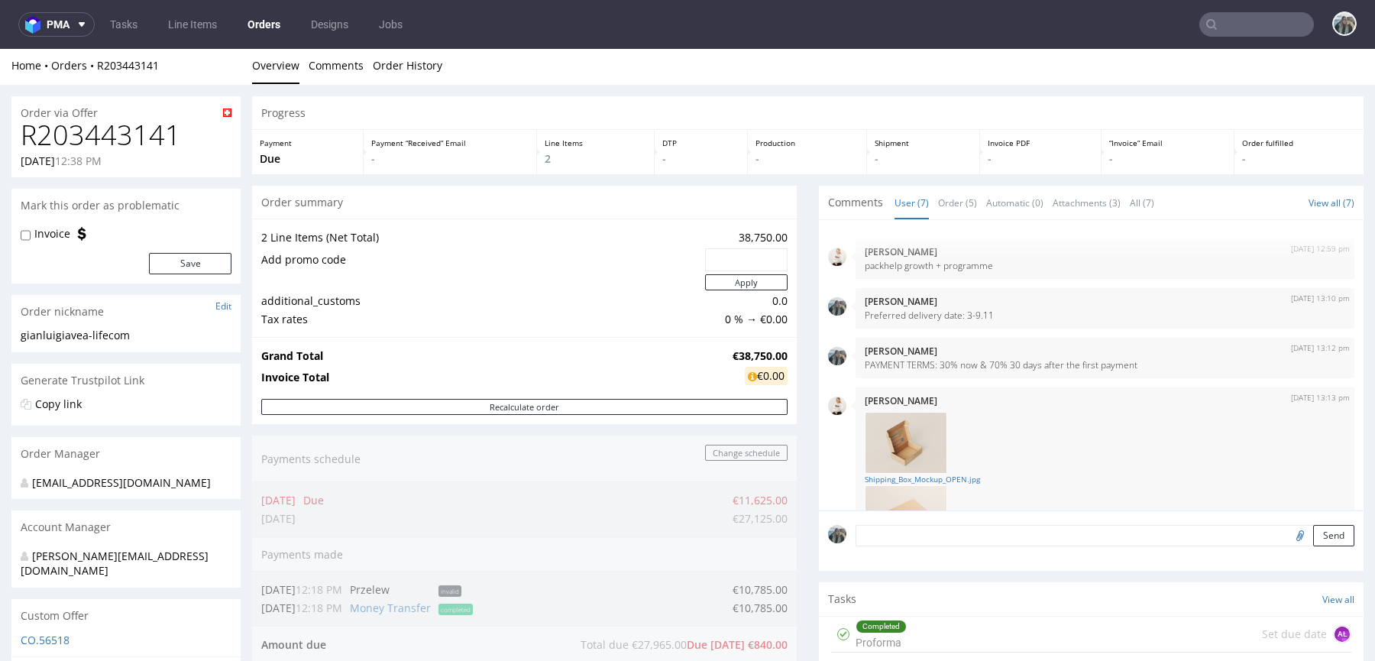
scroll to position [323, 0]
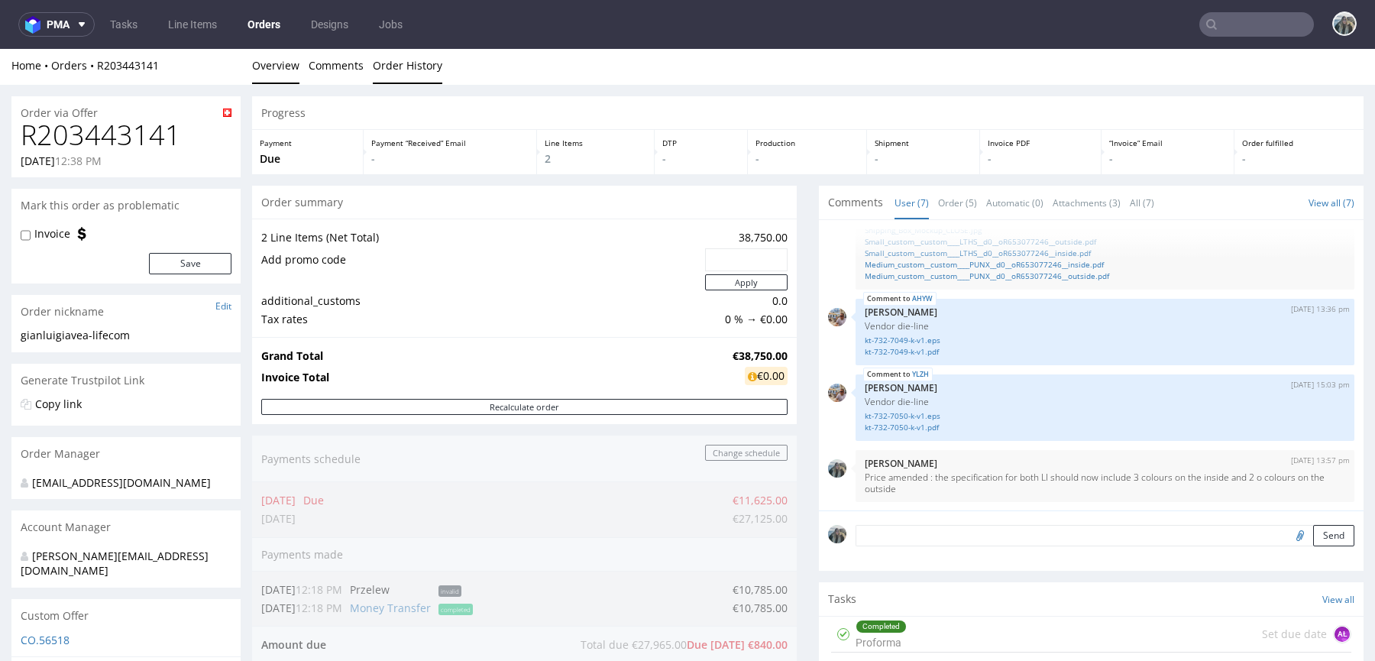
click at [403, 67] on link "Order History" at bounding box center [407, 65] width 69 height 37
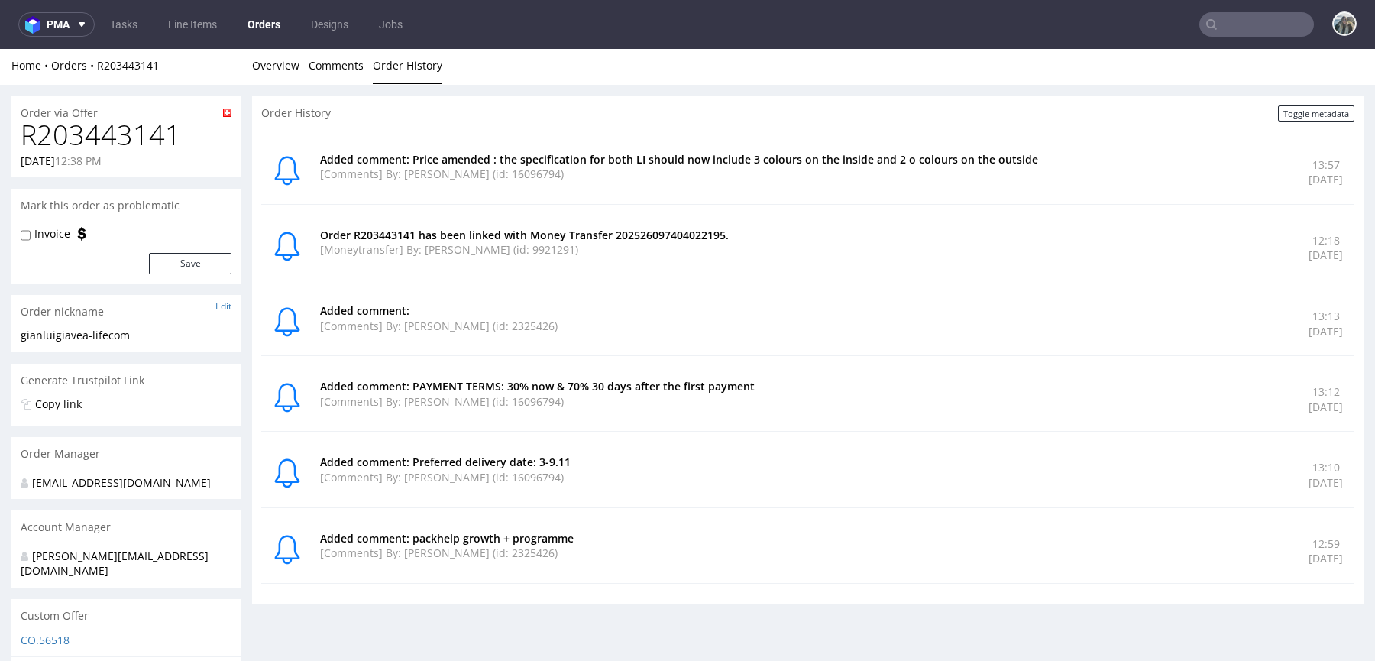
scroll to position [0, 0]
click at [286, 73] on link "Overview" at bounding box center [275, 67] width 47 height 37
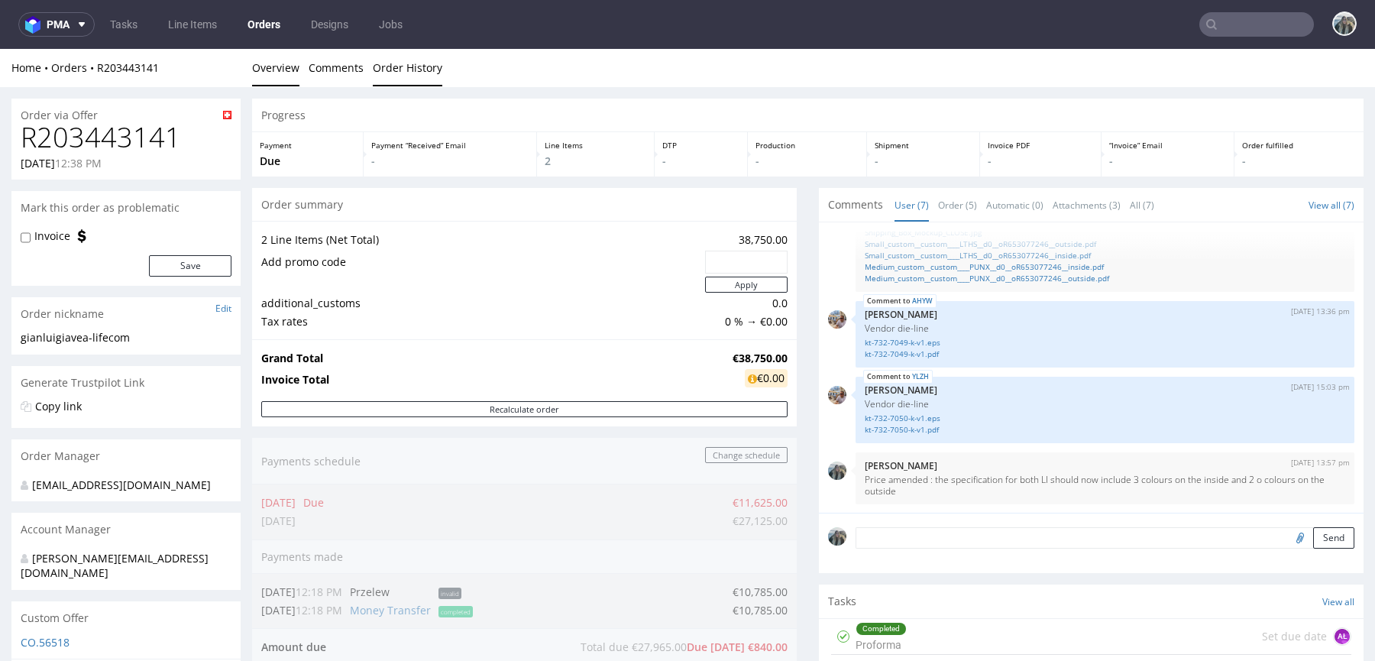
click at [385, 78] on link "Order History" at bounding box center [407, 67] width 69 height 37
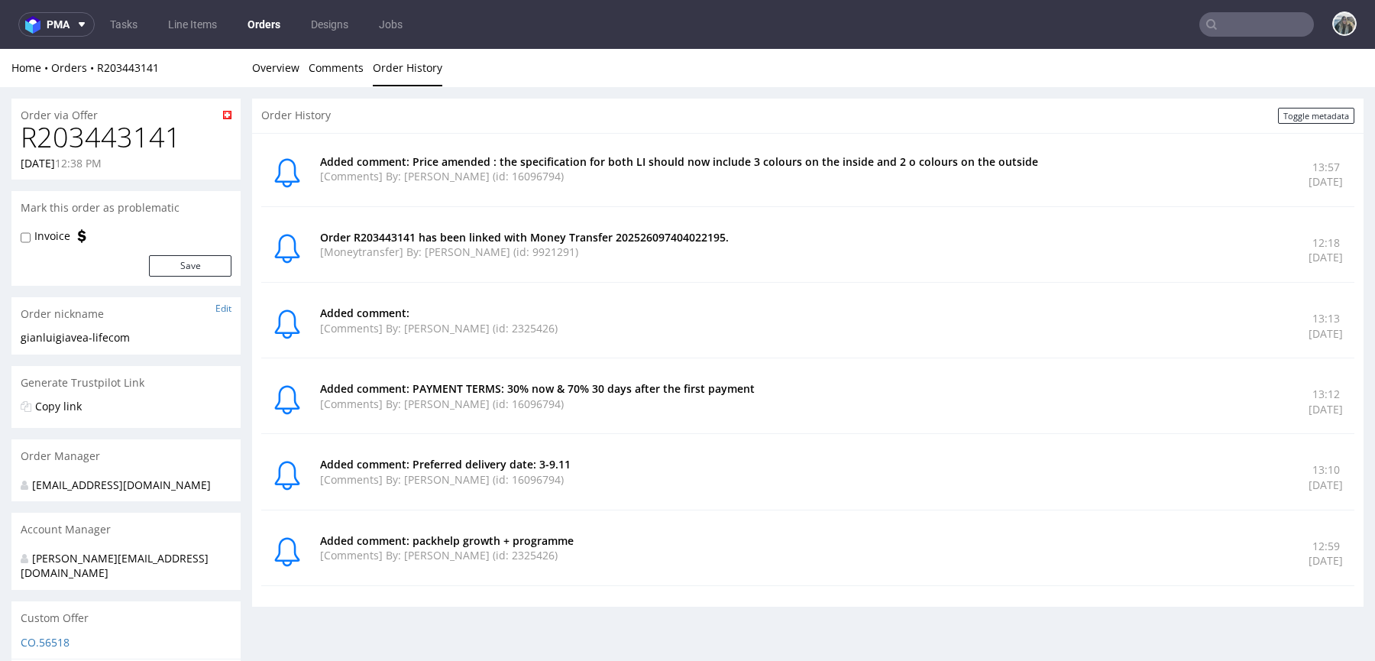
click at [143, 144] on h1 "R203443141" at bounding box center [126, 137] width 211 height 31
click at [141, 144] on h1 "R203443141" at bounding box center [126, 137] width 211 height 31
copy h1 "R203443141"
click at [279, 69] on link "Overview" at bounding box center [275, 67] width 47 height 37
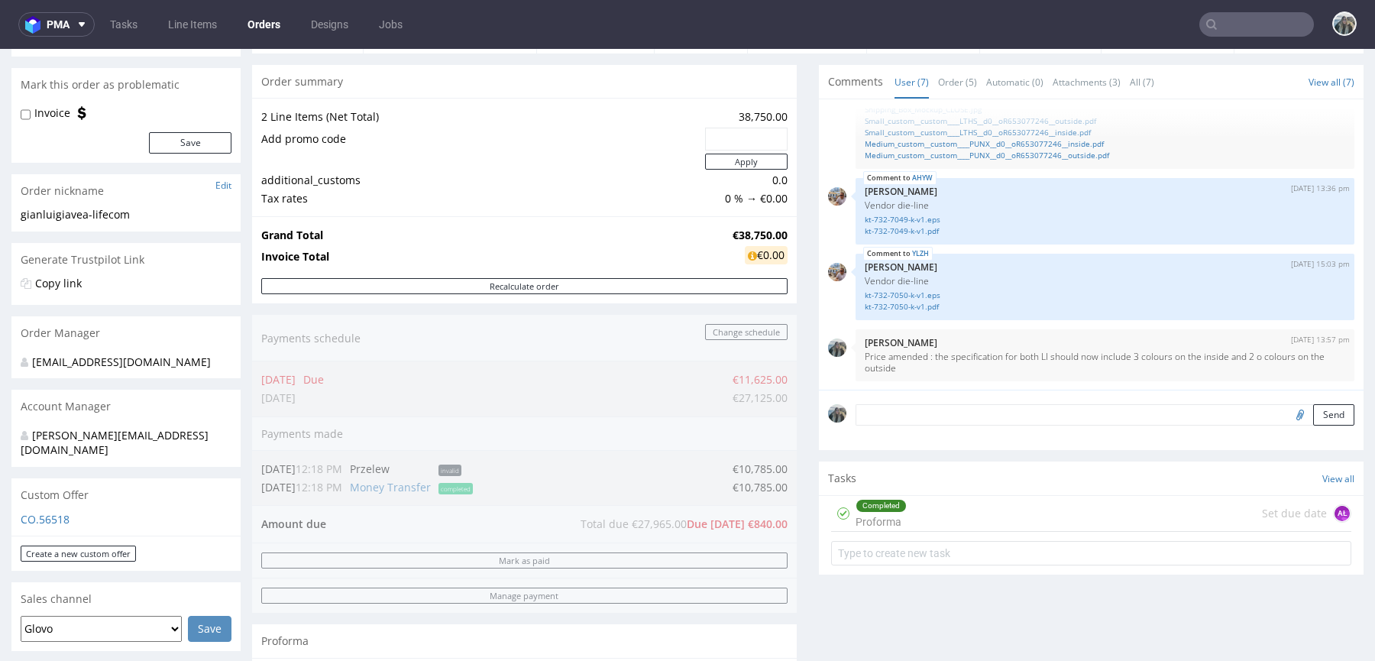
scroll to position [113, 0]
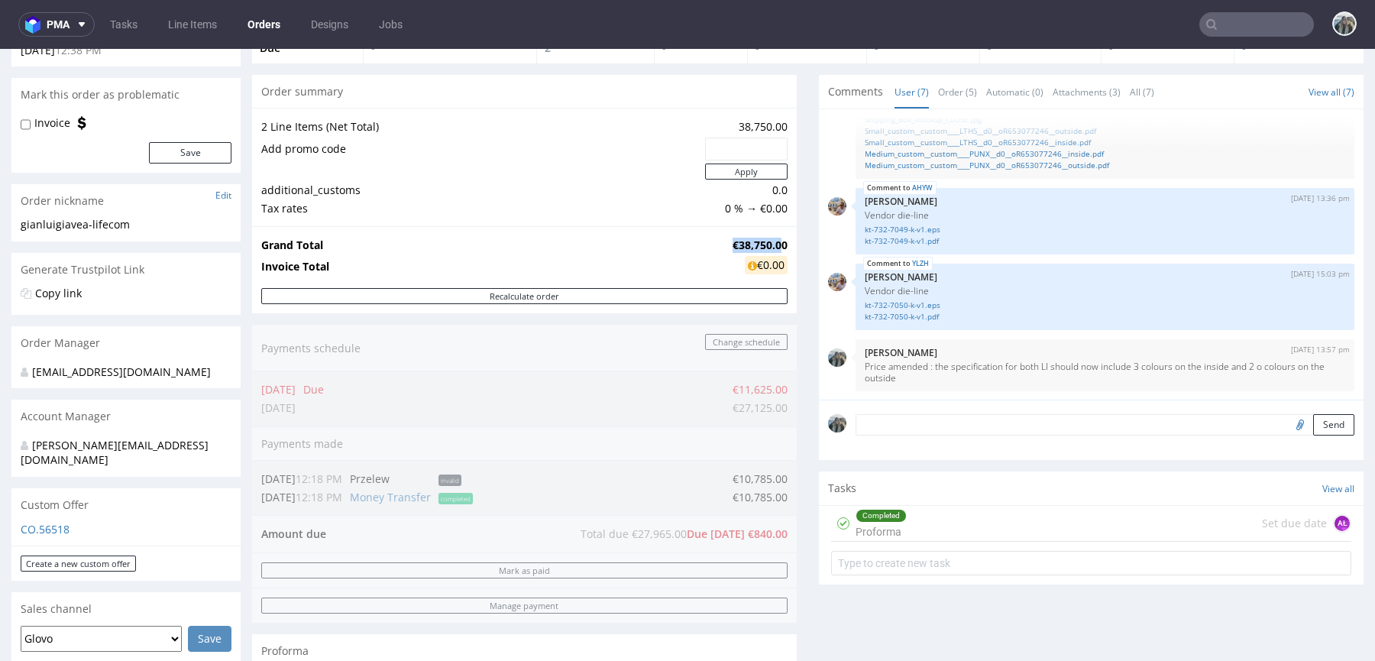
drag, startPoint x: 771, startPoint y: 237, endPoint x: 720, endPoint y: 237, distance: 51.2
click at [732, 237] on strong "€38,750.00" at bounding box center [759, 244] width 55 height 15
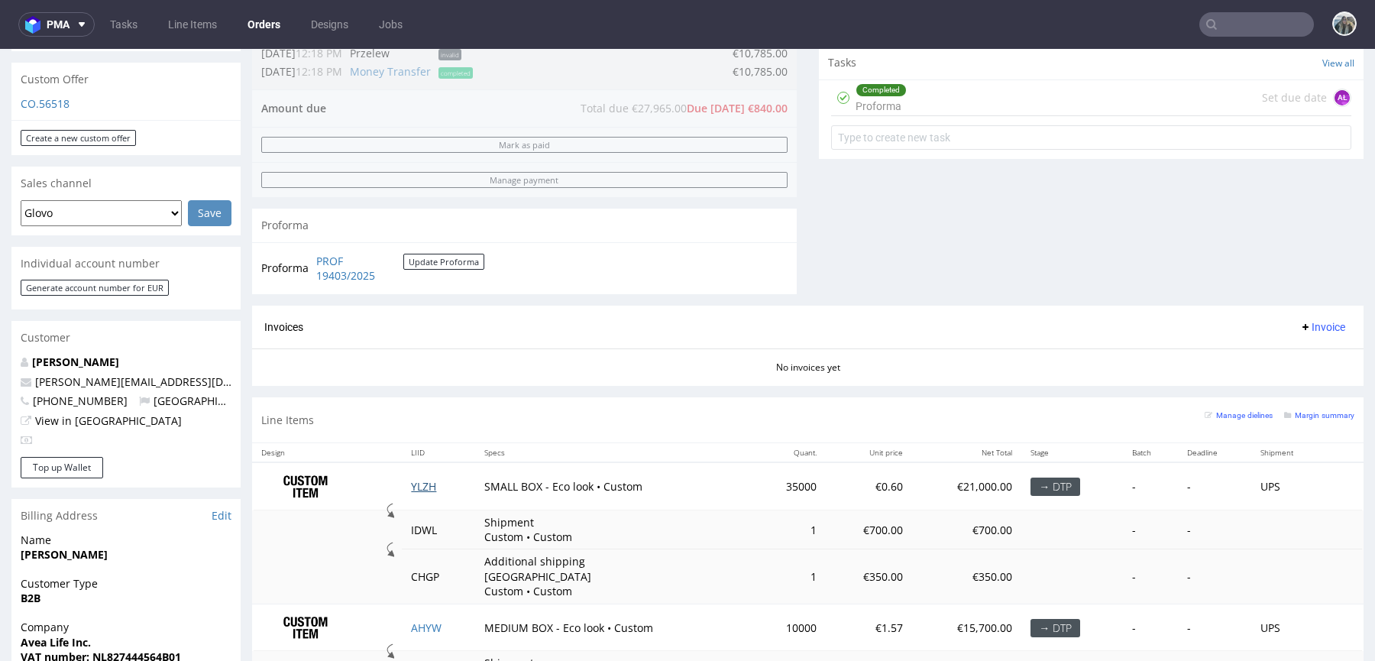
scroll to position [569, 0]
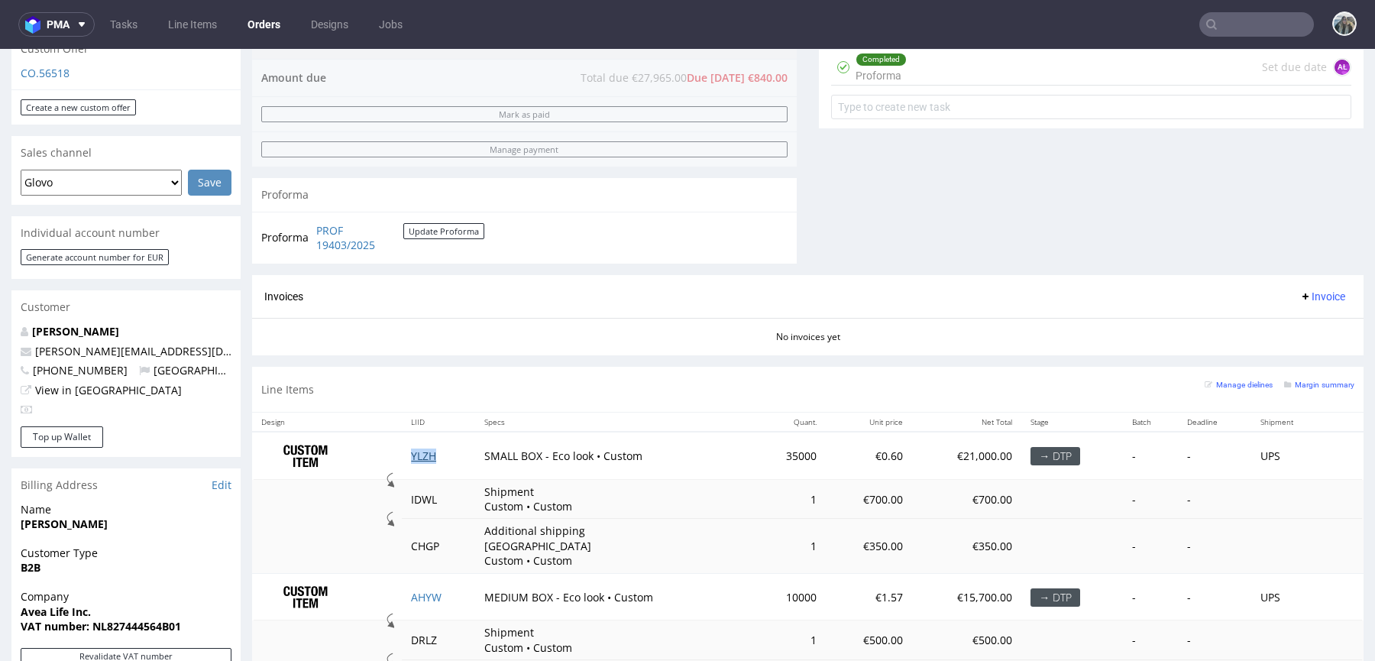
click at [418, 454] on link "YLZH" at bounding box center [423, 455] width 25 height 15
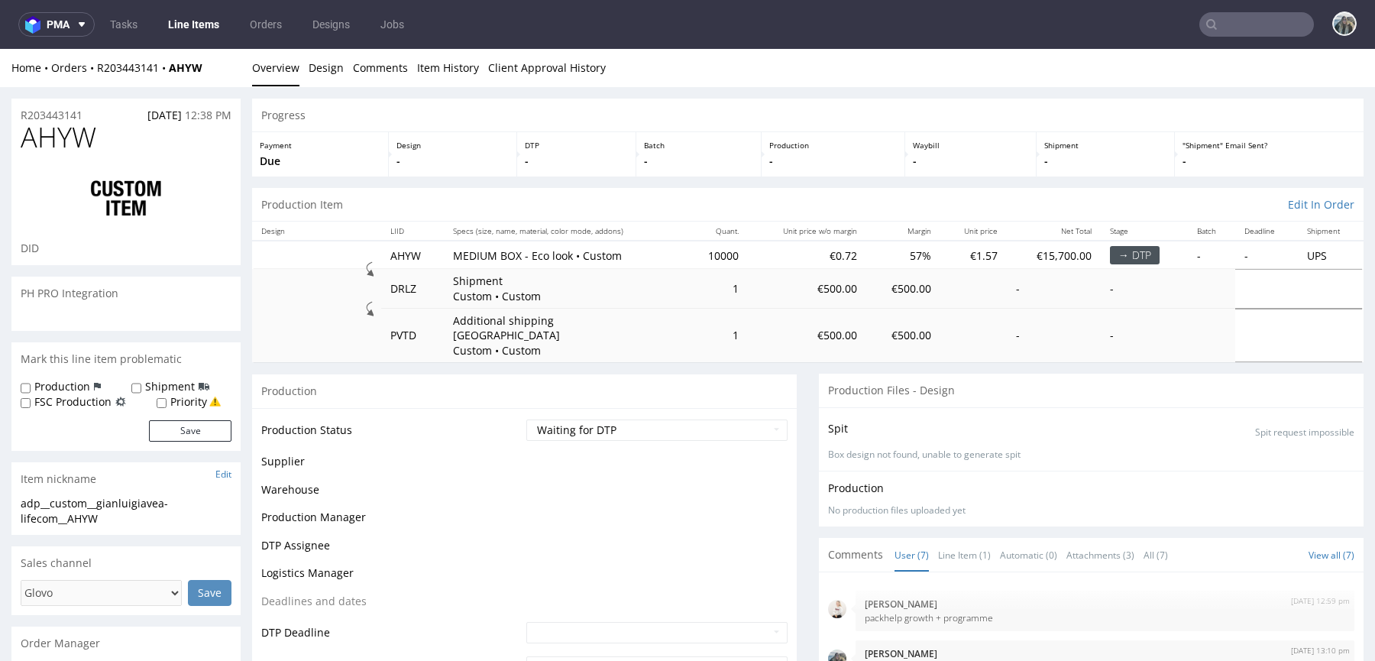
click at [60, 386] on label "Production" at bounding box center [62, 386] width 56 height 15
click at [31, 386] on input "Production" at bounding box center [26, 388] width 10 height 12
checkbox input "true"
click at [179, 425] on button "Save" at bounding box center [190, 430] width 82 height 21
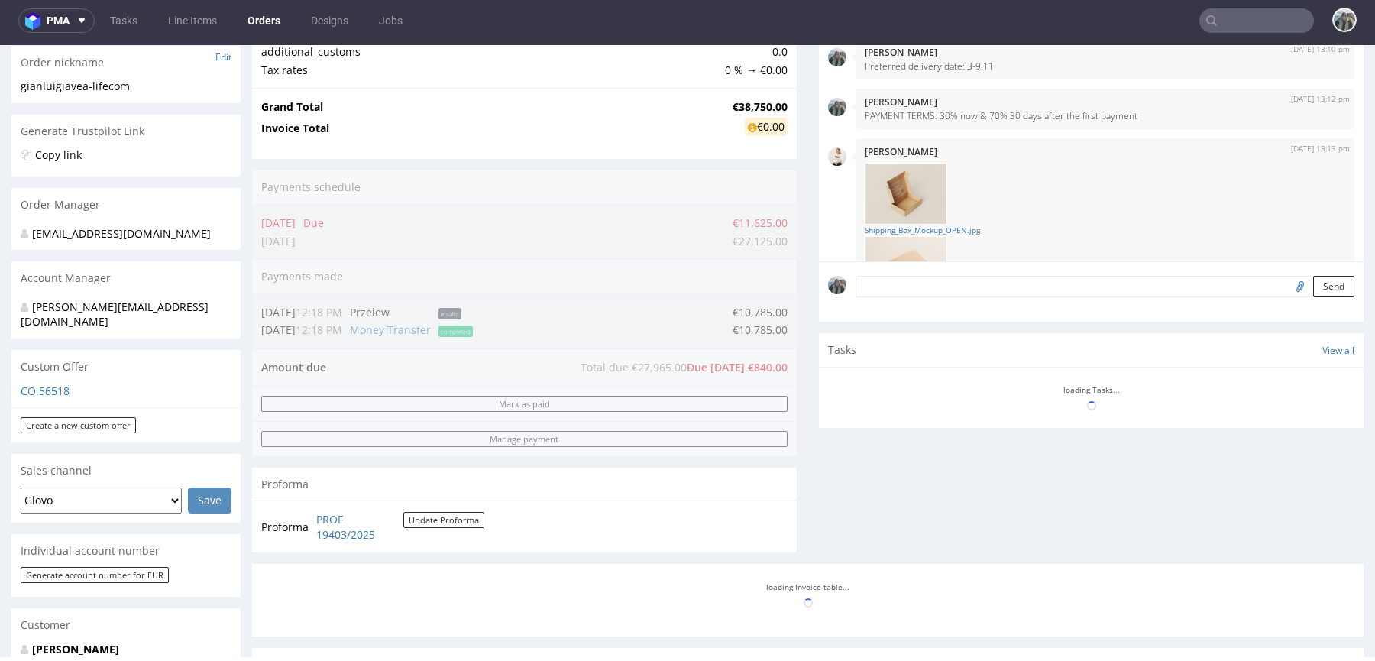
scroll to position [323, 0]
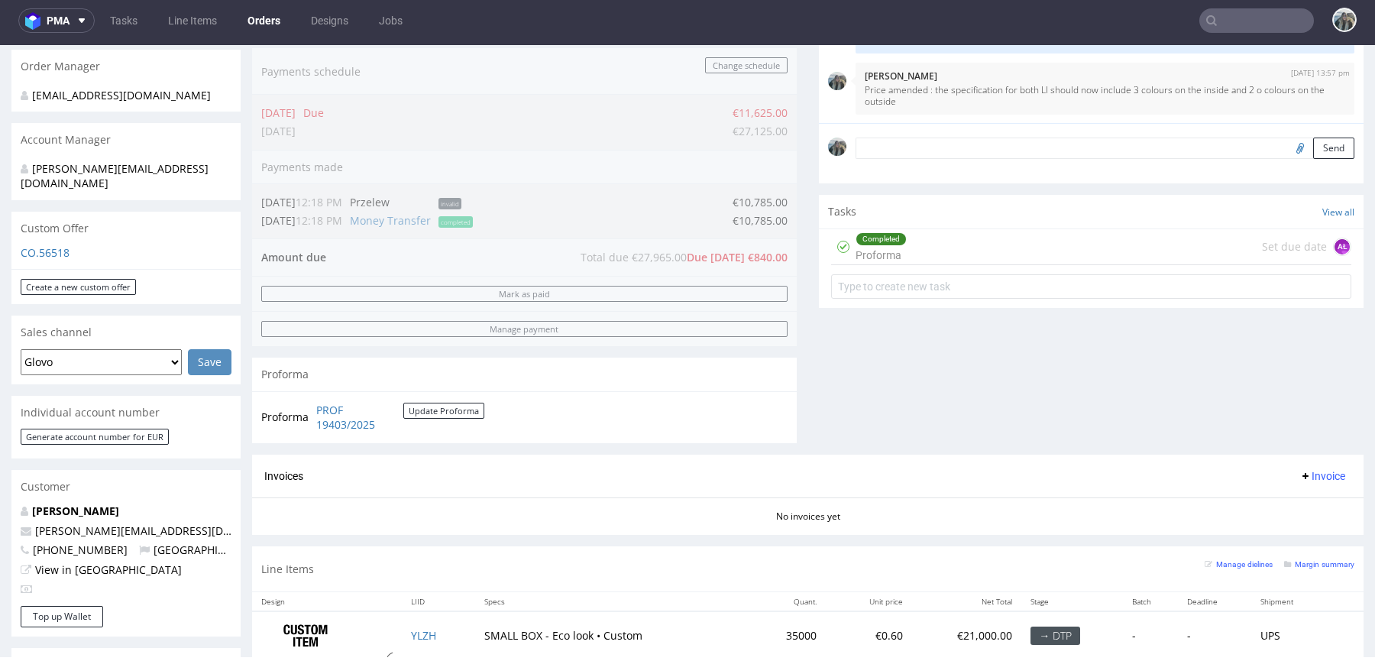
click at [935, 148] on textarea at bounding box center [1104, 147] width 499 height 21
paste textarea "Price amended : the specification for both LI should now include 3 colours on t…"
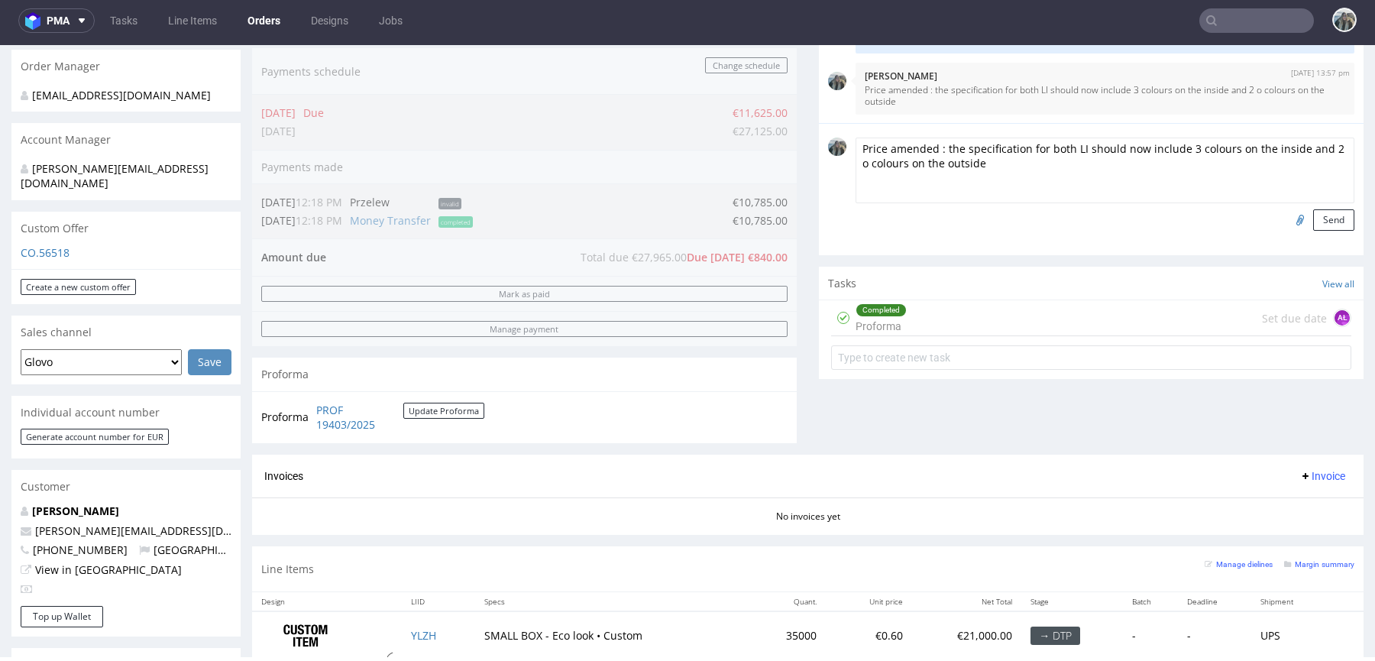
drag, startPoint x: 928, startPoint y: 150, endPoint x: 713, endPoint y: 150, distance: 214.6
click at [713, 150] on div "Progress Payment Due Payment “Received” Email - Line Items 2 DTP - Production -…" at bounding box center [807, 307] width 1111 height 1196
click at [1021, 169] on textarea "PRODUCTION : the specification for both LI should now include 3 colours on the …" at bounding box center [1104, 170] width 499 height 66
type textarea "PRODUCTION : the specification for both LI should now include 3 colours on the …"
click at [1313, 222] on button "Send" at bounding box center [1333, 219] width 41 height 21
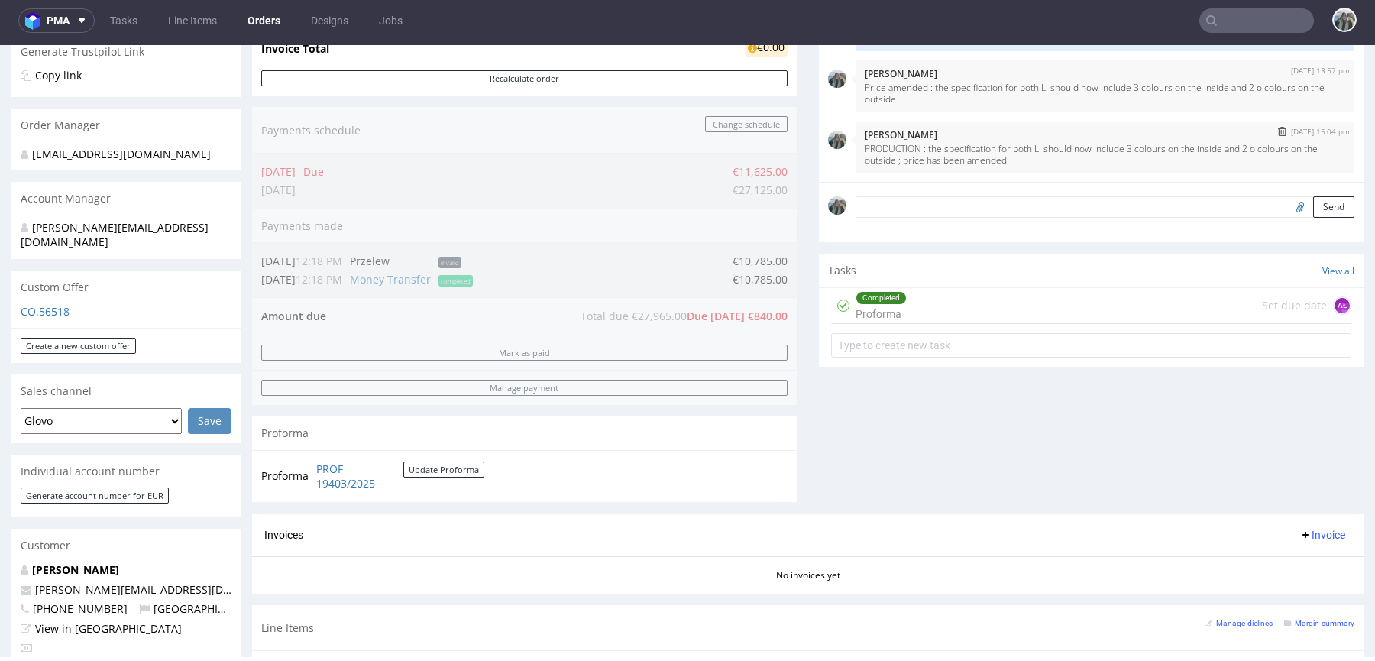
scroll to position [250, 0]
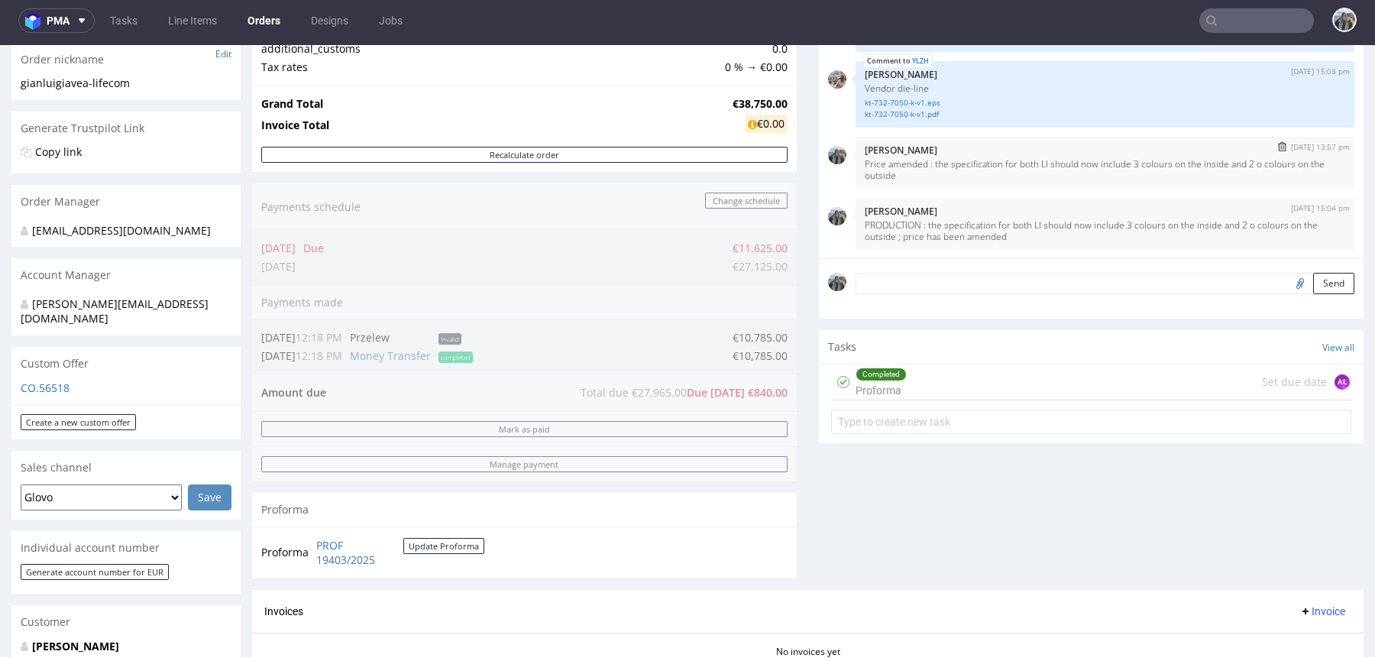
click at [1278, 145] on img "submit" at bounding box center [1282, 146] width 8 height 9
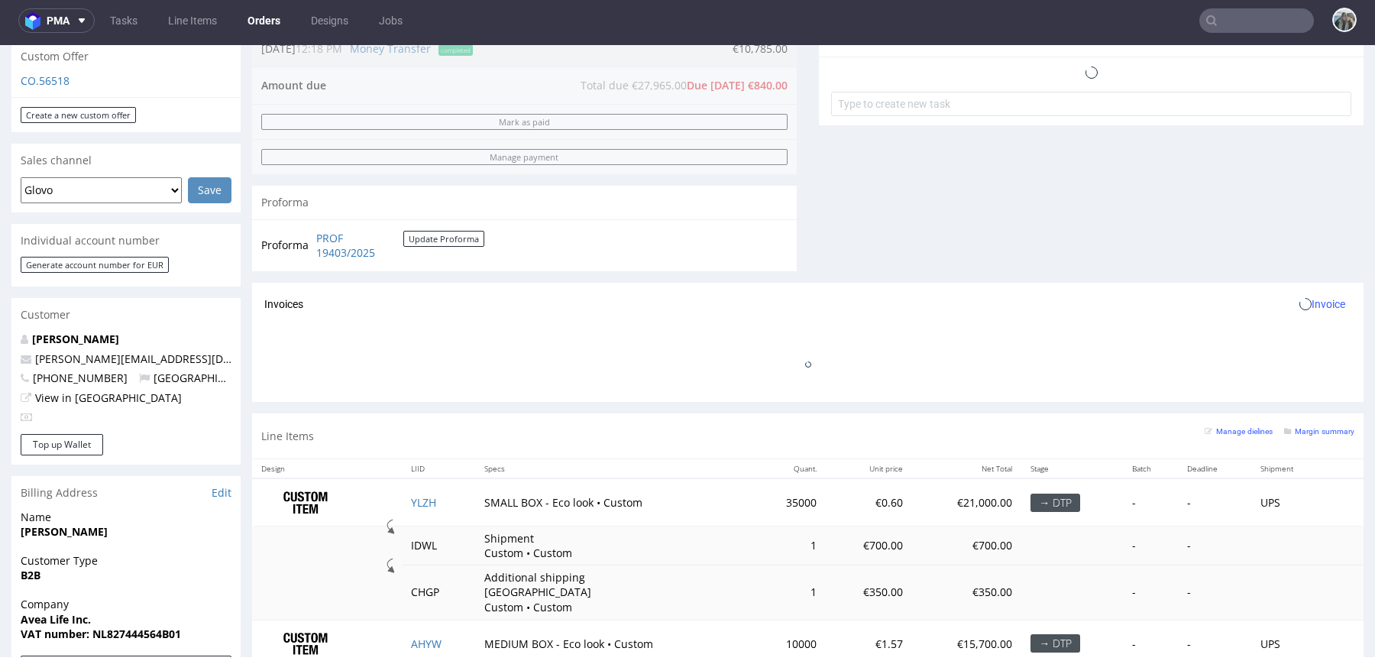
scroll to position [619, 0]
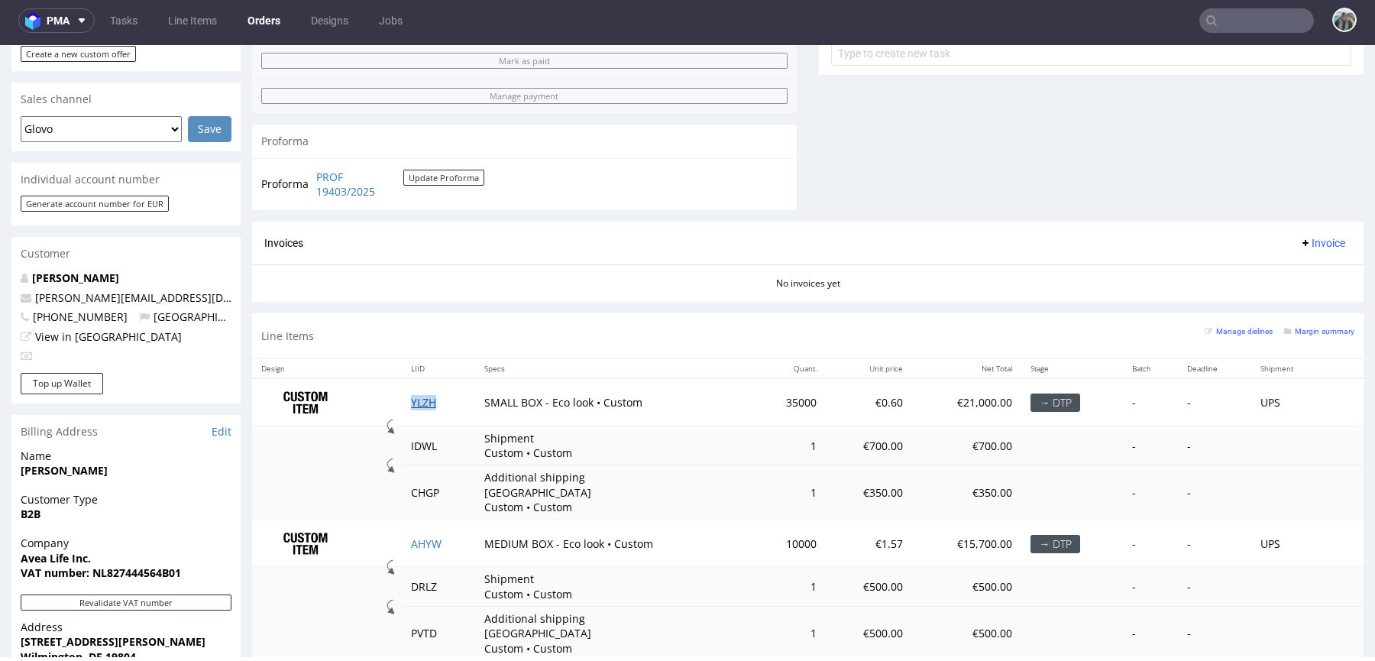
click at [419, 399] on link "YLZH" at bounding box center [423, 402] width 25 height 15
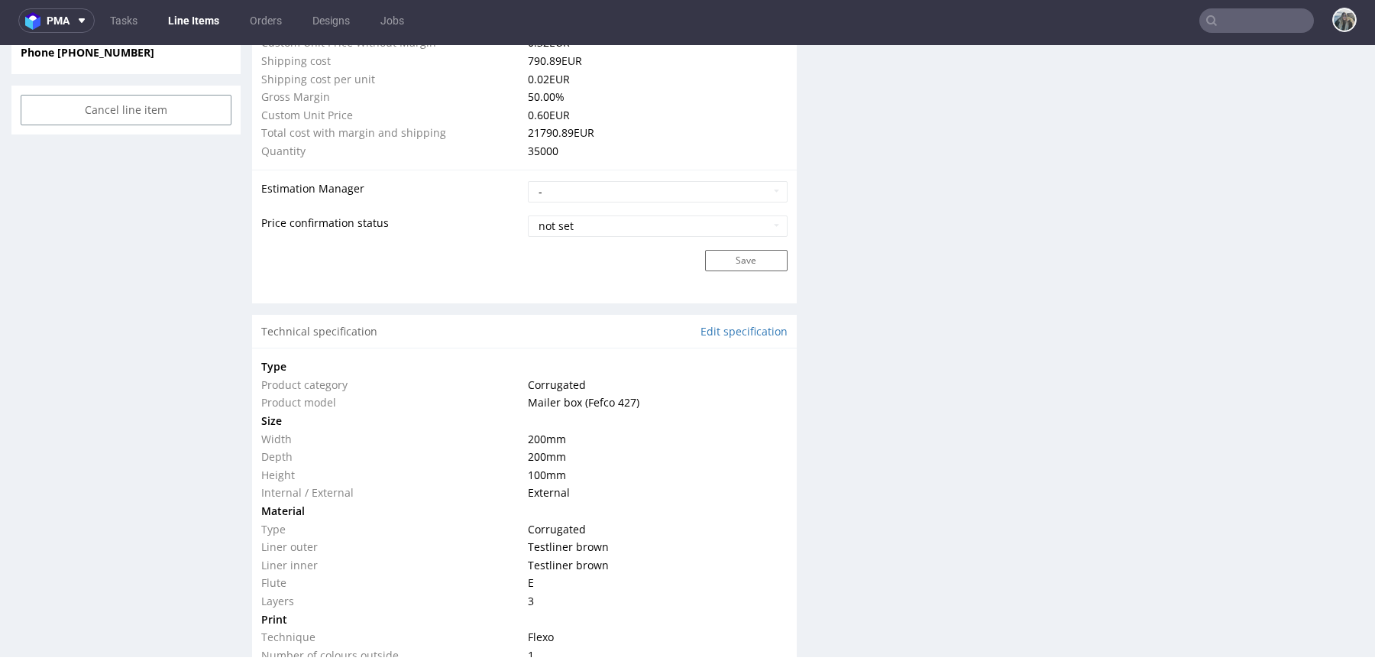
scroll to position [1320, 0]
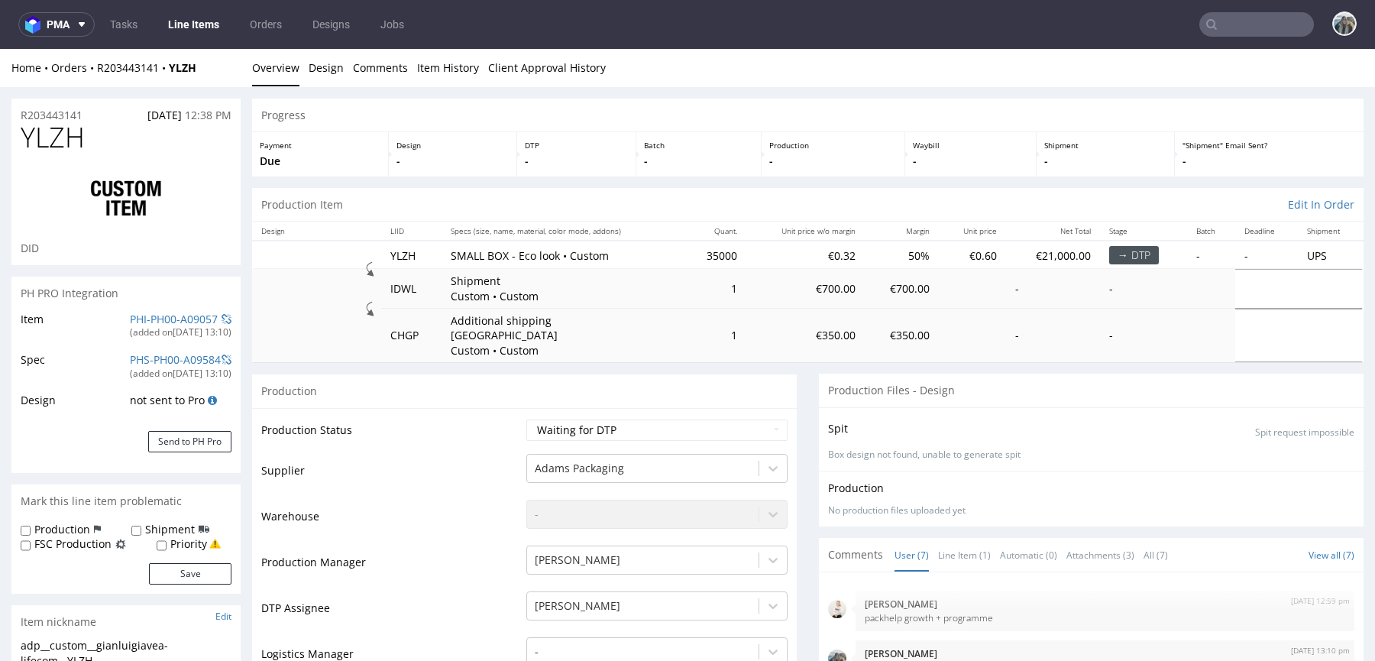
scroll to position [323, 0]
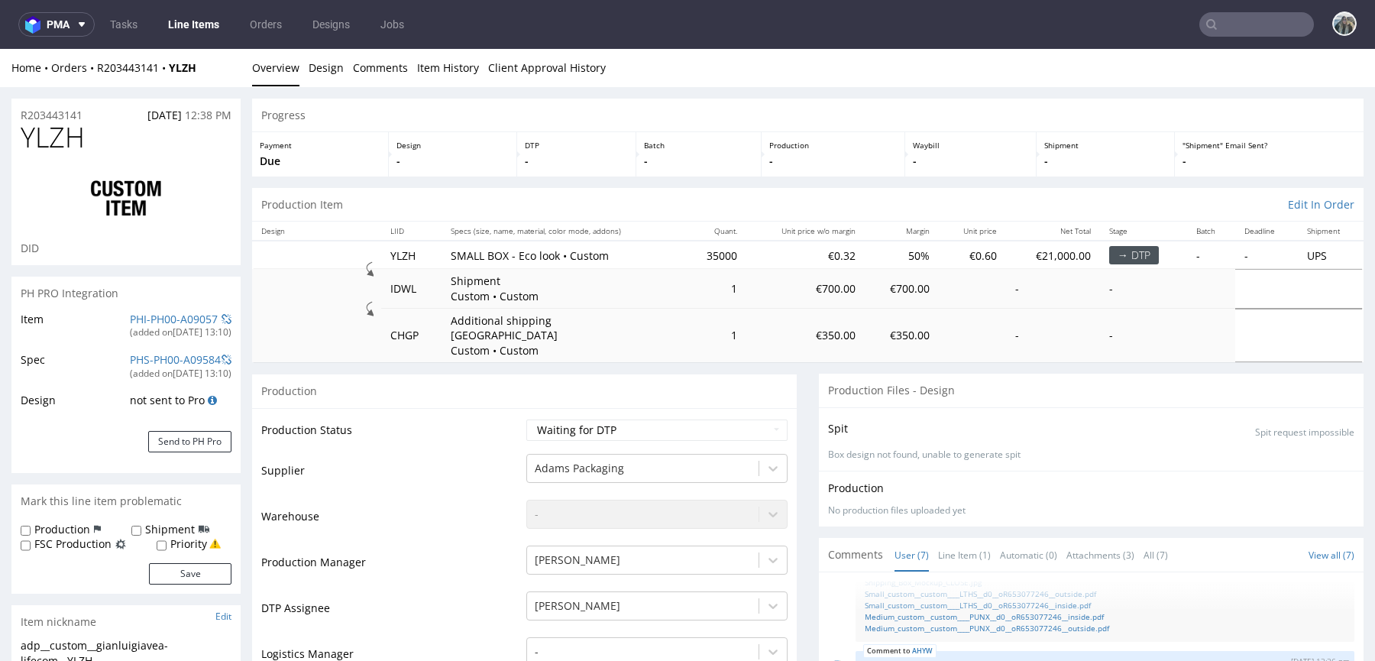
click at [71, 523] on label "Production" at bounding box center [62, 529] width 56 height 15
click at [31, 525] on input "Production" at bounding box center [26, 531] width 10 height 12
checkbox input "true"
click at [163, 567] on button "Save" at bounding box center [190, 573] width 82 height 21
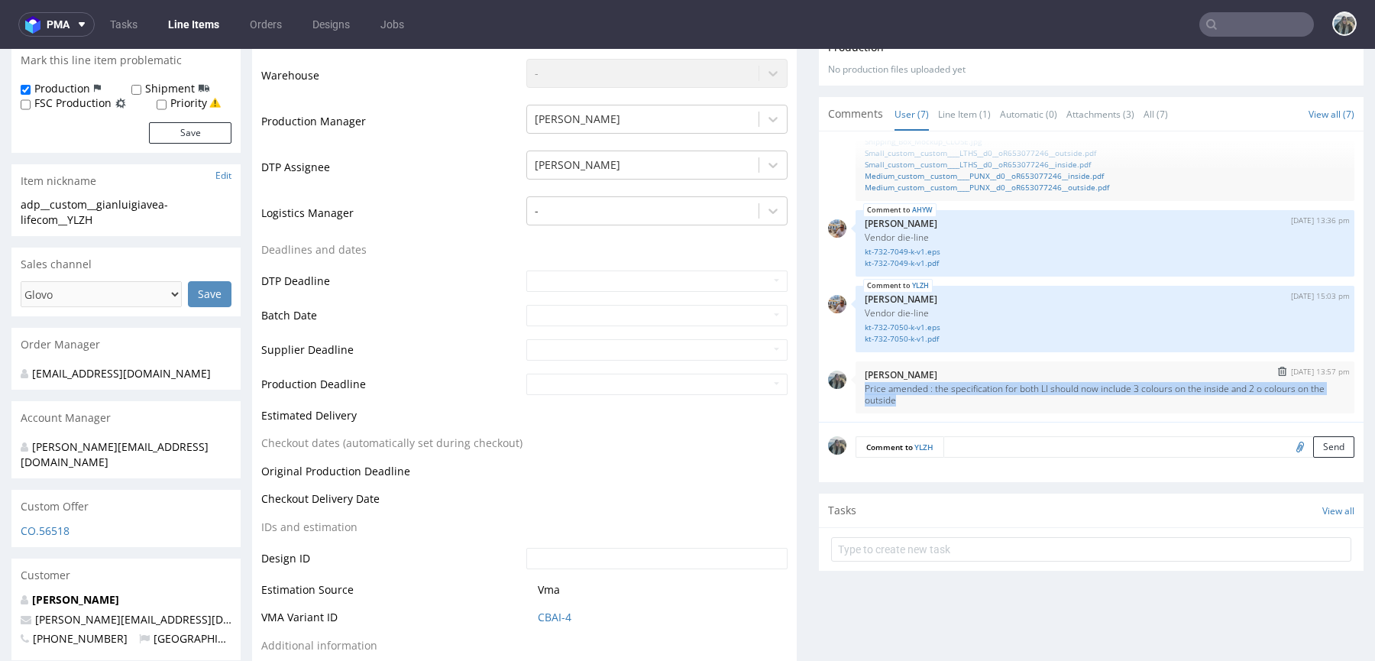
drag, startPoint x: 897, startPoint y: 386, endPoint x: 851, endPoint y: 367, distance: 49.9
click at [855, 367] on div "[DATE] 13:57 pm Zeniuk [PERSON_NAME] amended : the specification for both LI sh…" at bounding box center [1104, 387] width 499 height 52
copy p "Price amended : the specification for both LI should now include 3 colours on t…"
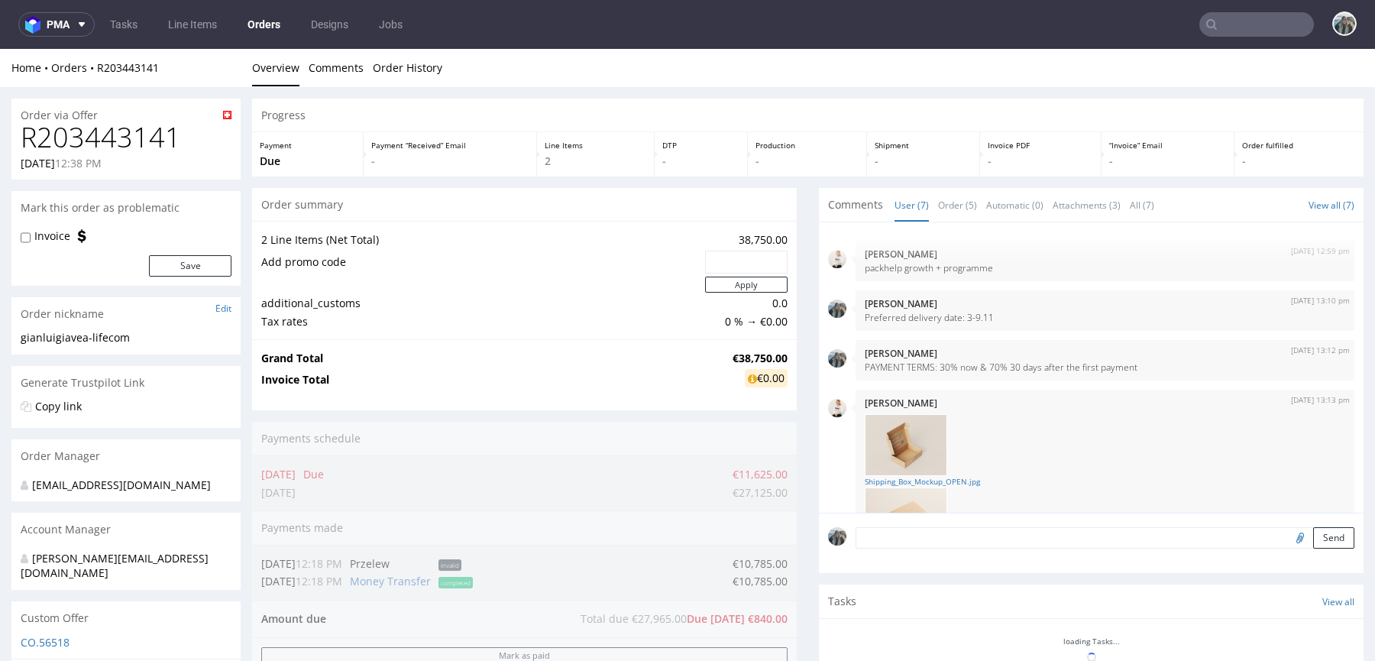
scroll to position [323, 0]
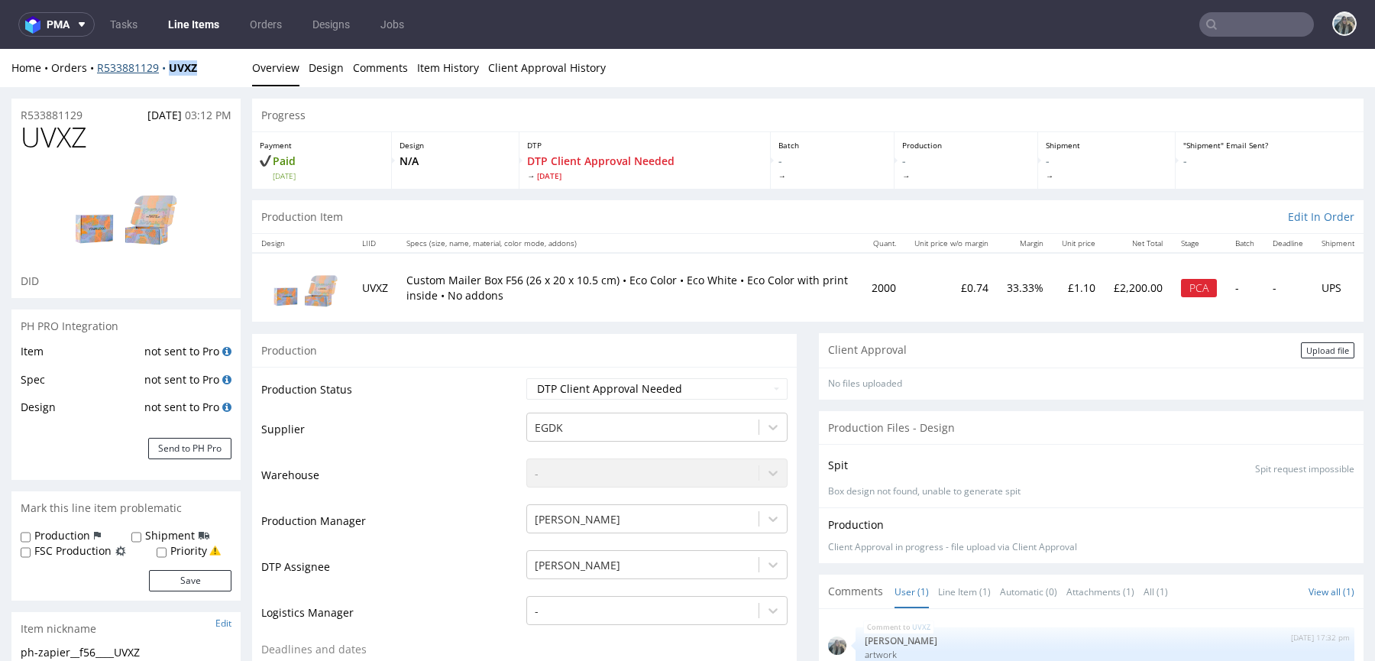
drag, startPoint x: 184, startPoint y: 85, endPoint x: 165, endPoint y: 67, distance: 25.9
click at [165, 67] on div "Home Orders R533881129 UVXZ Overview Design Comments Item History Client Approv…" at bounding box center [687, 68] width 1375 height 38
copy strong "UVXZ"
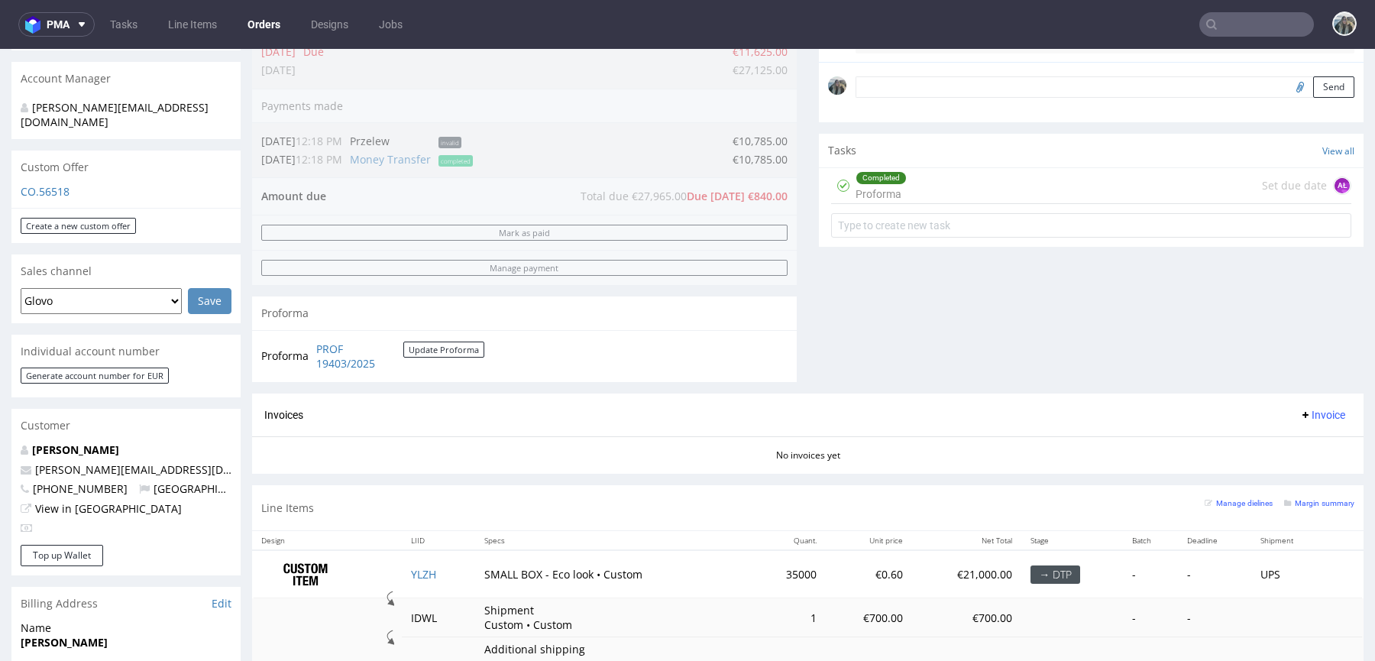
scroll to position [577, 0]
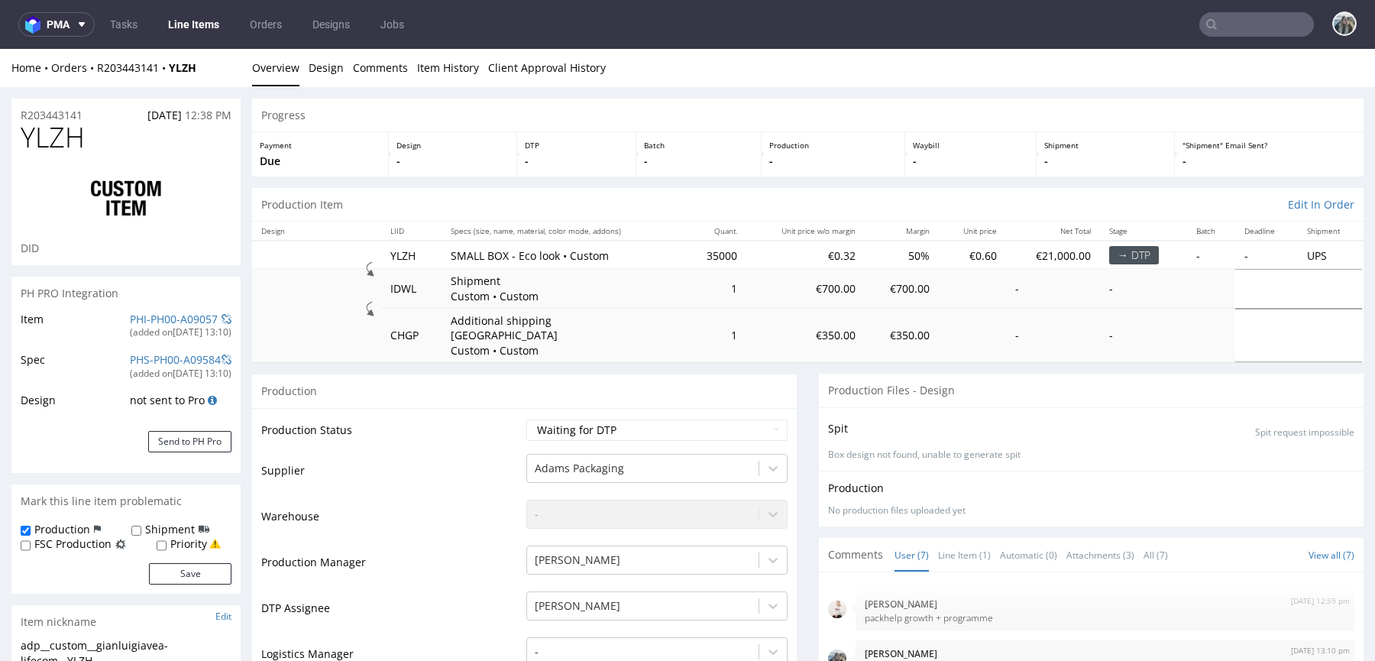
scroll to position [323, 0]
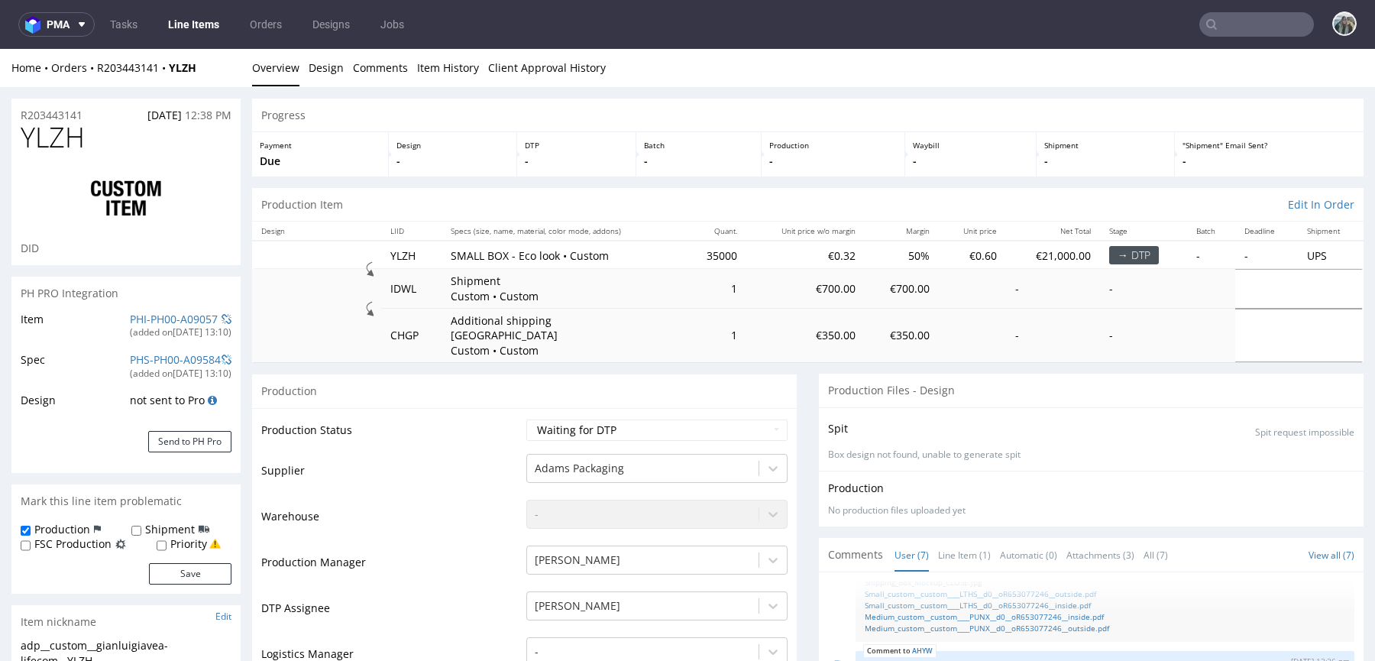
click at [1216, 34] on input "text" at bounding box center [1256, 24] width 115 height 24
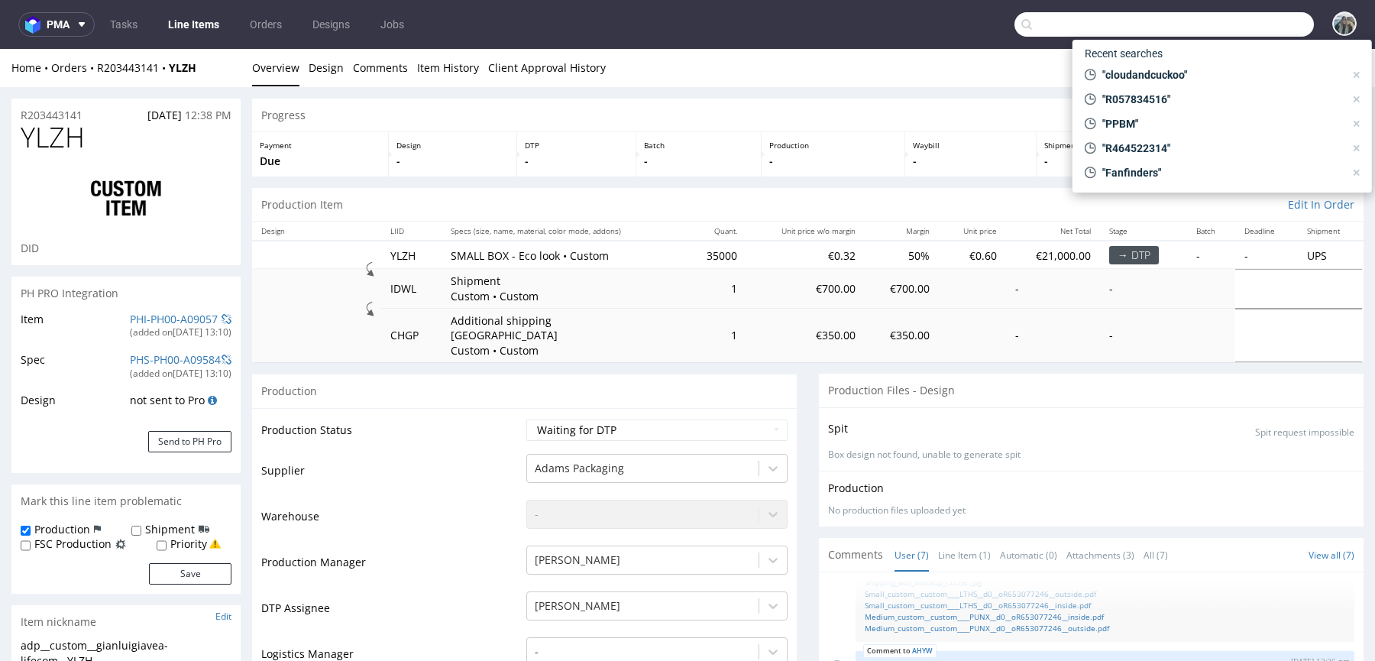
paste input "philippa@naereskin.com"
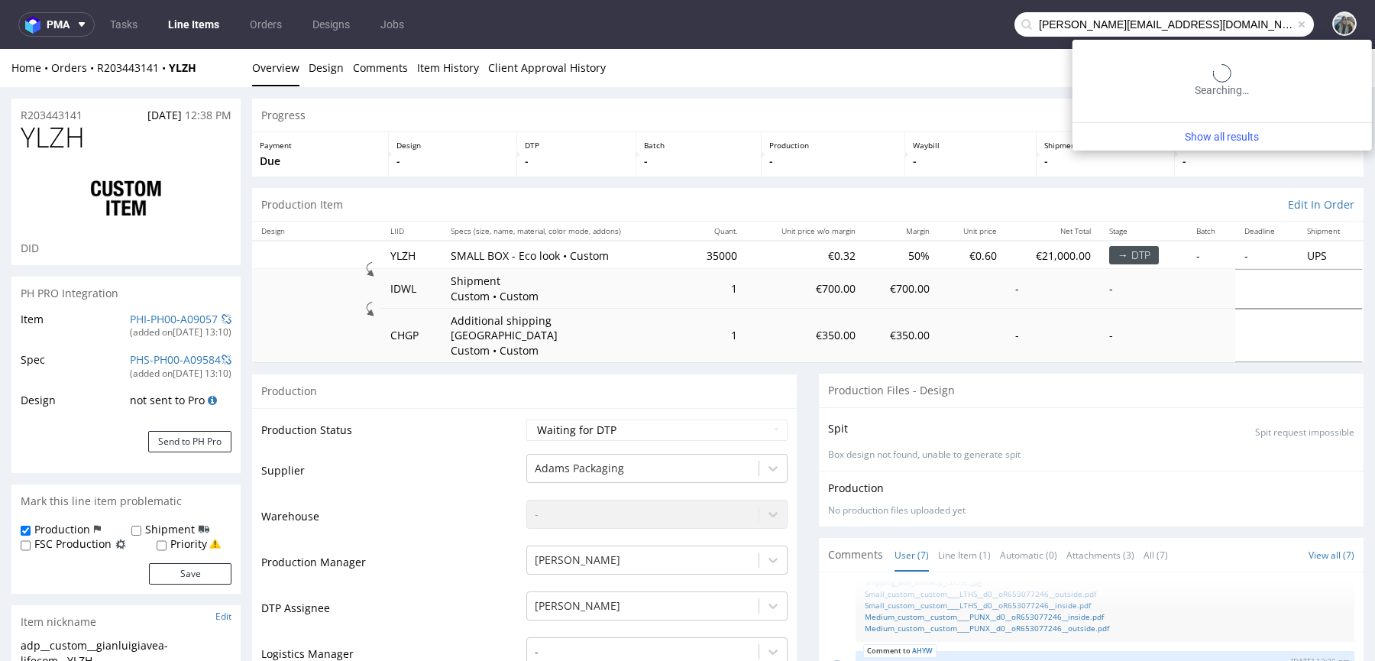
type input "philippa@naereskin.com"
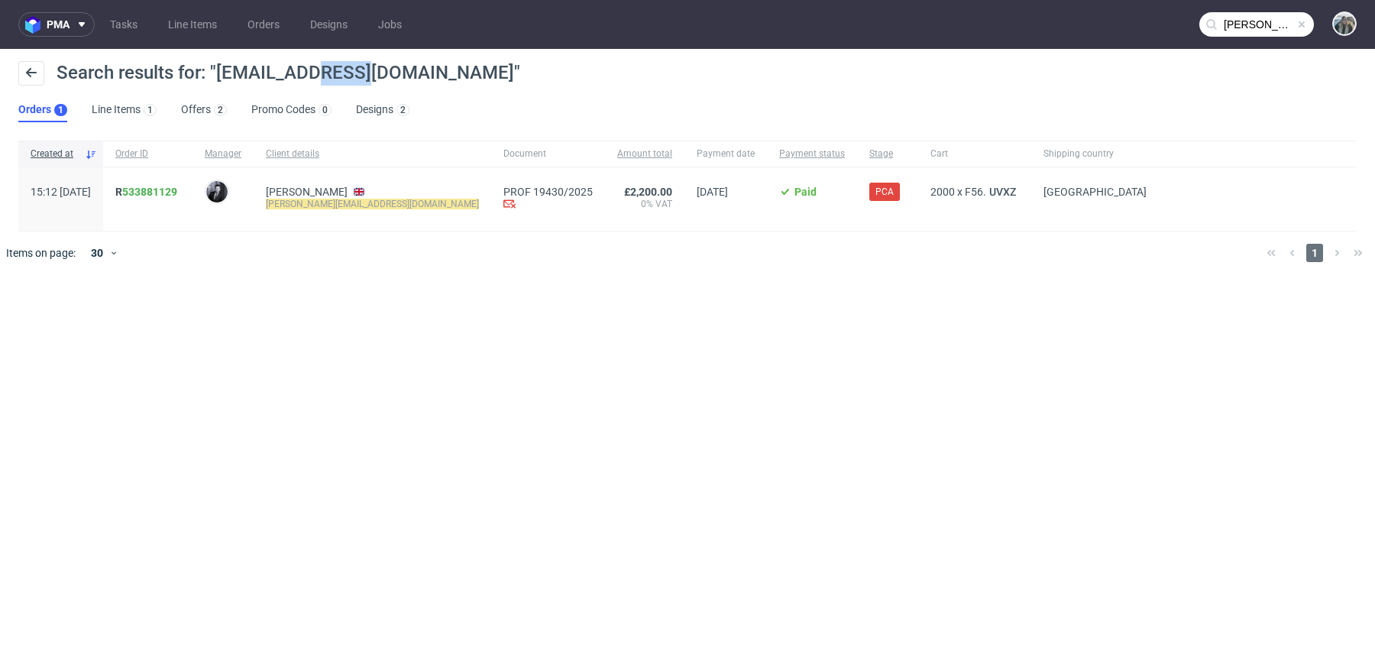
drag, startPoint x: 351, startPoint y: 73, endPoint x: 304, endPoint y: 73, distance: 47.3
click at [305, 73] on span "Search results for: "philippa@naereskin.com"" at bounding box center [289, 72] width 464 height 21
drag, startPoint x: 386, startPoint y: 73, endPoint x: 300, endPoint y: 69, distance: 85.6
click at [300, 69] on span "Search results for: "philippa@naereskin.com"" at bounding box center [289, 72] width 464 height 21
copy span "naereskin."
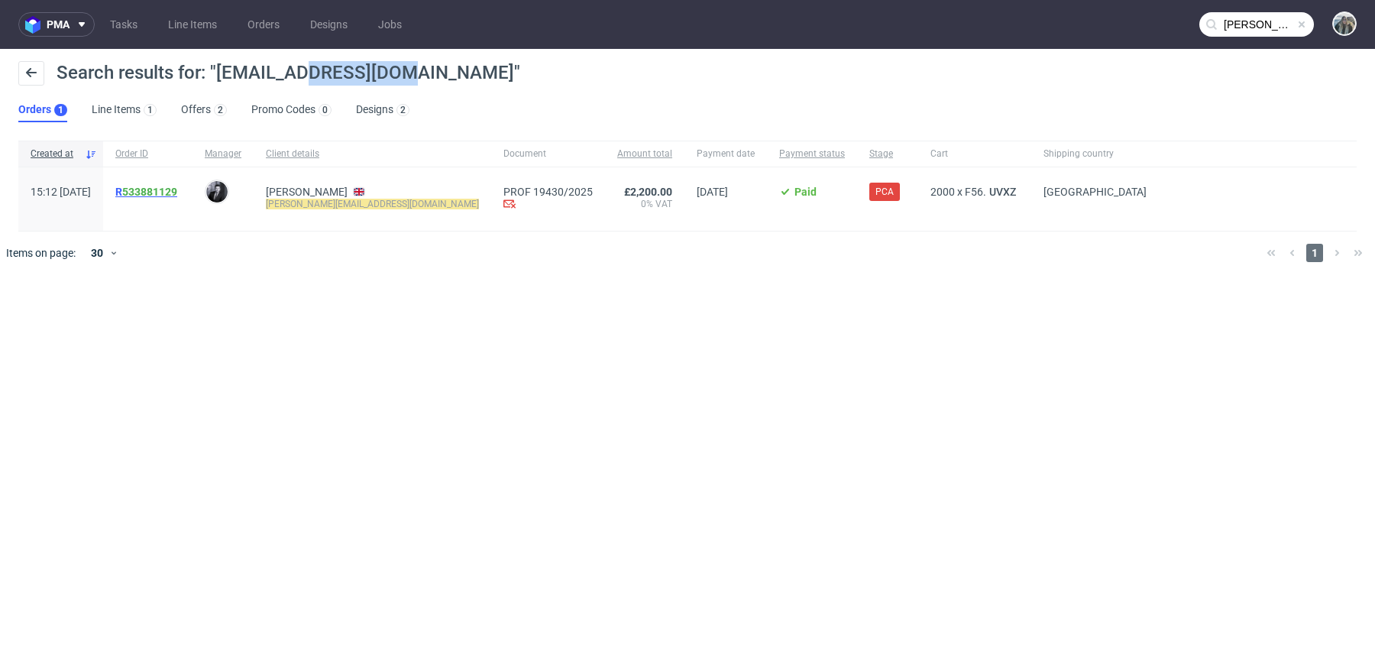
click at [159, 192] on span "R 533881129" at bounding box center [146, 192] width 62 height 12
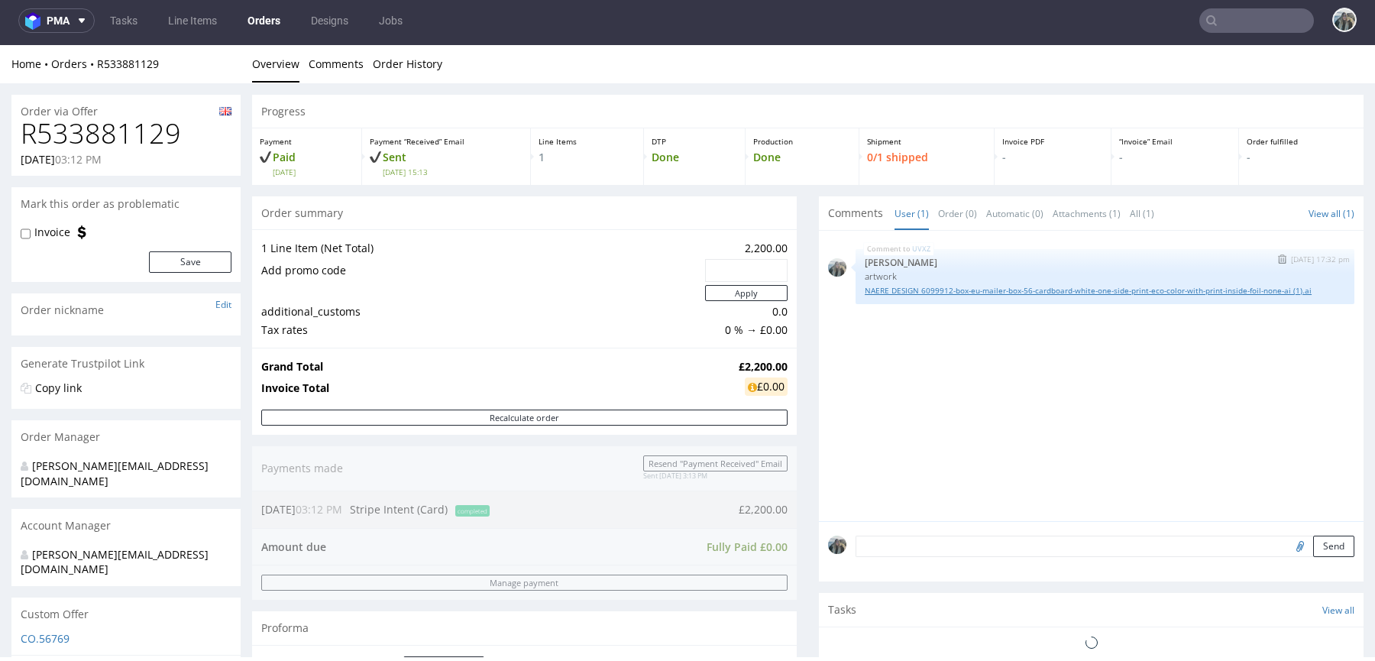
click at [902, 288] on link "NAERE DESIGN 6099912-box-eu-mailer-box-56-cardboard-white-one-side-print-eco-co…" at bounding box center [1104, 290] width 480 height 11
click at [1017, 289] on link "NAERE DESIGN 6099912-box-eu-mailer-box-56-cardboard-white-one-side-print-eco-co…" at bounding box center [1104, 290] width 480 height 11
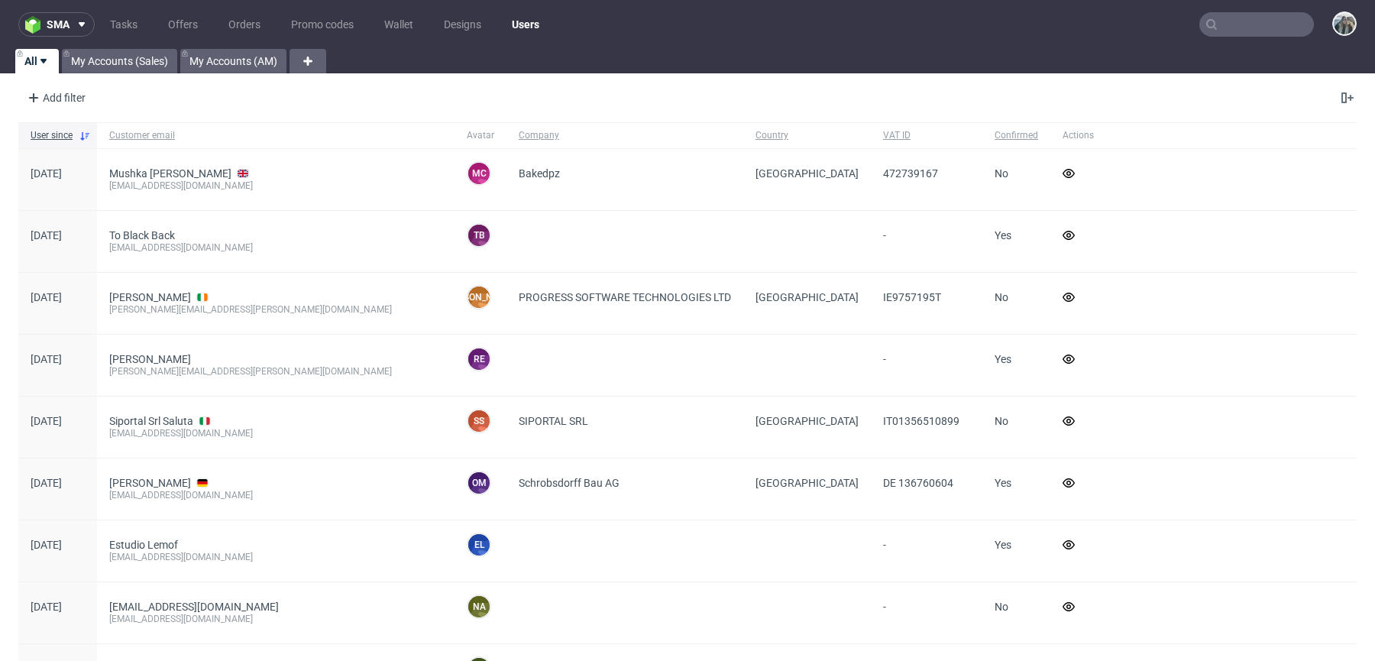
click at [1265, 42] on nav "sma Tasks Offers Orders Promo codes Wallet Designs Users" at bounding box center [687, 24] width 1375 height 49
click at [1261, 19] on input "text" at bounding box center [1256, 24] width 115 height 24
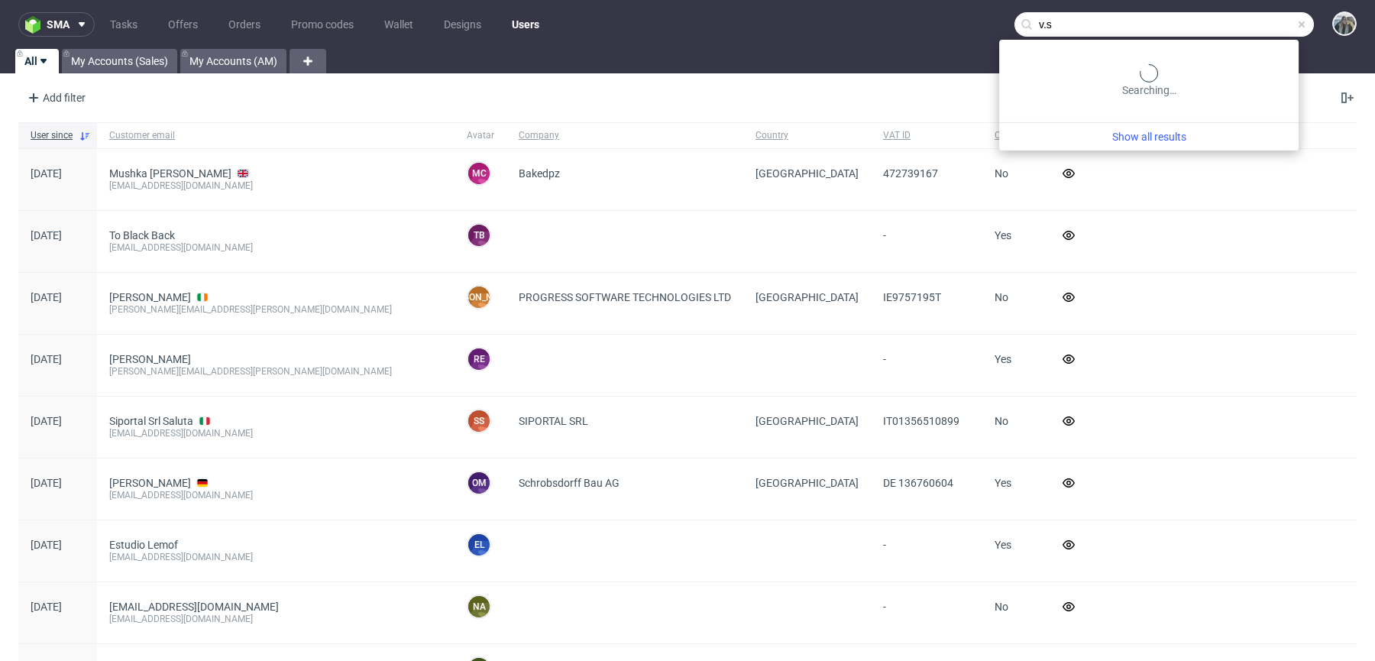
paste input "akkurat"
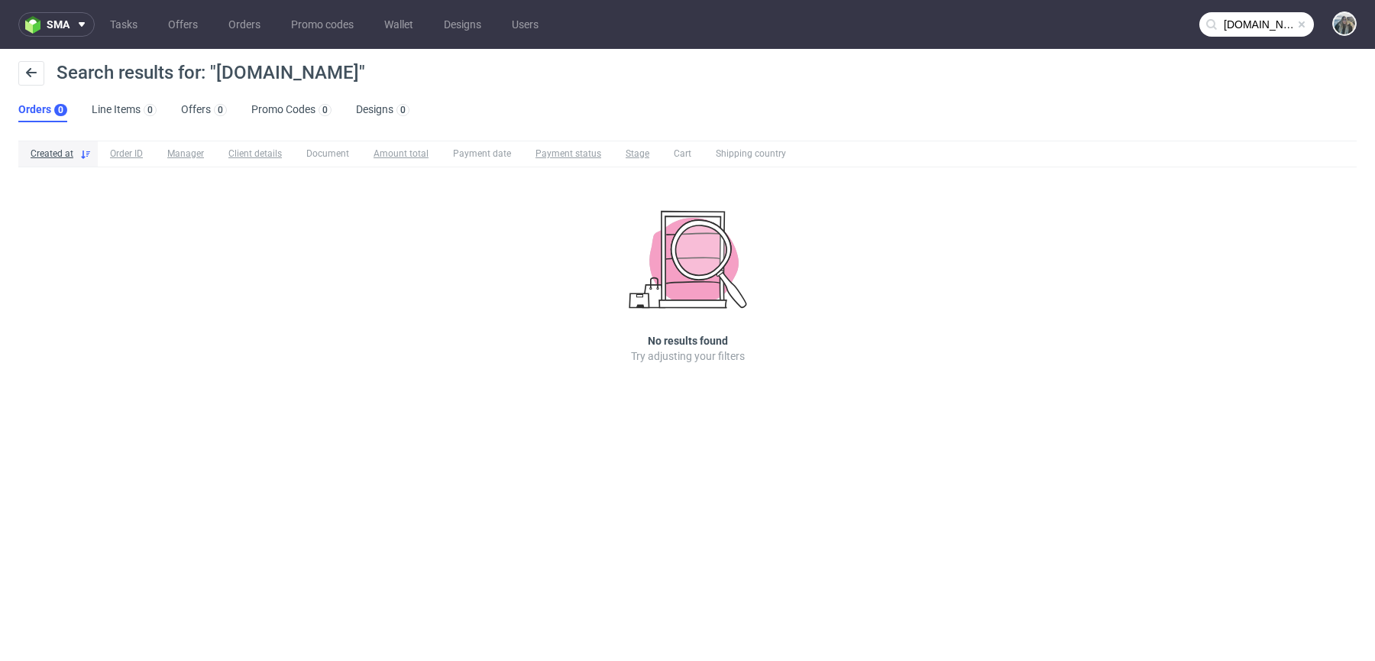
click at [1246, 21] on input "[DOMAIN_NAME]" at bounding box center [1256, 24] width 115 height 24
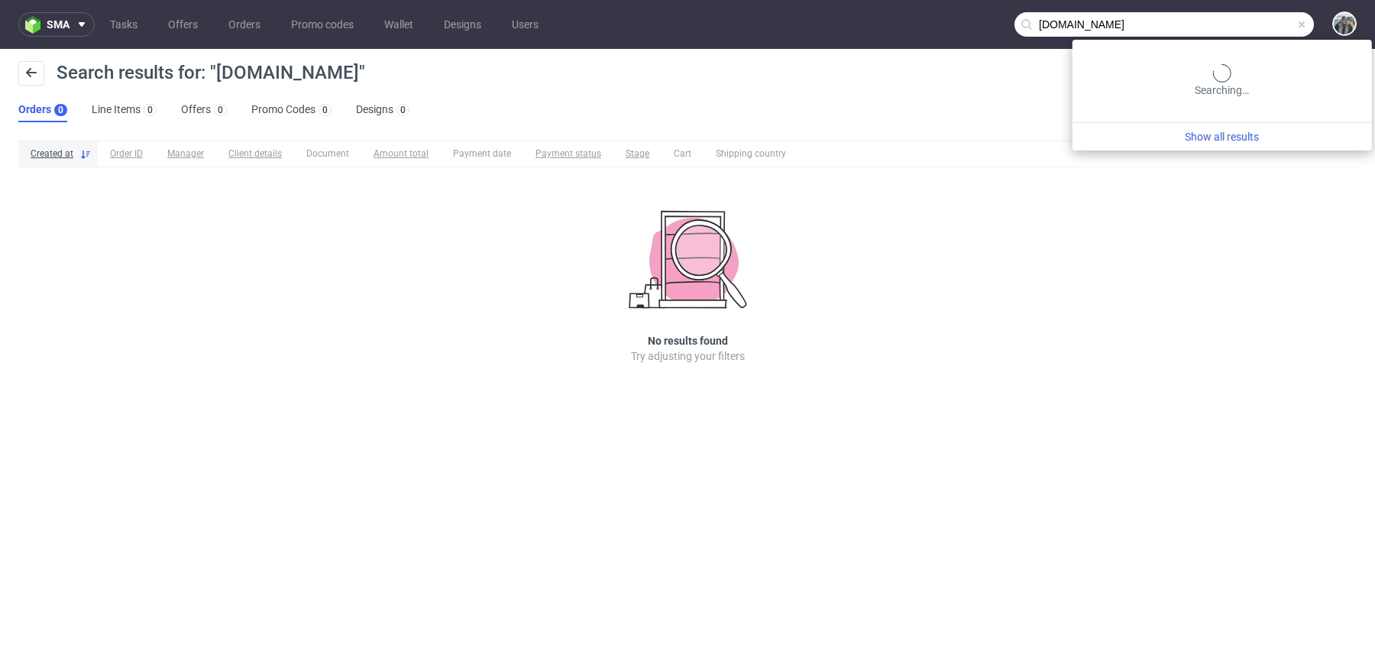
paste input "text"
type input "akkurat"
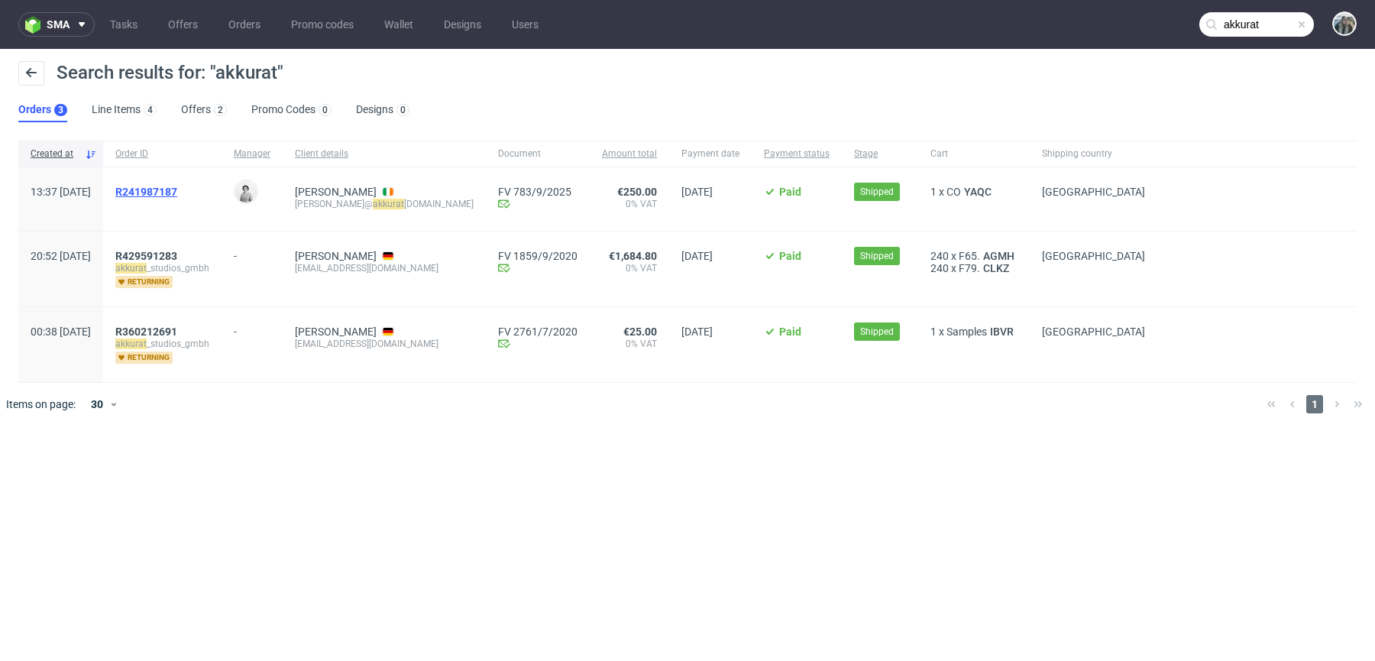
click at [177, 190] on span "R241987187" at bounding box center [146, 192] width 62 height 12
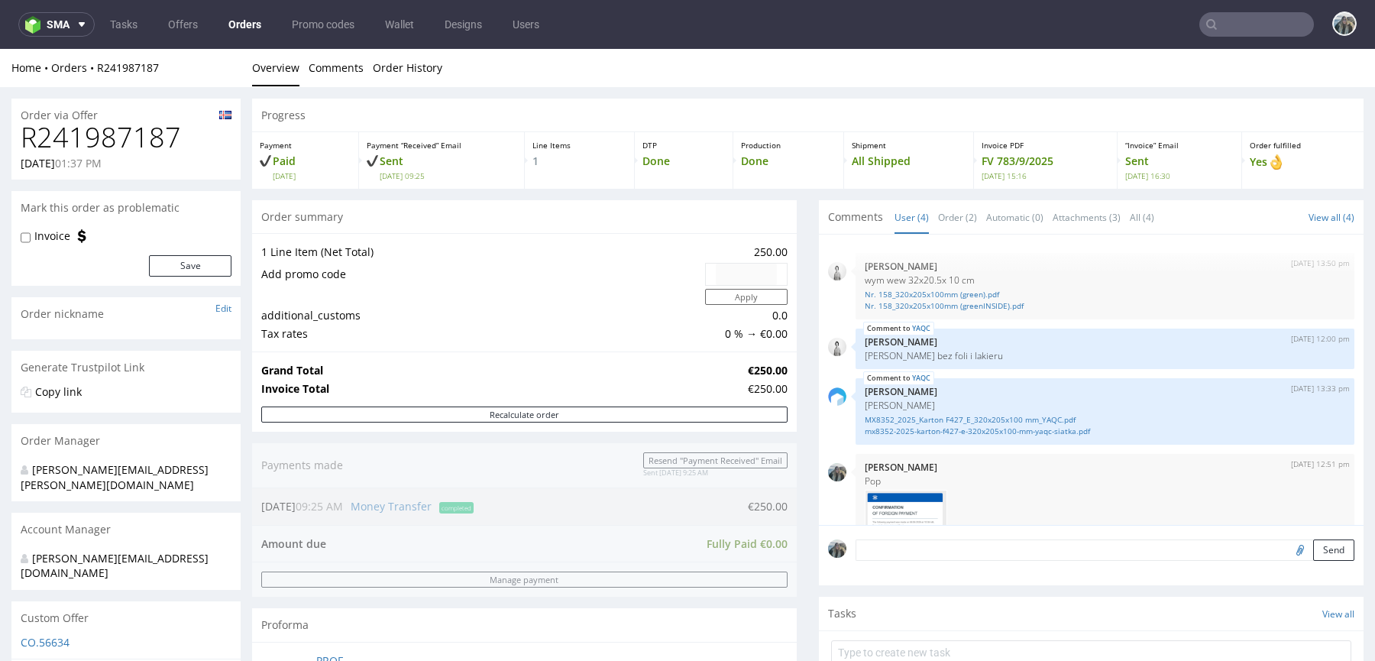
scroll to position [476, 0]
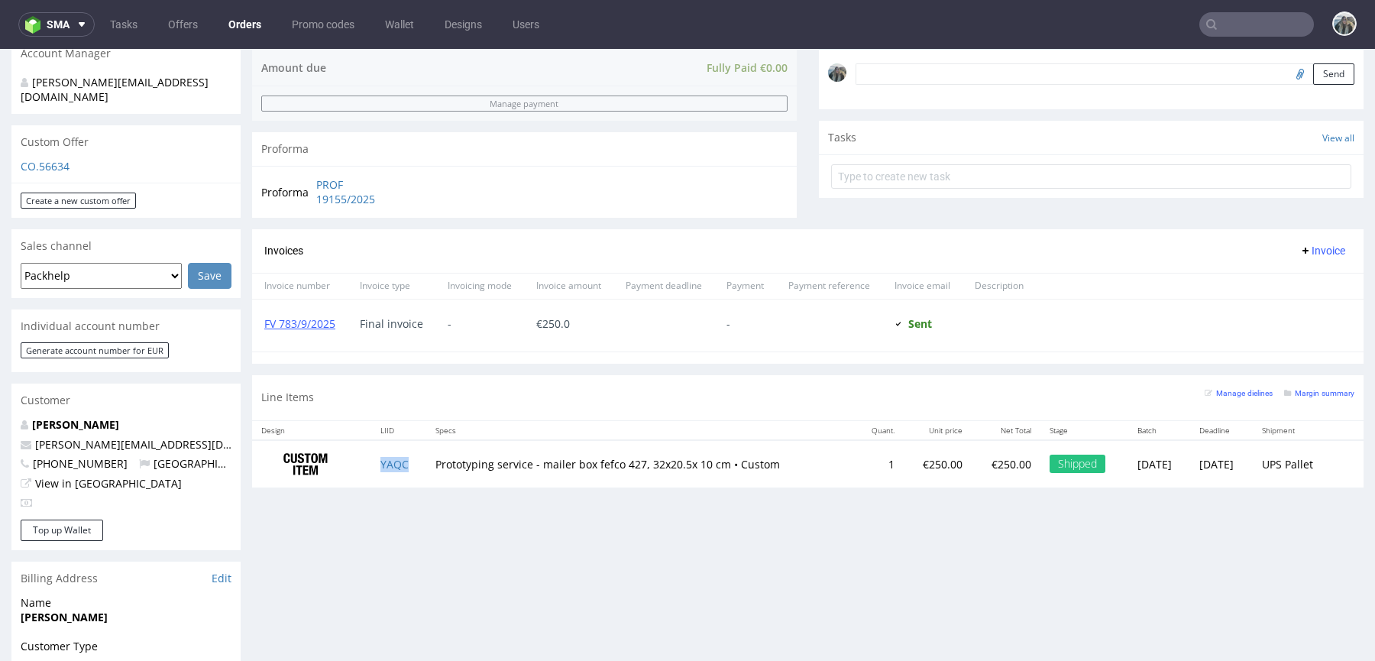
click at [406, 460] on td "YAQC" at bounding box center [398, 464] width 55 height 48
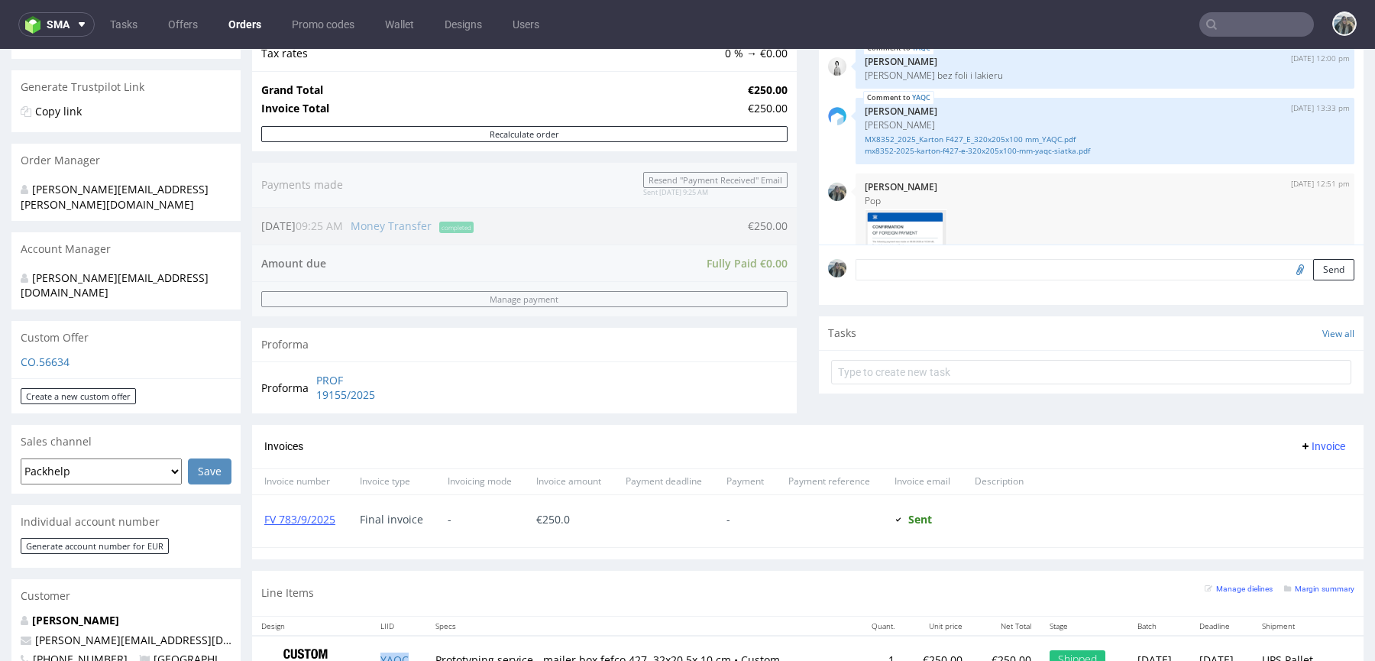
scroll to position [444, 0]
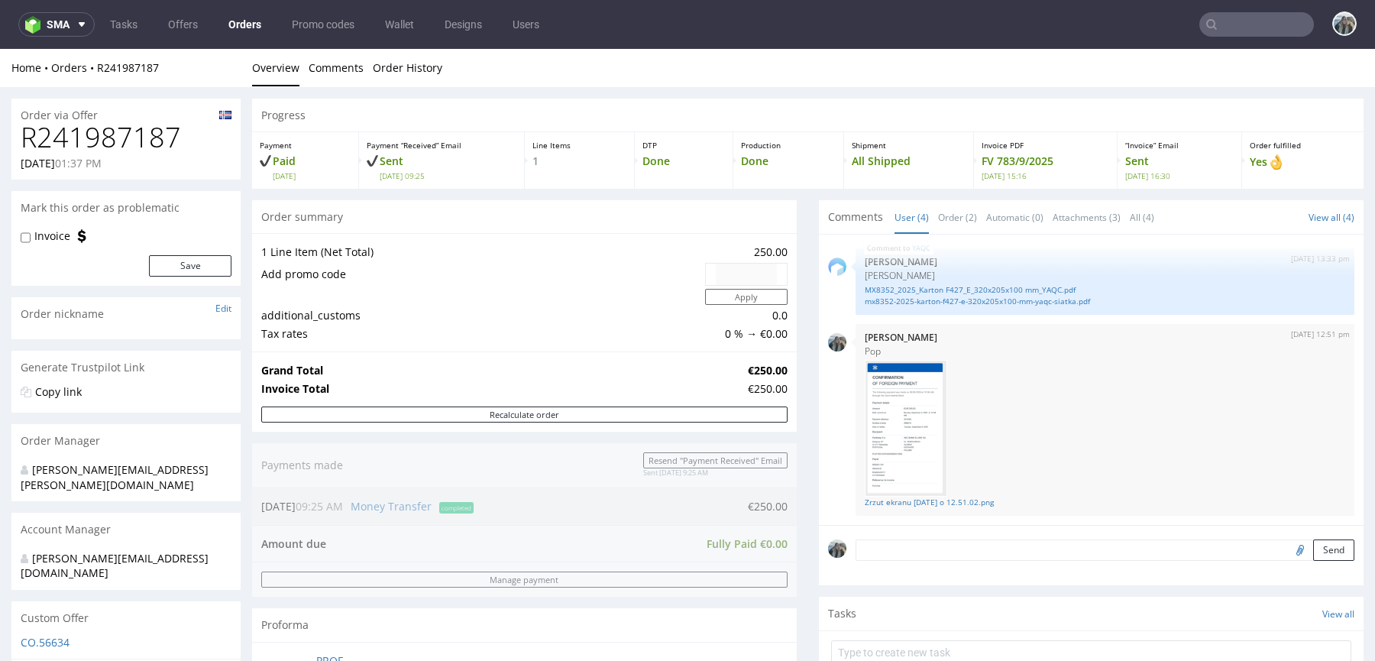
scroll to position [693, 0]
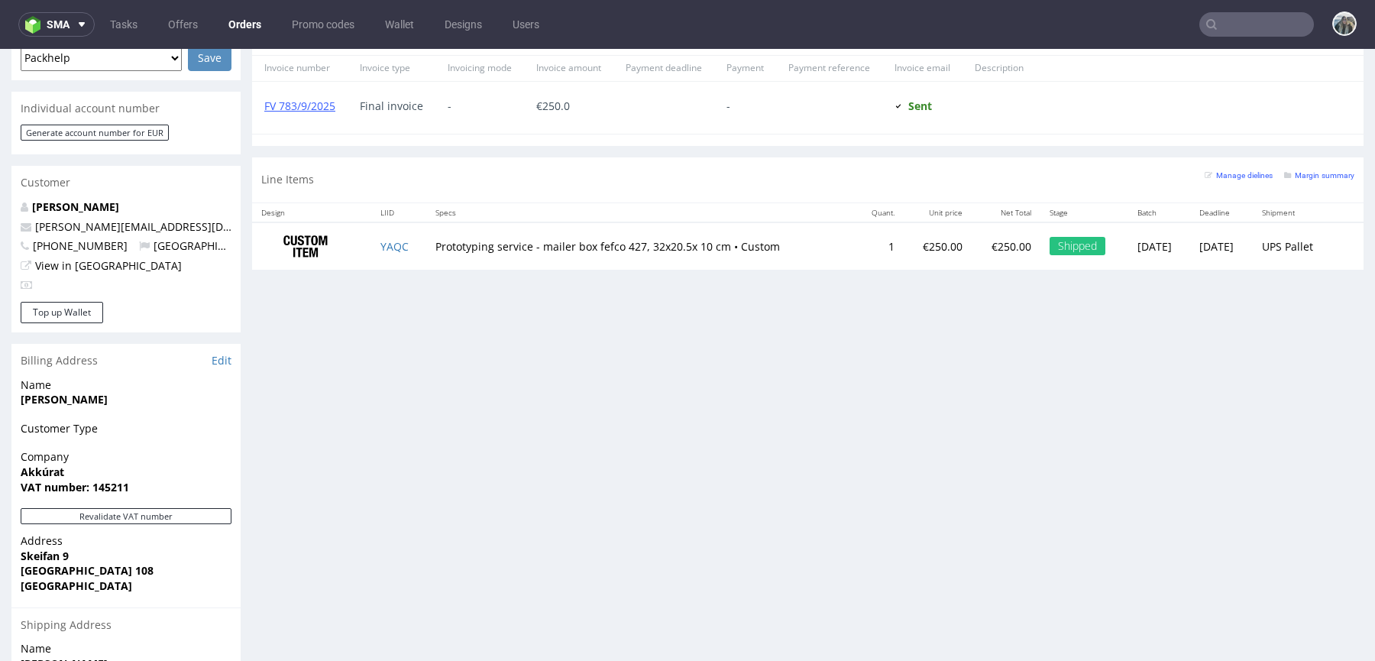
click at [397, 234] on td "YAQC" at bounding box center [398, 246] width 55 height 48
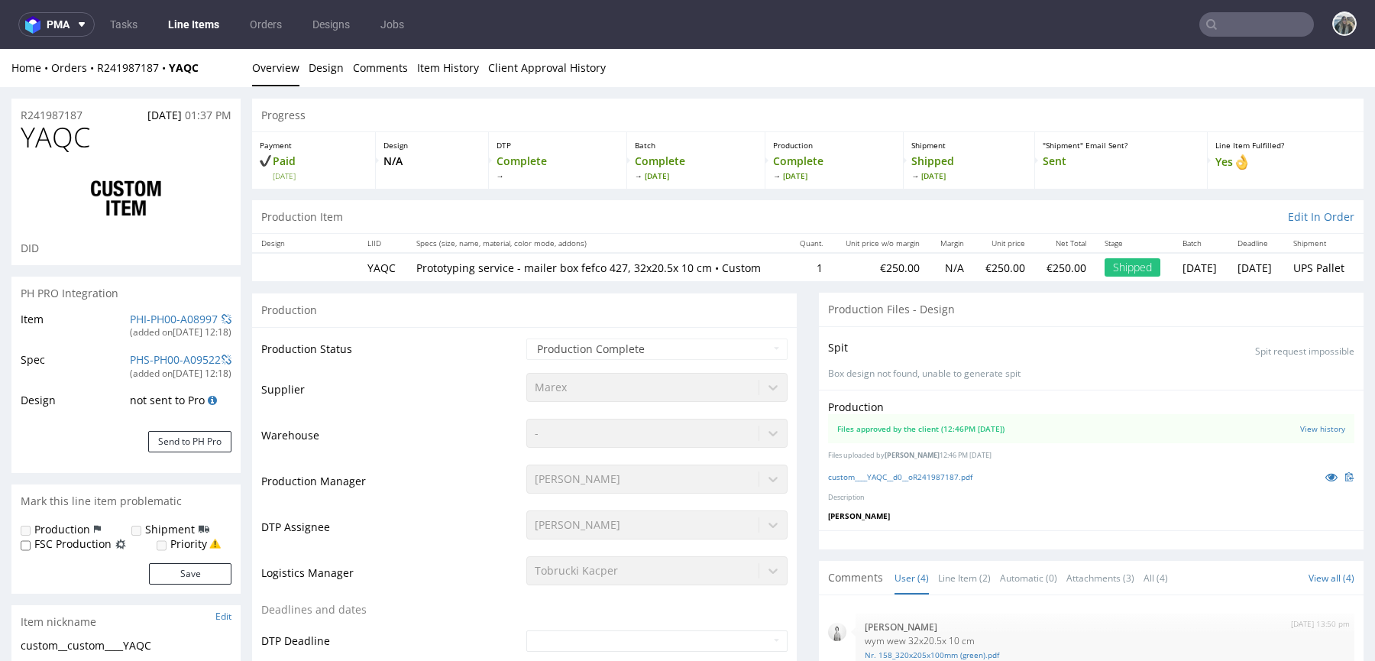
scroll to position [130, 0]
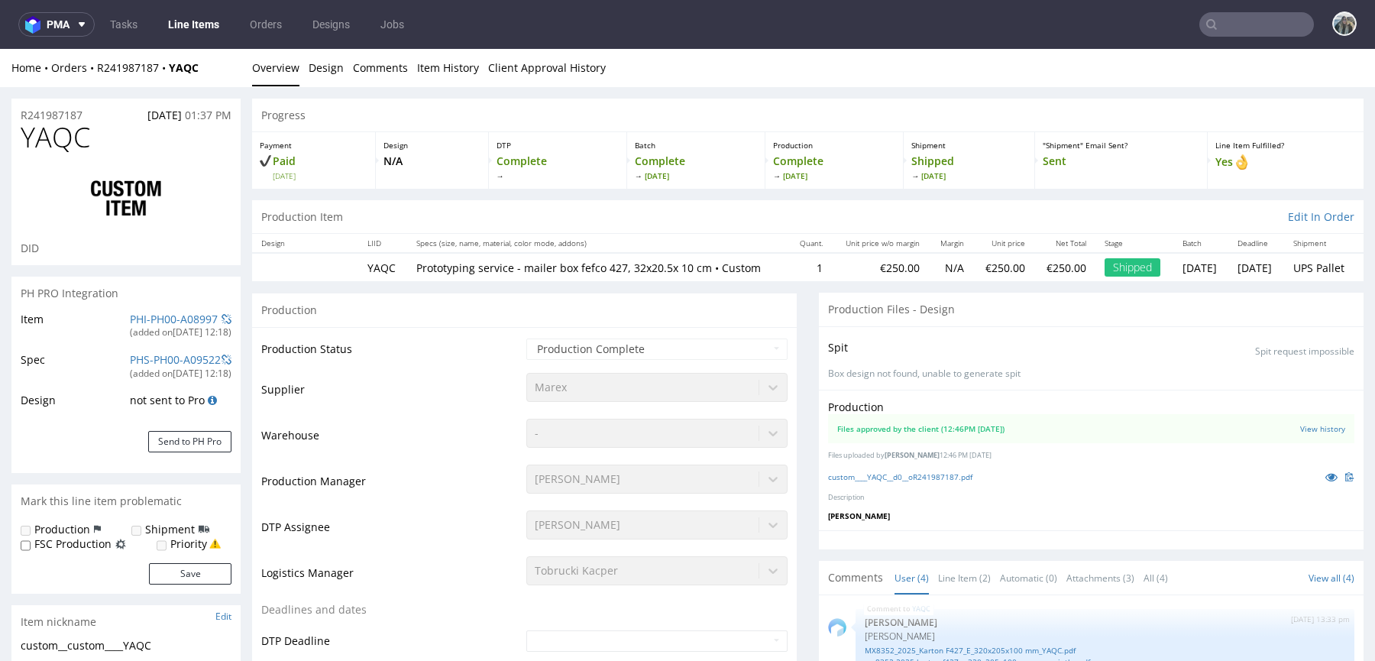
click at [65, 122] on span "YAQC" at bounding box center [55, 137] width 69 height 31
copy span "YAQC"
drag, startPoint x: 90, startPoint y: 114, endPoint x: 0, endPoint y: 114, distance: 90.1
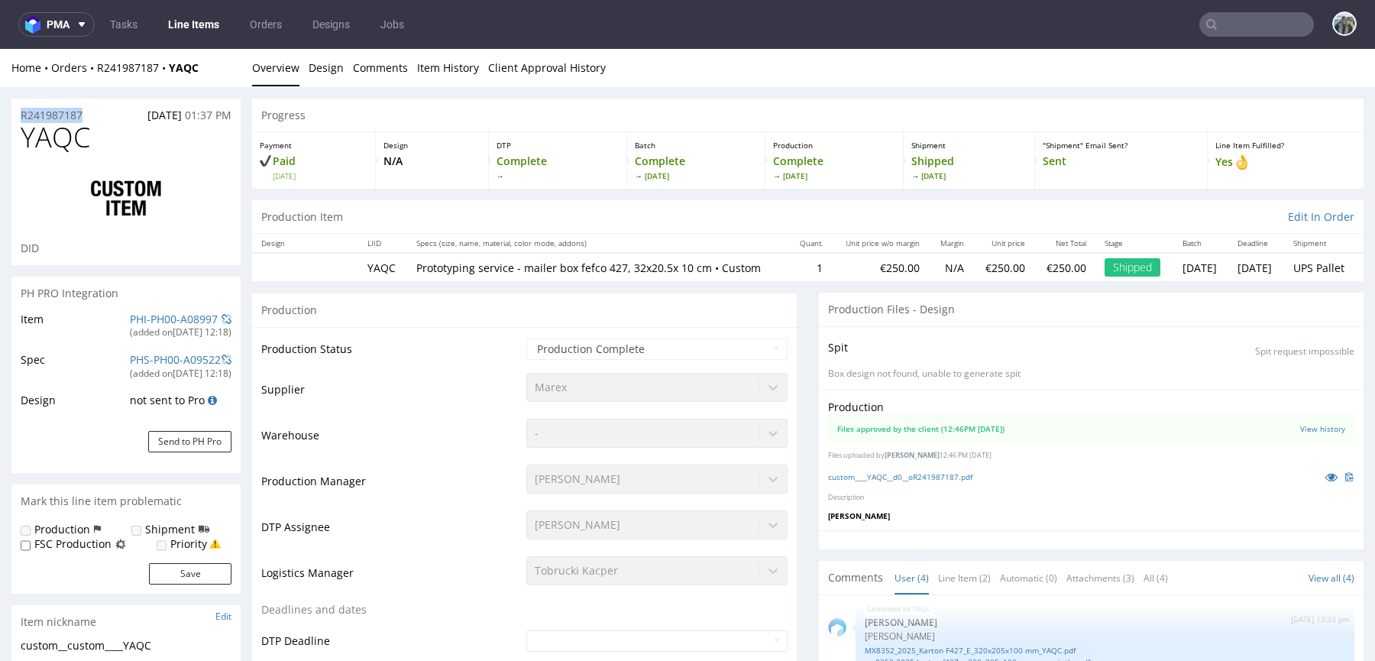
copy p "R241987187"
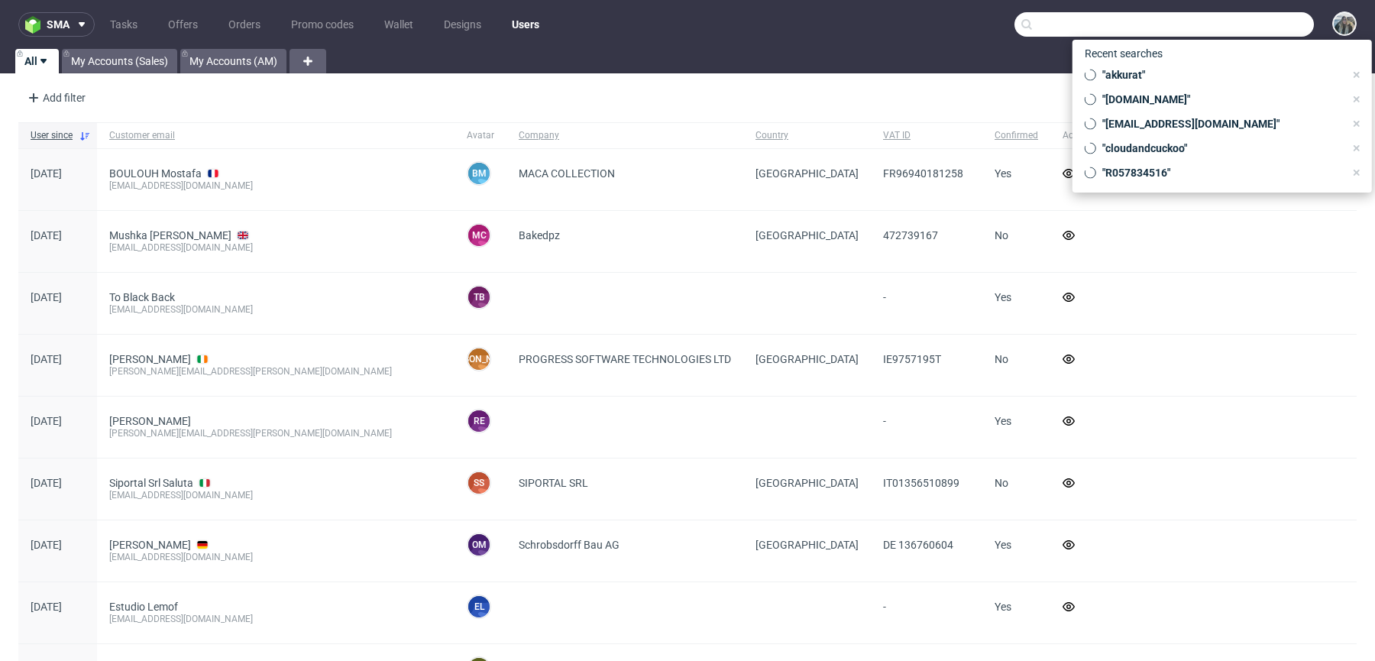
click at [1220, 21] on input "text" at bounding box center [1163, 24] width 299 height 24
paste input "elva@akkurat.store"
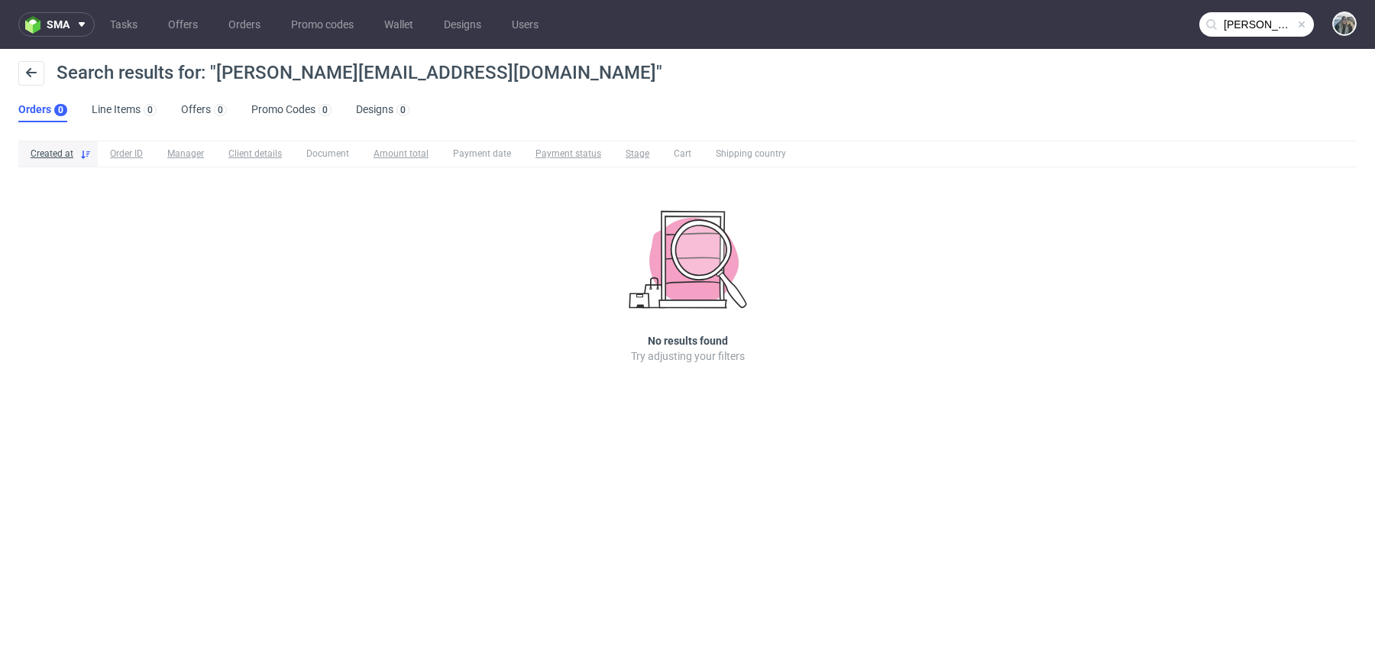
click at [1249, 27] on input "elva@akkurat.store" at bounding box center [1256, 24] width 115 height 24
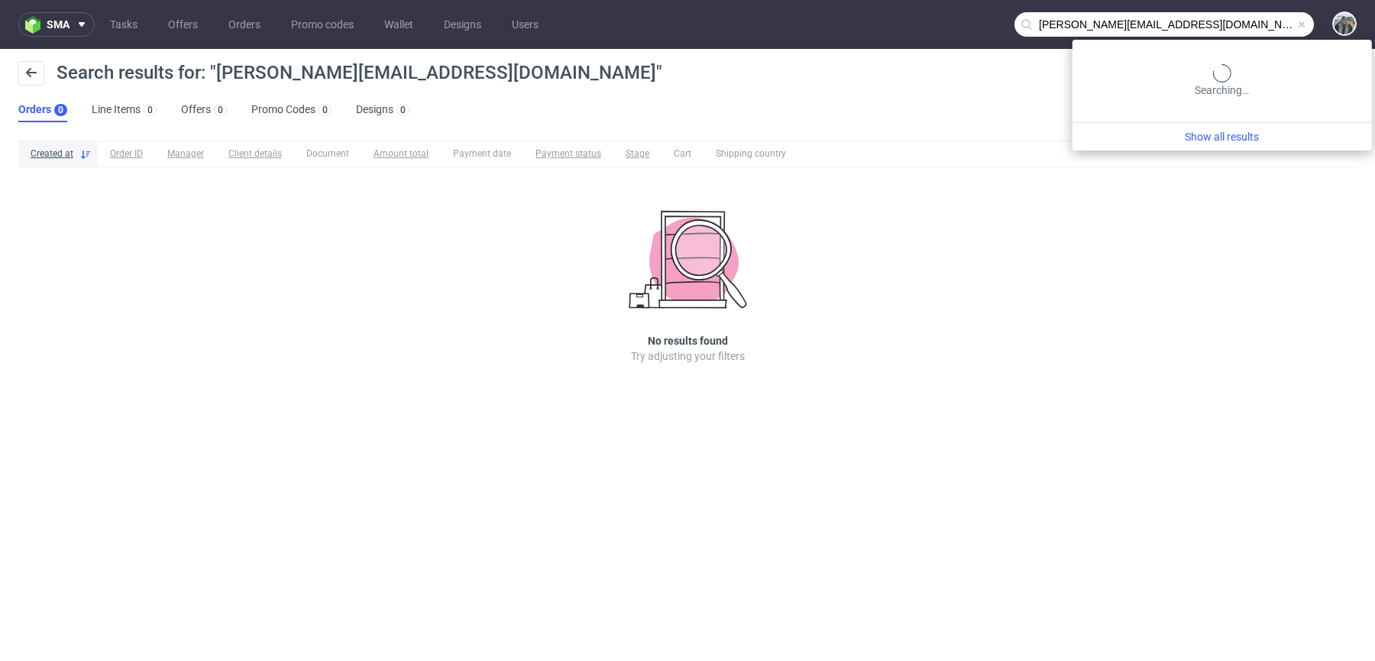
click at [1082, 24] on input "elva@akkurat.store" at bounding box center [1163, 24] width 299 height 24
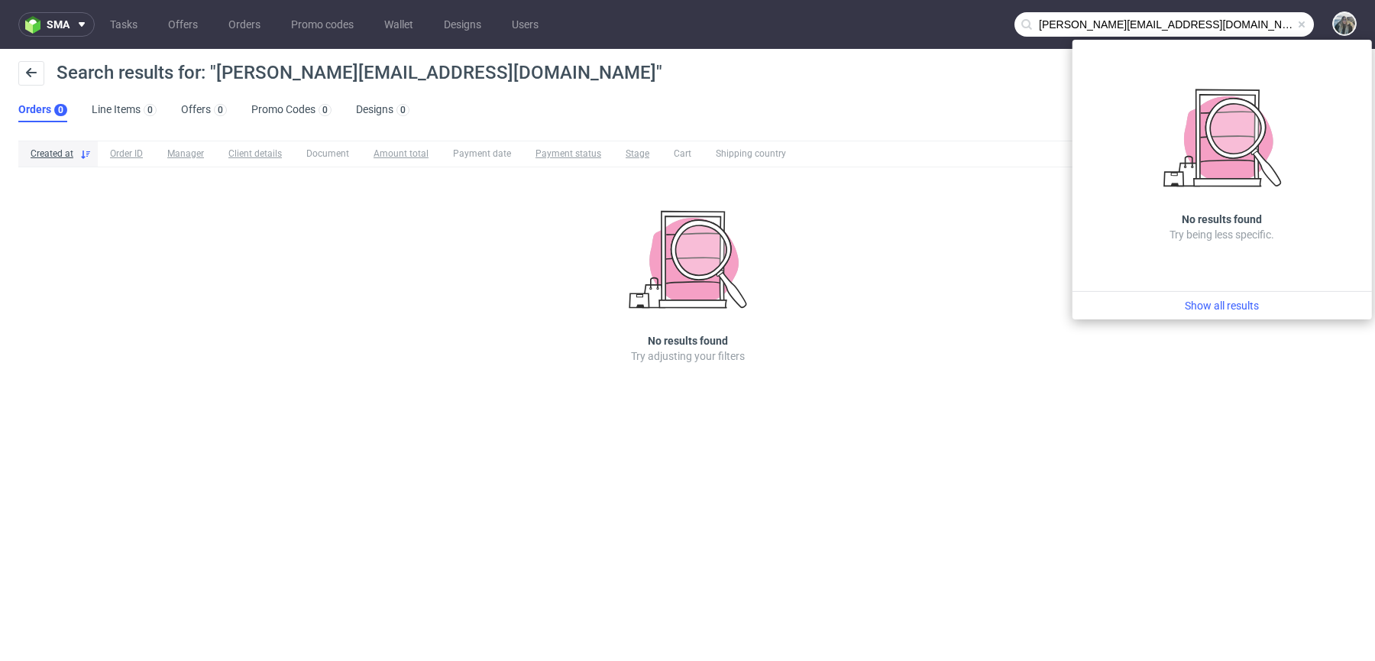
click at [1082, 24] on input "elva@akkurat.store" at bounding box center [1163, 24] width 299 height 24
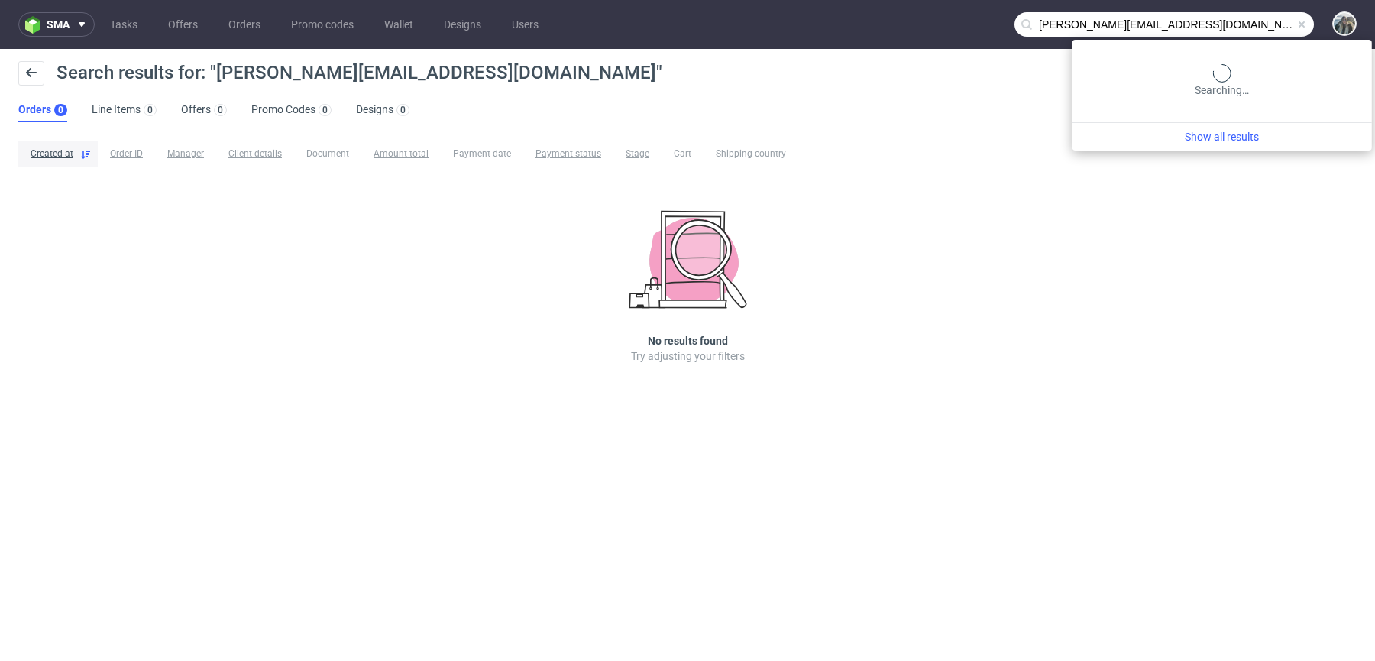
paste input "akkurat"
type input "akkurat"
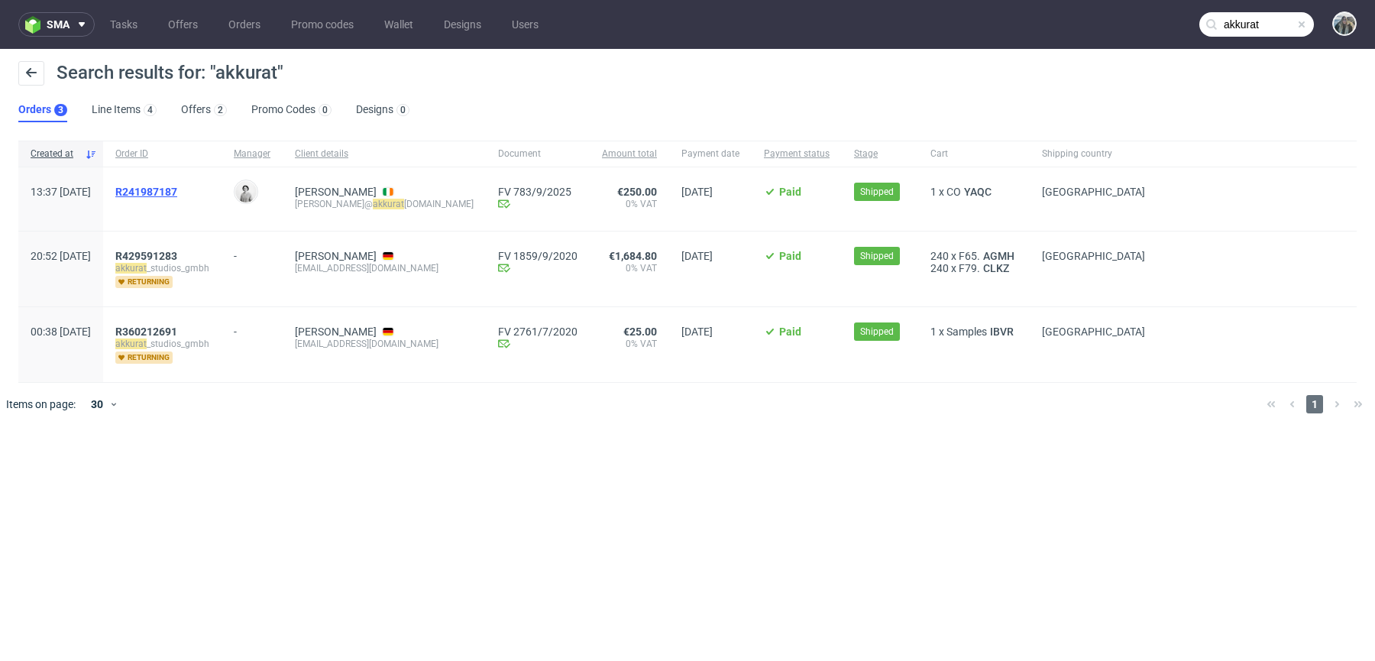
click at [177, 189] on span "R241987187" at bounding box center [146, 192] width 62 height 12
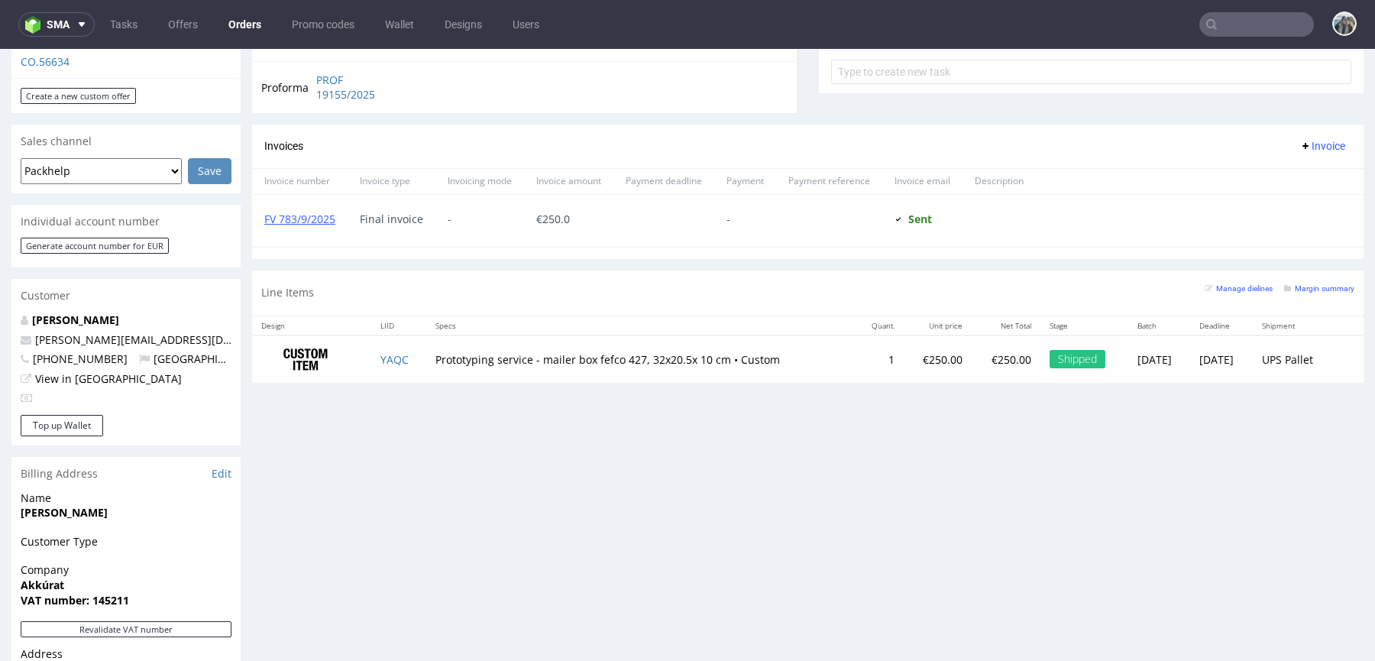
scroll to position [852, 0]
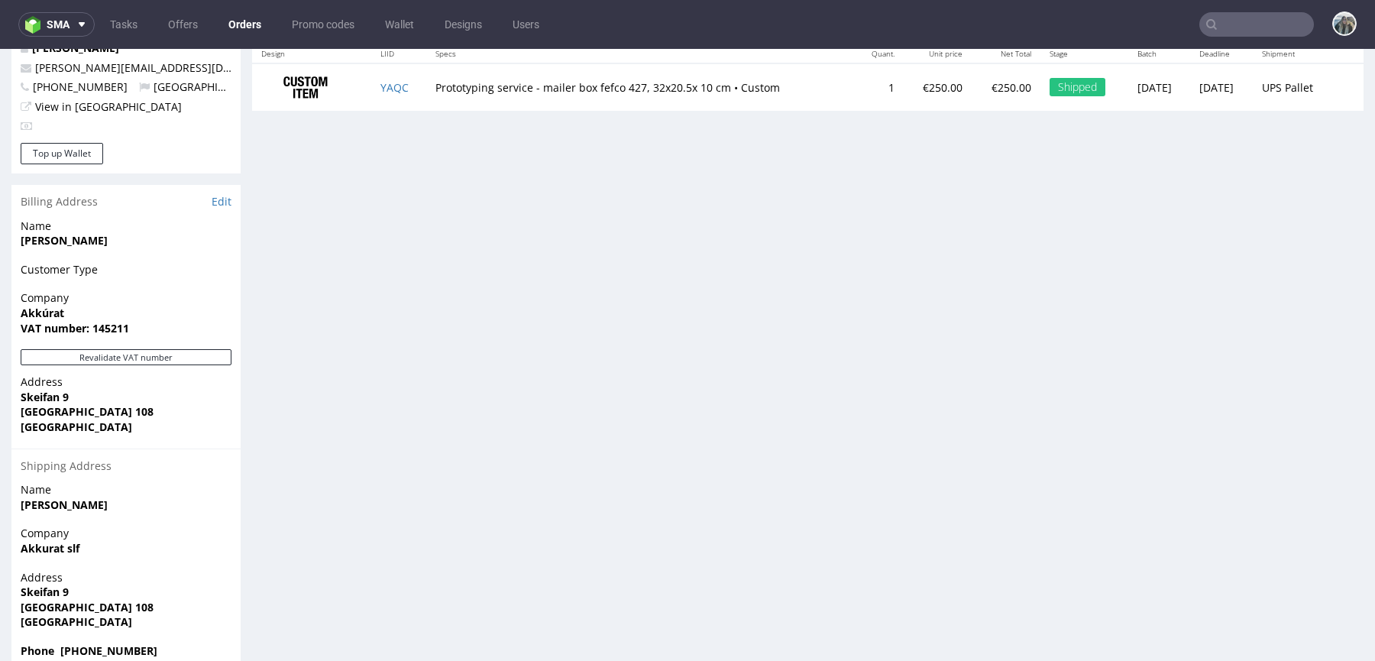
click at [49, 305] on strong "Akkúrat" at bounding box center [43, 312] width 44 height 15
click at [48, 305] on strong "Akkúrat" at bounding box center [43, 312] width 44 height 15
copy strong "Akkúrat"
click at [411, 83] on td "YAQC" at bounding box center [398, 87] width 55 height 48
copy link "YAQC"
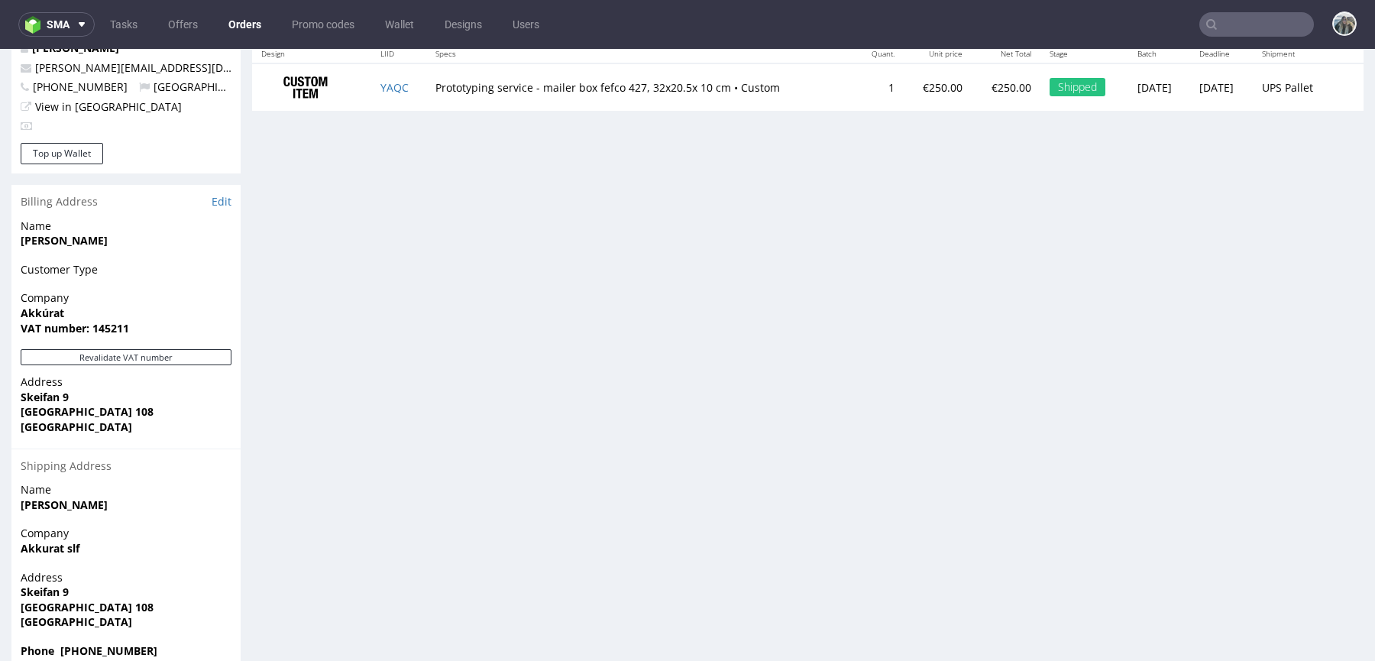
click at [44, 305] on strong "Akkúrat" at bounding box center [43, 312] width 44 height 15
copy strong "Akkúrat"
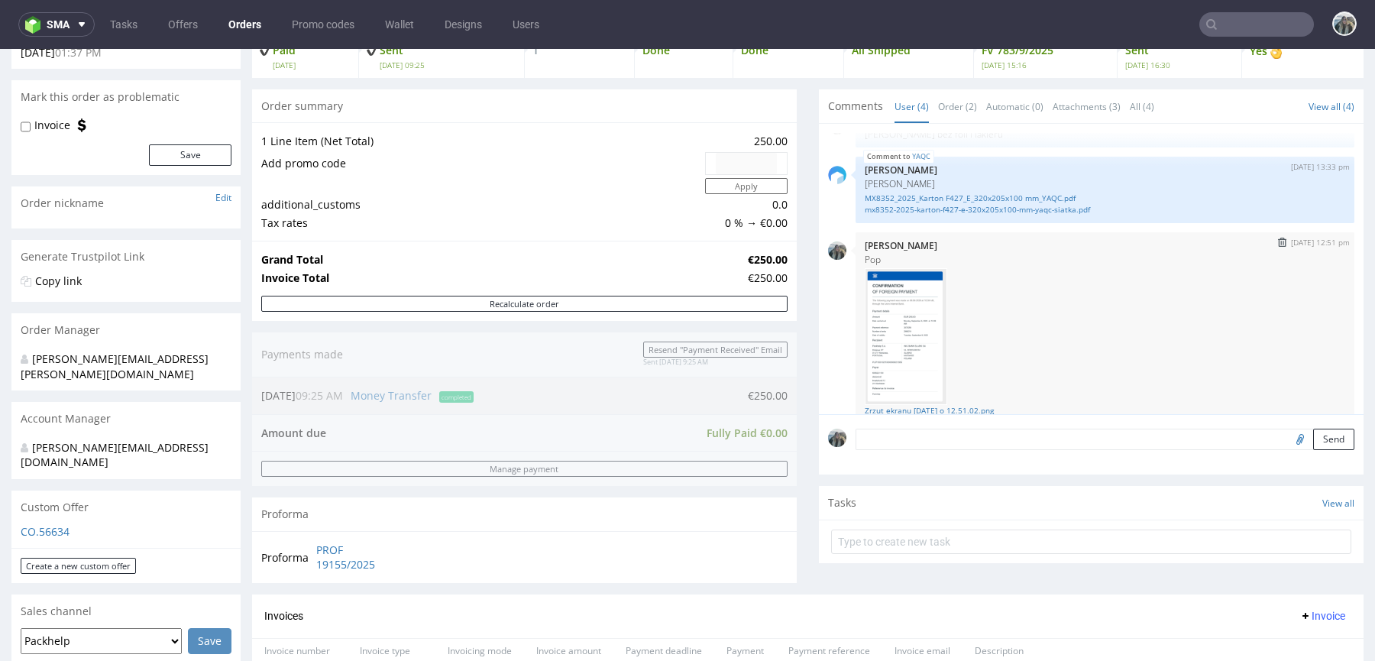
scroll to position [130, 0]
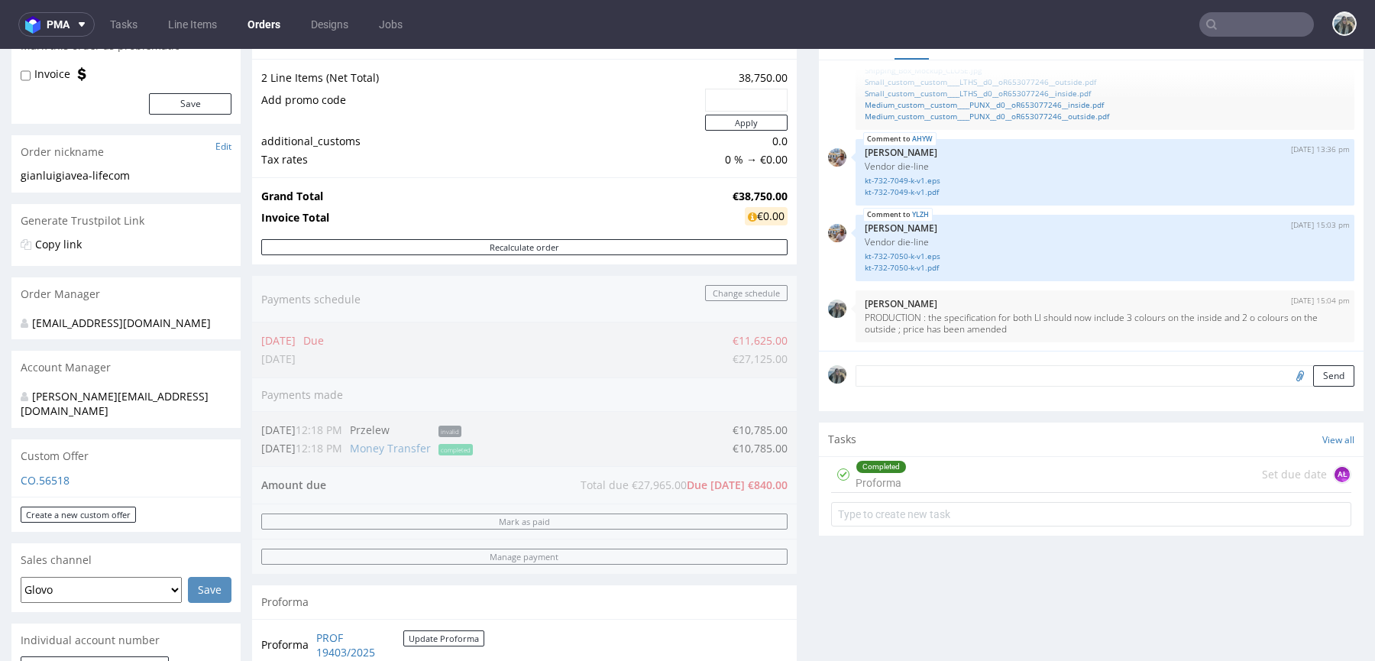
scroll to position [882, 0]
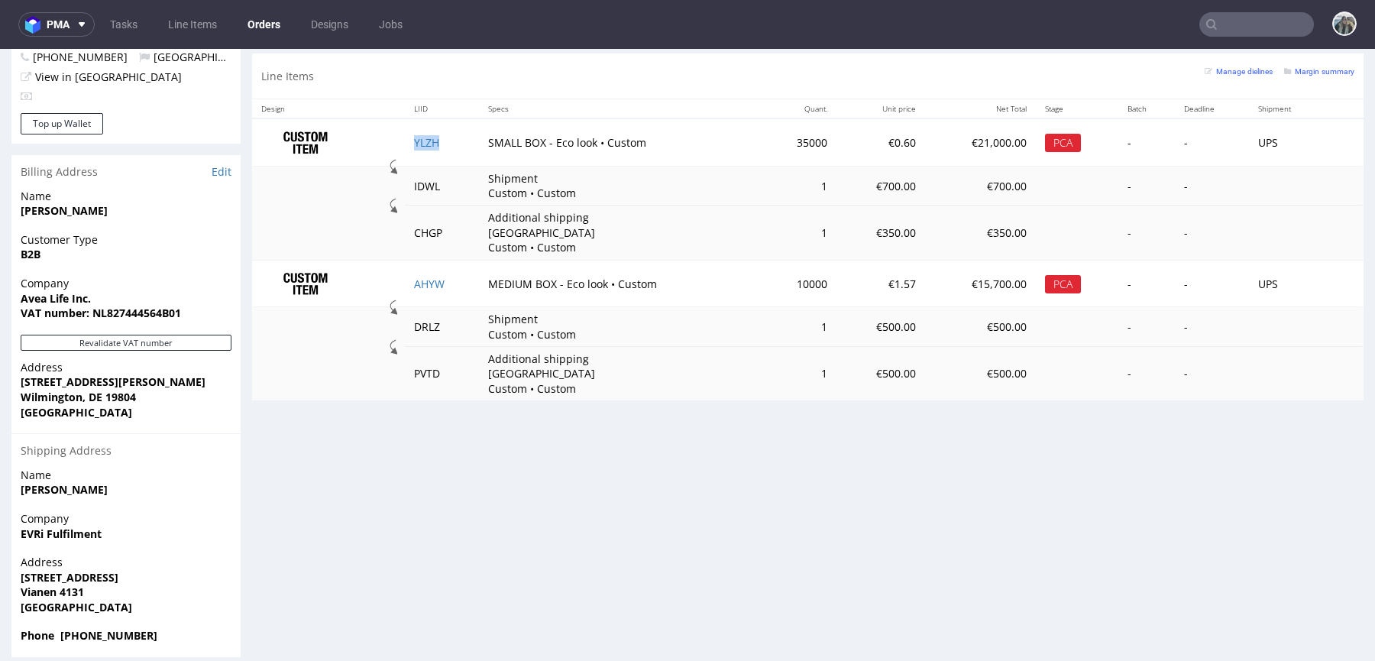
click at [466, 143] on td "YLZH" at bounding box center [442, 142] width 74 height 48
click at [470, 128] on td "YLZH" at bounding box center [442, 142] width 74 height 48
click at [467, 139] on td "YLZH" at bounding box center [442, 142] width 74 height 48
copy link "YLZH"
click at [424, 141] on link "YLZH" at bounding box center [426, 142] width 25 height 15
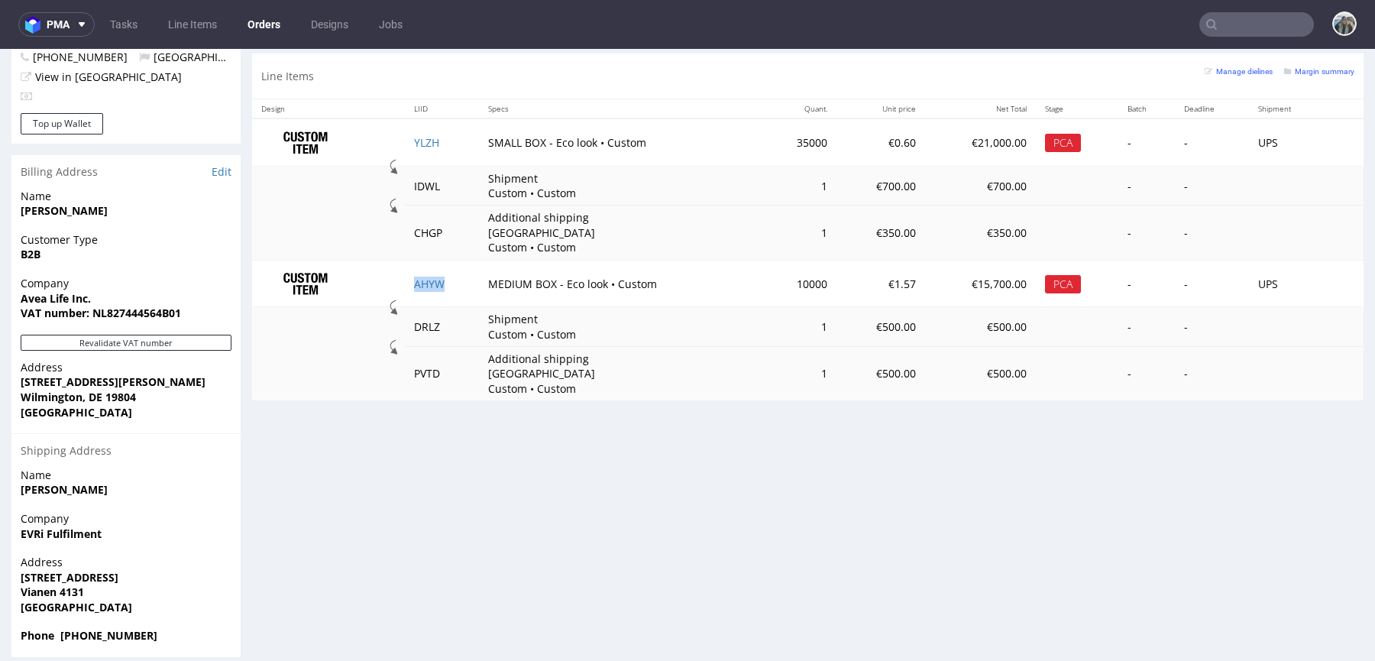
click at [425, 276] on td "AHYW" at bounding box center [442, 283] width 74 height 47
click at [427, 276] on link "AHYW" at bounding box center [429, 283] width 31 height 15
drag, startPoint x: 431, startPoint y: 140, endPoint x: 787, endPoint y: 60, distance: 363.9
click at [431, 140] on link "YLZH" at bounding box center [426, 142] width 25 height 15
click at [456, 263] on td "AHYW" at bounding box center [442, 283] width 74 height 47
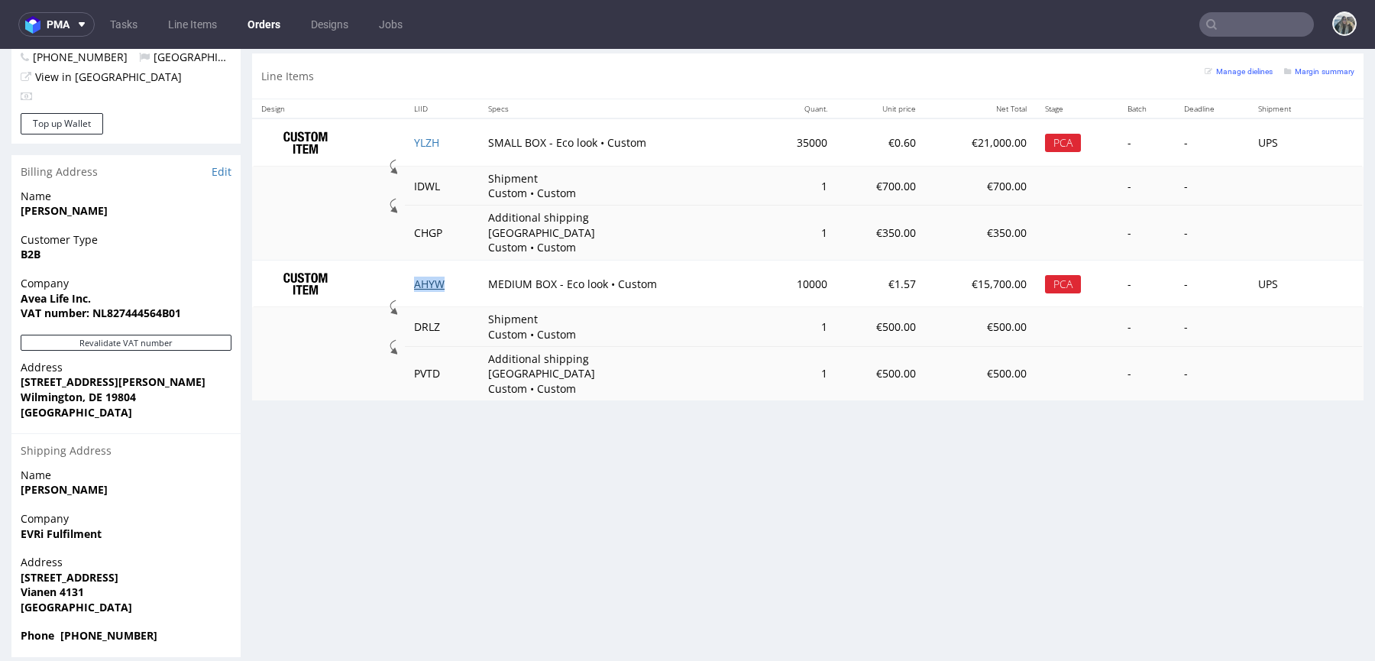
click at [426, 276] on link "AHYW" at bounding box center [429, 283] width 31 height 15
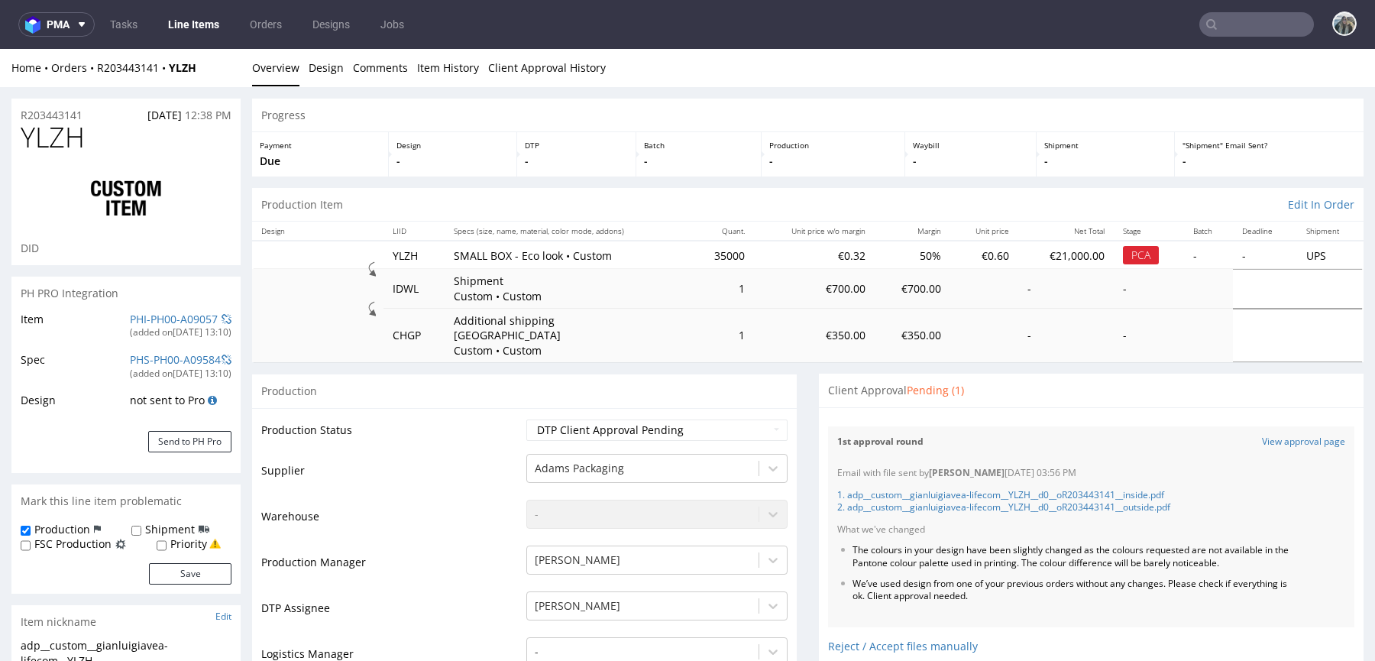
scroll to position [201, 0]
click at [1270, 435] on link "View approval page" at bounding box center [1303, 441] width 83 height 13
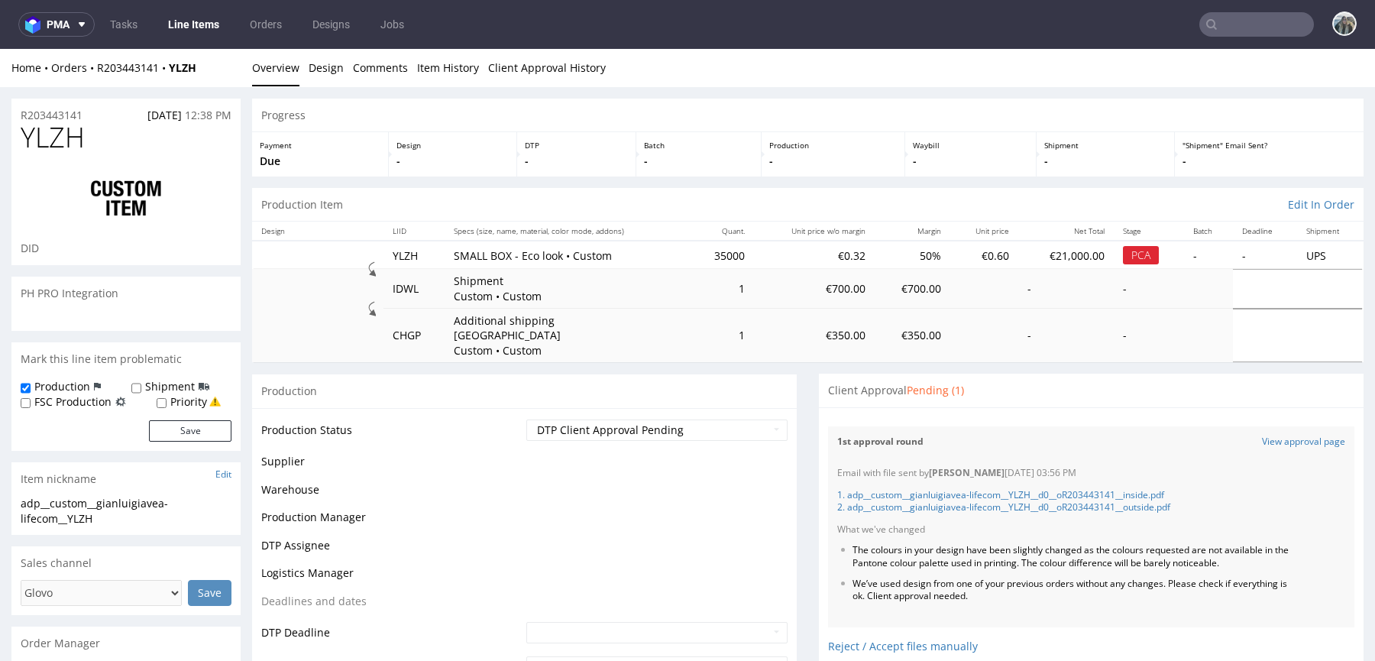
scroll to position [323, 0]
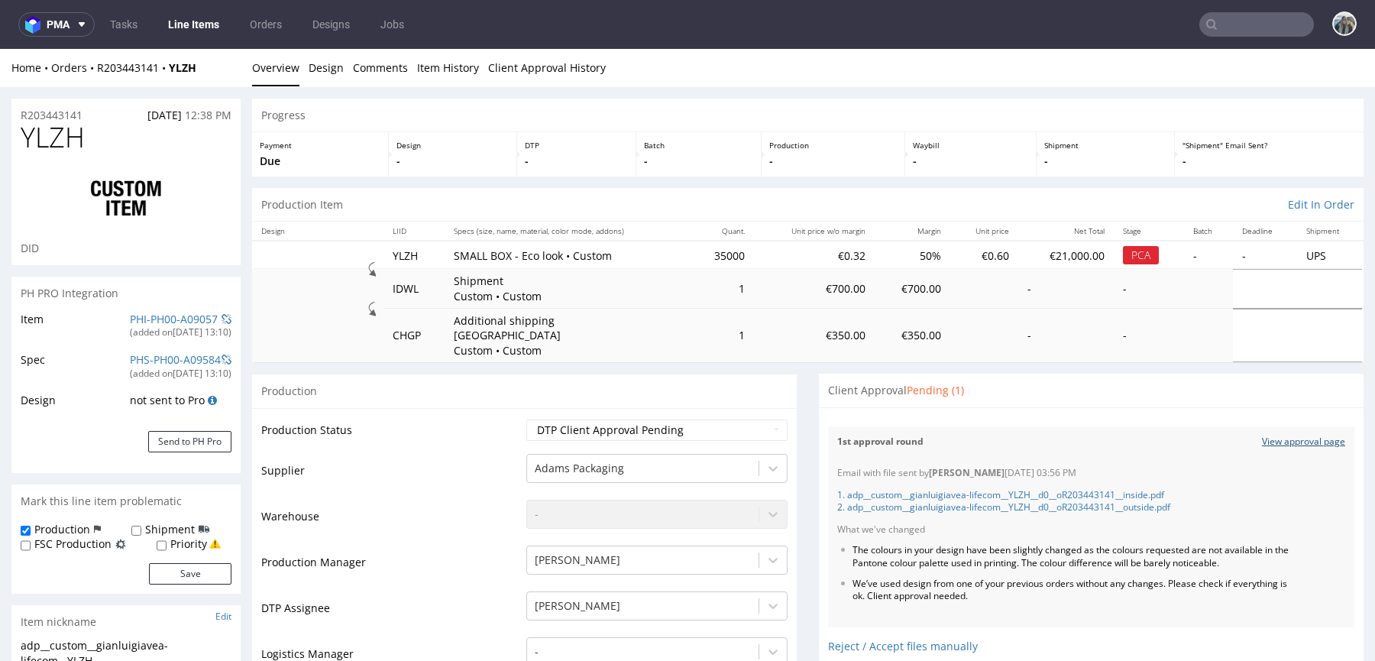
click at [1262, 435] on link "View approval page" at bounding box center [1303, 441] width 83 height 13
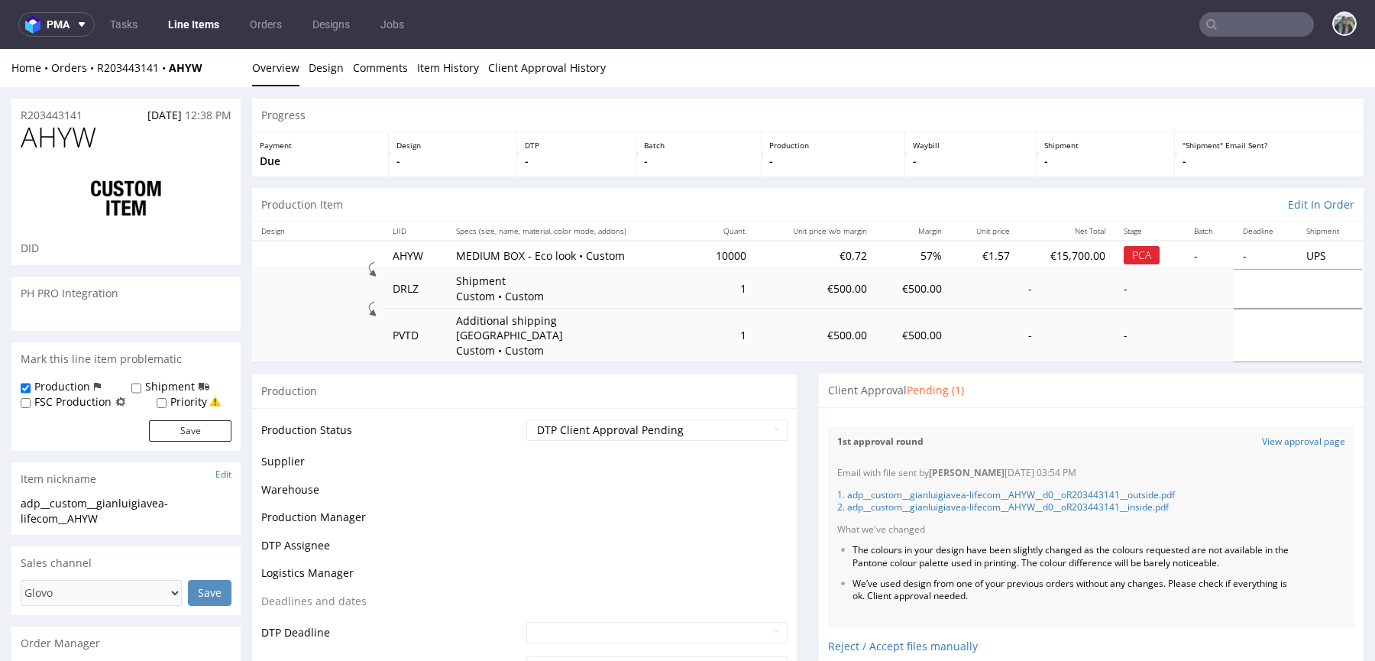
scroll to position [262, 0]
